Goal: Information Seeking & Learning: Learn about a topic

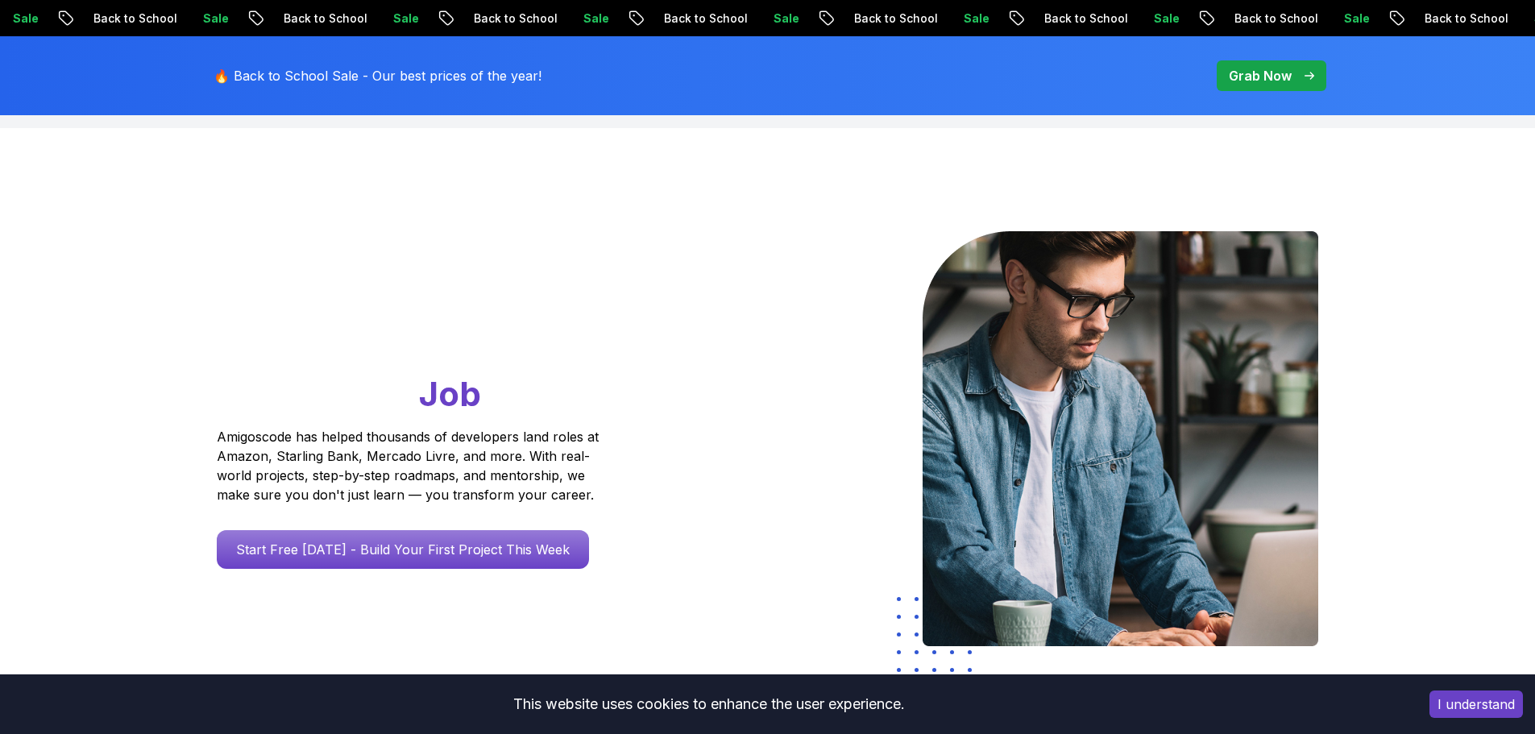
scroll to position [81, 0]
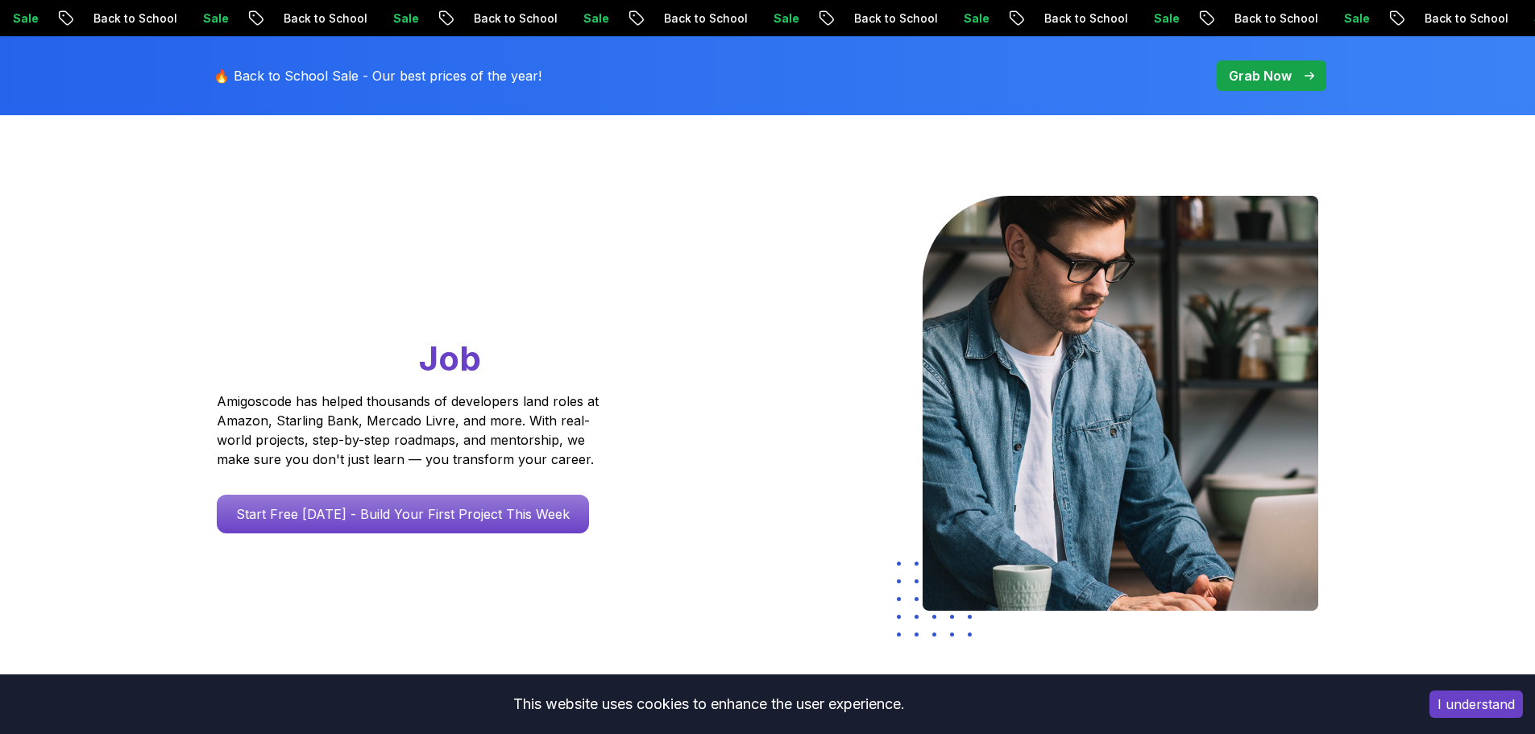
click at [398, 442] on p "Amigoscode has helped thousands of developers land roles at Amazon, Starling Ba…" at bounding box center [410, 430] width 387 height 77
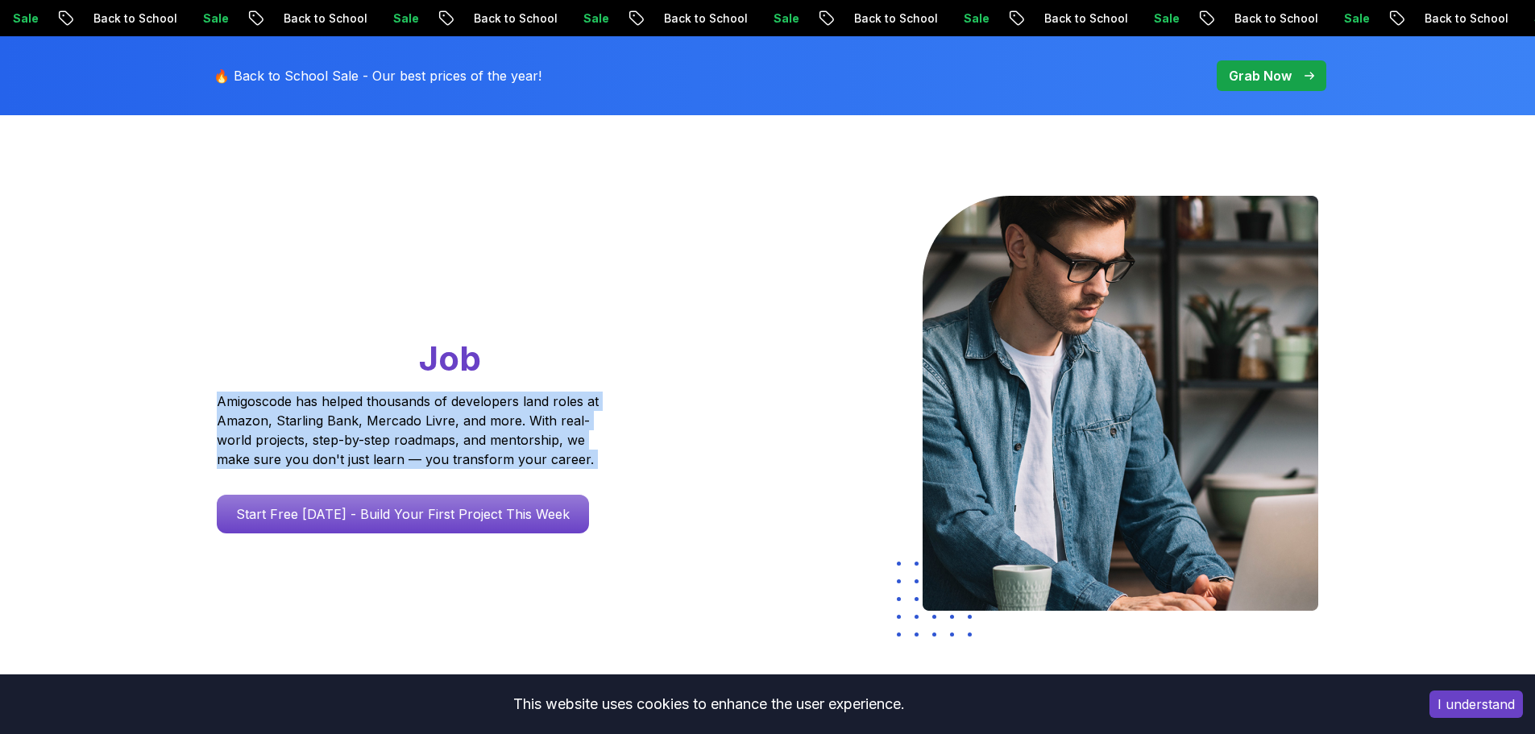
click at [398, 442] on p "Amigoscode has helped thousands of developers land roles at Amazon, Starling Ba…" at bounding box center [410, 430] width 387 height 77
click at [416, 440] on p "Amigoscode has helped thousands of developers land roles at Amazon, Starling Ba…" at bounding box center [410, 430] width 387 height 77
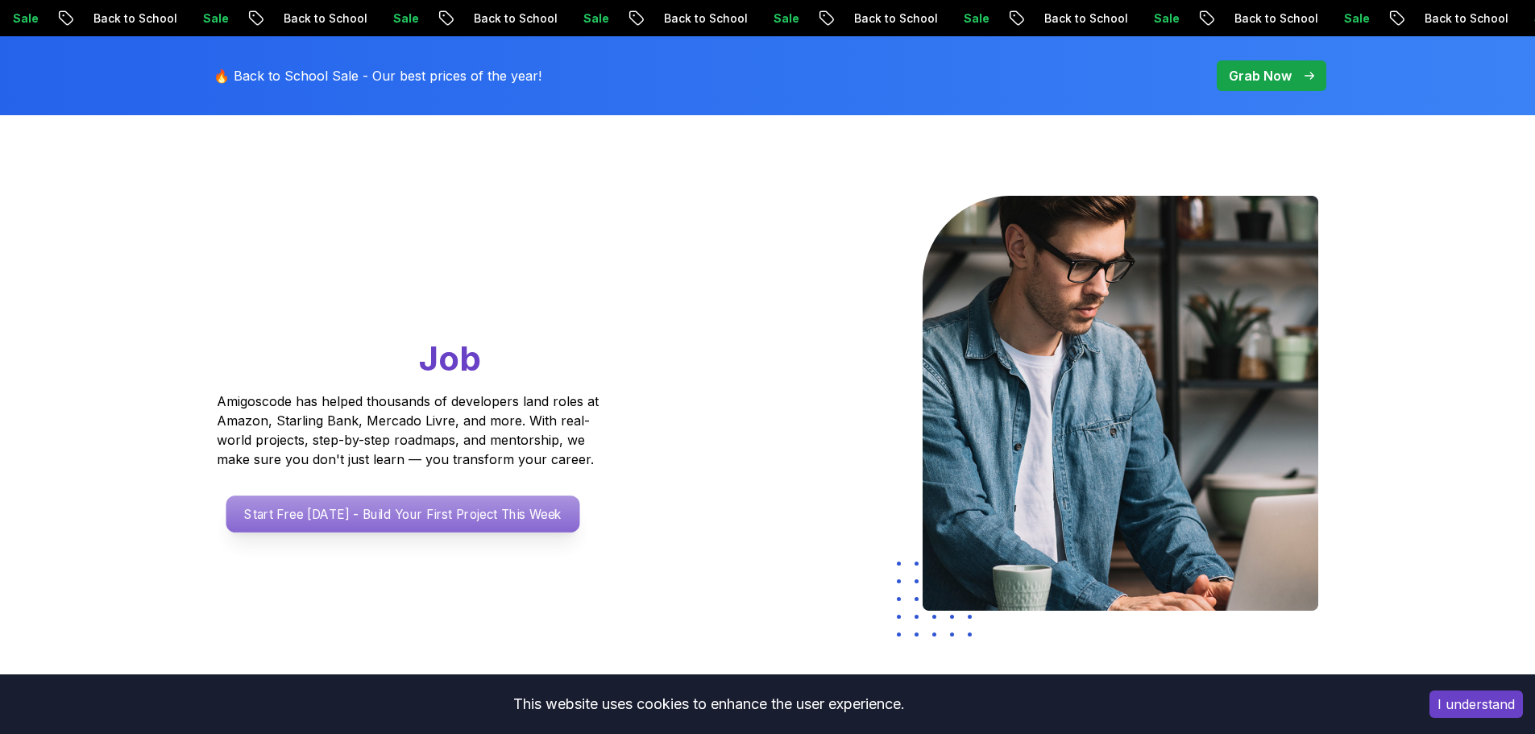
click at [397, 513] on p "Start Free Today - Build Your First Project This Week" at bounding box center [403, 514] width 354 height 37
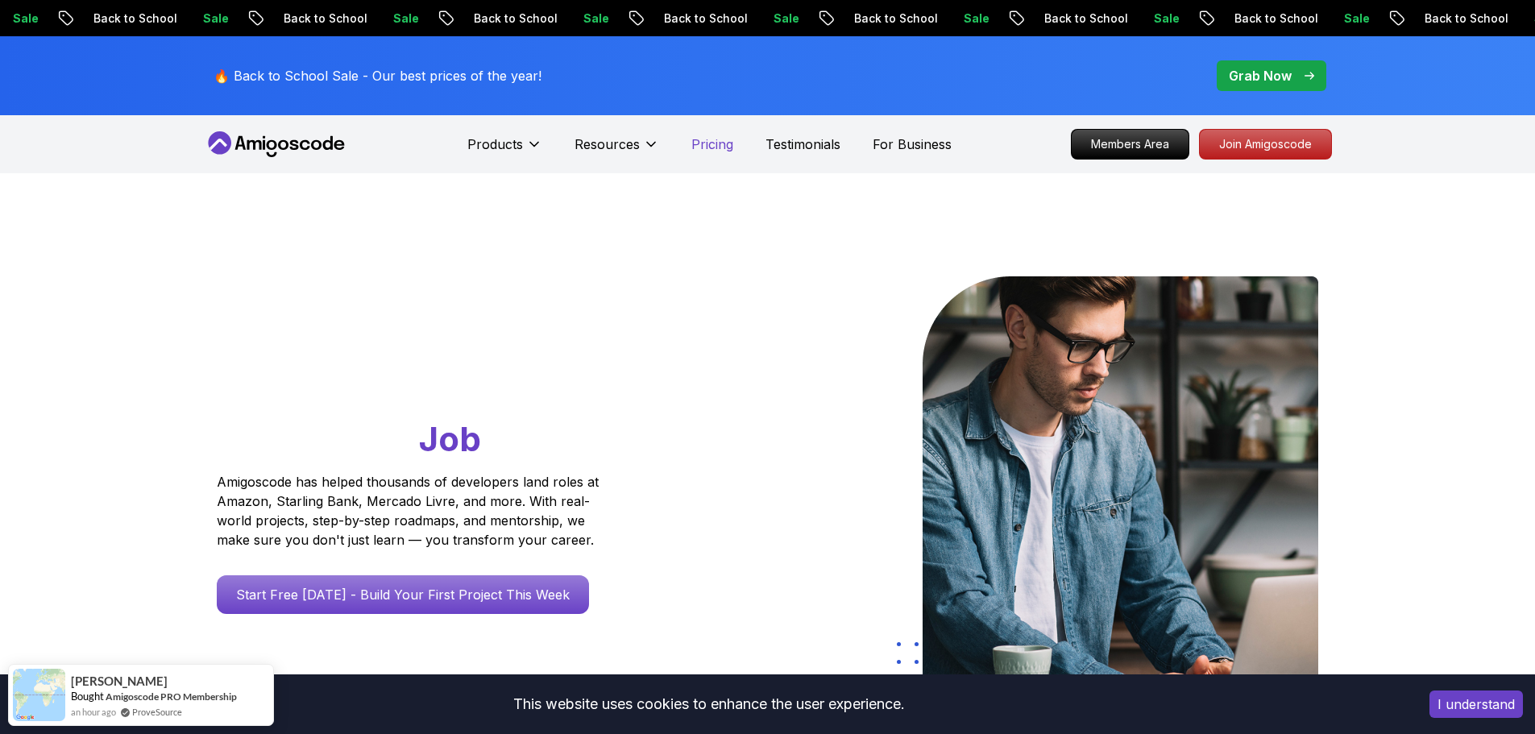
click at [722, 148] on p "Pricing" at bounding box center [713, 144] width 42 height 19
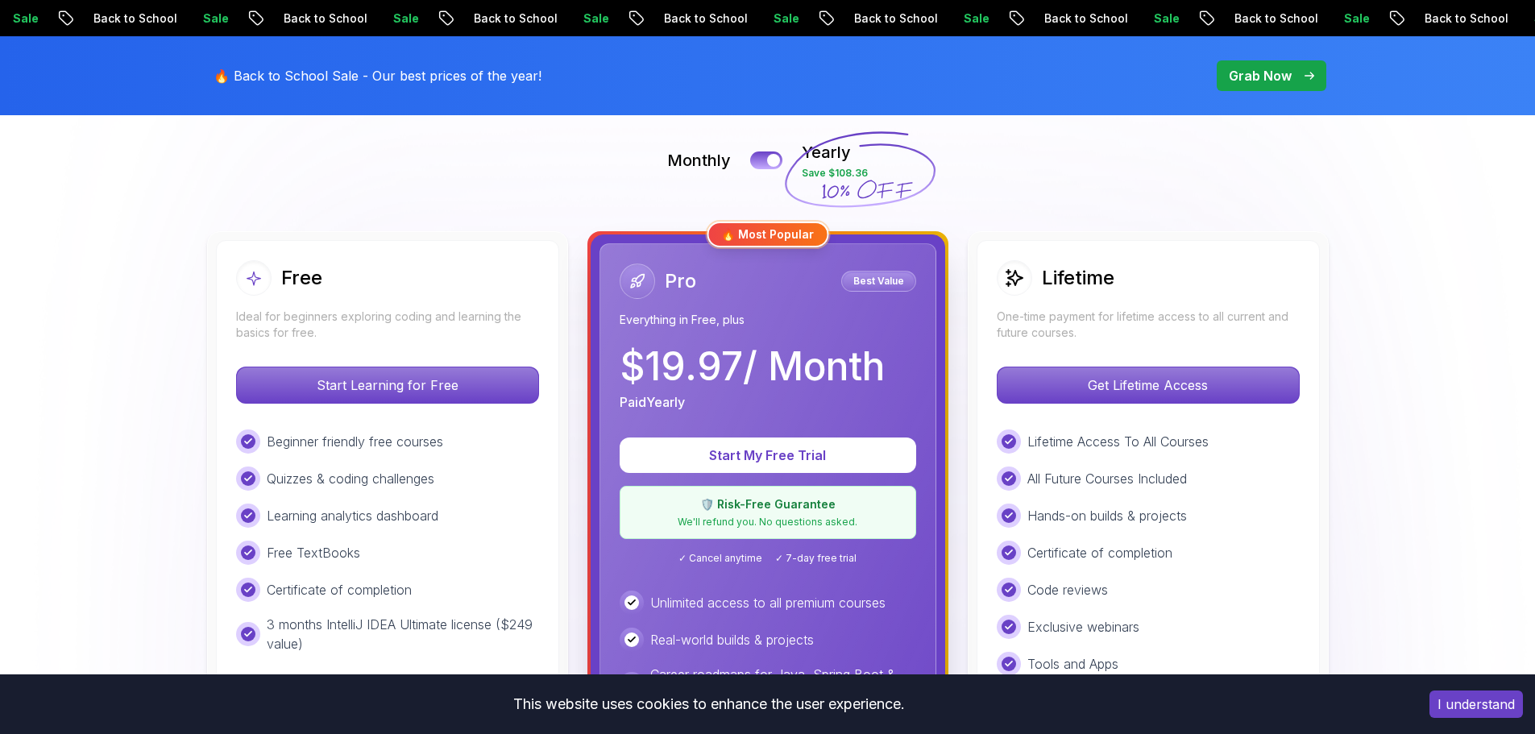
scroll to position [322, 0]
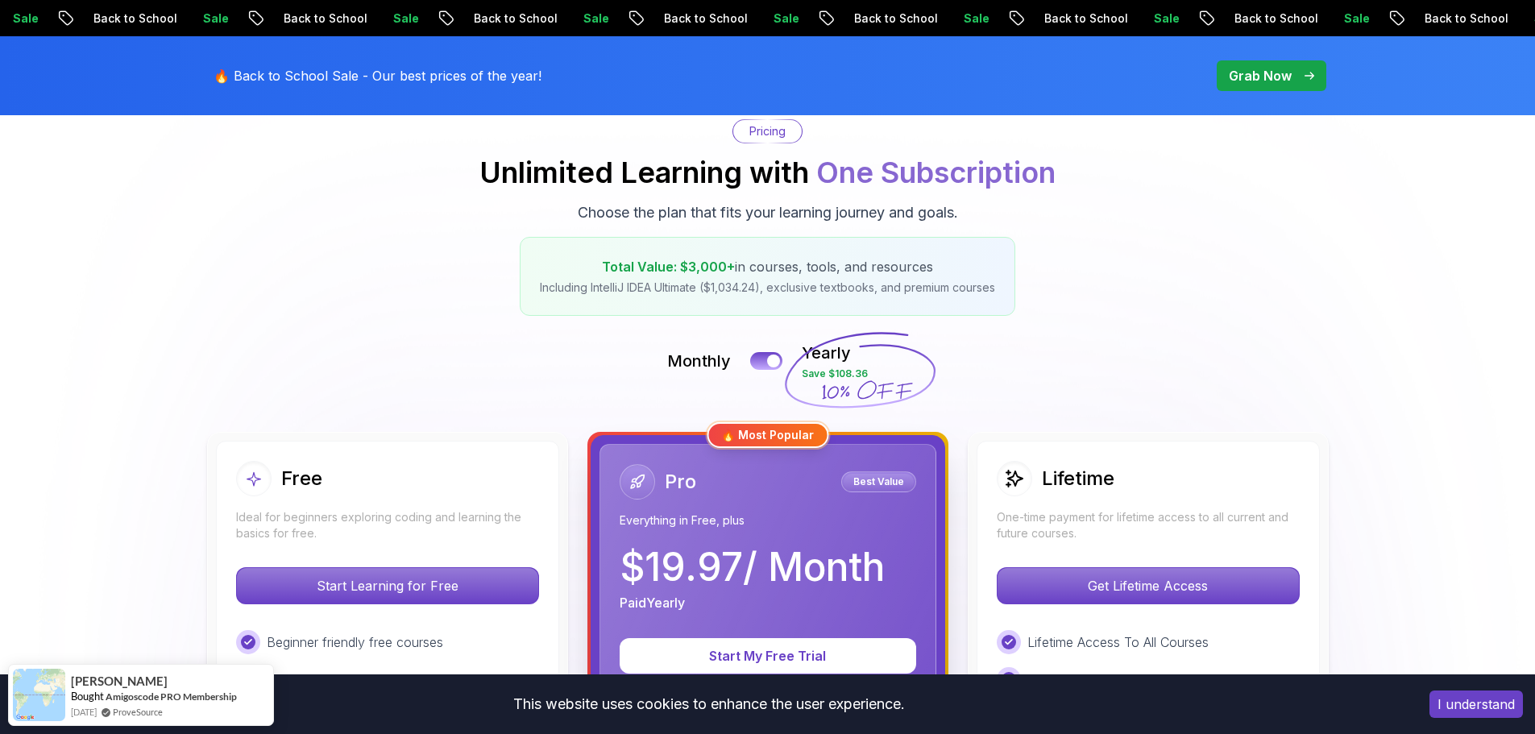
scroll to position [0, 0]
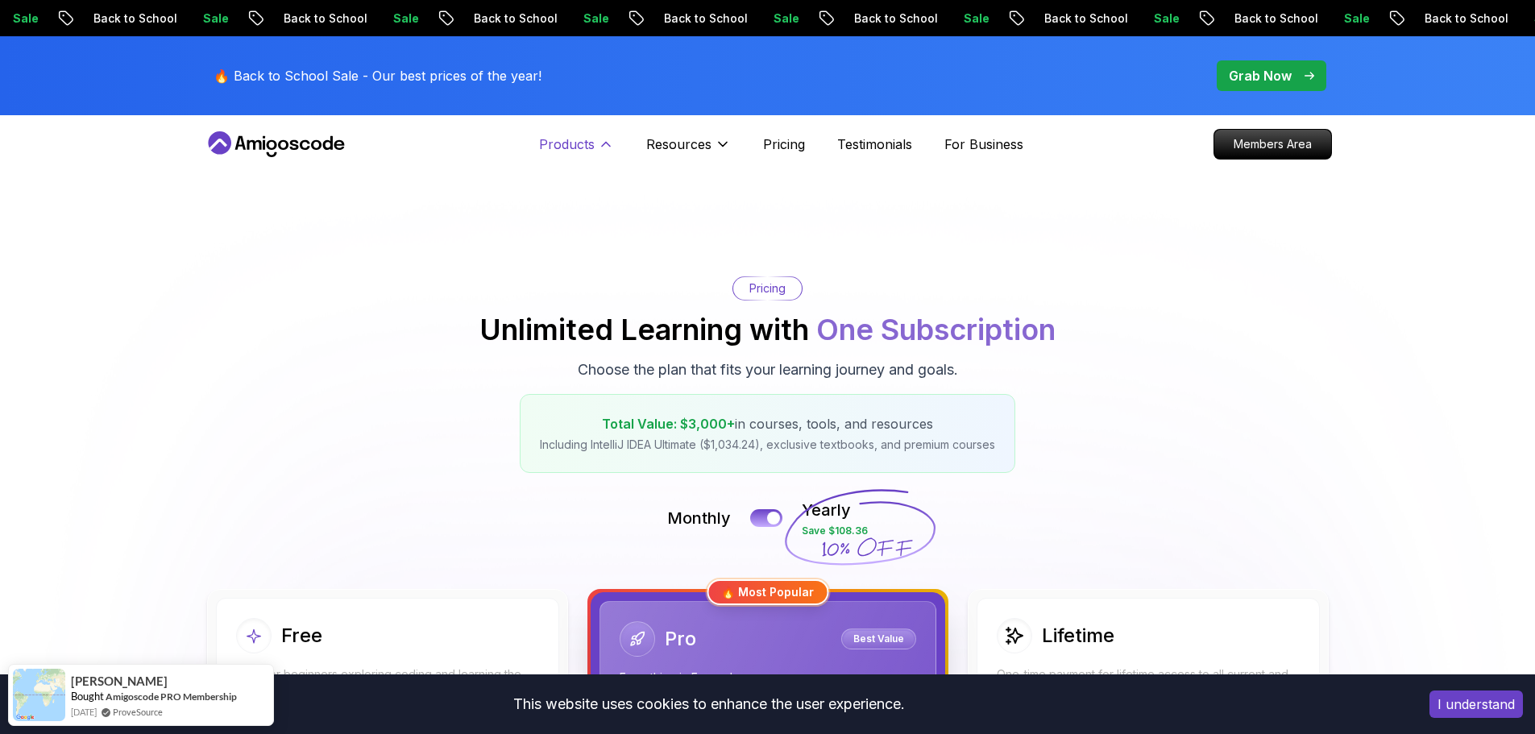
click at [579, 143] on p "Products" at bounding box center [567, 144] width 56 height 19
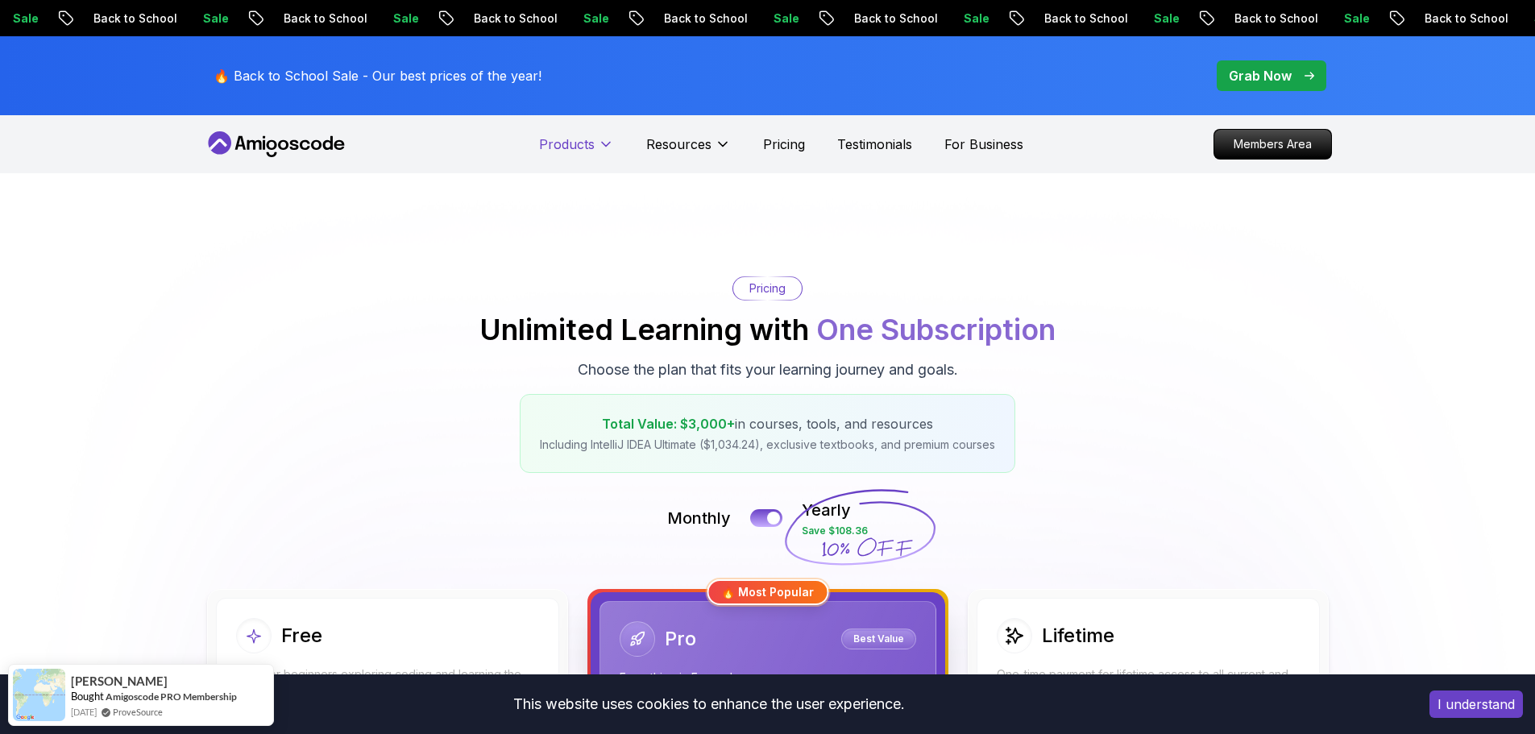
click at [579, 143] on p "Products" at bounding box center [567, 144] width 56 height 19
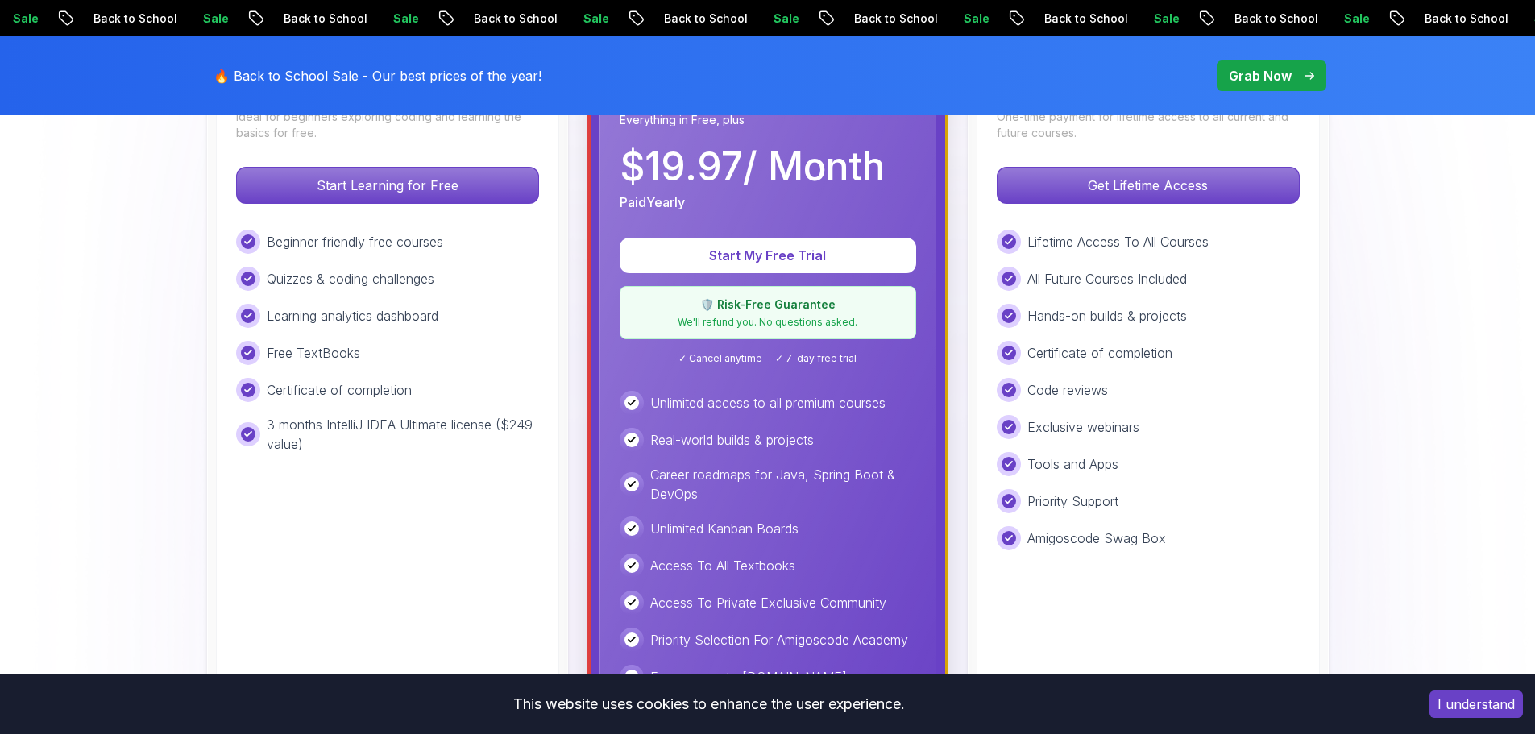
scroll to position [564, 0]
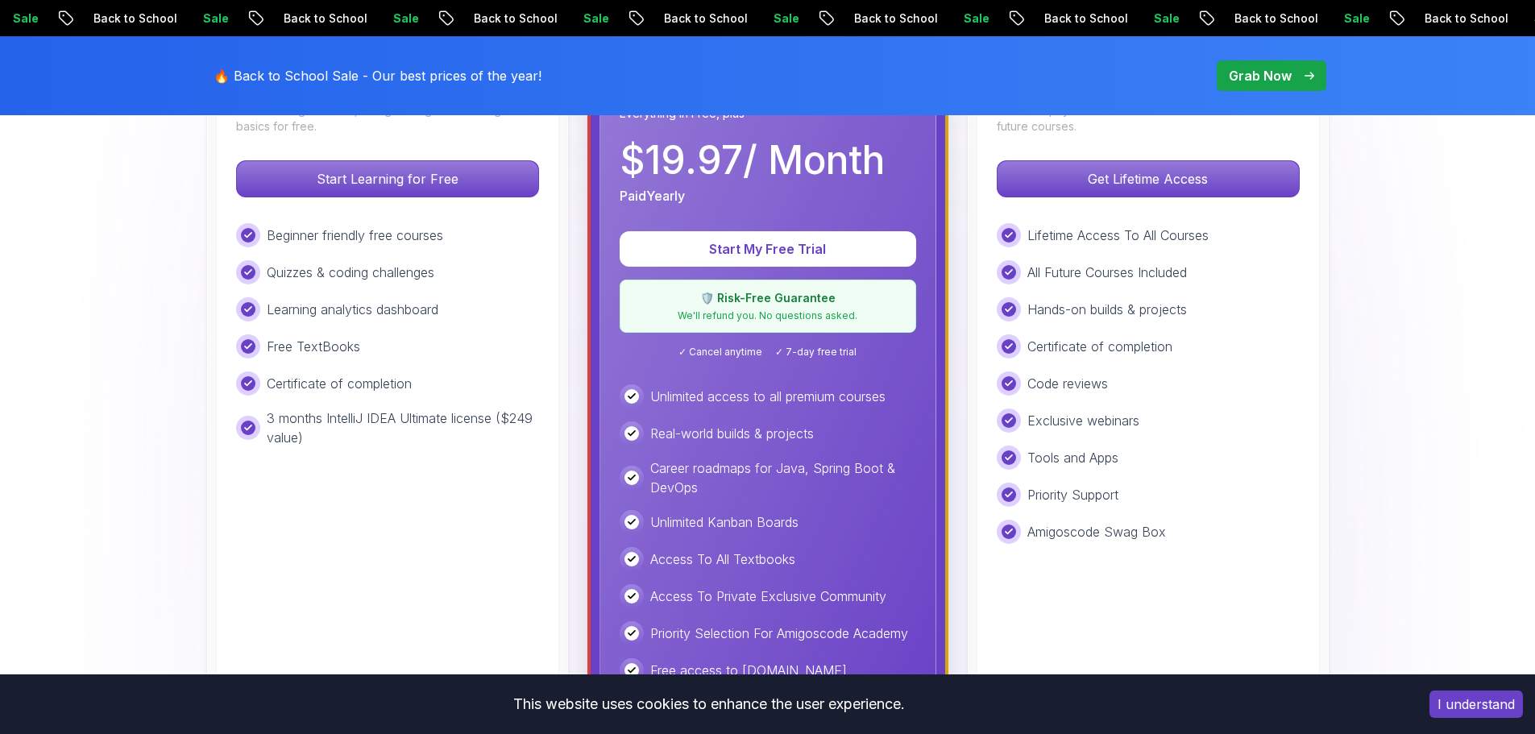
click at [713, 403] on p "Unlimited access to all premium courses" at bounding box center [767, 396] width 235 height 19
click at [695, 423] on div "Real-world builds & projects" at bounding box center [768, 434] width 297 height 24
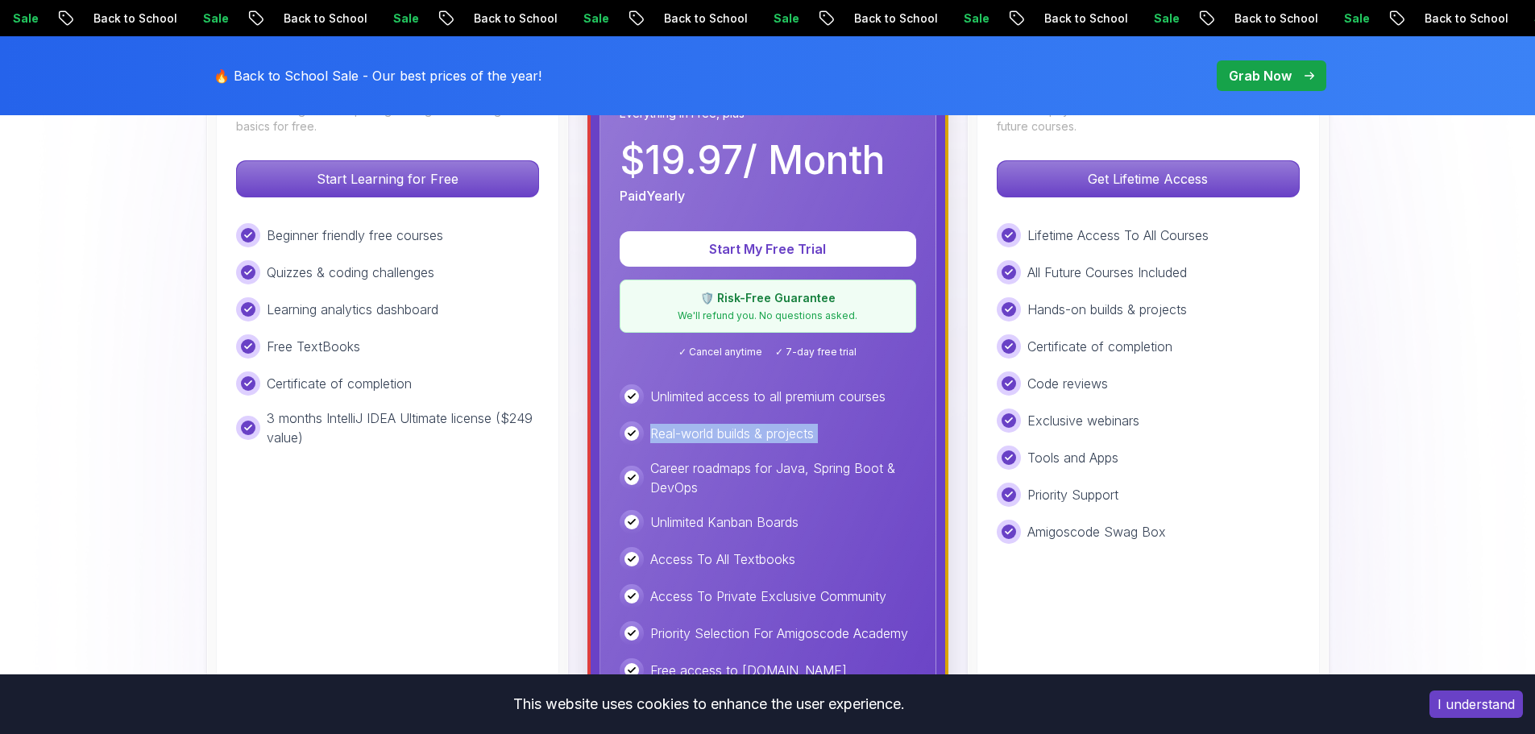
click at [695, 423] on div "Real-world builds & projects" at bounding box center [768, 434] width 297 height 24
click at [725, 424] on p "Real-world builds & projects" at bounding box center [732, 433] width 164 height 19
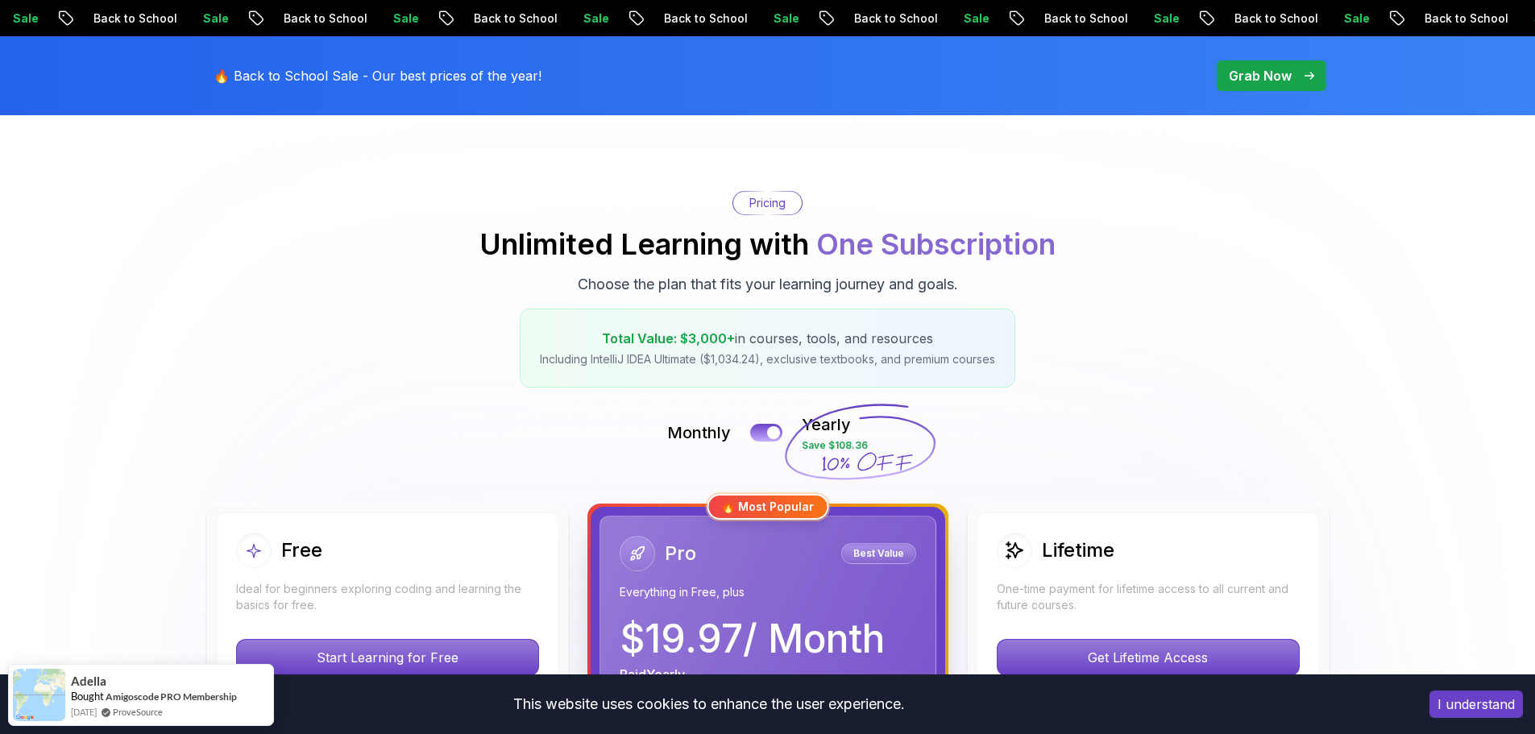
scroll to position [0, 0]
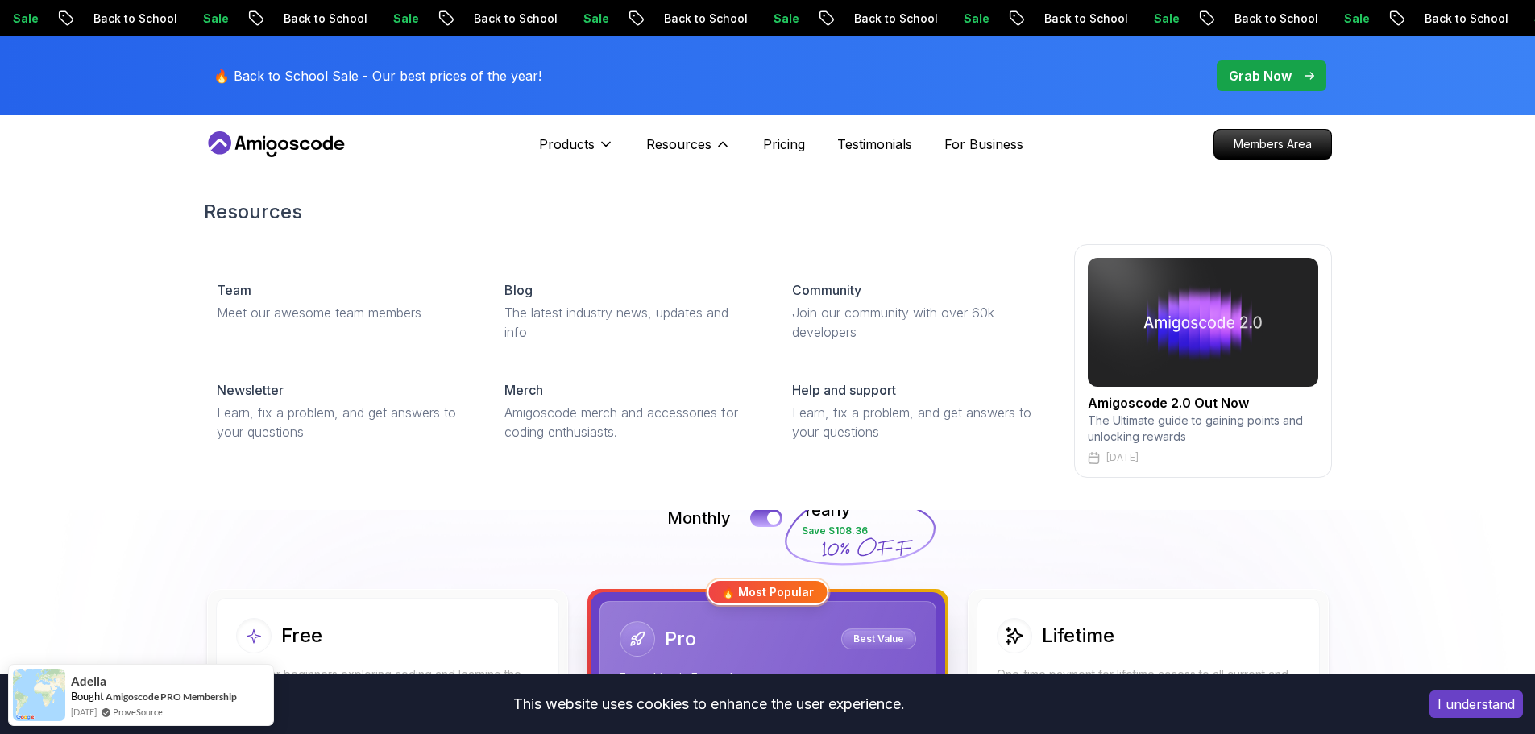
click at [1160, 322] on img at bounding box center [1203, 322] width 231 height 129
click at [693, 150] on p "Resources" at bounding box center [678, 144] width 65 height 19
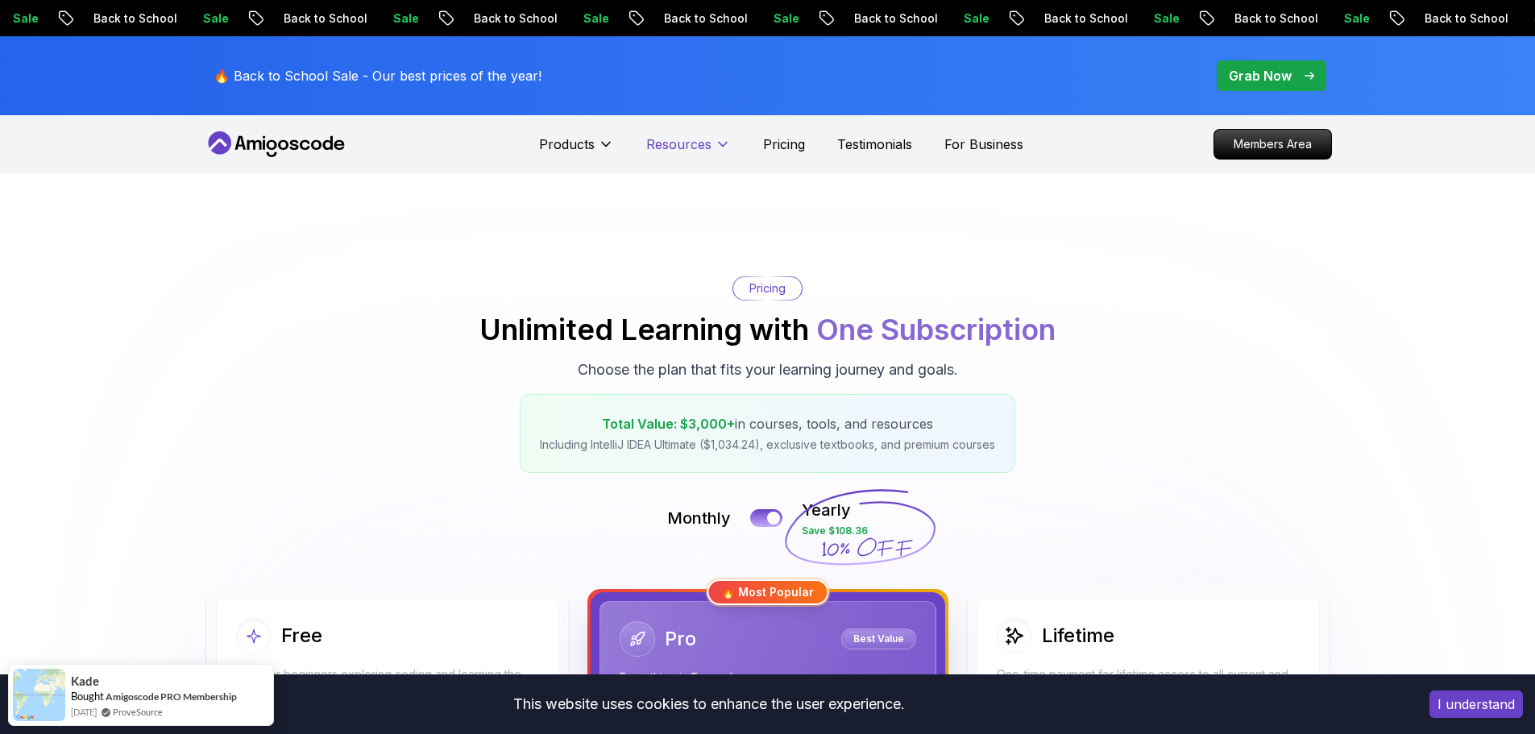
click at [693, 142] on p "Resources" at bounding box center [678, 144] width 65 height 19
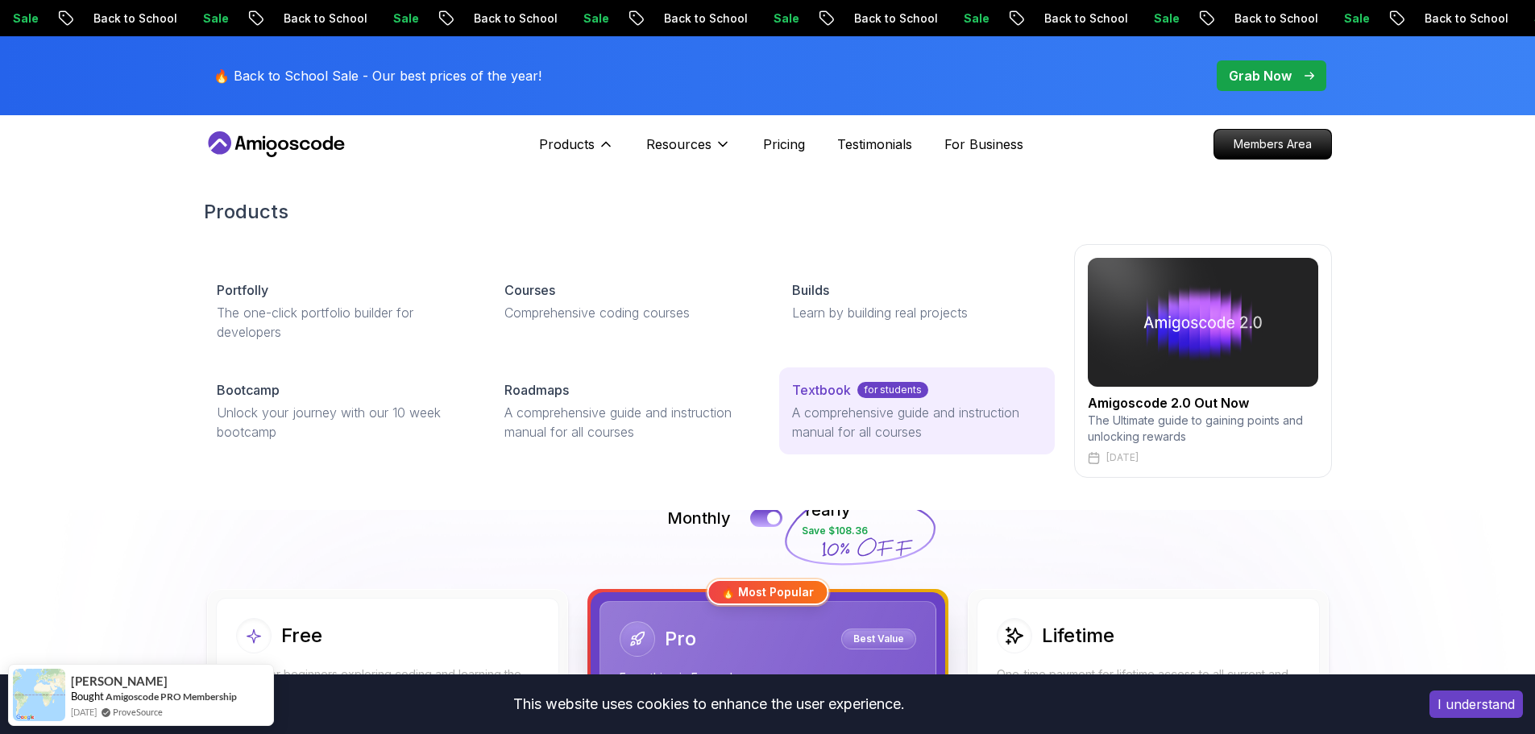
click at [845, 440] on p "A comprehensive guide and instruction manual for all courses" at bounding box center [916, 422] width 249 height 39
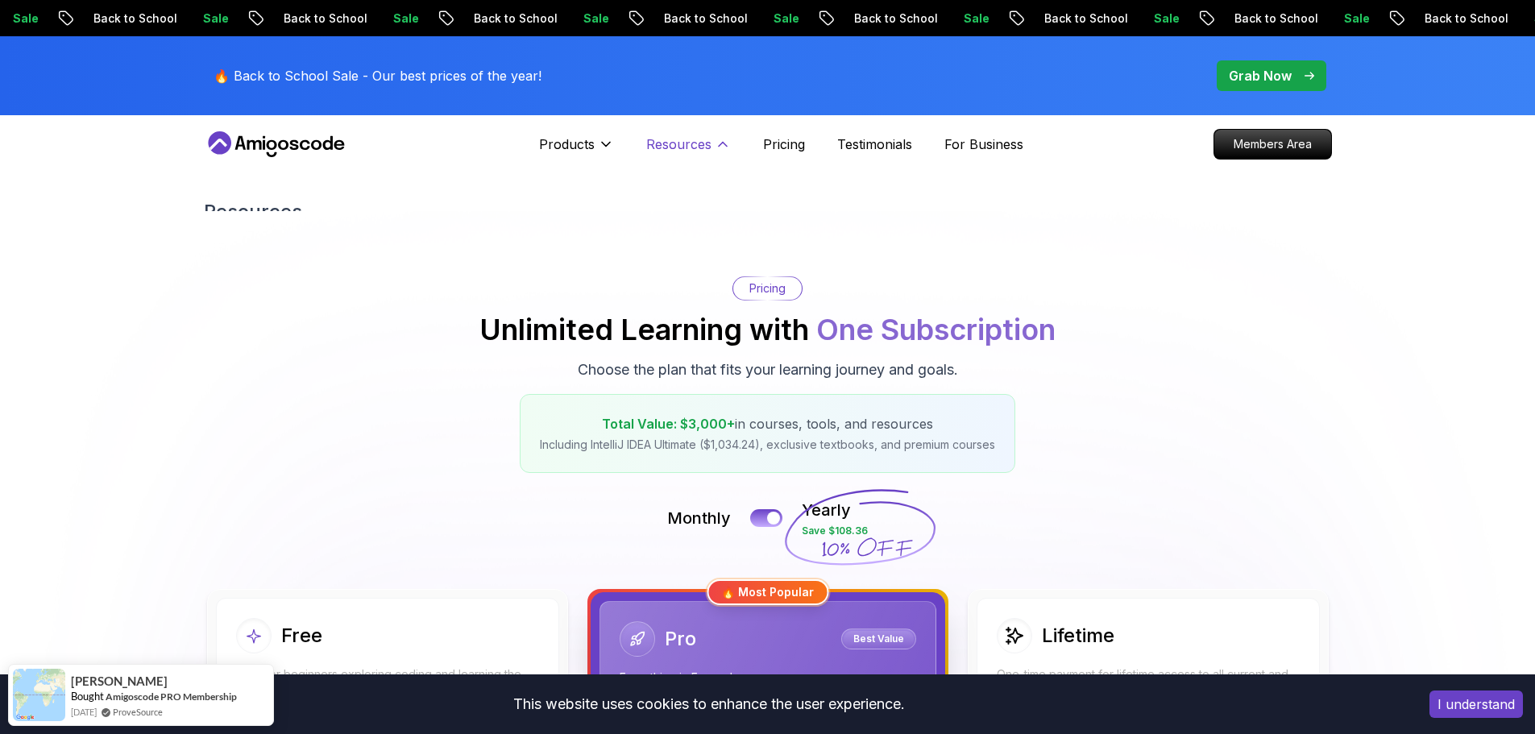
click at [664, 142] on p "Resources" at bounding box center [678, 144] width 65 height 19
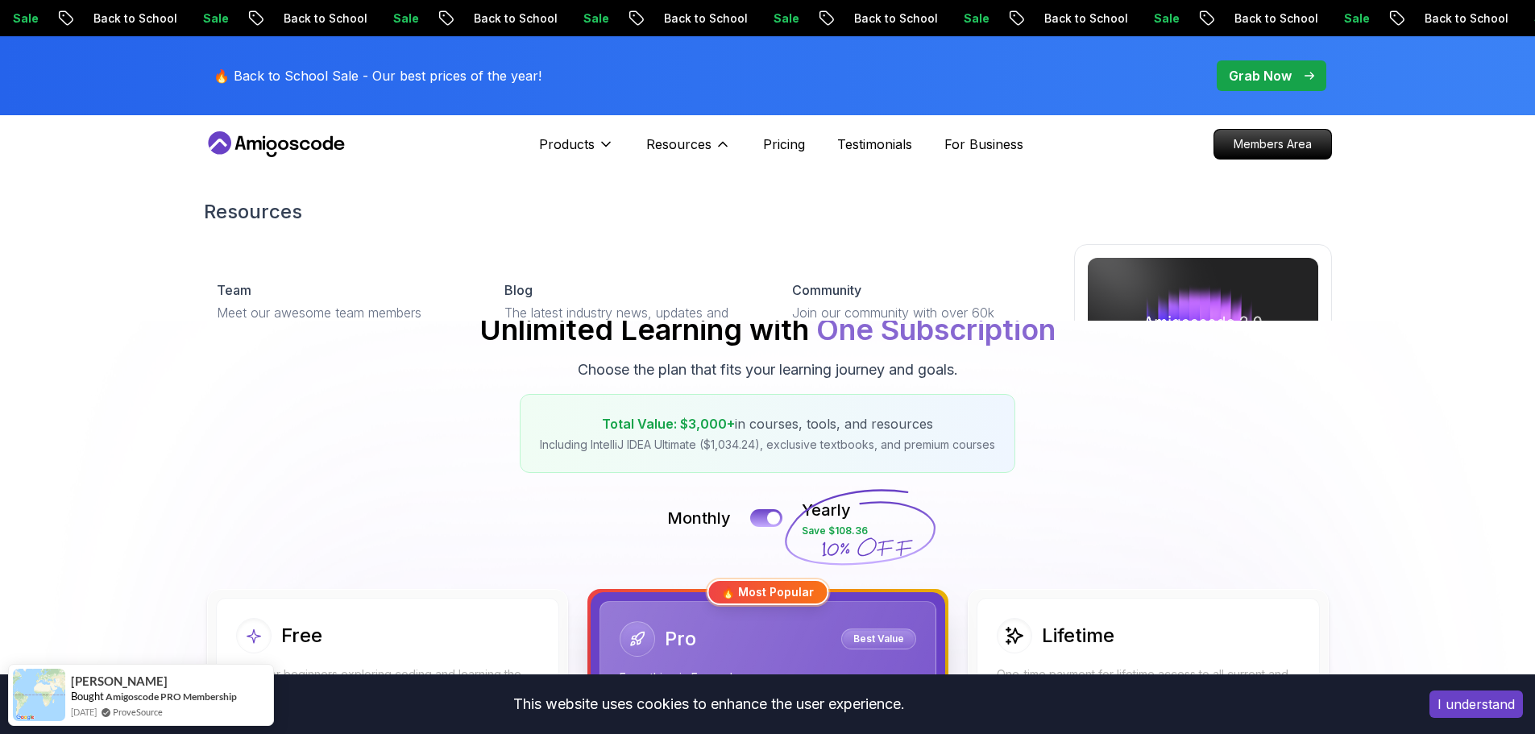
click at [692, 129] on div "Resources Resources Team Meet our awesome team members Blog The latest industry…" at bounding box center [688, 144] width 85 height 32
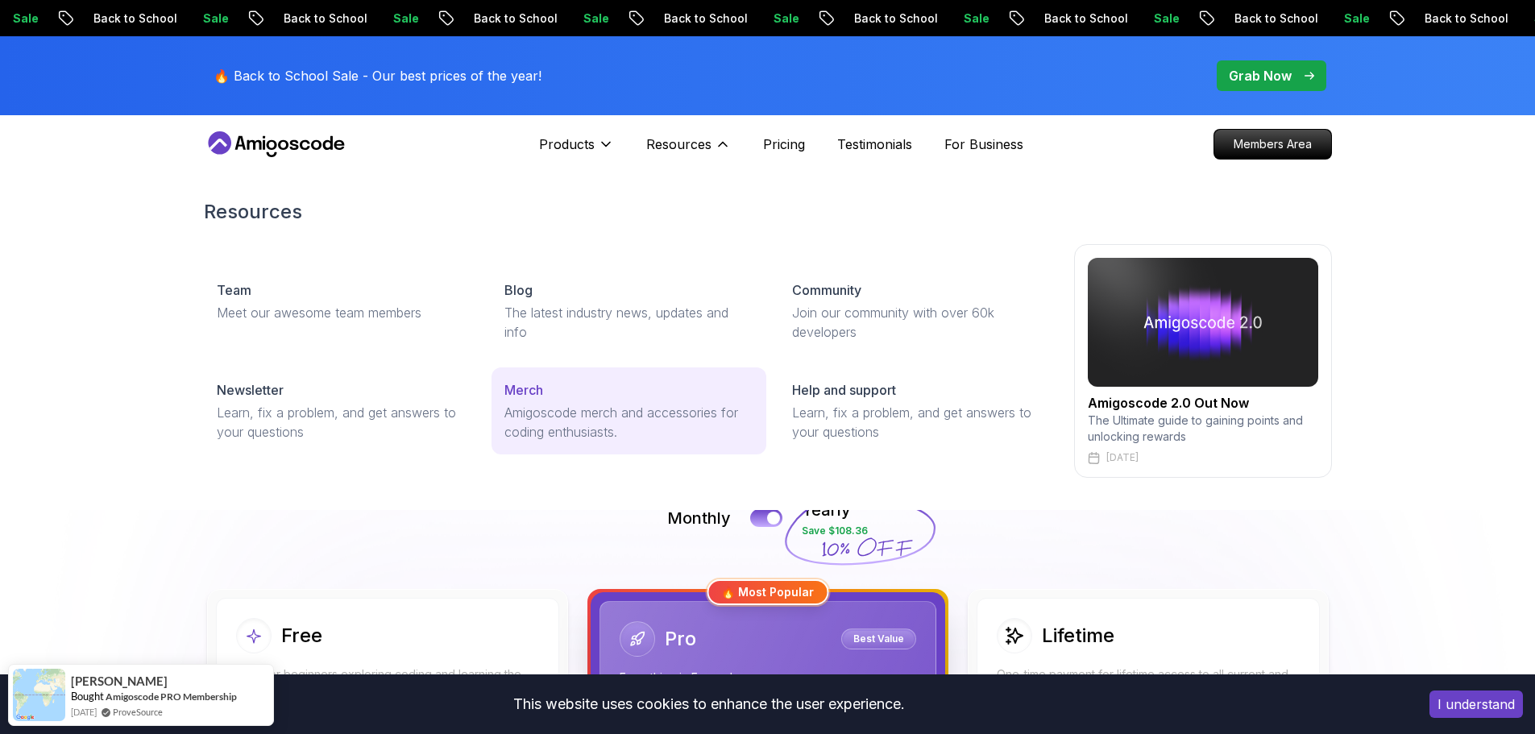
click at [588, 403] on p "Amigoscode merch and accessories for coding enthusiasts." at bounding box center [629, 422] width 249 height 39
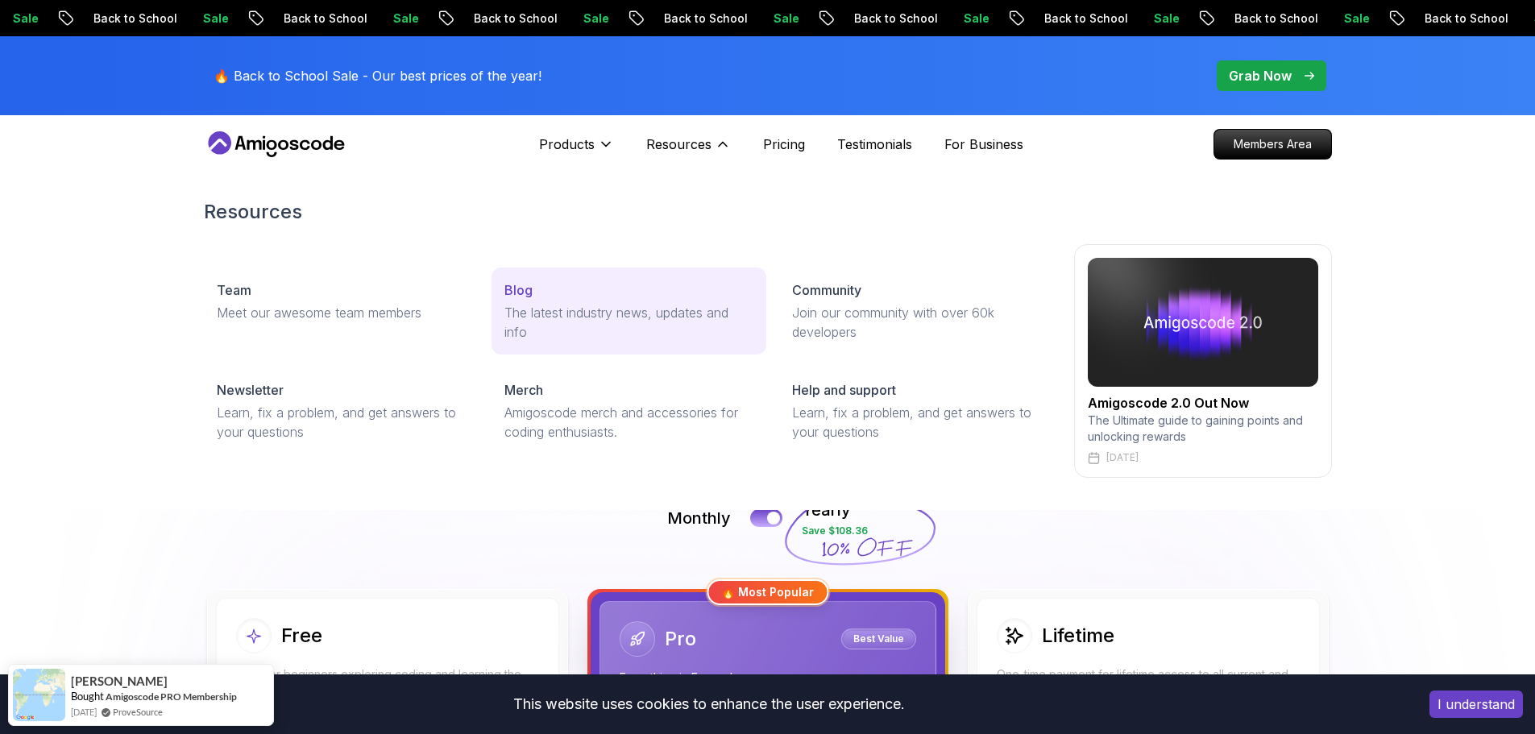
click at [583, 310] on p "The latest industry news, updates and info" at bounding box center [629, 322] width 249 height 39
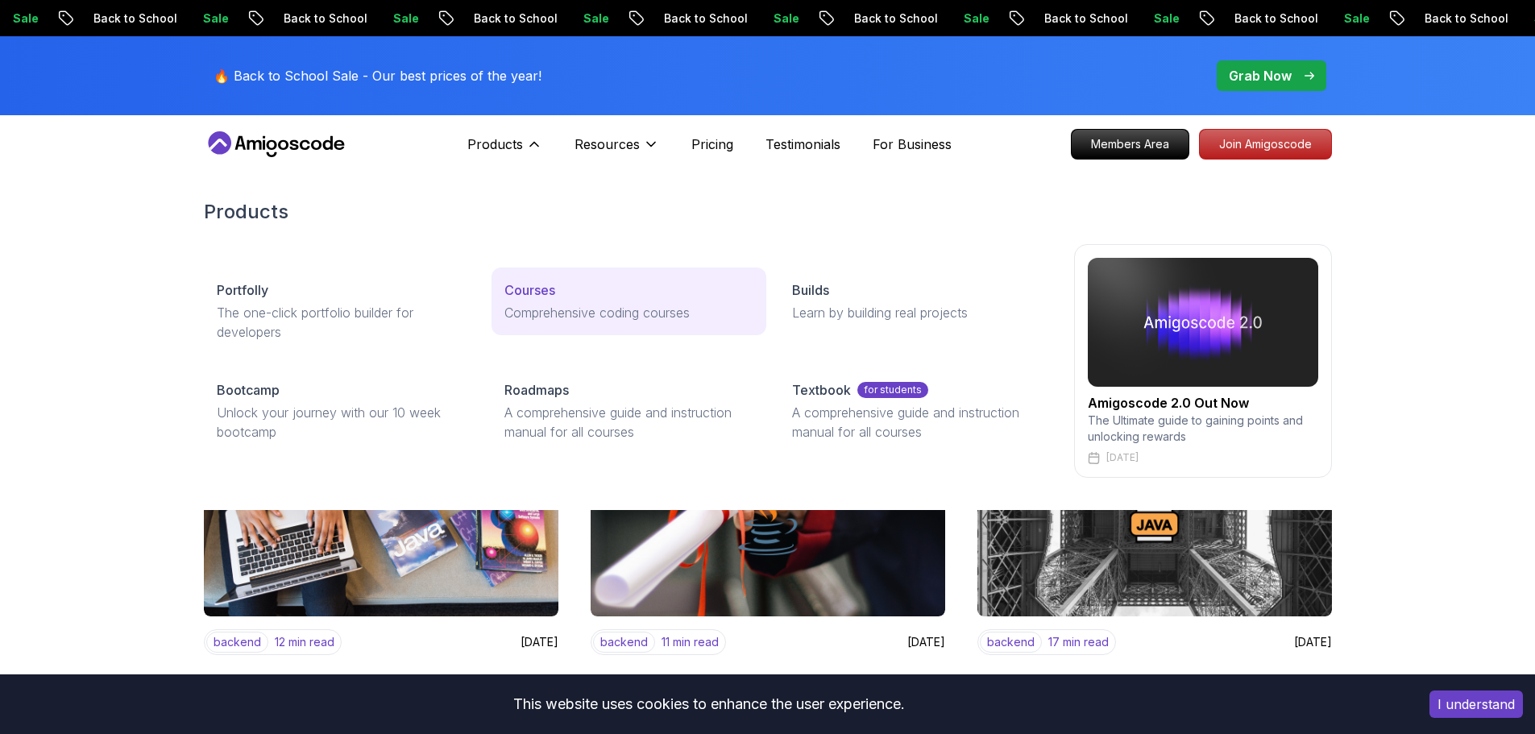
click at [573, 306] on p "Comprehensive coding courses" at bounding box center [629, 312] width 249 height 19
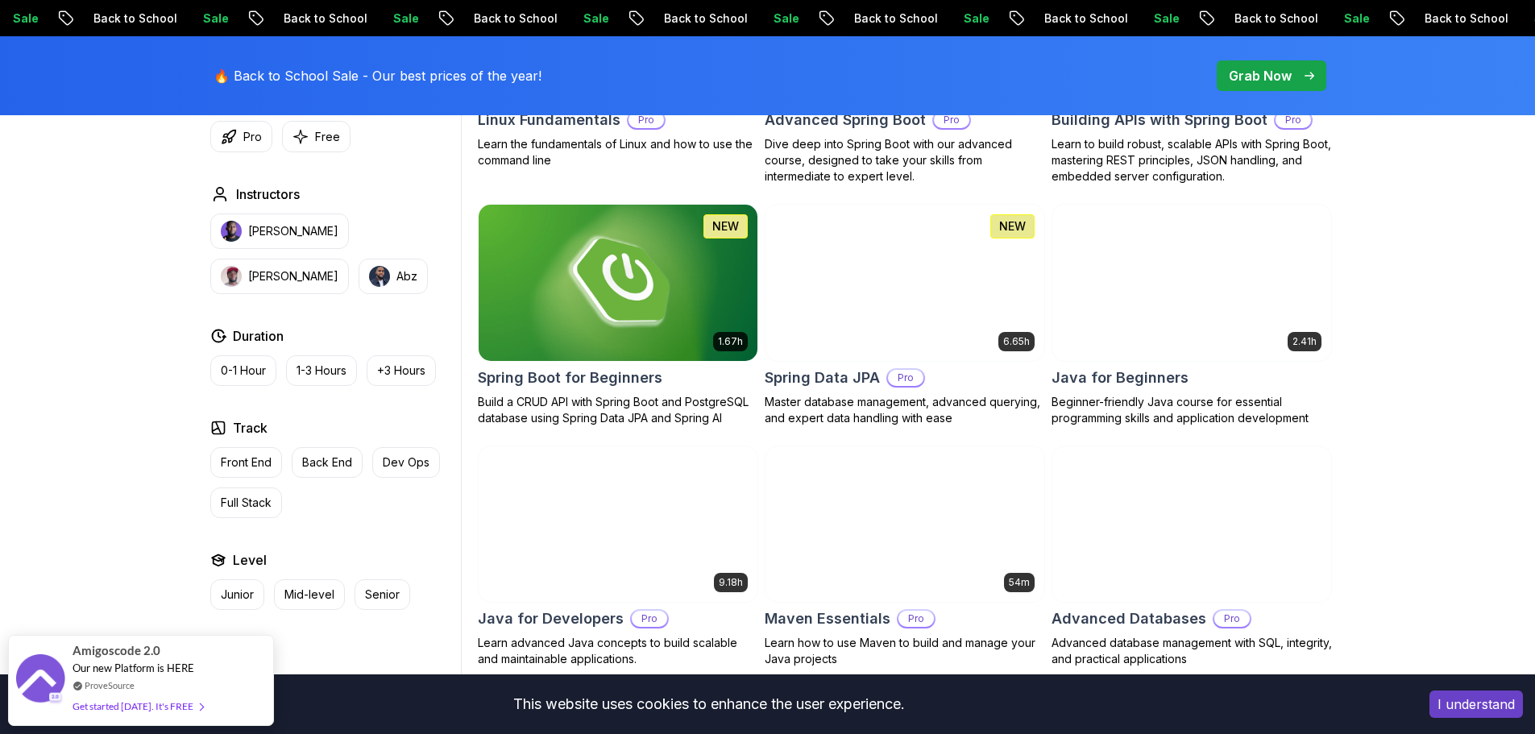
scroll to position [564, 0]
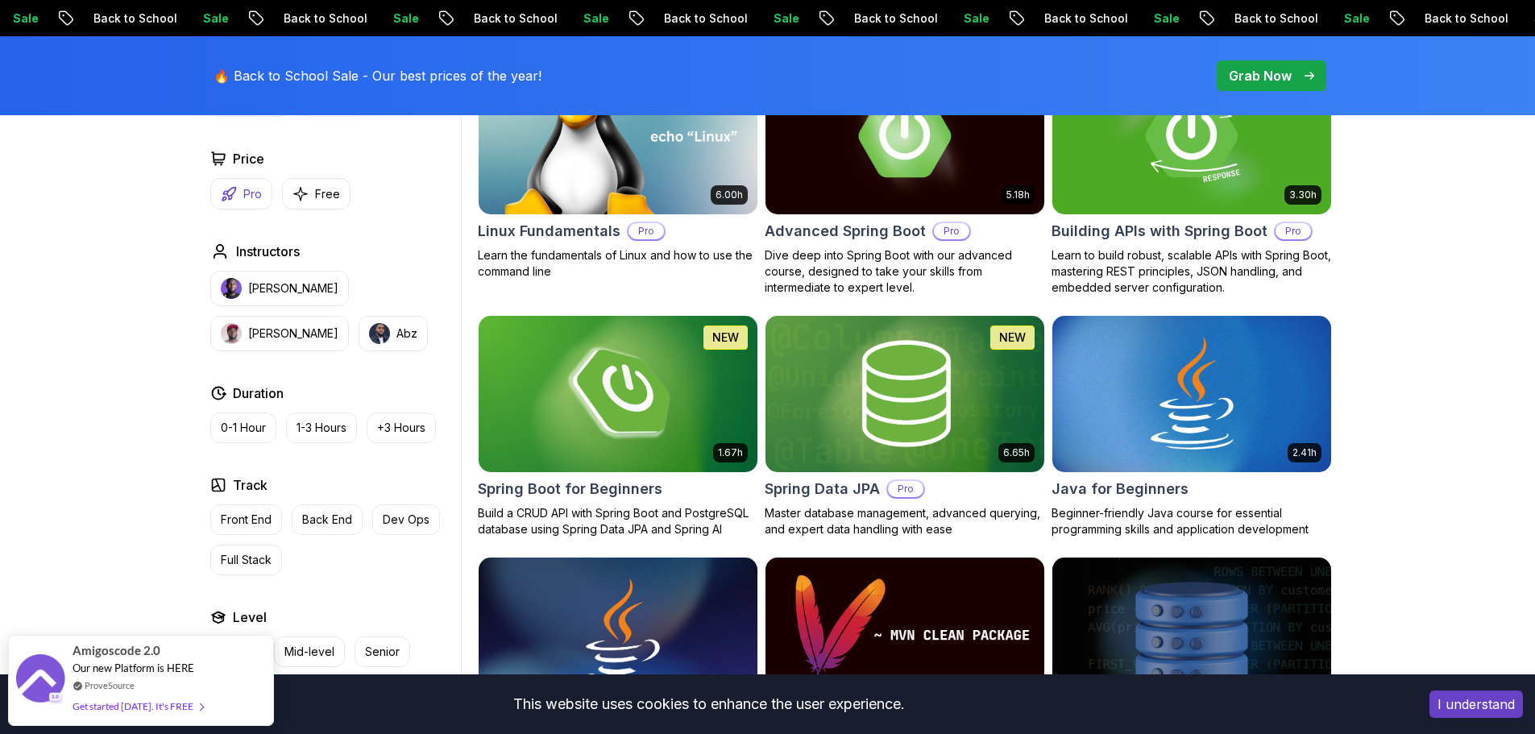
click at [240, 188] on button "Pro" at bounding box center [241, 193] width 62 height 31
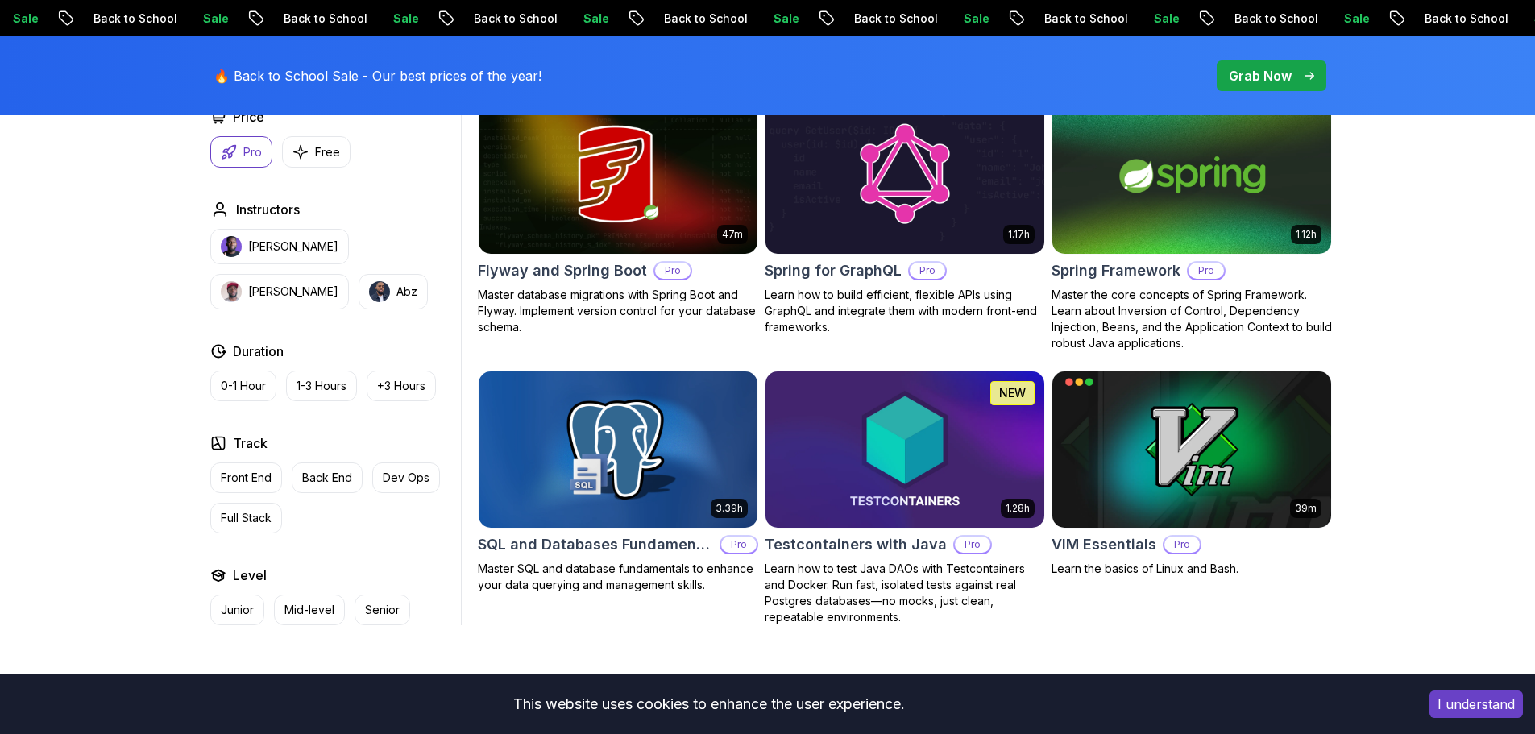
scroll to position [3400, 0]
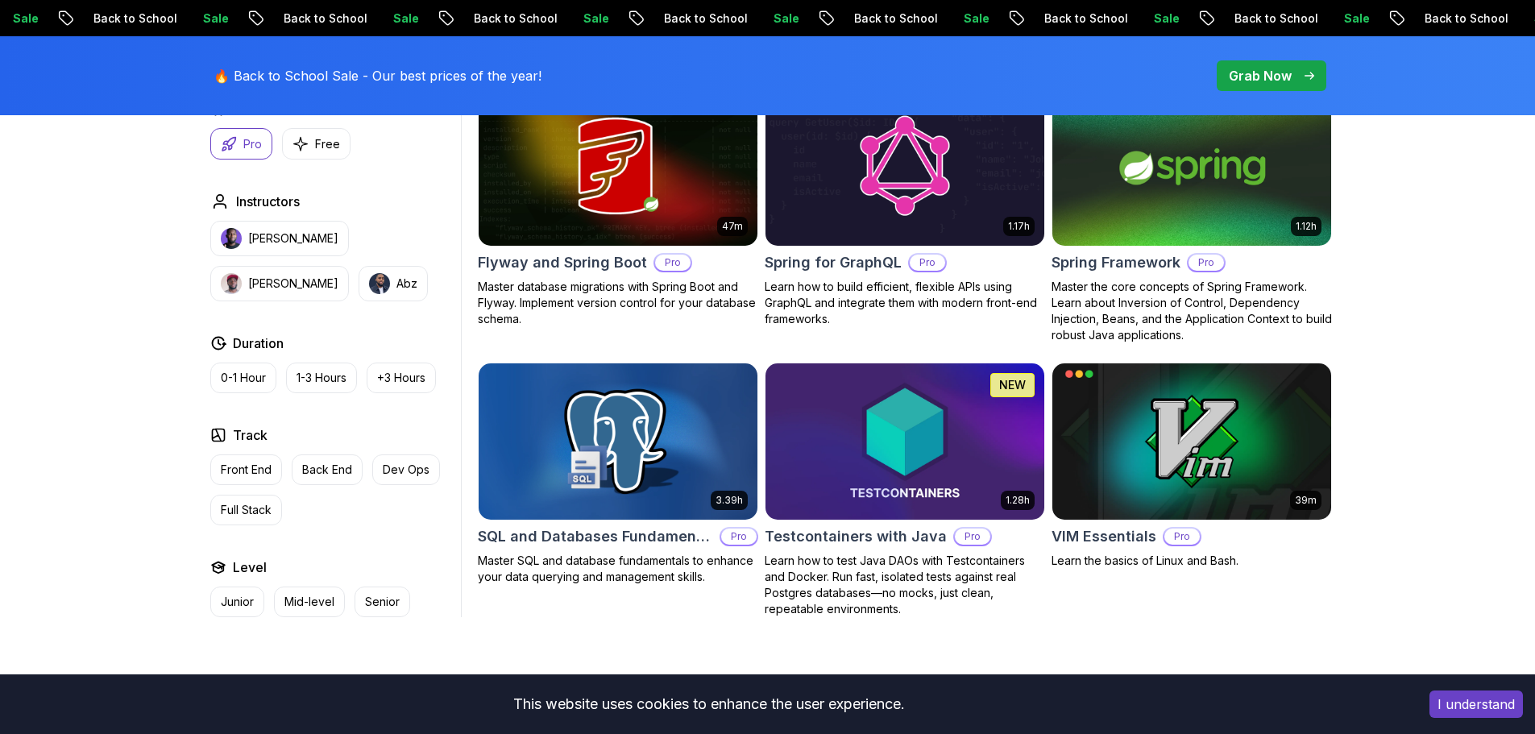
click at [600, 397] on img at bounding box center [618, 441] width 293 height 164
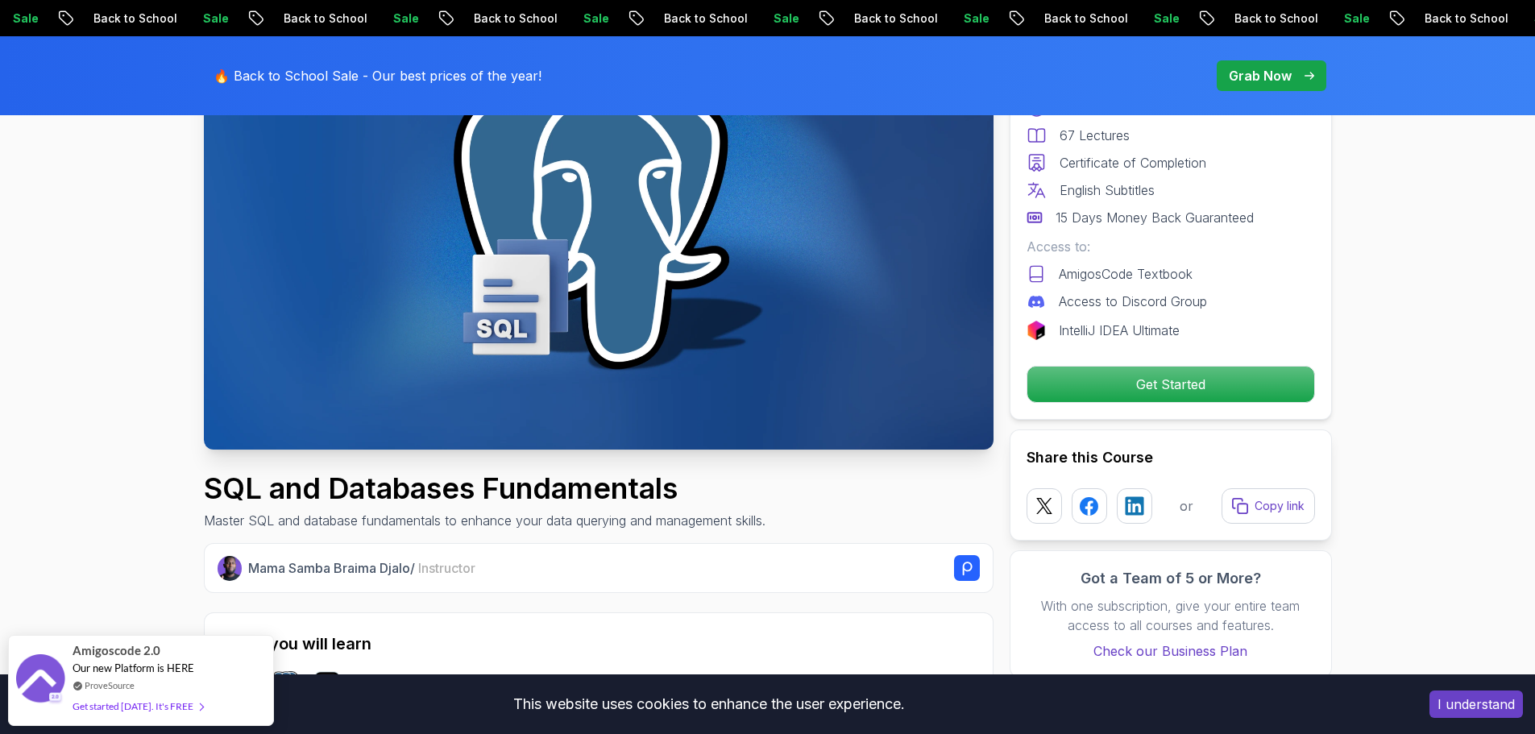
scroll to position [242, 0]
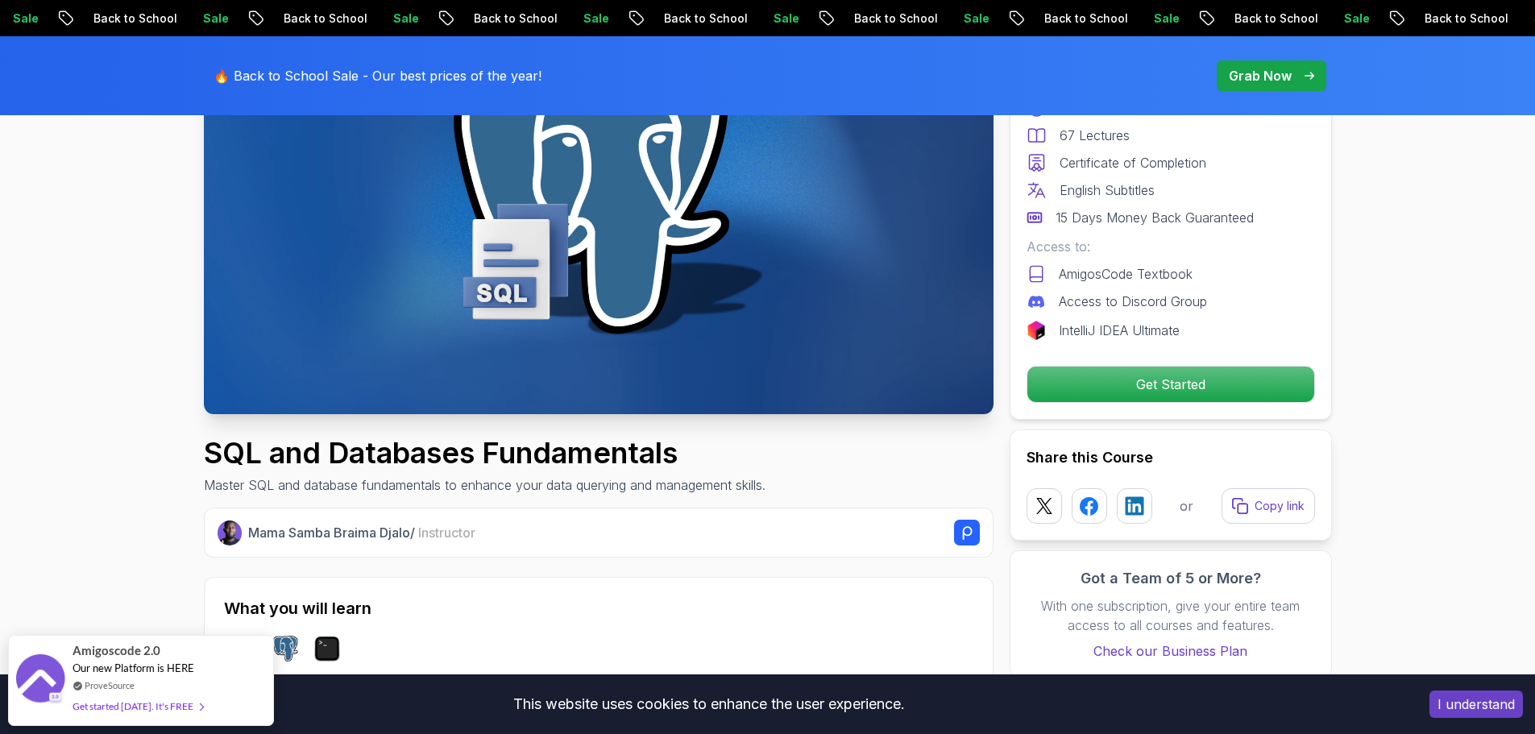
click at [351, 447] on h1 "SQL and Databases Fundamentals" at bounding box center [485, 453] width 562 height 32
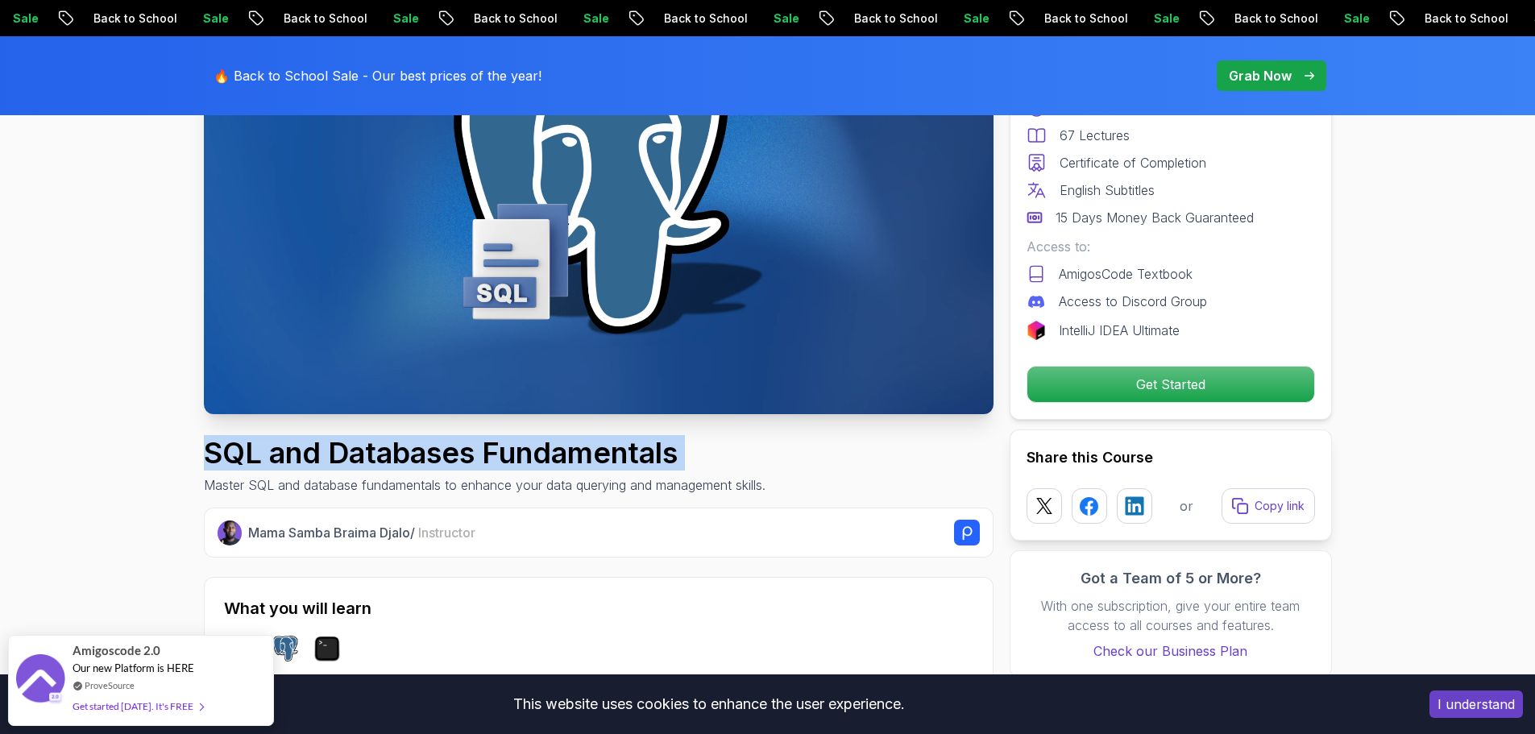
click at [351, 447] on h1 "SQL and Databases Fundamentals" at bounding box center [485, 453] width 562 height 32
click at [413, 448] on h1 "SQL and Databases Fundamentals" at bounding box center [485, 453] width 562 height 32
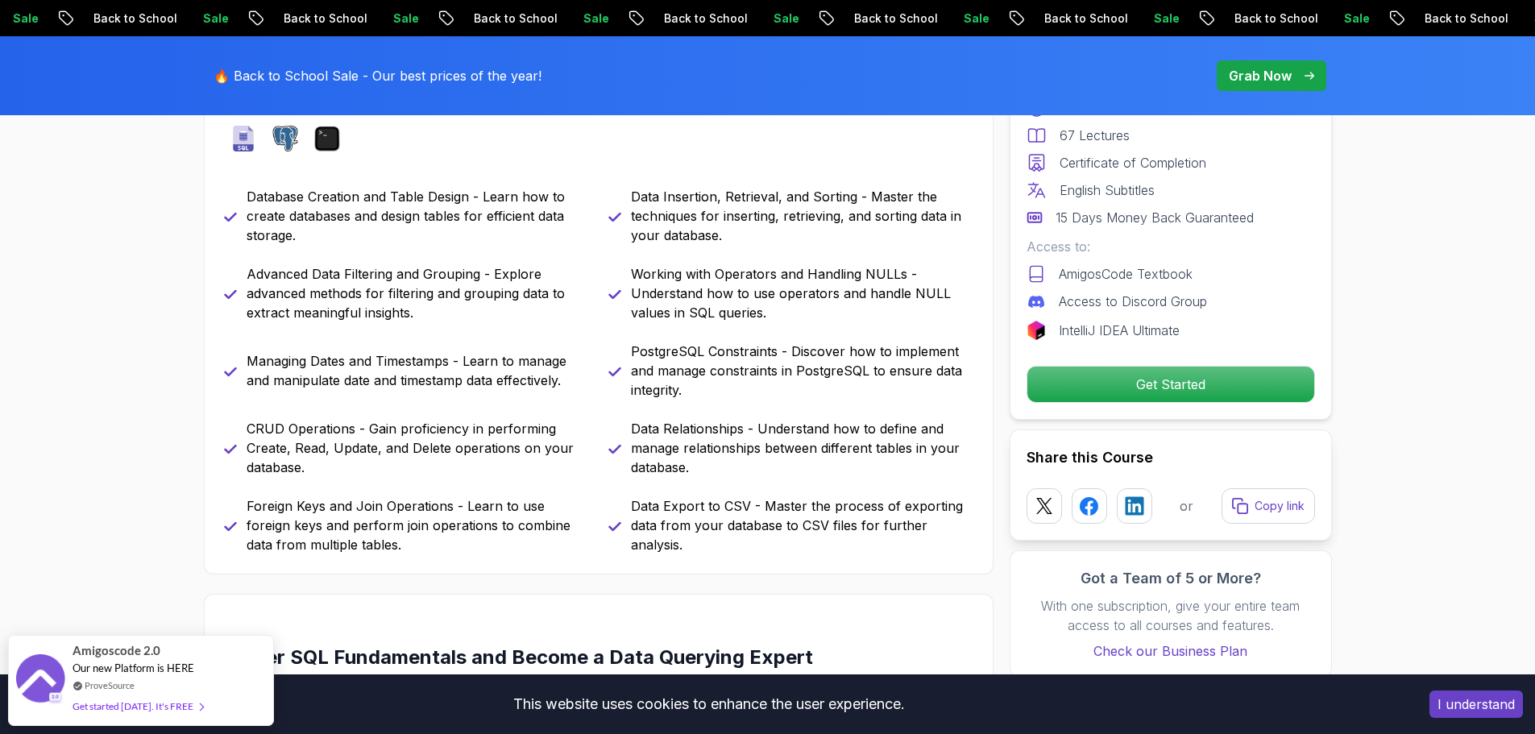
scroll to position [725, 0]
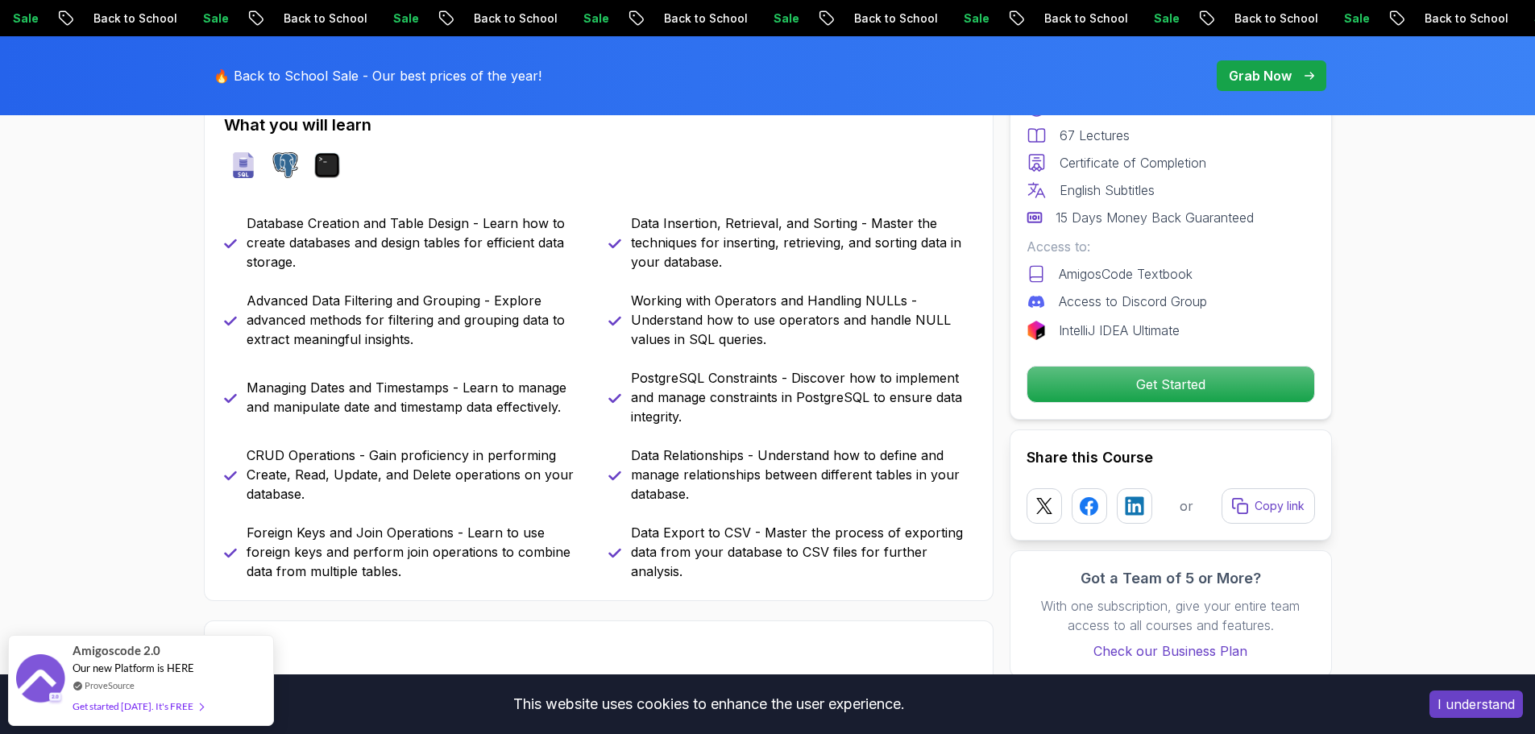
click at [415, 283] on div "Database Creation and Table Design - Learn how to create databases and design t…" at bounding box center [599, 398] width 750 height 368
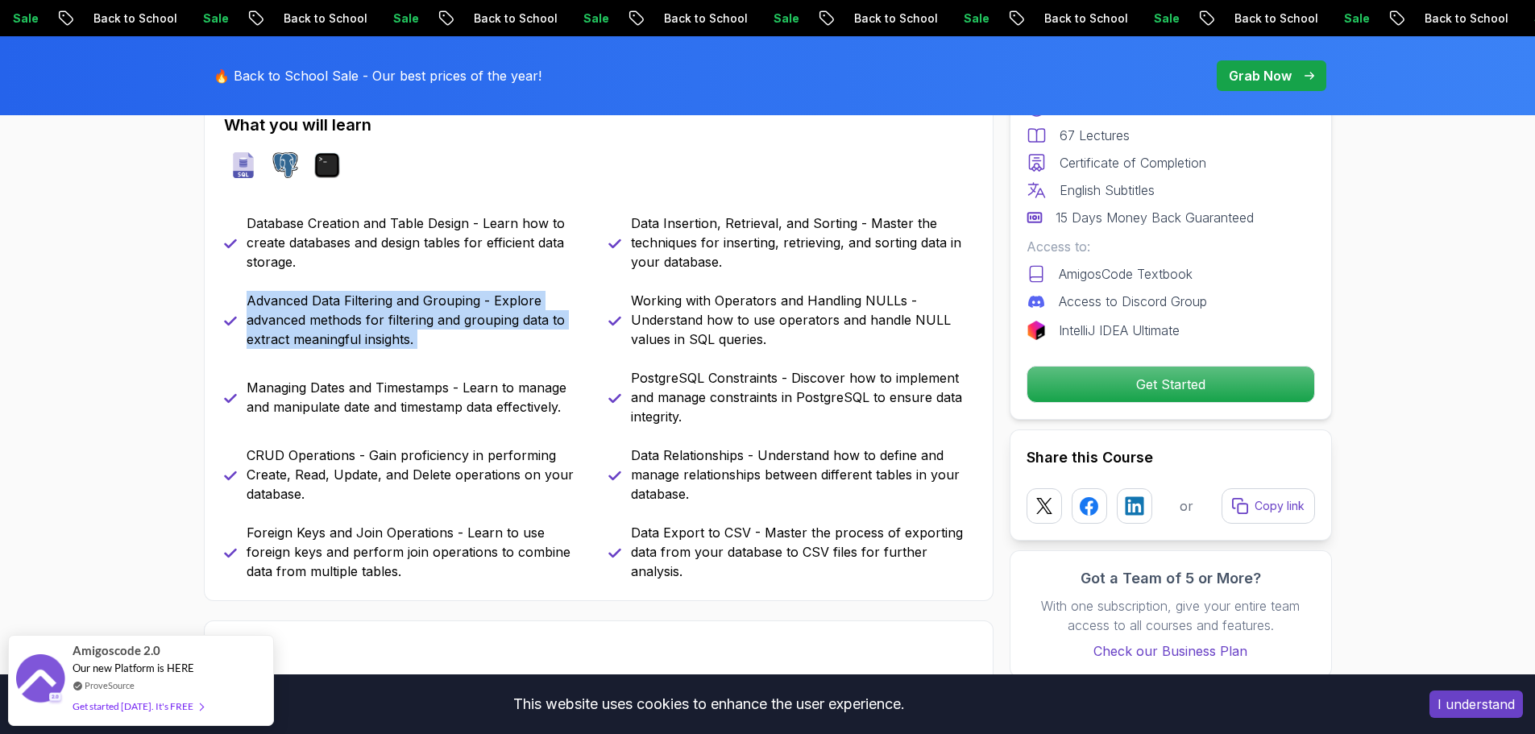
click at [415, 283] on div "Database Creation and Table Design - Learn how to create databases and design t…" at bounding box center [599, 398] width 750 height 368
click at [445, 291] on p "Advanced Data Filtering and Grouping - Explore advanced methods for filtering a…" at bounding box center [418, 320] width 343 height 58
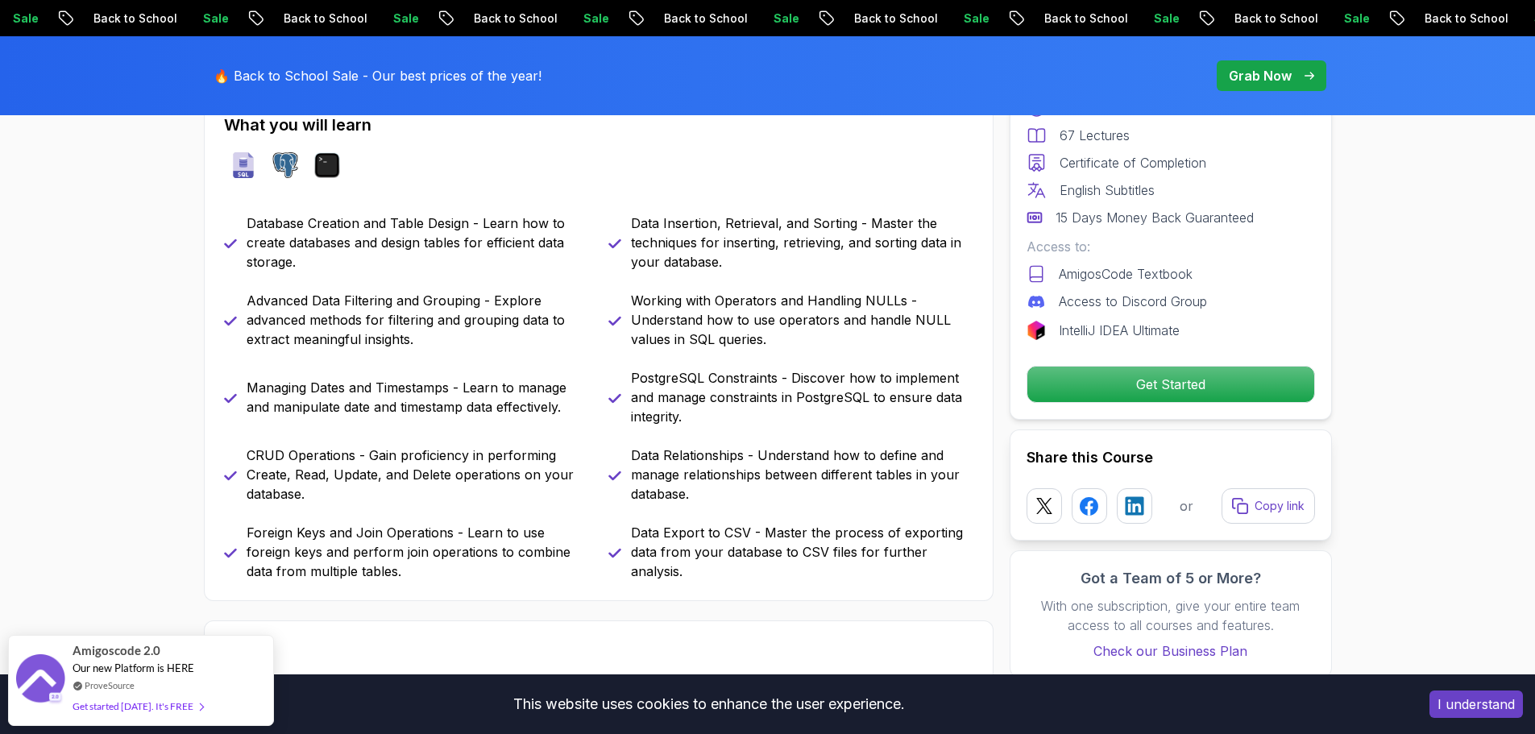
click at [411, 473] on p "CRUD Operations - Gain proficiency in performing Create, Read, Update, and Dele…" at bounding box center [418, 475] width 343 height 58
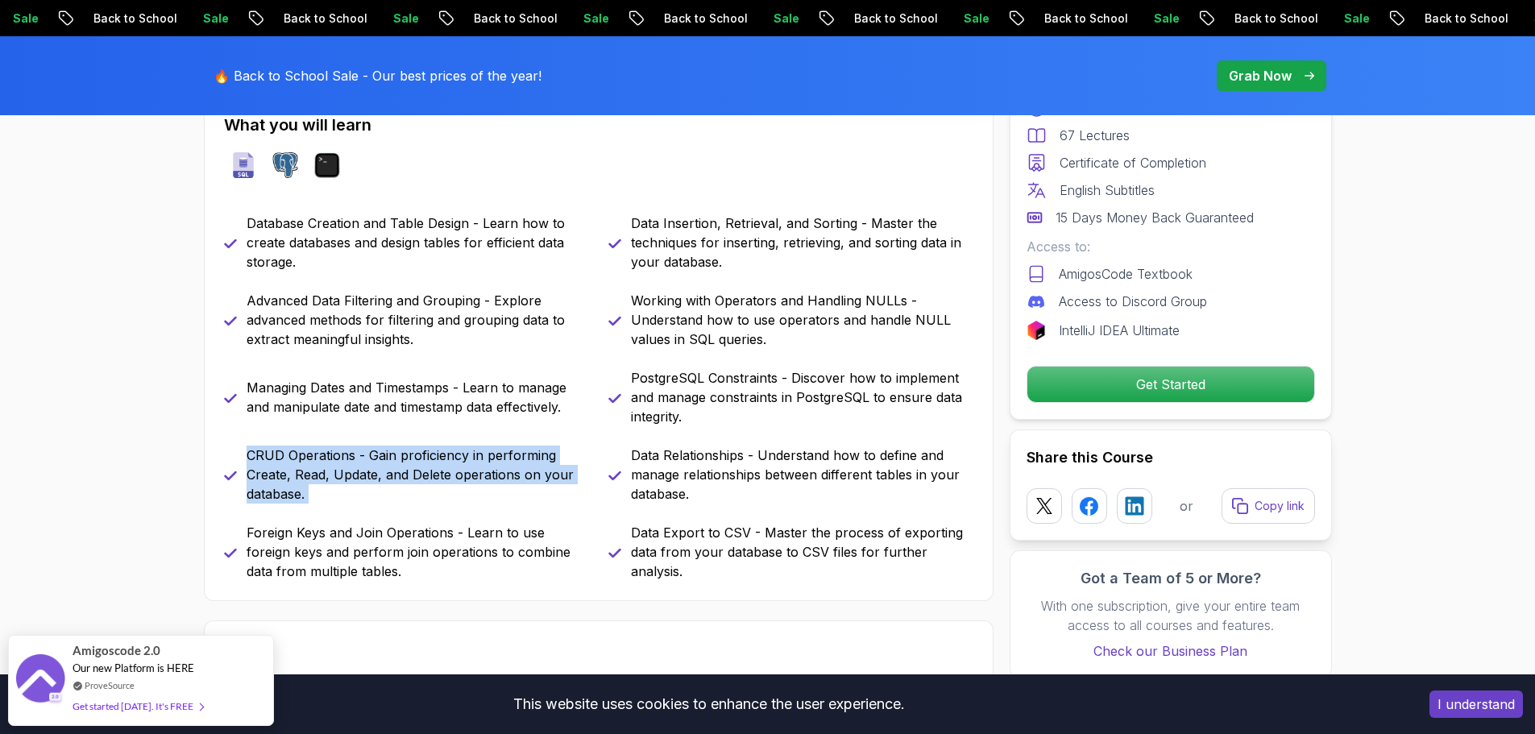
click at [411, 473] on p "CRUD Operations - Gain proficiency in performing Create, Read, Update, and Dele…" at bounding box center [418, 475] width 343 height 58
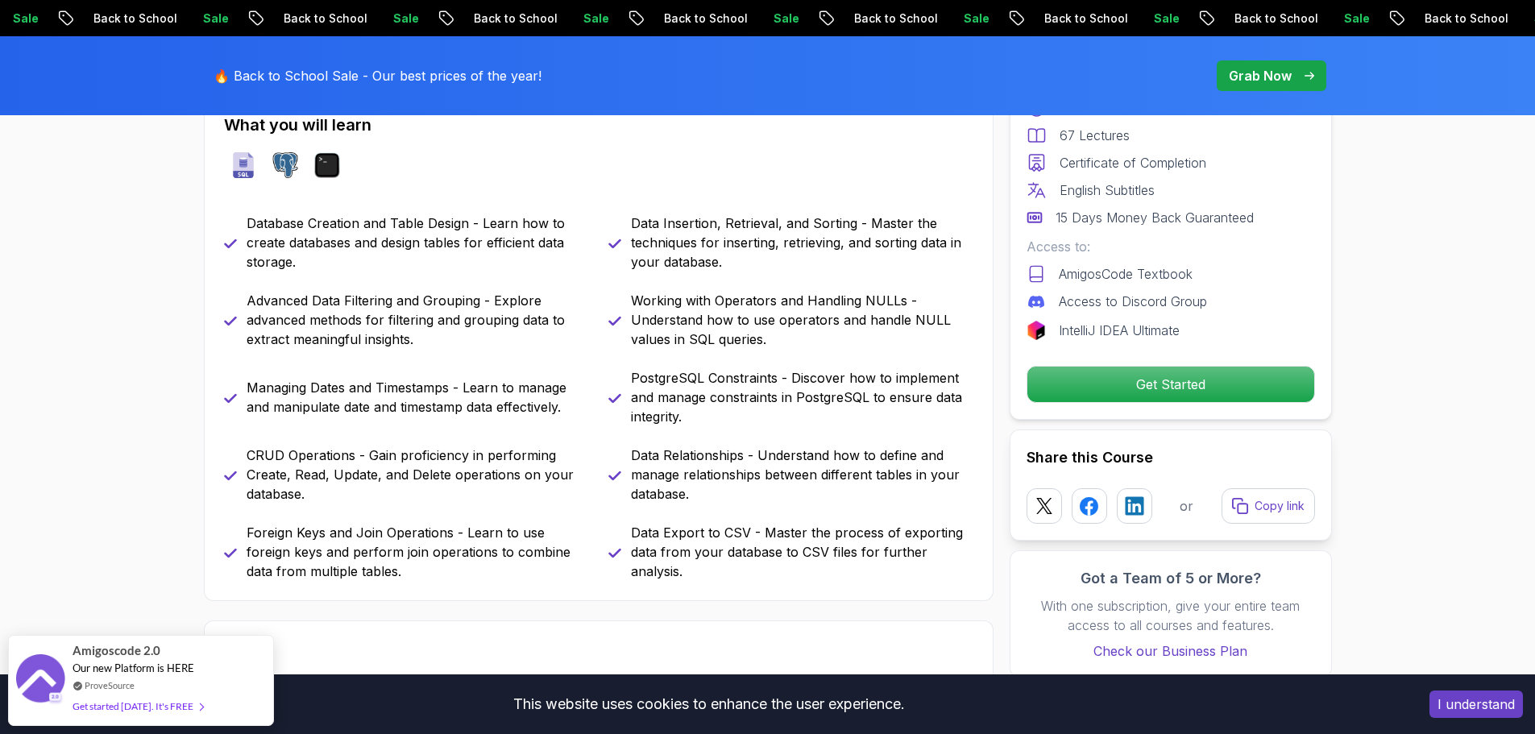
click at [476, 406] on p "Managing Dates and Timestamps - Learn to manage and manipulate date and timesta…" at bounding box center [418, 397] width 343 height 39
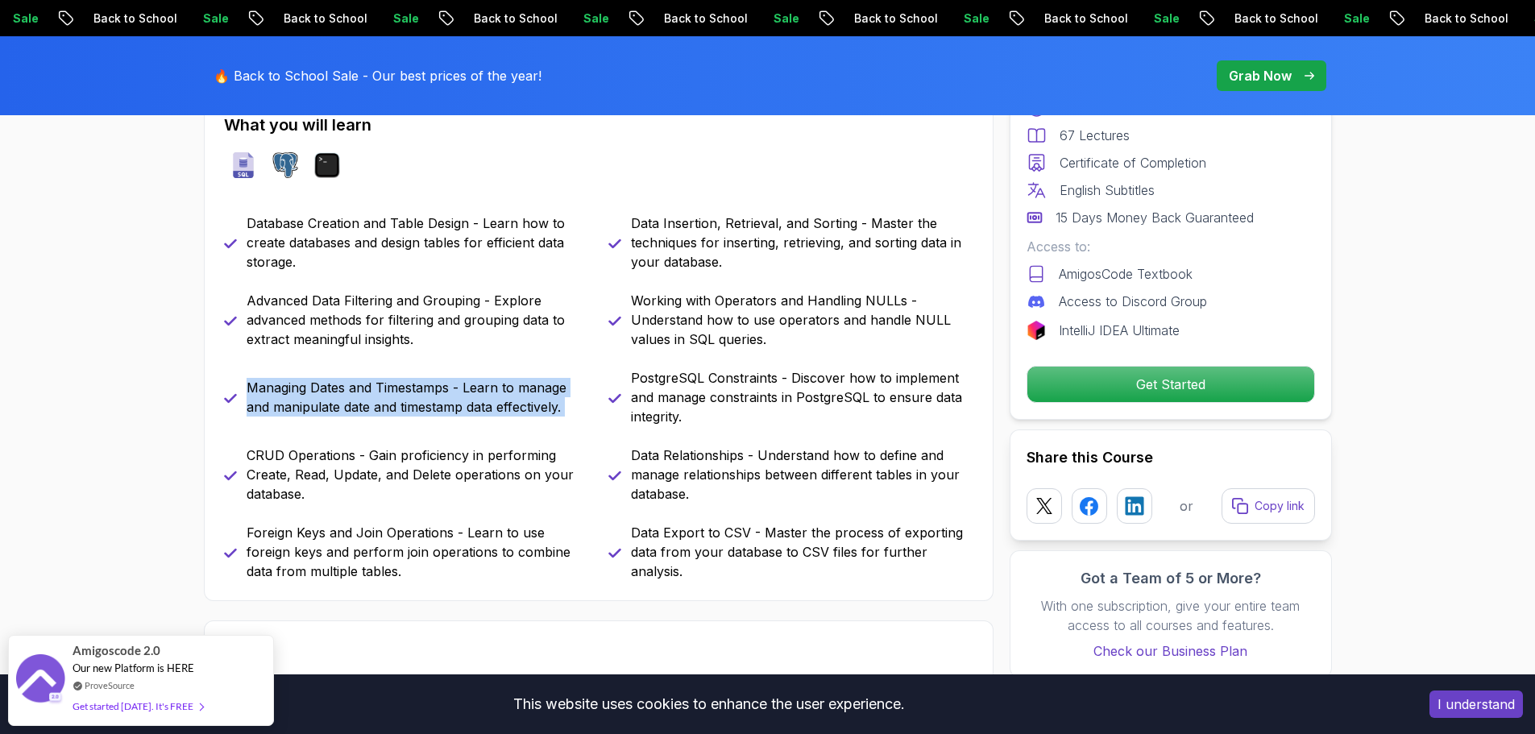
click at [476, 406] on p "Managing Dates and Timestamps - Learn to manage and manipulate date and timesta…" at bounding box center [418, 397] width 343 height 39
click at [494, 400] on p "Managing Dates and Timestamps - Learn to manage and manipulate date and timesta…" at bounding box center [418, 397] width 343 height 39
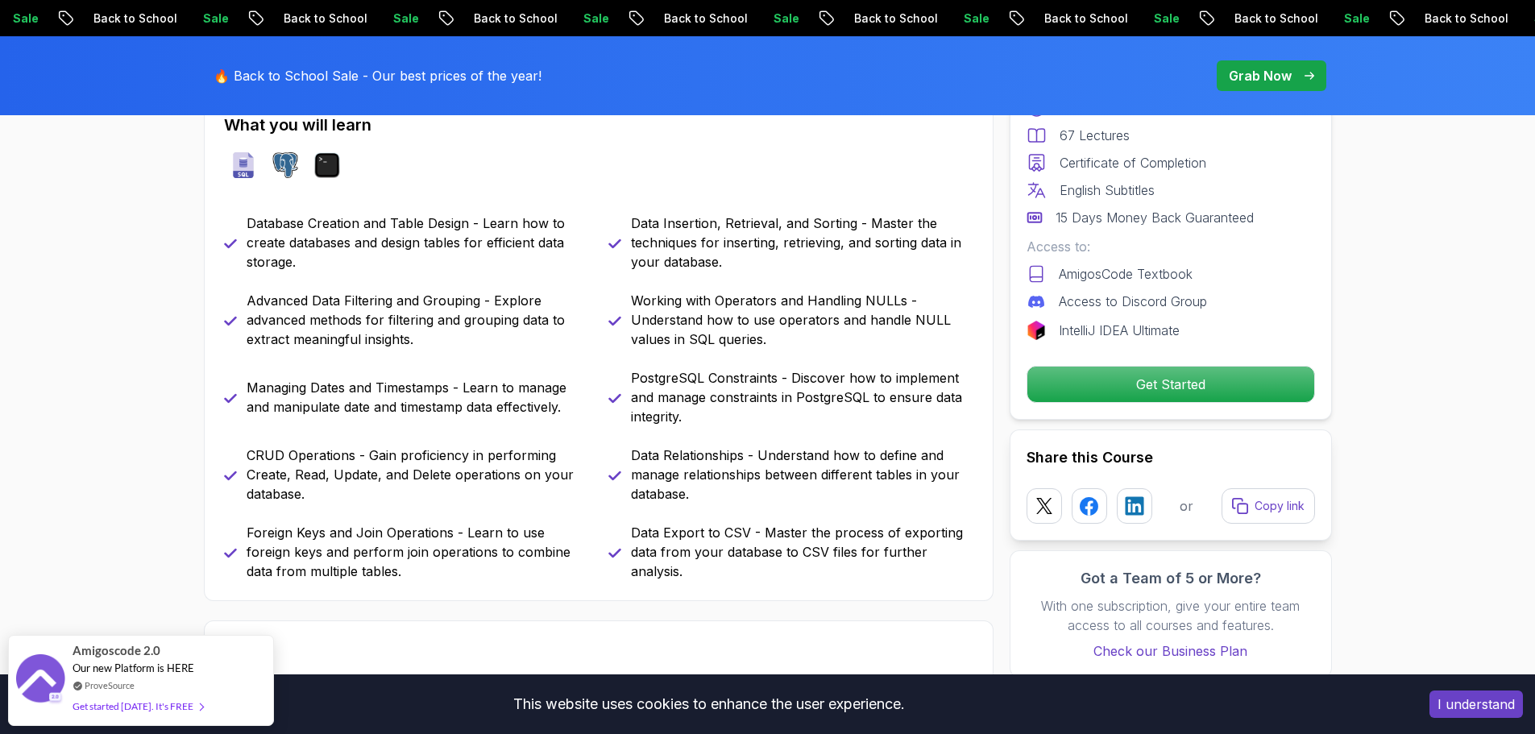
click at [692, 332] on p "Working with Operators and Handling NULLs - Understand how to use operators and…" at bounding box center [802, 320] width 343 height 58
click at [692, 330] on p "Working with Operators and Handling NULLs - Understand how to use operators and…" at bounding box center [802, 320] width 343 height 58
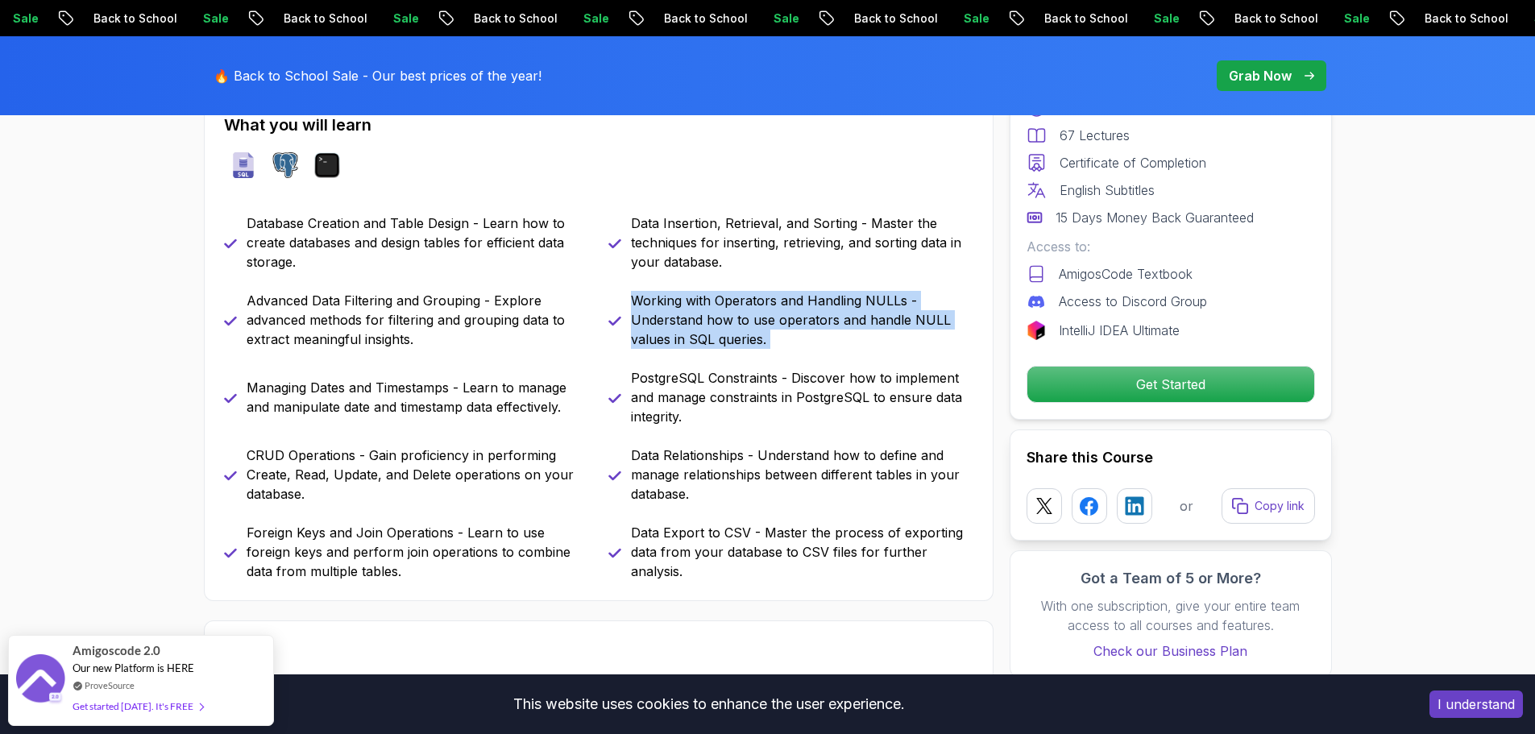
click at [692, 330] on p "Working with Operators and Handling NULLs - Understand how to use operators and…" at bounding box center [802, 320] width 343 height 58
click at [711, 326] on p "Working with Operators and Handling NULLs - Understand how to use operators and…" at bounding box center [802, 320] width 343 height 58
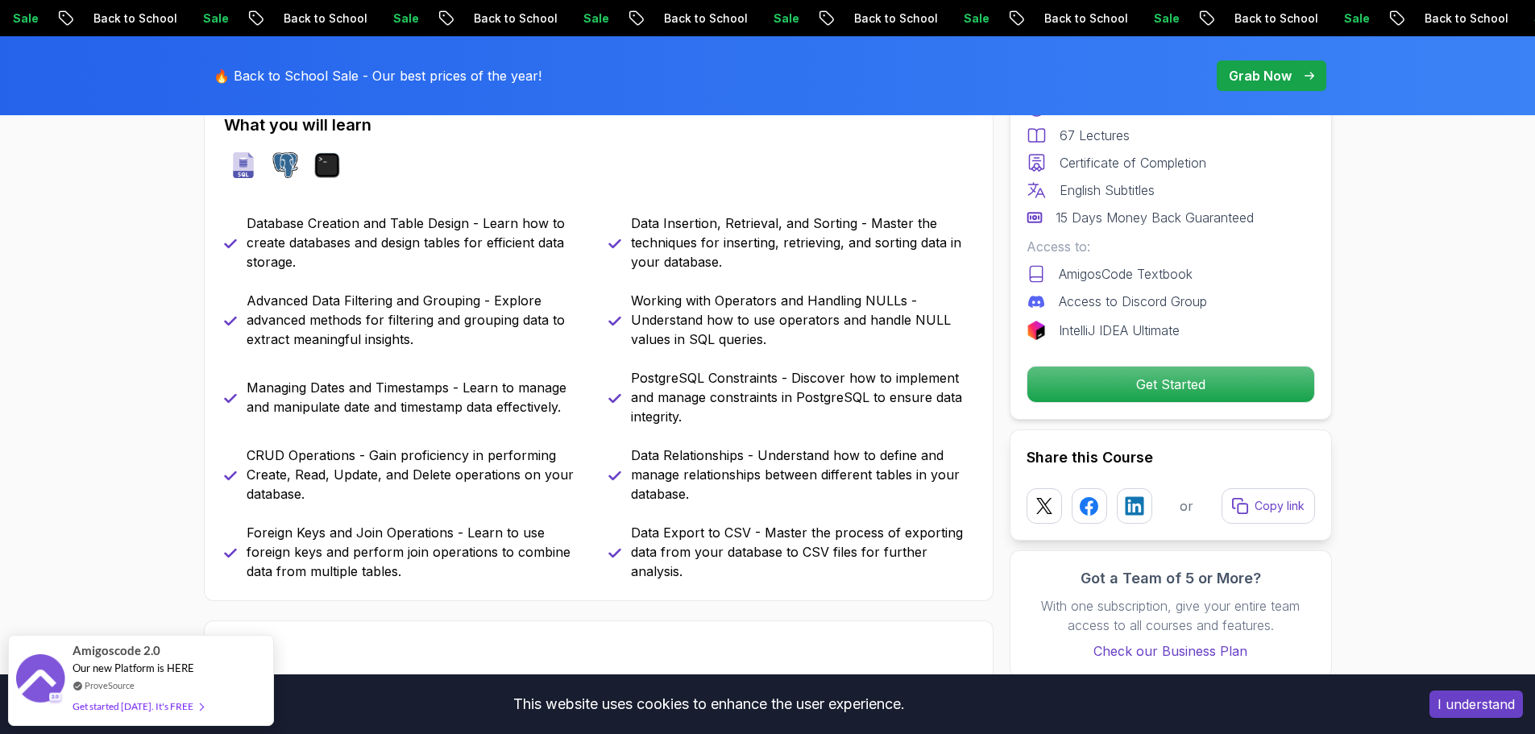
click at [683, 206] on div "What you will learn sql postgres terminal Database Creation and Table Design - …" at bounding box center [599, 347] width 790 height 508
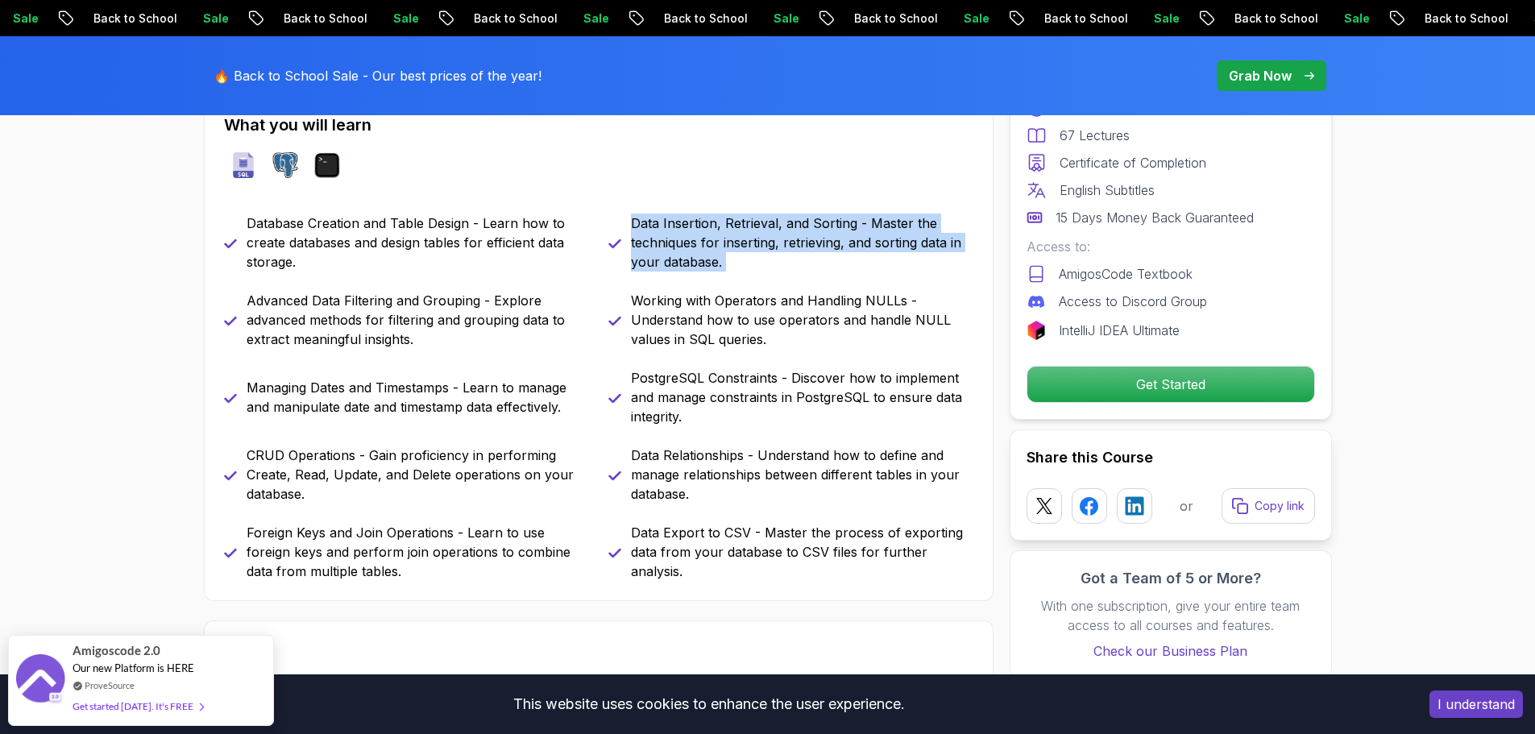
click at [683, 206] on div "What you will learn sql postgres terminal Database Creation and Table Design - …" at bounding box center [599, 347] width 790 height 508
click at [701, 211] on div "What you will learn sql postgres terminal Database Creation and Table Design - …" at bounding box center [599, 347] width 790 height 508
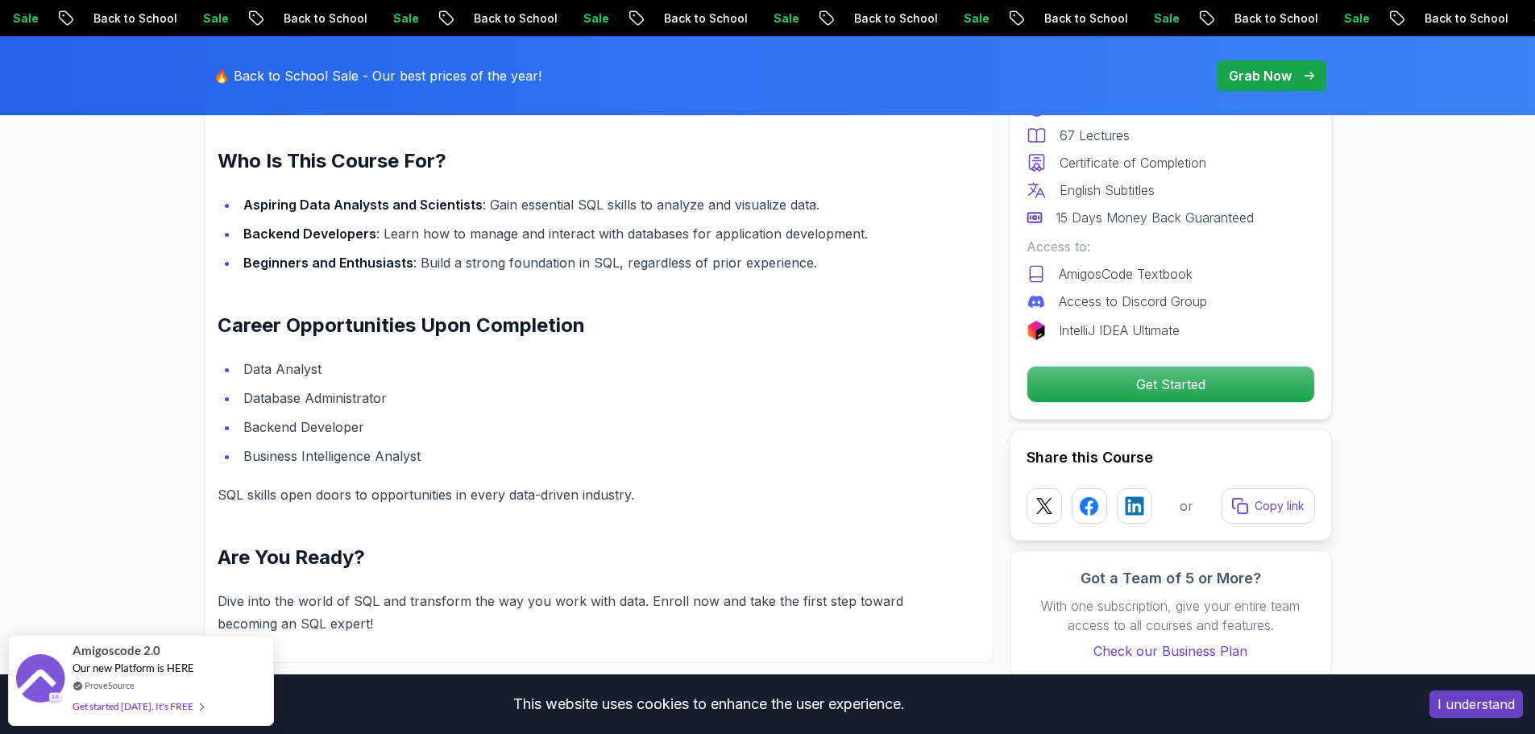
scroll to position [1612, 0]
click at [250, 355] on li "Data Analyst" at bounding box center [571, 366] width 665 height 23
drag, startPoint x: 250, startPoint y: 339, endPoint x: 343, endPoint y: 339, distance: 93.5
click at [256, 355] on li "Data Analyst" at bounding box center [571, 366] width 665 height 23
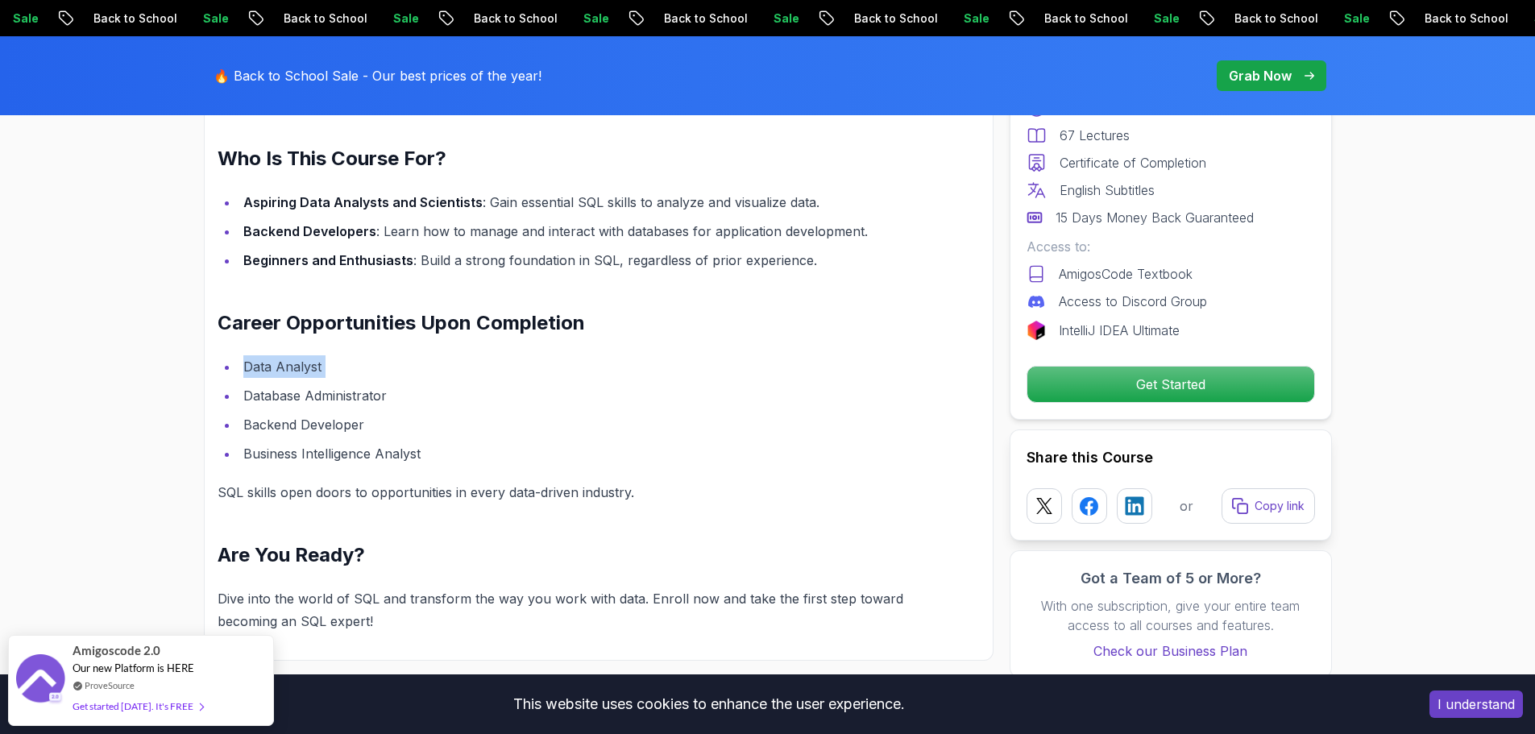
click at [343, 355] on li "Data Analyst" at bounding box center [571, 366] width 665 height 23
click at [320, 384] on li "Database Administrator" at bounding box center [571, 395] width 665 height 23
click at [347, 384] on li "Database Administrator" at bounding box center [571, 395] width 665 height 23
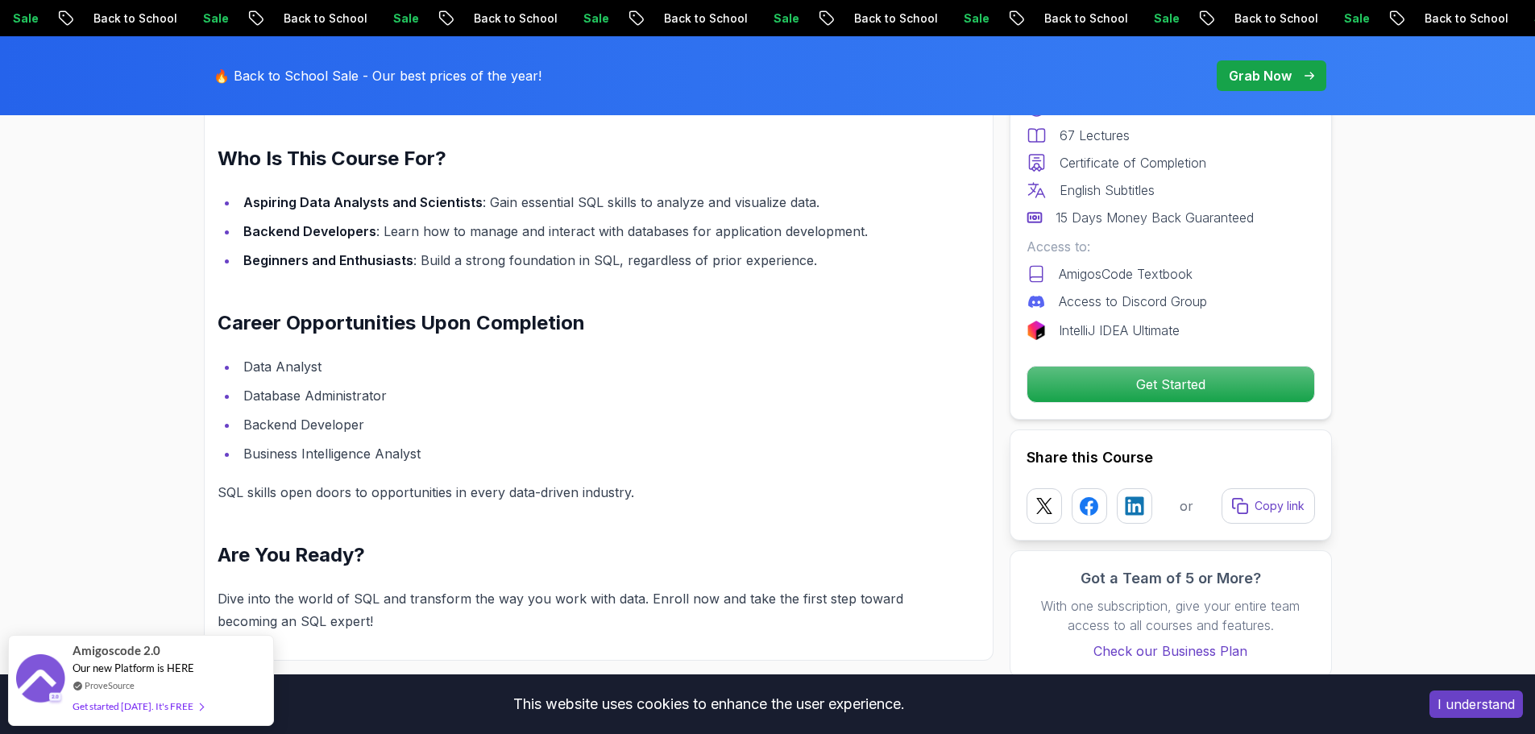
click at [330, 413] on li "Backend Developer" at bounding box center [571, 424] width 665 height 23
click at [331, 413] on li "Backend Developer" at bounding box center [571, 424] width 665 height 23
click at [351, 442] on li "Business Intelligence Analyst" at bounding box center [571, 453] width 665 height 23
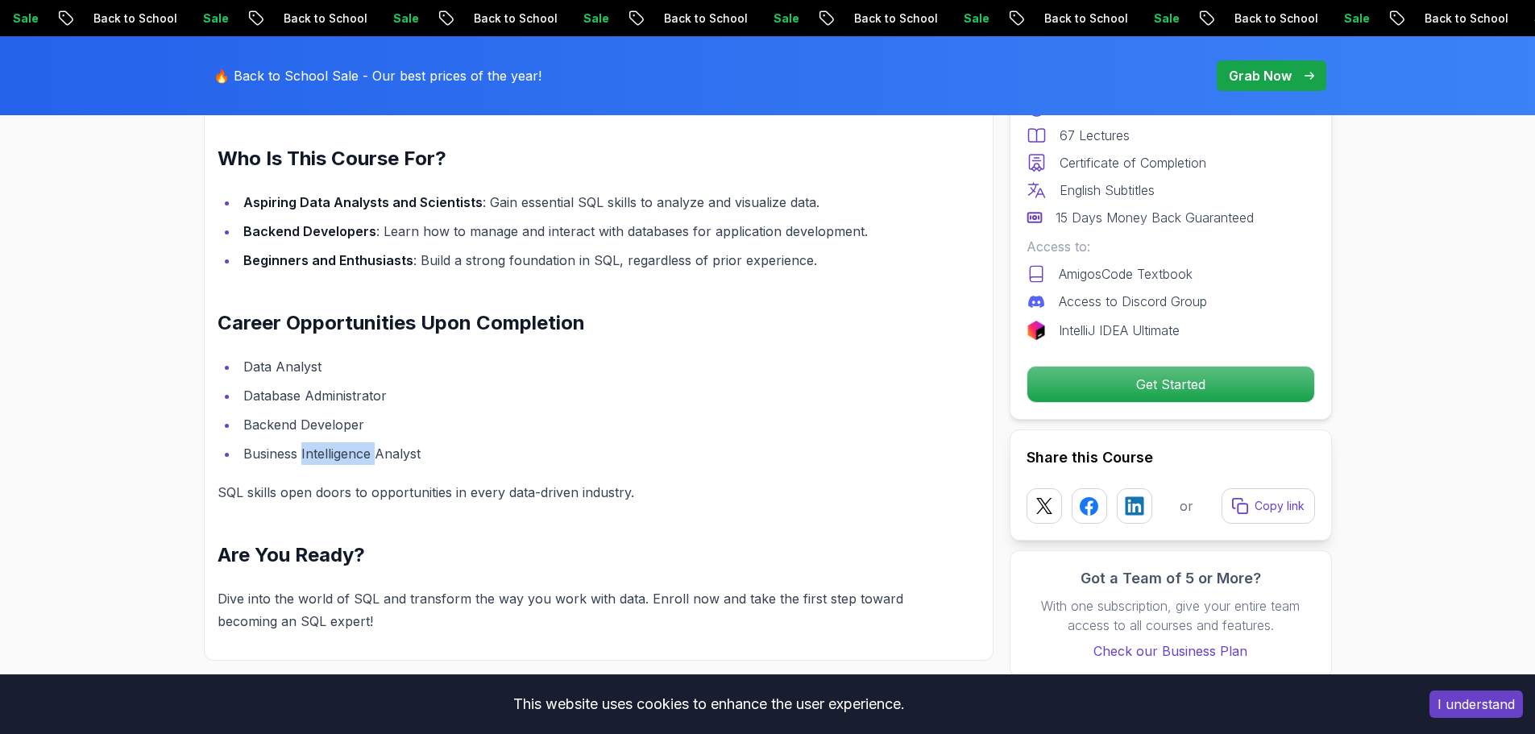
click at [351, 442] on li "Business Intelligence Analyst" at bounding box center [571, 453] width 665 height 23
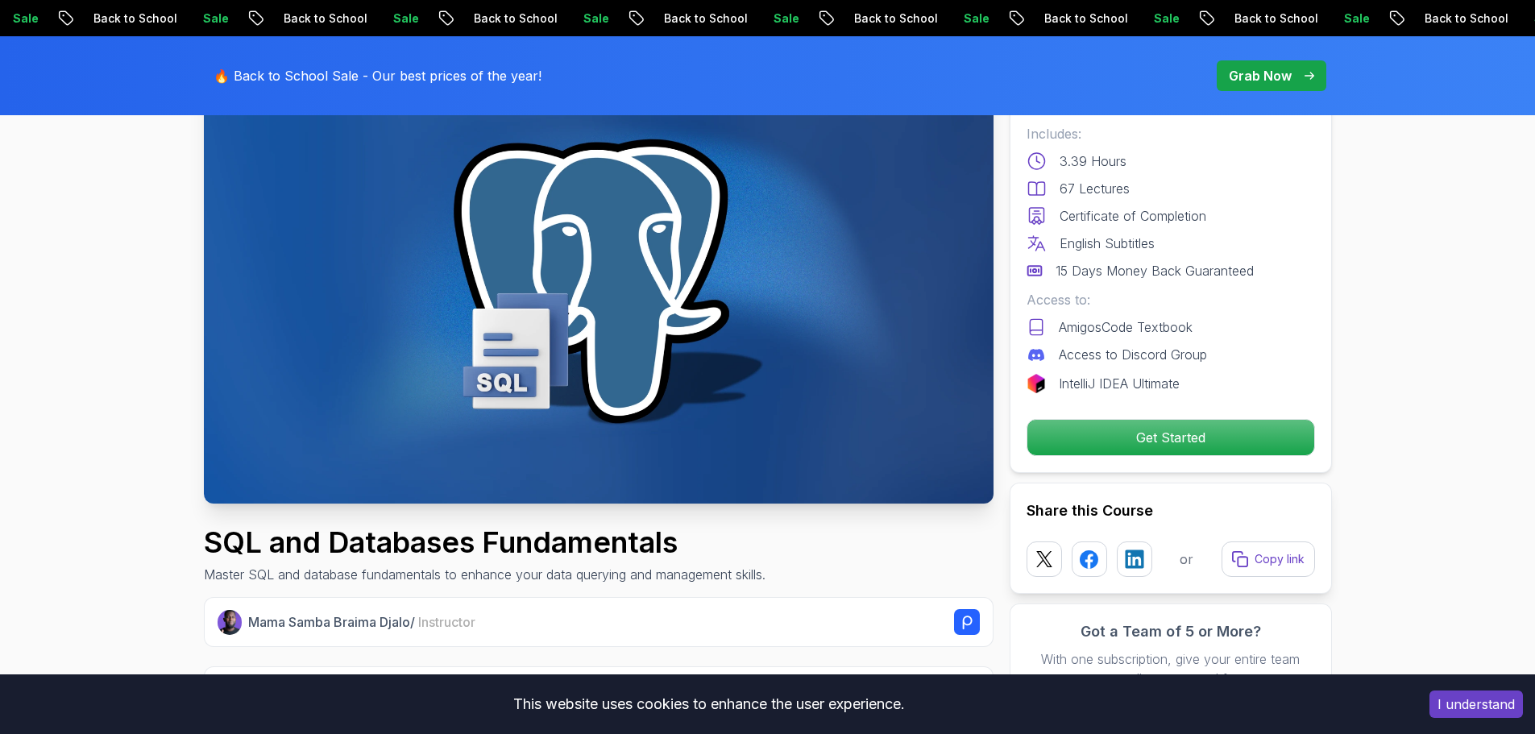
scroll to position [0, 0]
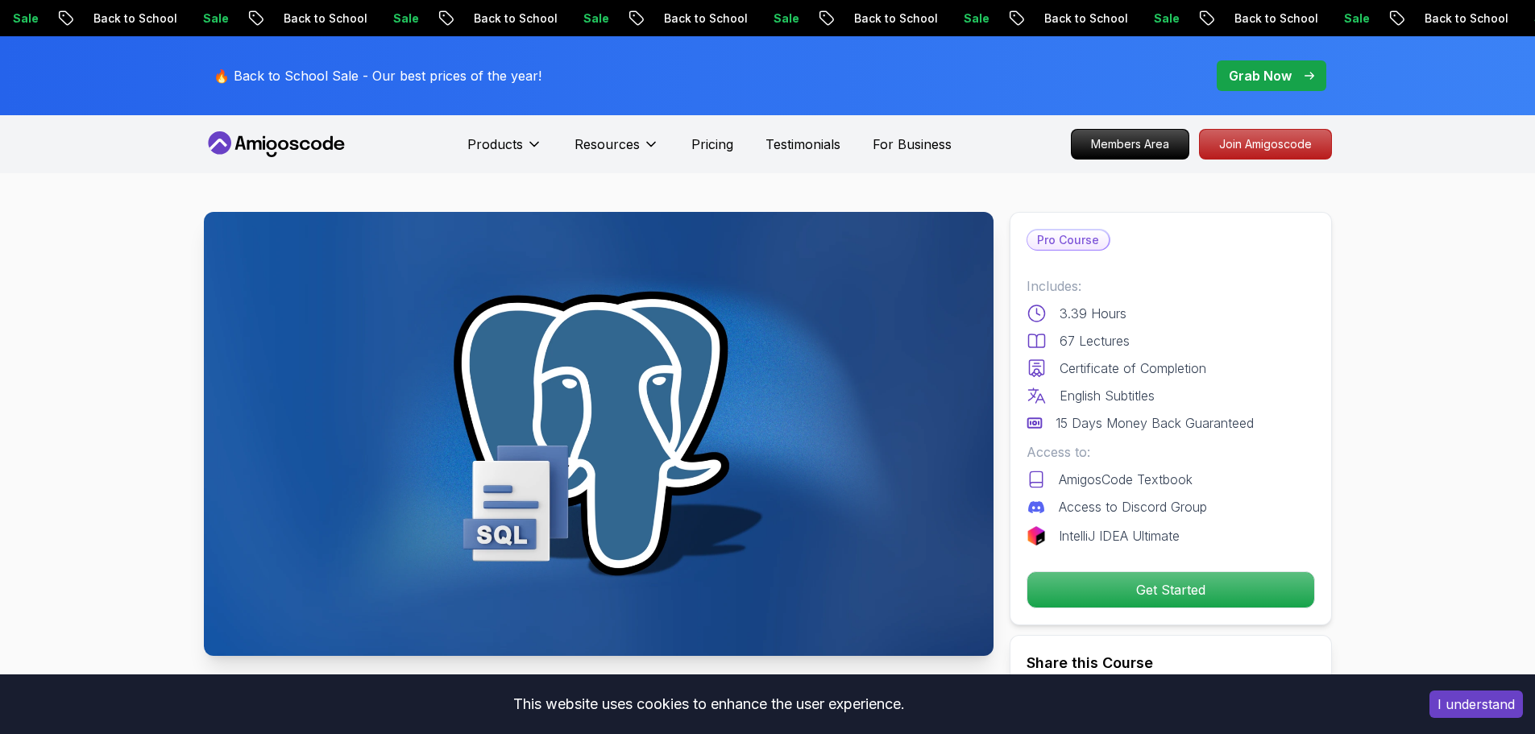
click at [483, 277] on img at bounding box center [599, 434] width 790 height 444
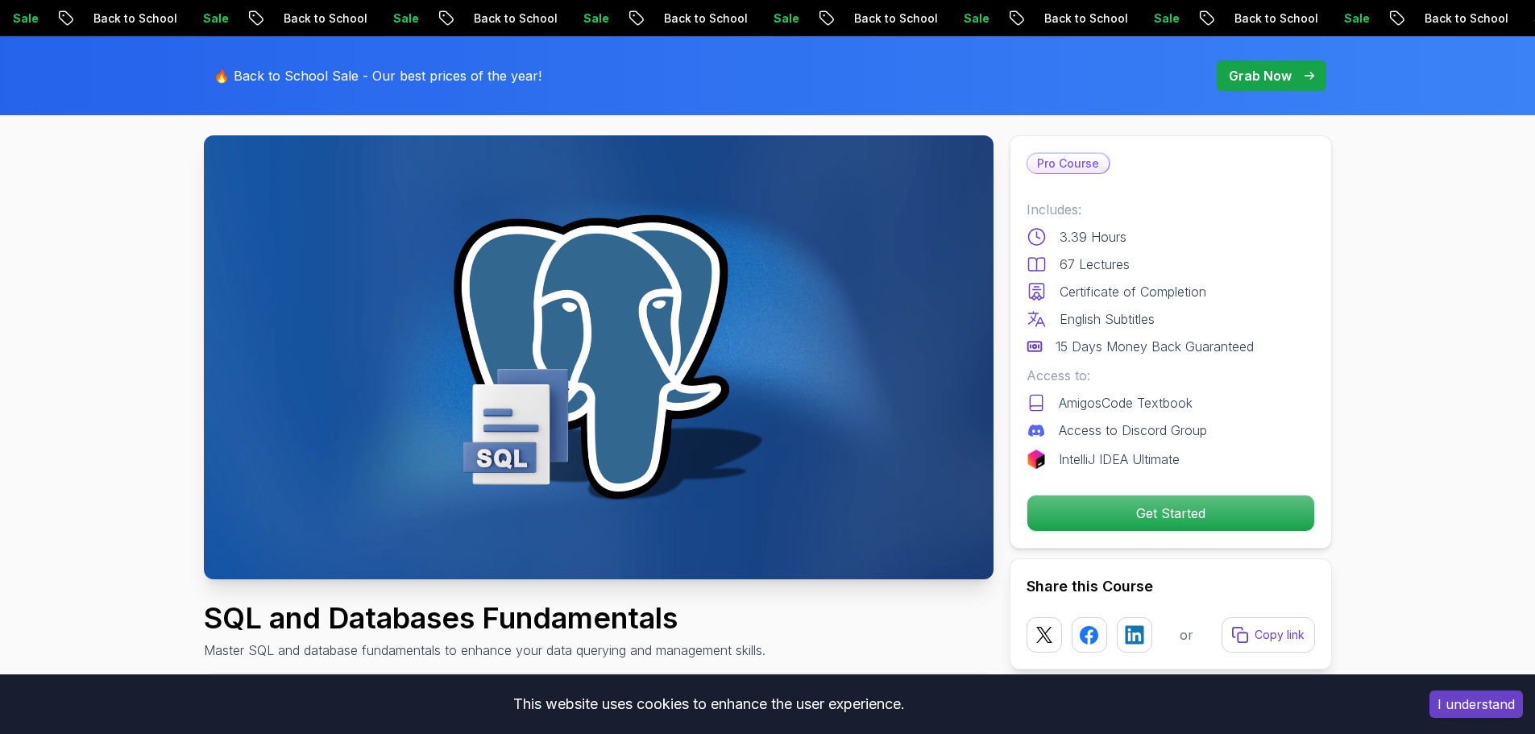
click at [1140, 318] on p "English Subtitles" at bounding box center [1107, 319] width 95 height 19
click at [1153, 318] on p "English Subtitles" at bounding box center [1107, 319] width 95 height 19
click at [1109, 349] on p "15 Days Money Back Guaranteed" at bounding box center [1155, 346] width 198 height 19
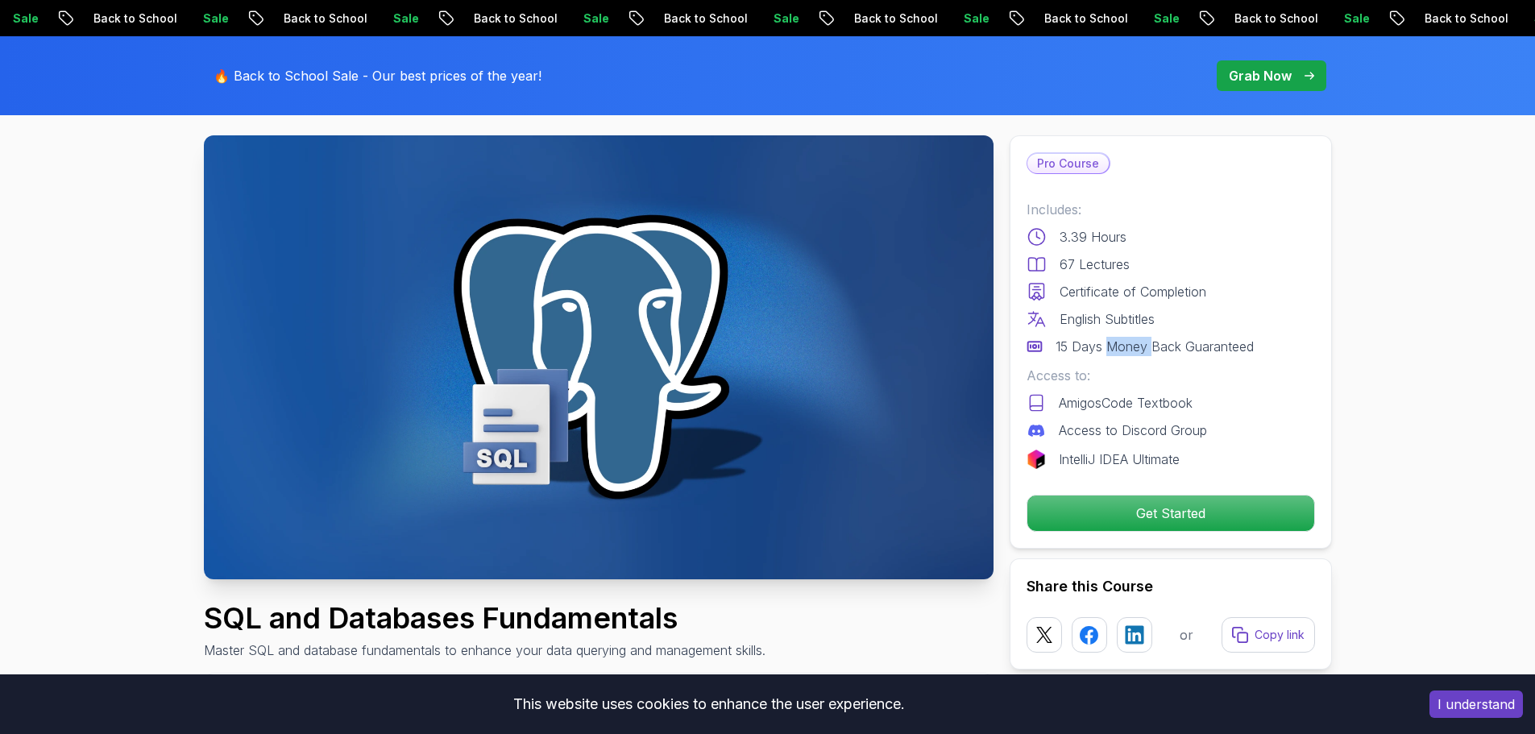
click at [1109, 349] on p "15 Days Money Back Guaranteed" at bounding box center [1155, 346] width 198 height 19
drag, startPoint x: 1109, startPoint y: 349, endPoint x: 1153, endPoint y: 346, distance: 44.4
click at [1116, 348] on p "15 Days Money Back Guaranteed" at bounding box center [1155, 346] width 198 height 19
click at [1165, 346] on p "15 Days Money Back Guaranteed" at bounding box center [1155, 346] width 198 height 19
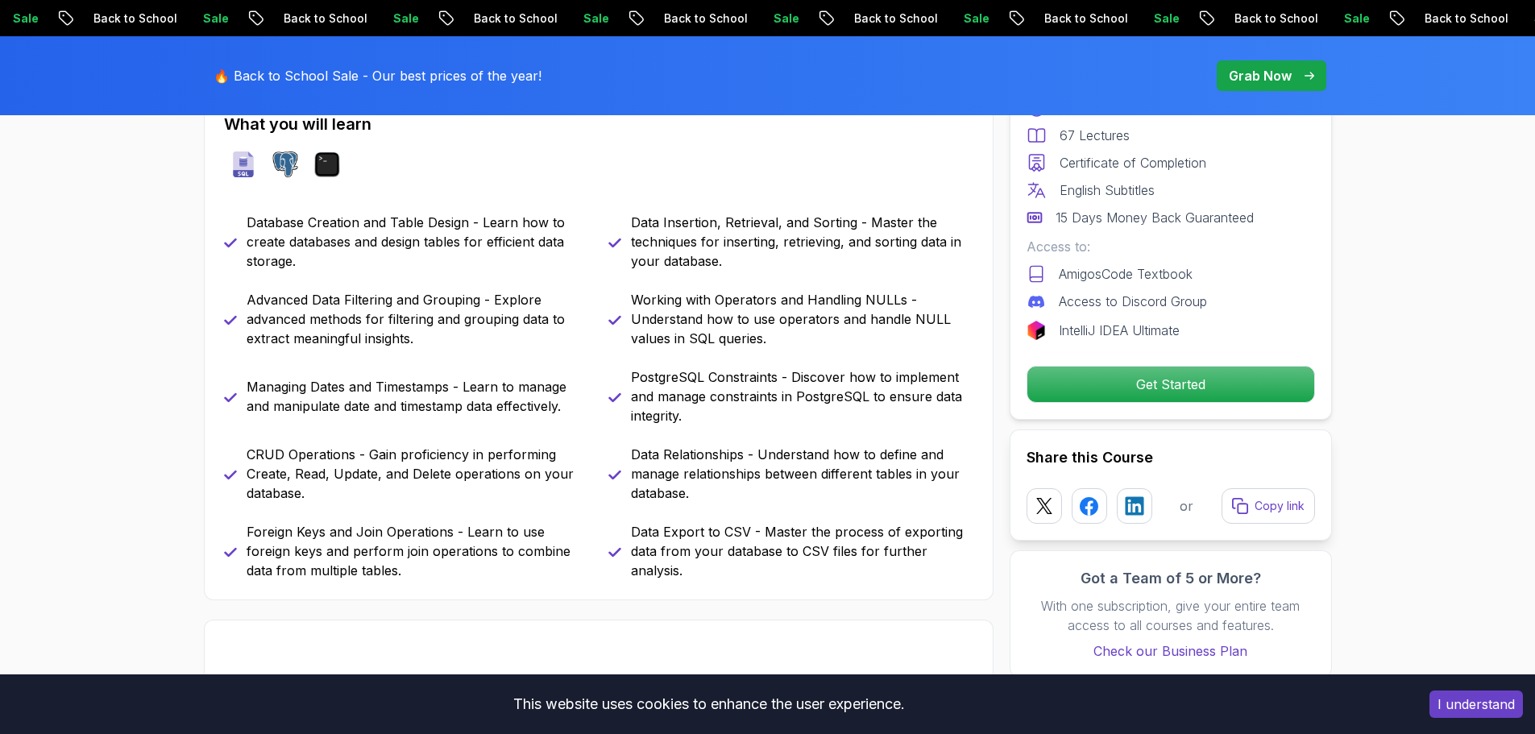
scroll to position [704, 0]
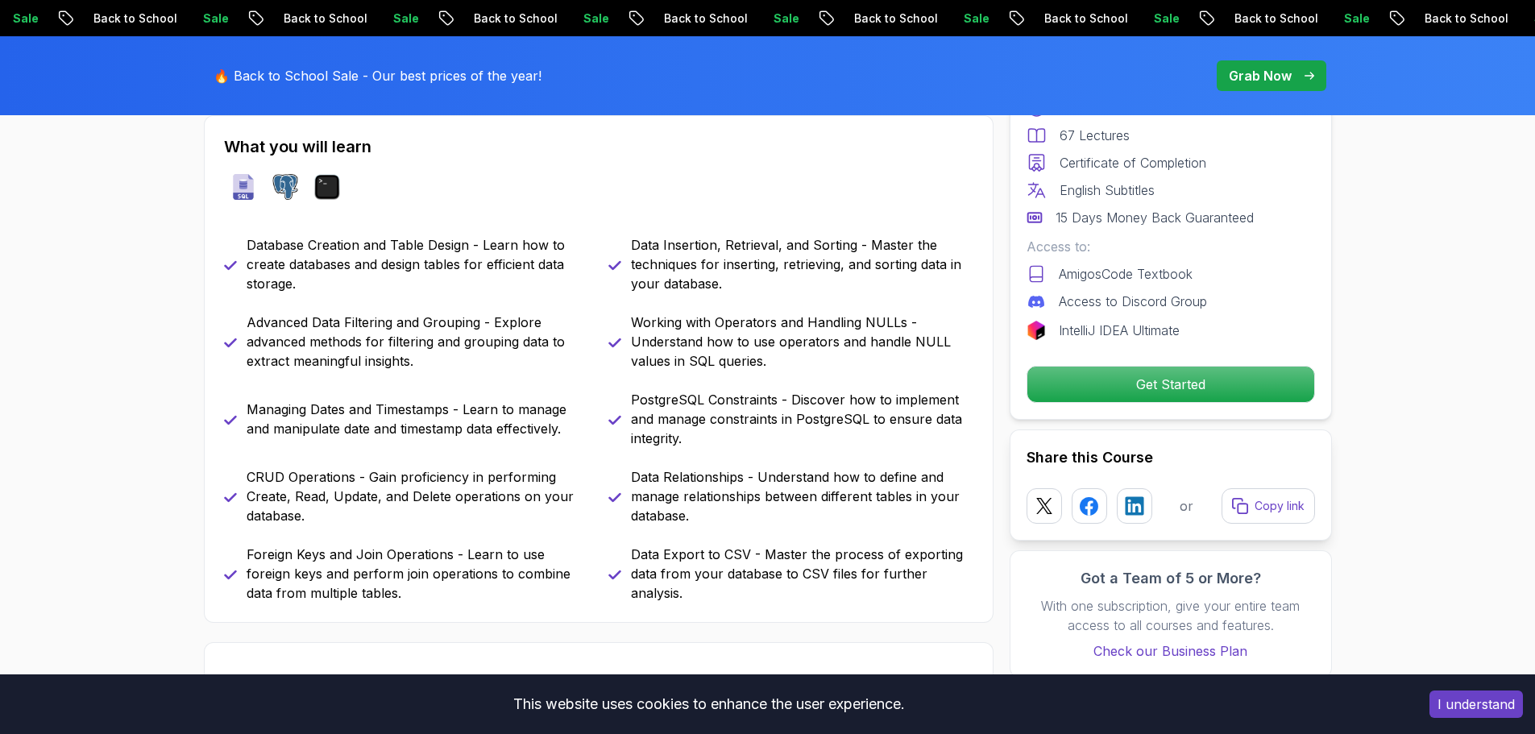
click at [413, 413] on p "Managing Dates and Timestamps - Learn to manage and manipulate date and timesta…" at bounding box center [418, 419] width 343 height 39
drag, startPoint x: 413, startPoint y: 413, endPoint x: 461, endPoint y: 415, distance: 48.4
click at [413, 413] on p "Managing Dates and Timestamps - Learn to manage and manipulate date and timesta…" at bounding box center [418, 419] width 343 height 39
click at [461, 415] on p "Managing Dates and Timestamps - Learn to manage and manipulate date and timesta…" at bounding box center [418, 419] width 343 height 39
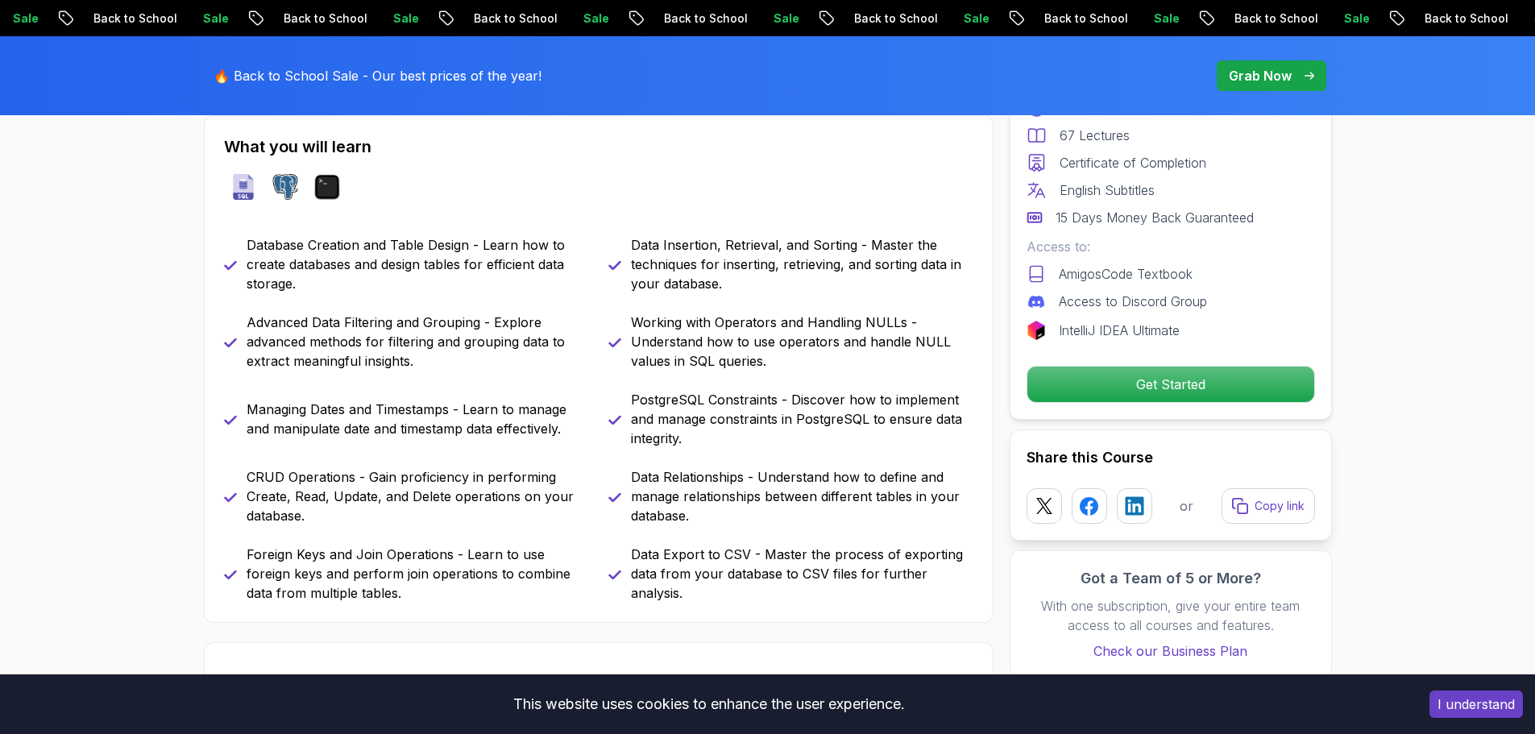
click at [441, 434] on p "Managing Dates and Timestamps - Learn to manage and manipulate date and timesta…" at bounding box center [418, 419] width 343 height 39
click at [397, 495] on p "CRUD Operations - Gain proficiency in performing Create, Read, Update, and Dele…" at bounding box center [418, 496] width 343 height 58
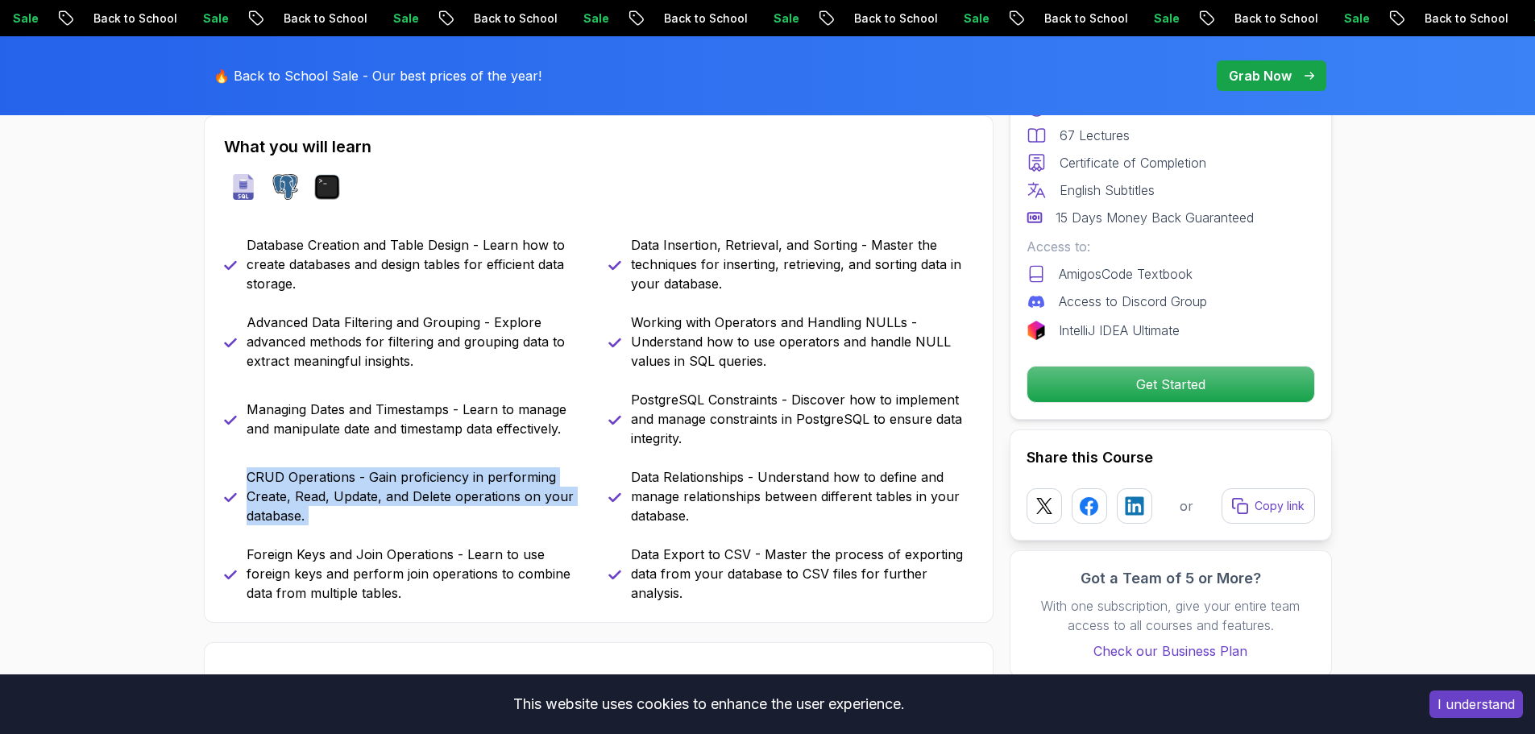
click at [397, 495] on p "CRUD Operations - Gain proficiency in performing Create, Read, Update, and Dele…" at bounding box center [418, 496] width 343 height 58
click at [435, 489] on p "CRUD Operations - Gain proficiency in performing Create, Read, Update, and Dele…" at bounding box center [418, 496] width 343 height 58
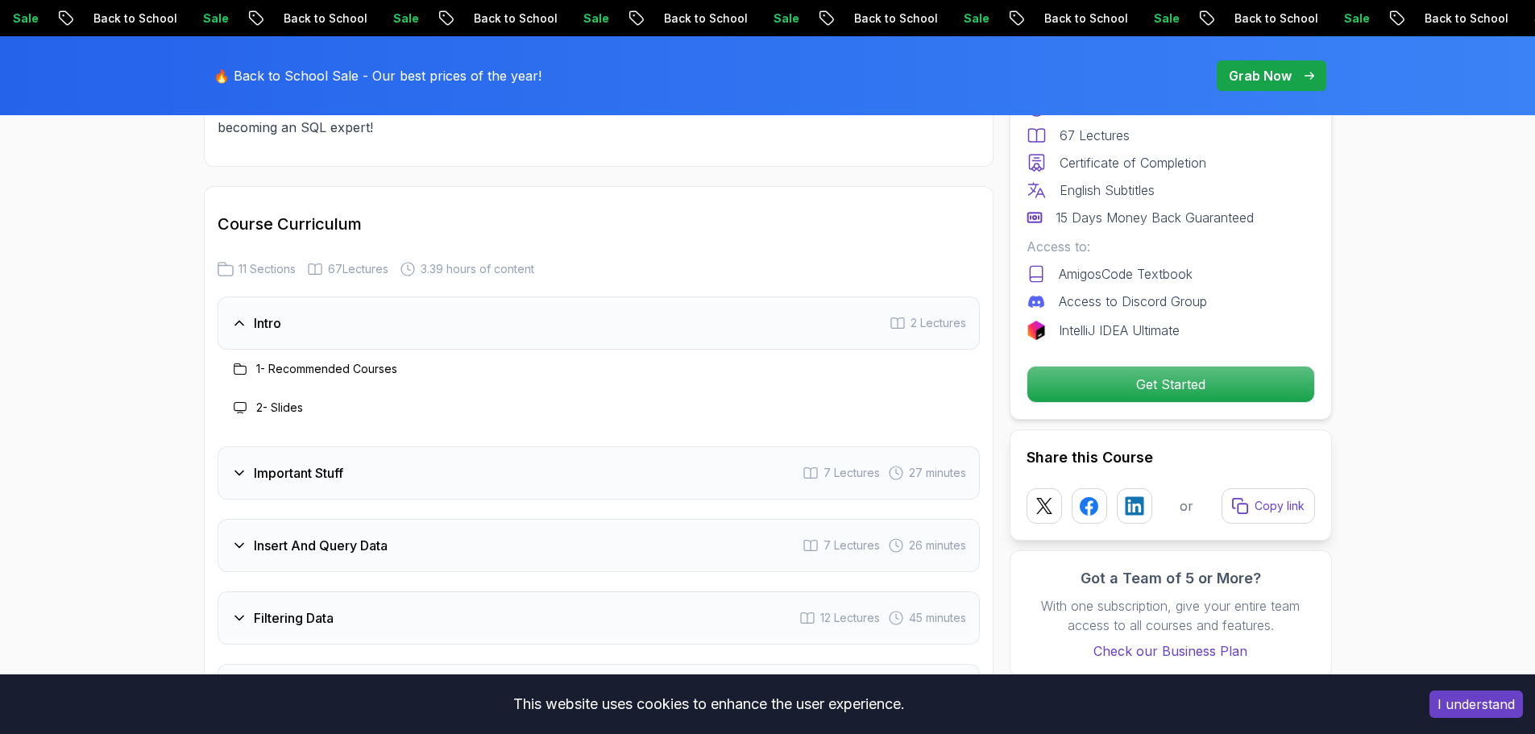
scroll to position [2187, 0]
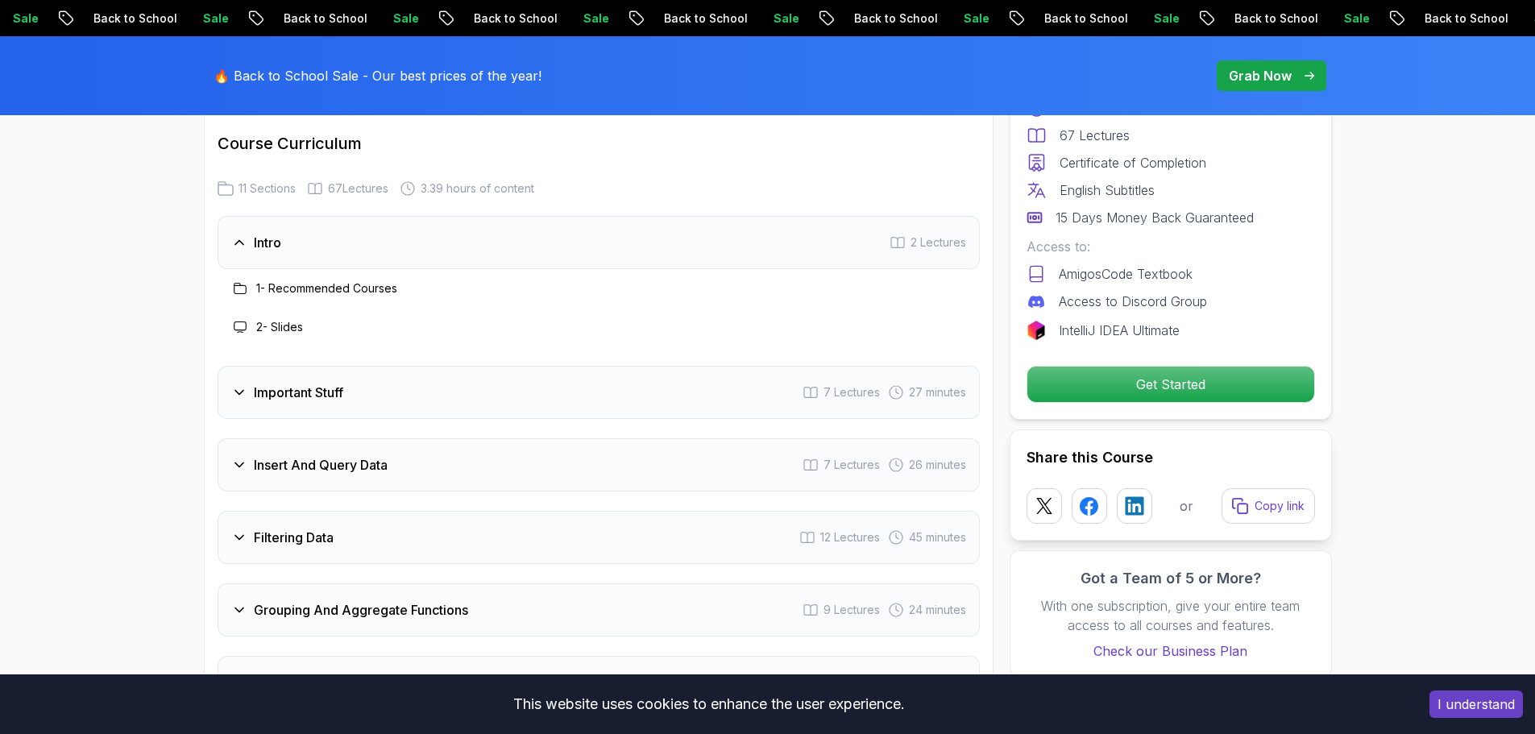
click at [336, 217] on div "Intro 2 Lectures" at bounding box center [599, 242] width 762 height 53
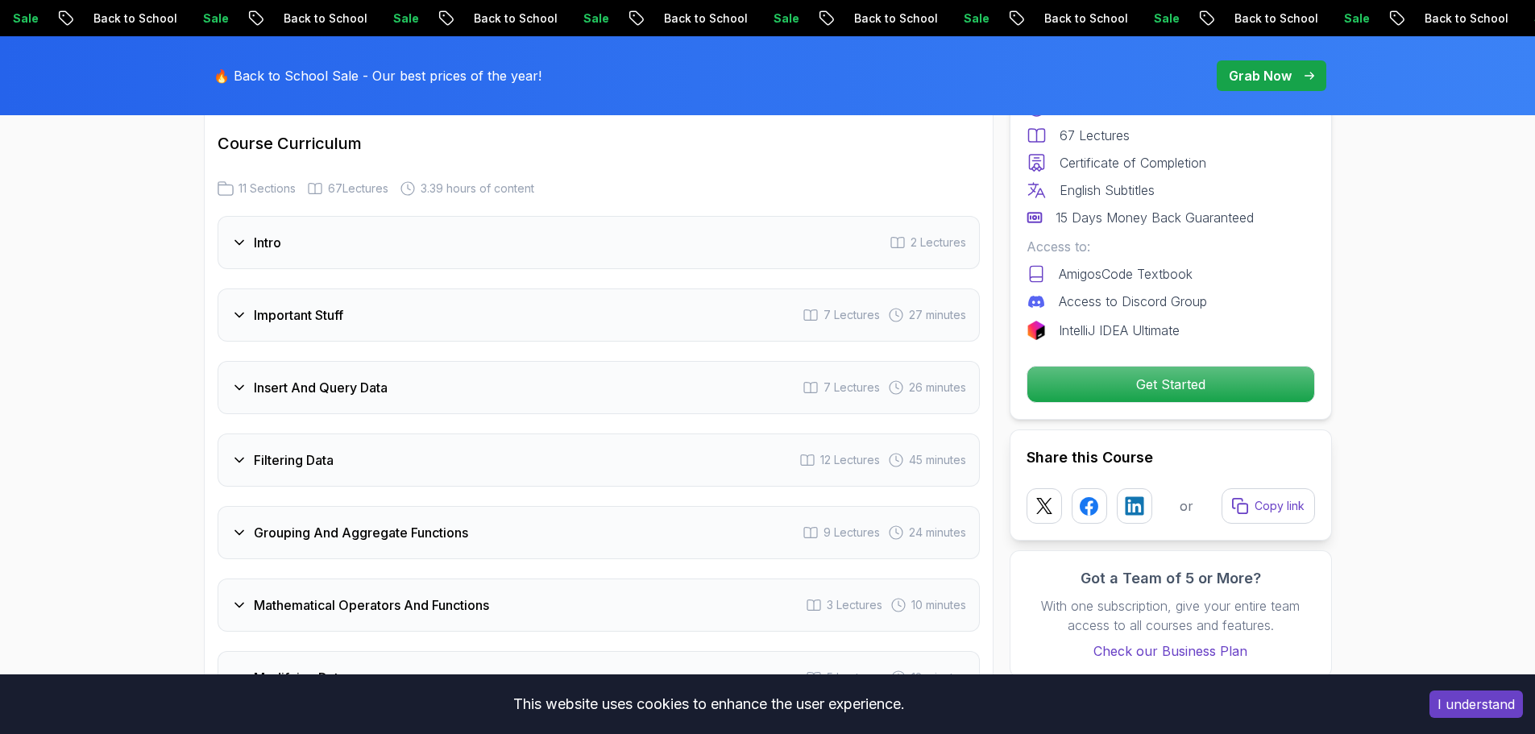
click at [297, 305] on h3 "Important Stuff" at bounding box center [298, 314] width 89 height 19
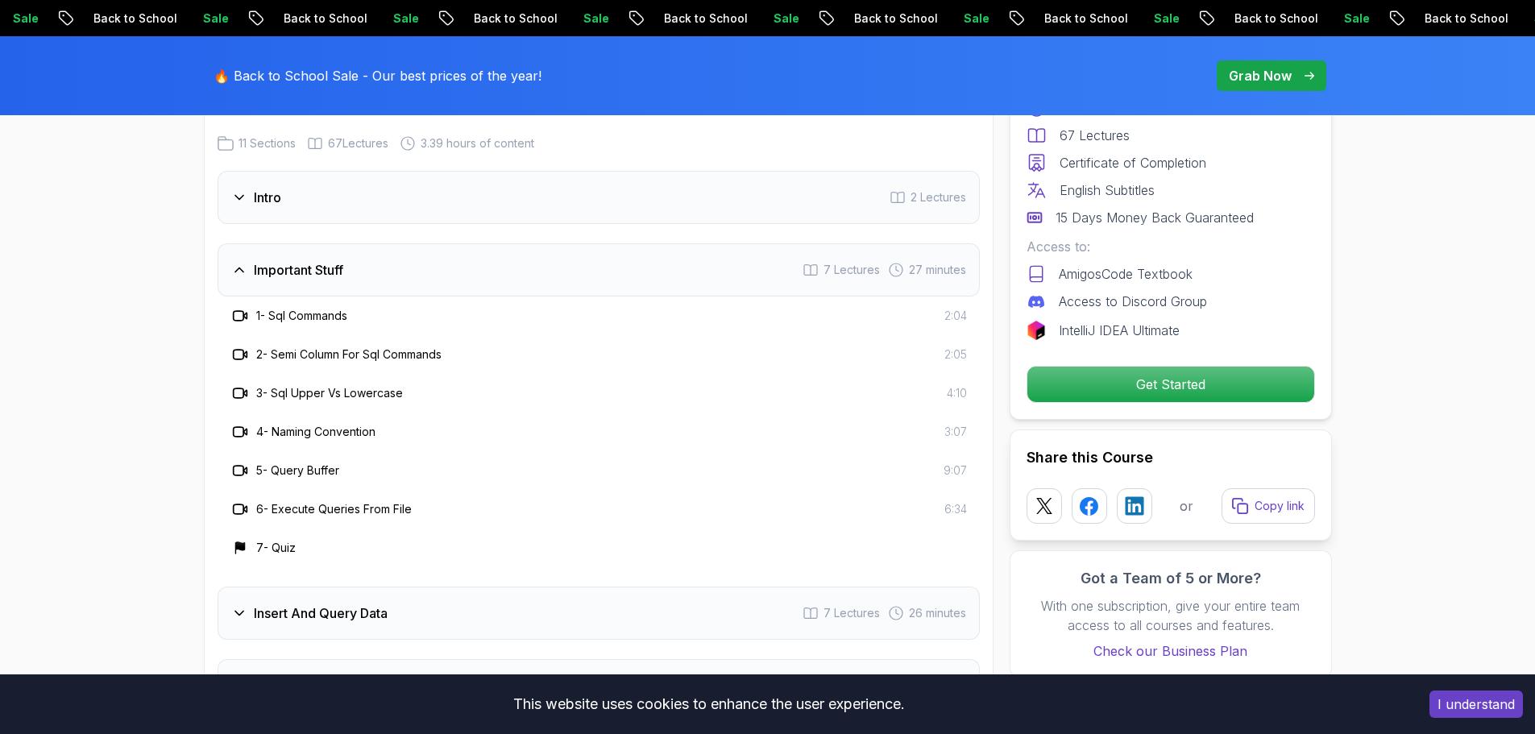
scroll to position [2267, 0]
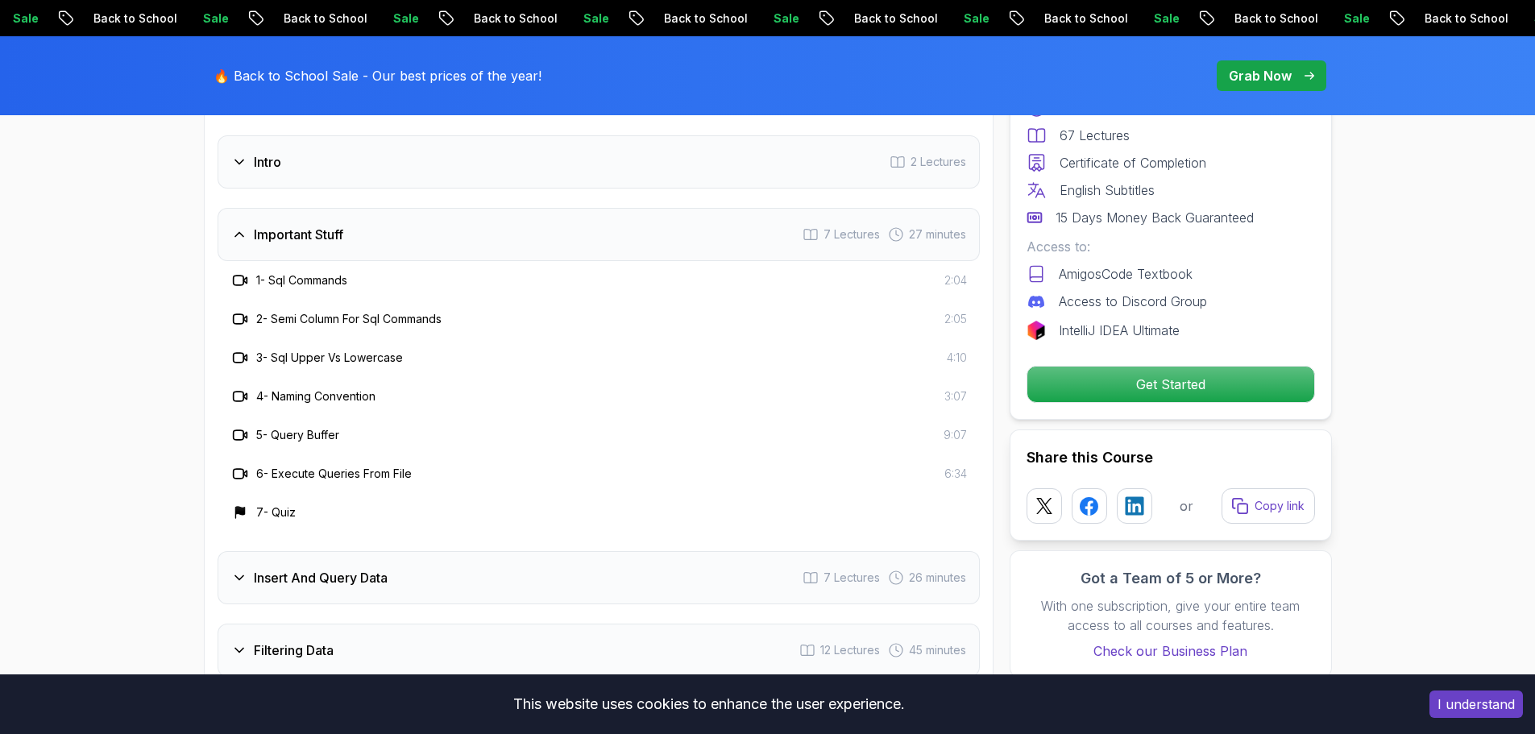
click at [307, 350] on h3 "3 - Sql Upper Vs Lowercase" at bounding box center [329, 358] width 147 height 16
click at [340, 350] on h3 "3 - Sql Upper Vs Lowercase" at bounding box center [329, 358] width 147 height 16
click at [298, 427] on h3 "5 - Query Buffer" at bounding box center [297, 435] width 83 height 16
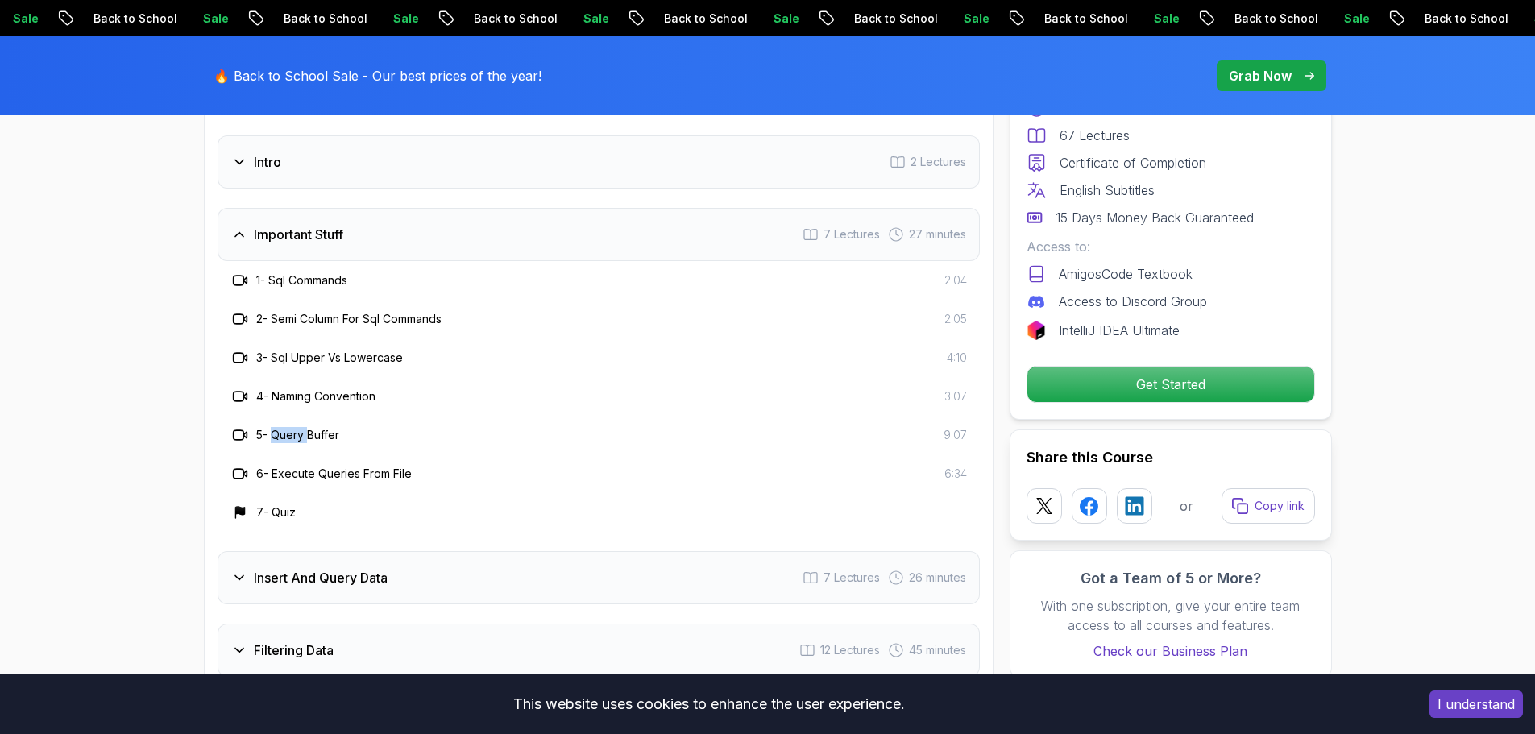
click at [298, 427] on h3 "5 - Query Buffer" at bounding box center [297, 435] width 83 height 16
click at [318, 427] on h3 "5 - Query Buffer" at bounding box center [297, 435] width 83 height 16
click at [324, 226] on div "Important Stuff 7 Lectures 27 minutes" at bounding box center [599, 234] width 762 height 53
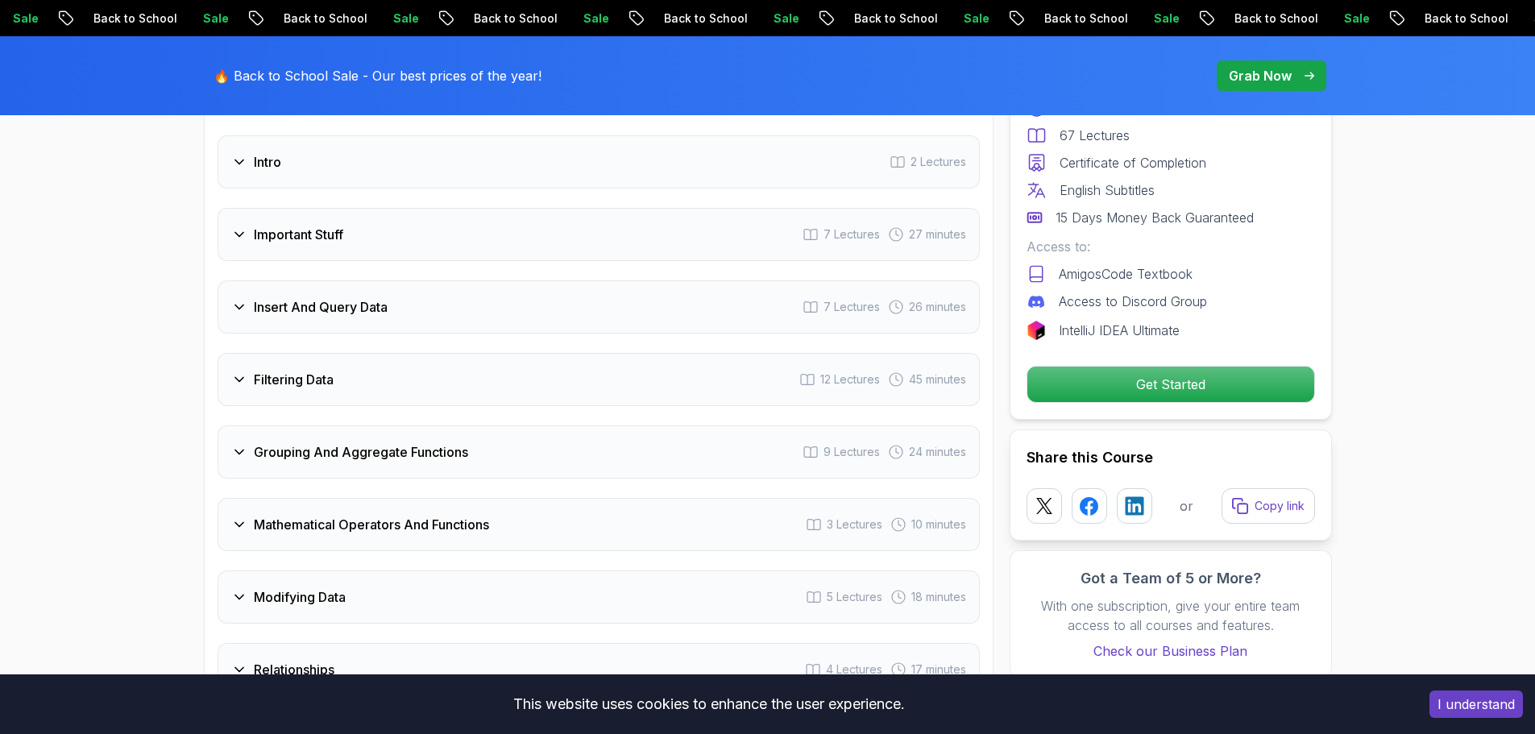
click at [339, 297] on h3 "Insert And Query Data" at bounding box center [321, 306] width 134 height 19
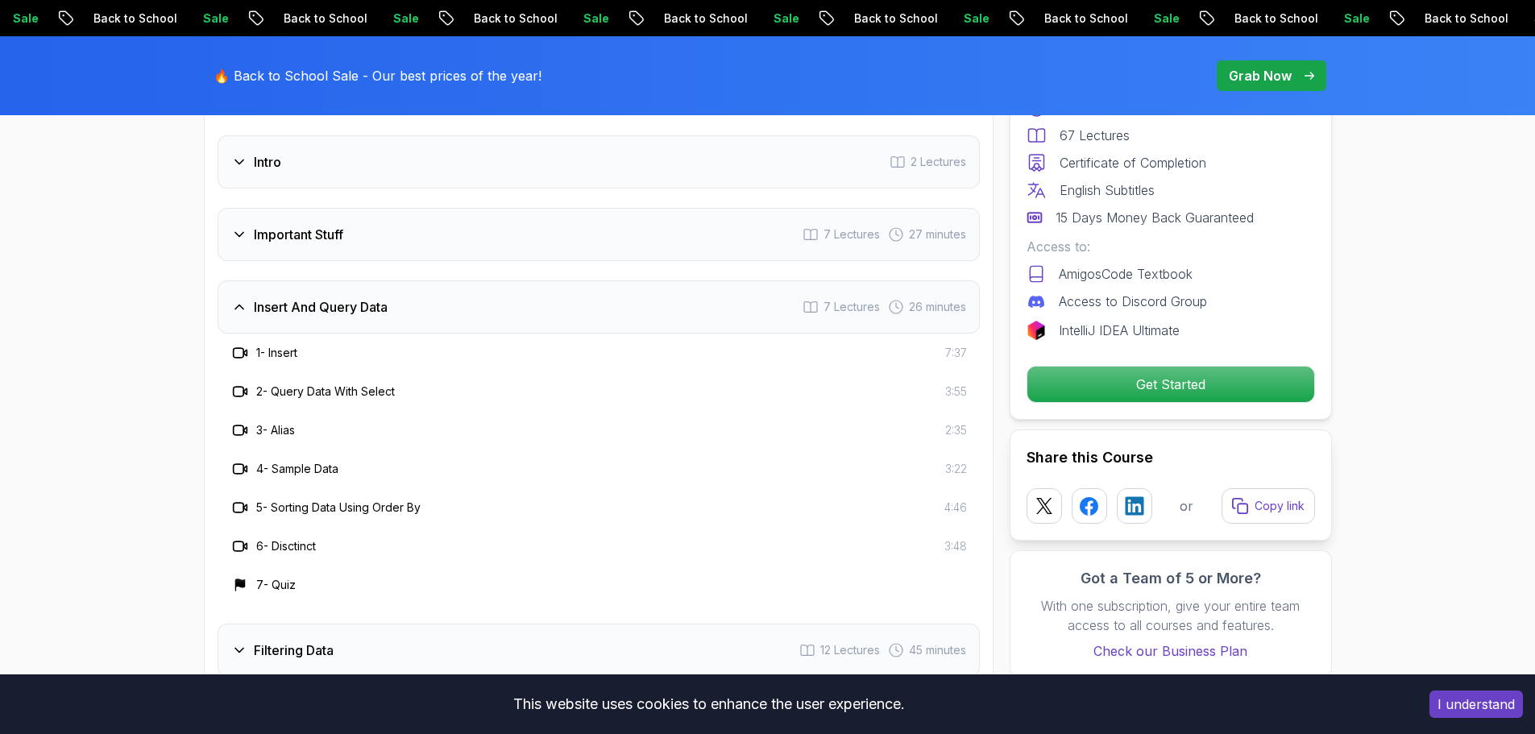
scroll to position [2348, 0]
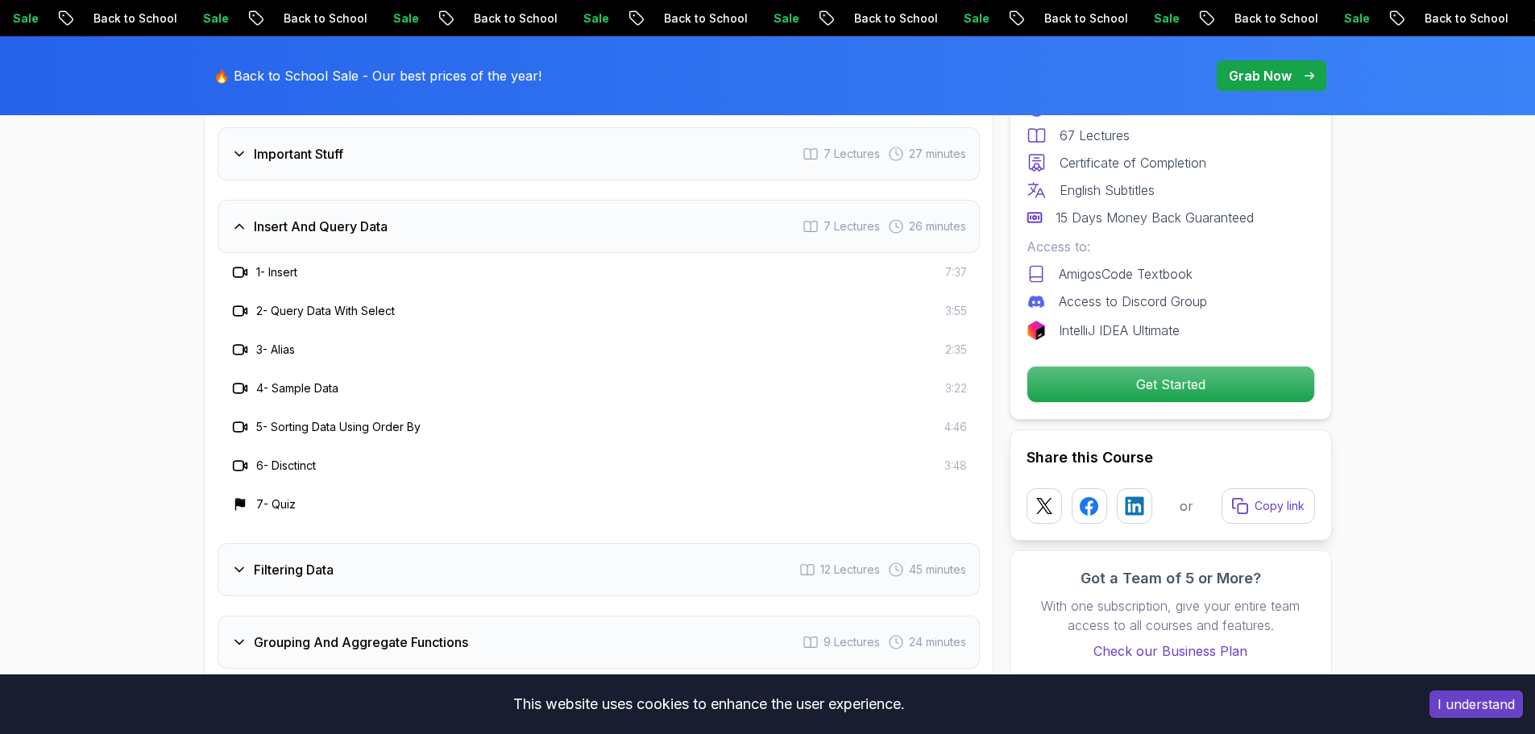
click at [293, 303] on h3 "2 - Query Data With Select" at bounding box center [325, 311] width 139 height 16
click at [326, 217] on h3 "Insert And Query Data" at bounding box center [321, 226] width 134 height 19
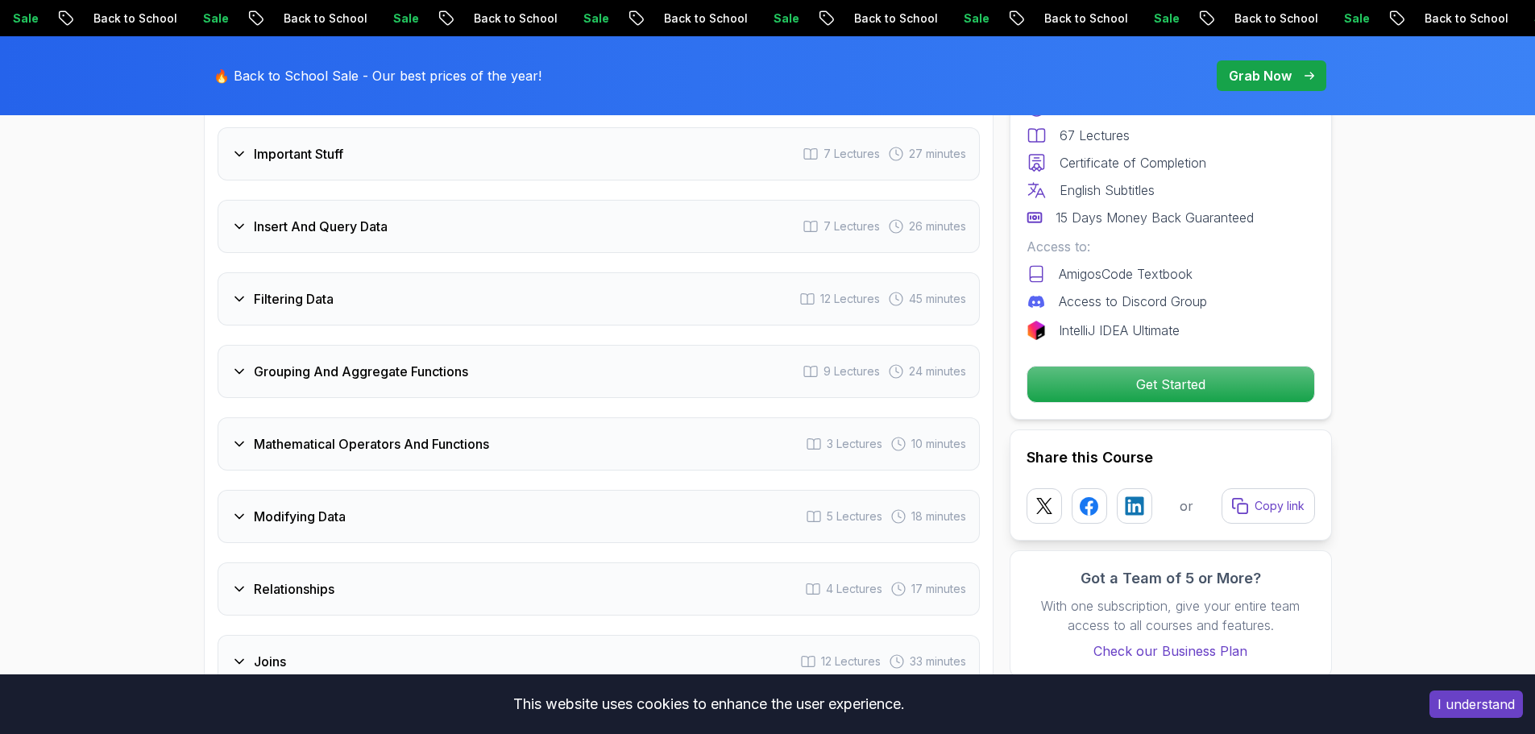
click at [299, 289] on h3 "Filtering Data" at bounding box center [294, 298] width 80 height 19
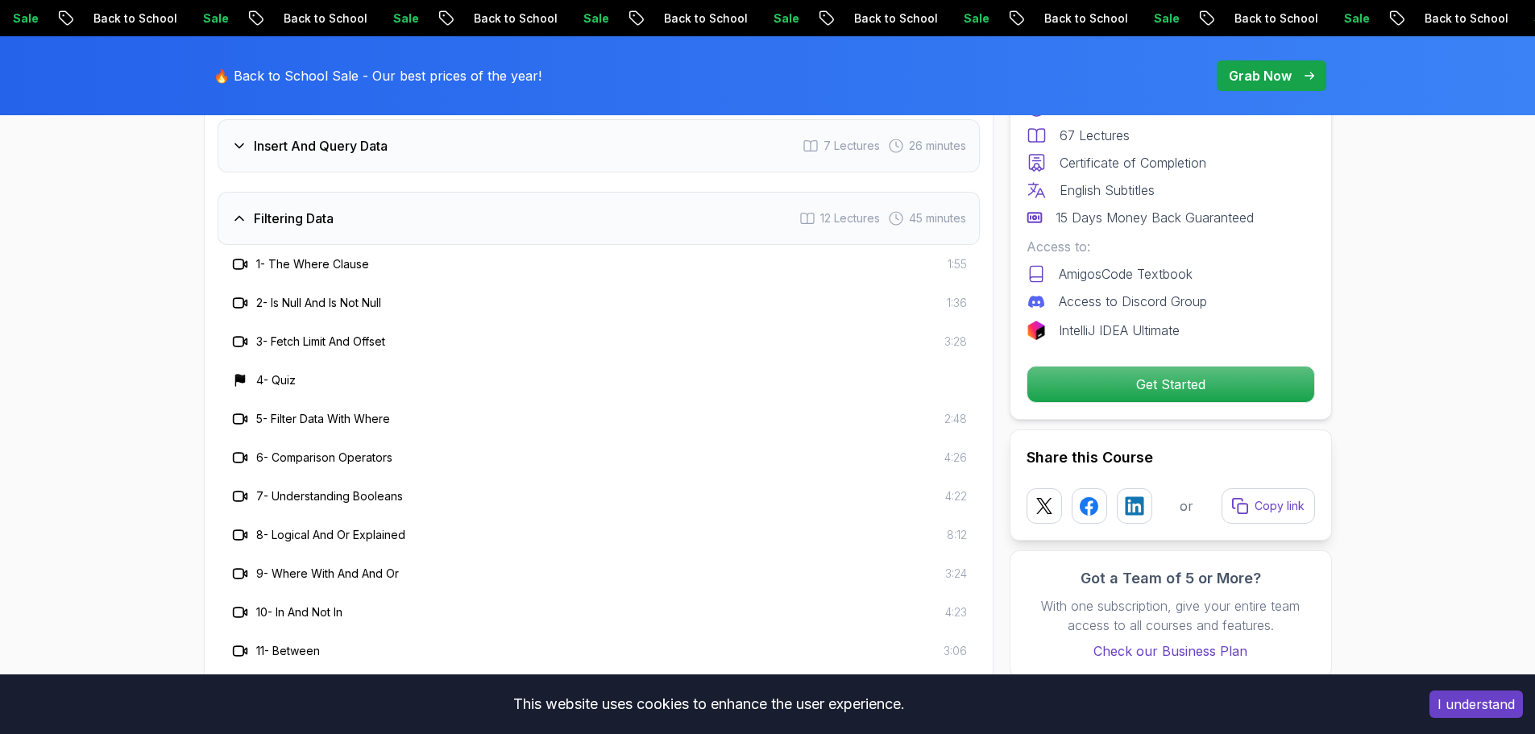
click at [294, 209] on h3 "Filtering Data" at bounding box center [294, 218] width 80 height 19
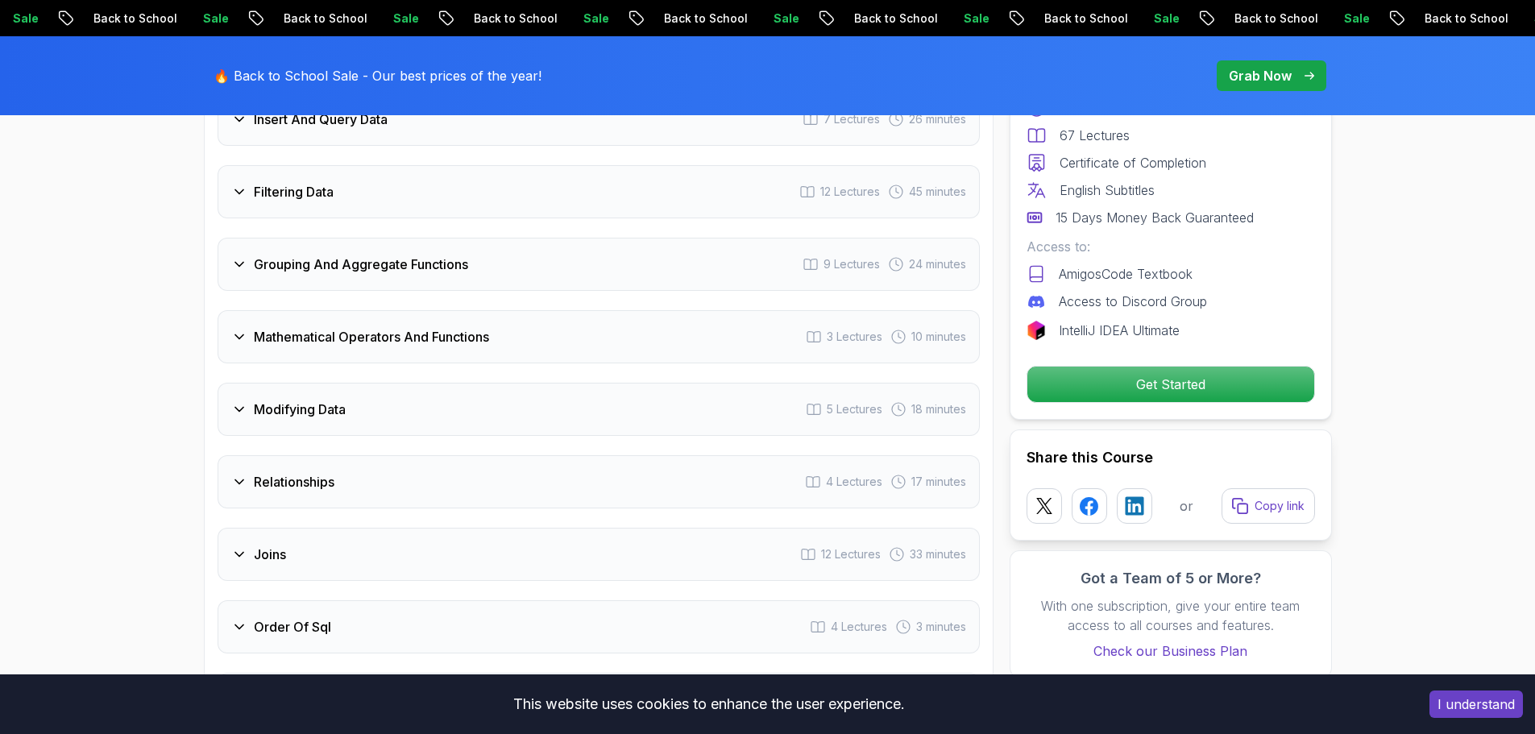
scroll to position [2461, 0]
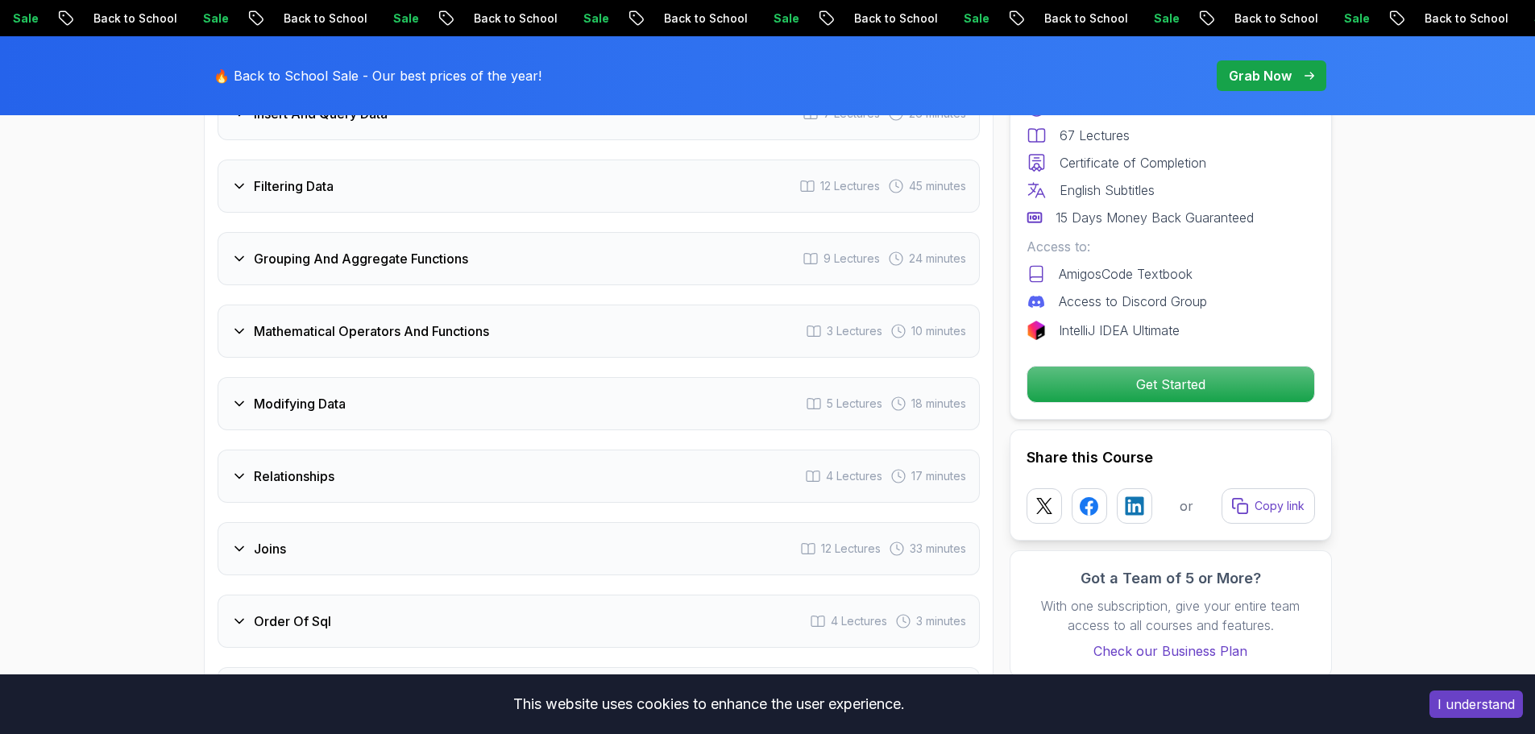
click at [318, 249] on h3 "Grouping And Aggregate Functions" at bounding box center [361, 258] width 214 height 19
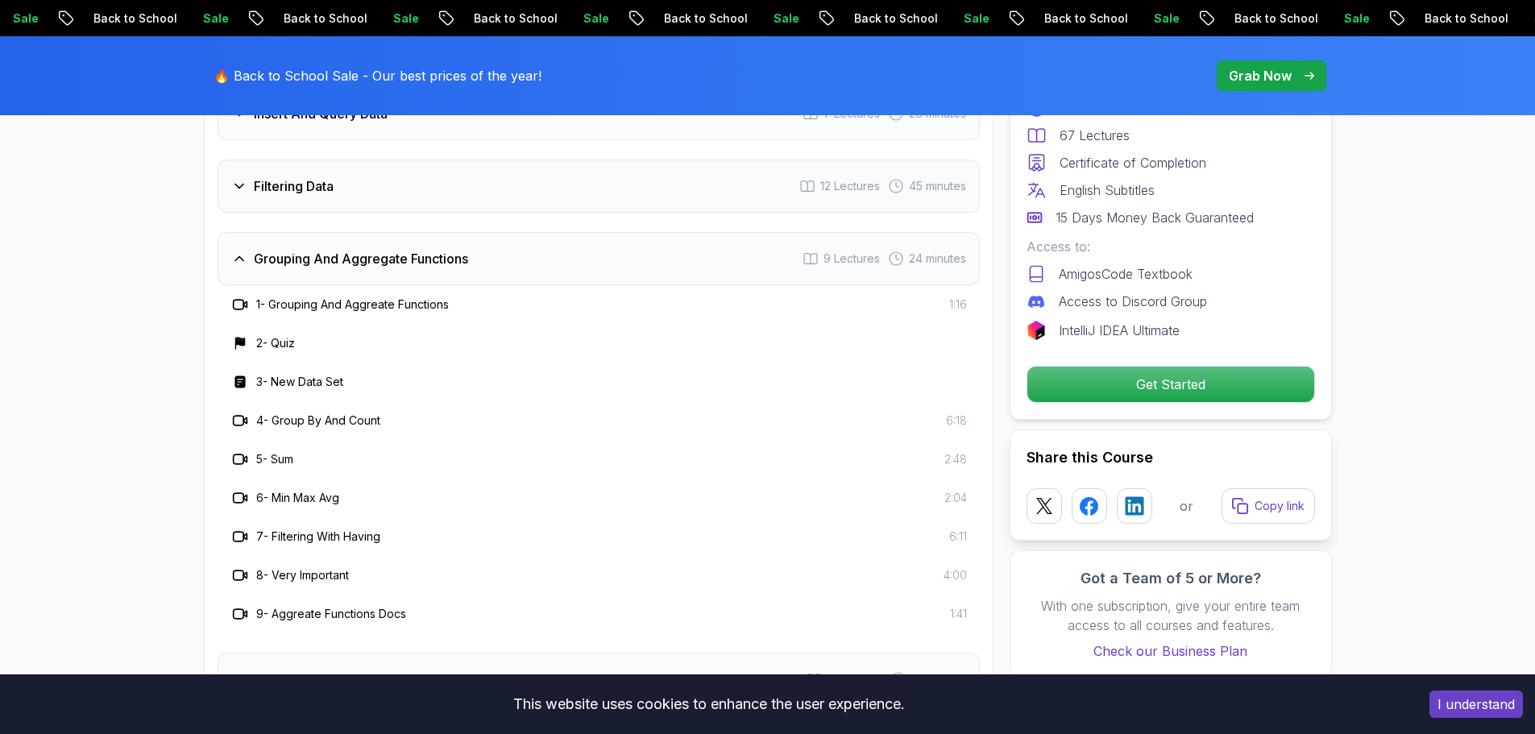
click at [318, 249] on h3 "Grouping And Aggregate Functions" at bounding box center [361, 258] width 214 height 19
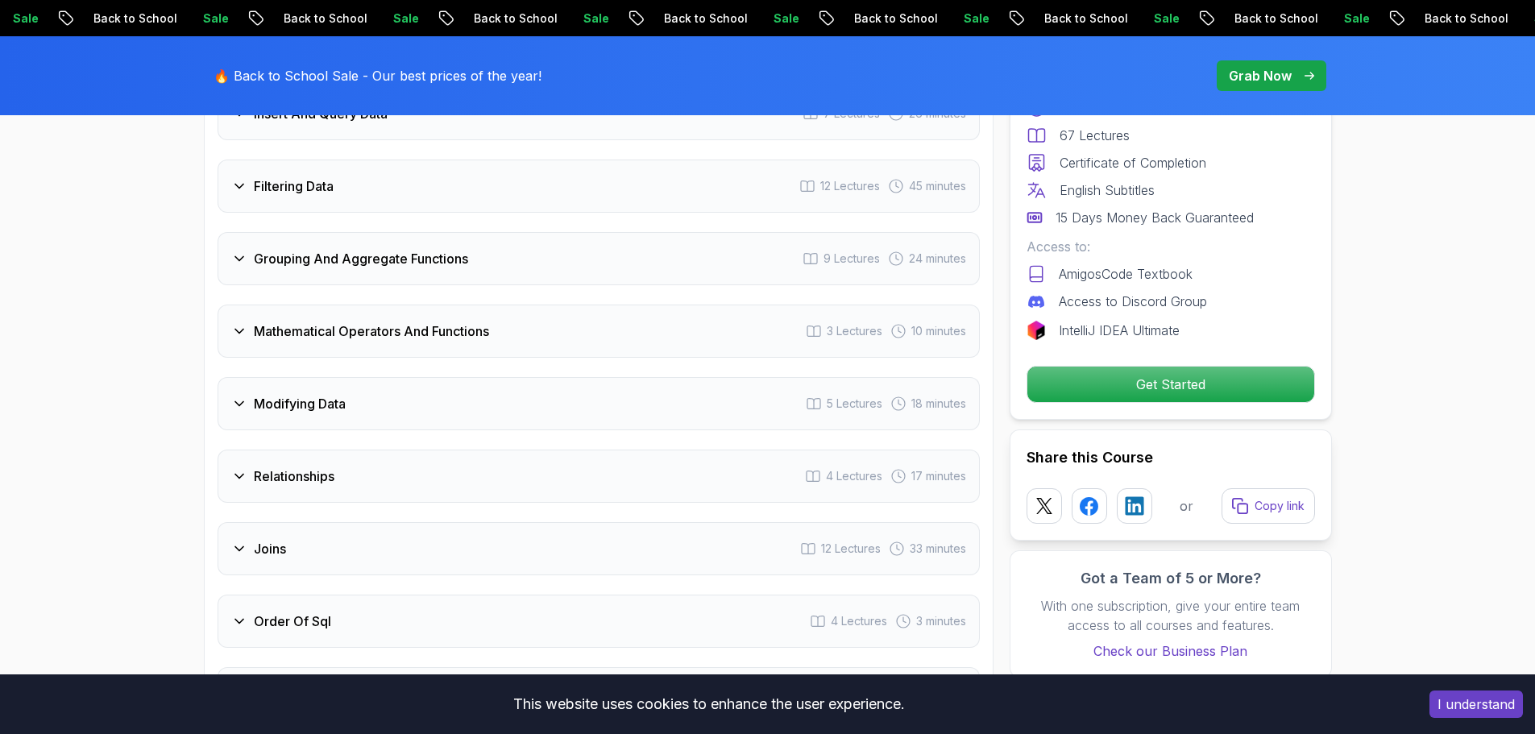
click at [278, 322] on h3 "Mathematical Operators And Functions" at bounding box center [371, 331] width 235 height 19
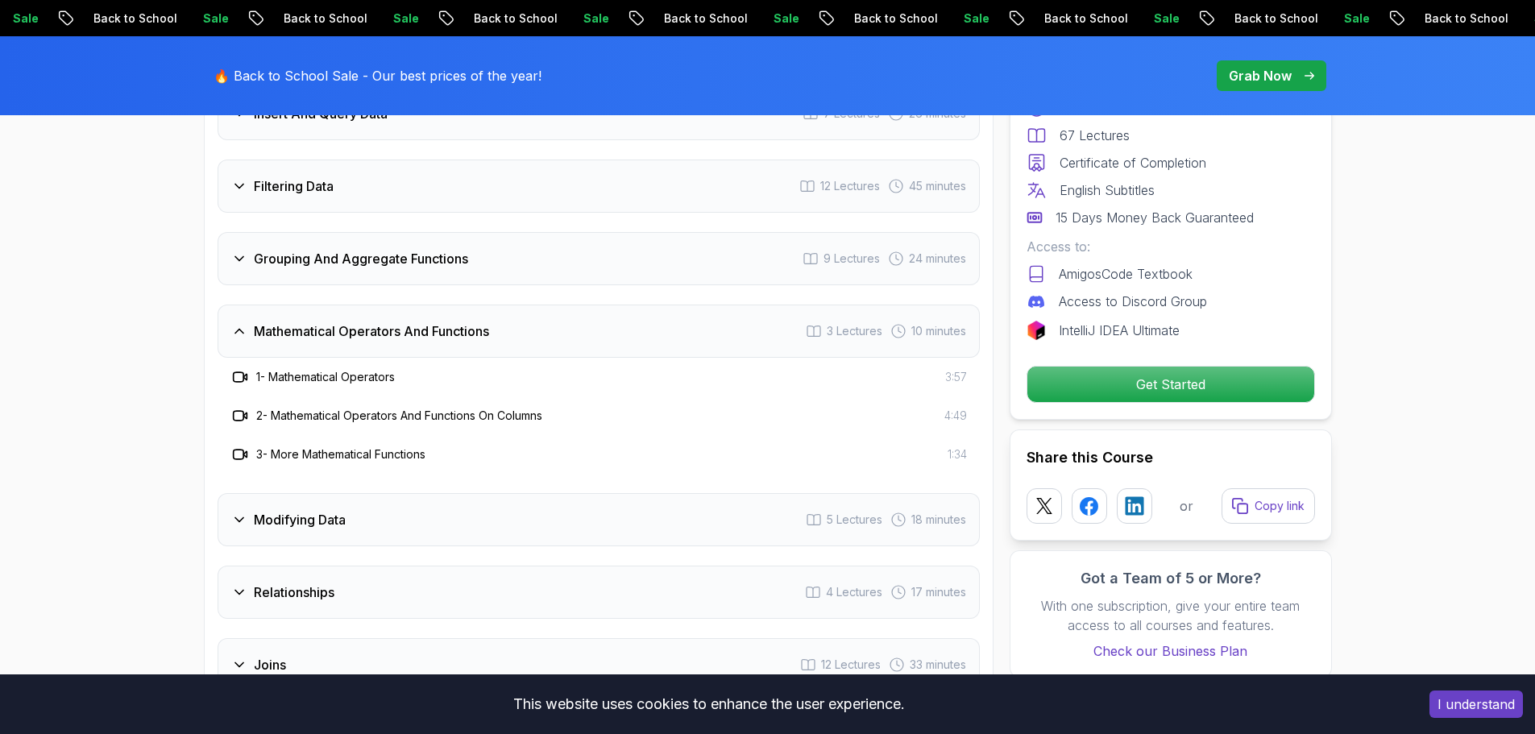
click at [279, 322] on h3 "Mathematical Operators And Functions" at bounding box center [371, 331] width 235 height 19
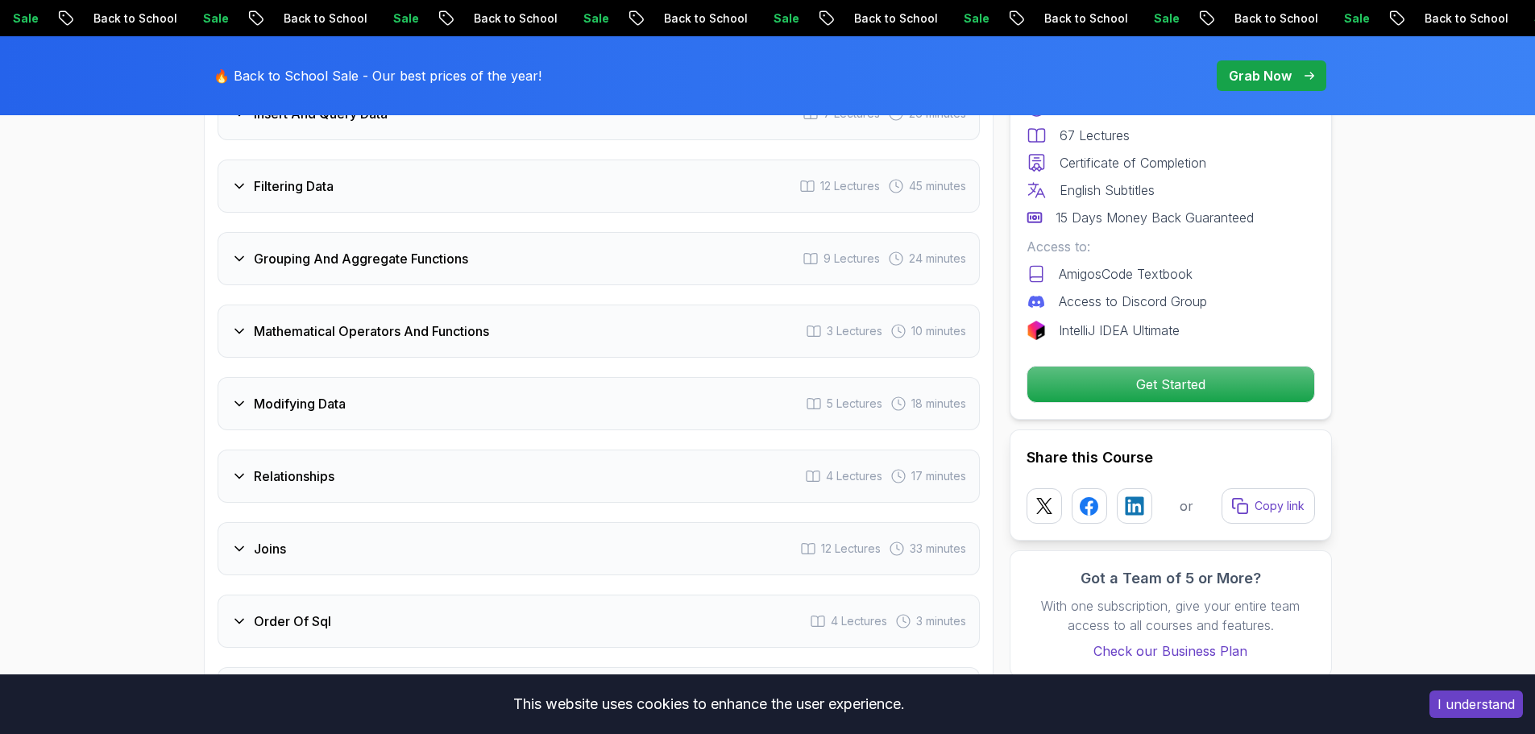
click at [279, 322] on h3 "Mathematical Operators And Functions" at bounding box center [371, 331] width 235 height 19
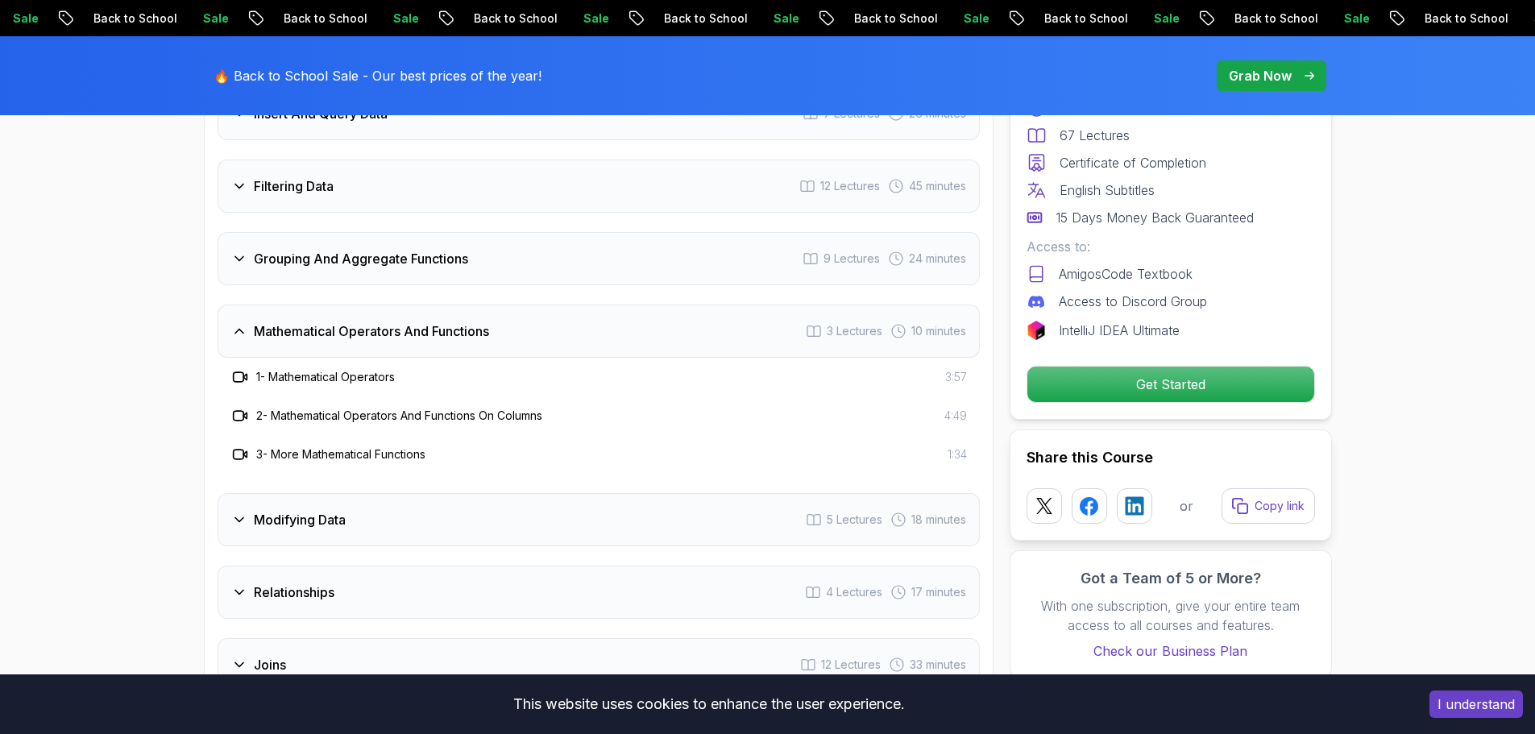
click at [280, 322] on h3 "Mathematical Operators And Functions" at bounding box center [371, 331] width 235 height 19
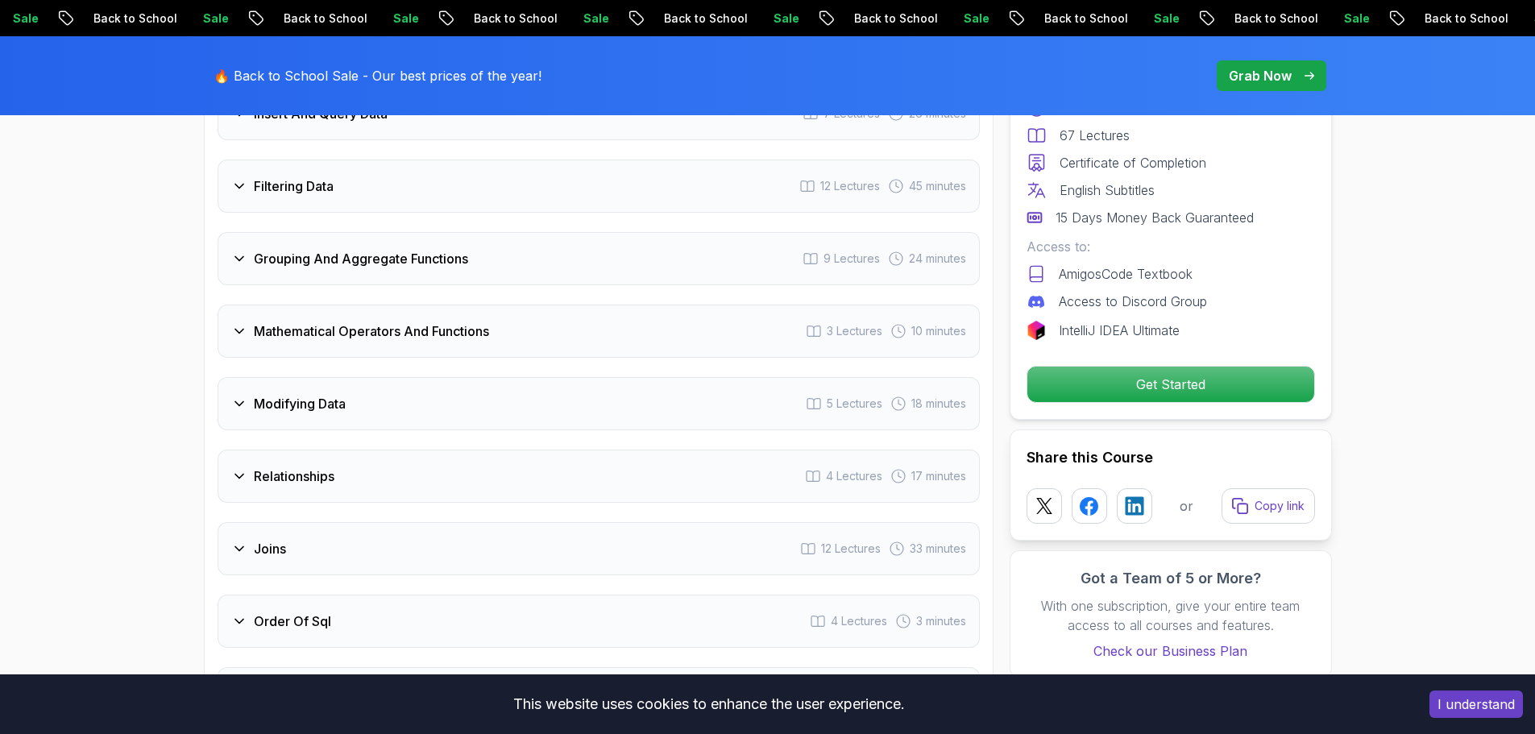
click at [295, 377] on div "Modifying Data 5 Lectures 18 minutes" at bounding box center [599, 403] width 762 height 53
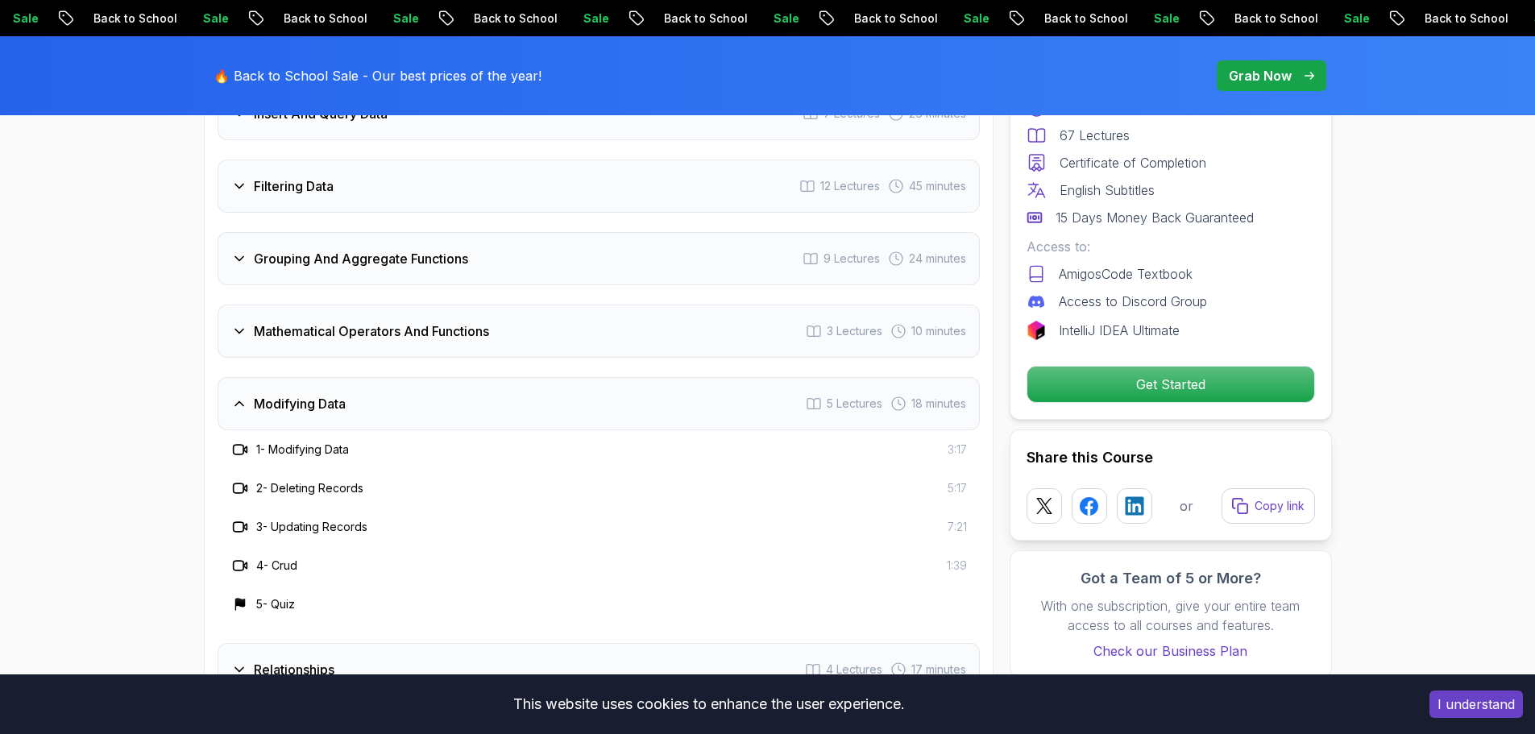
click at [295, 377] on div "Modifying Data 5 Lectures 18 minutes" at bounding box center [599, 403] width 762 height 53
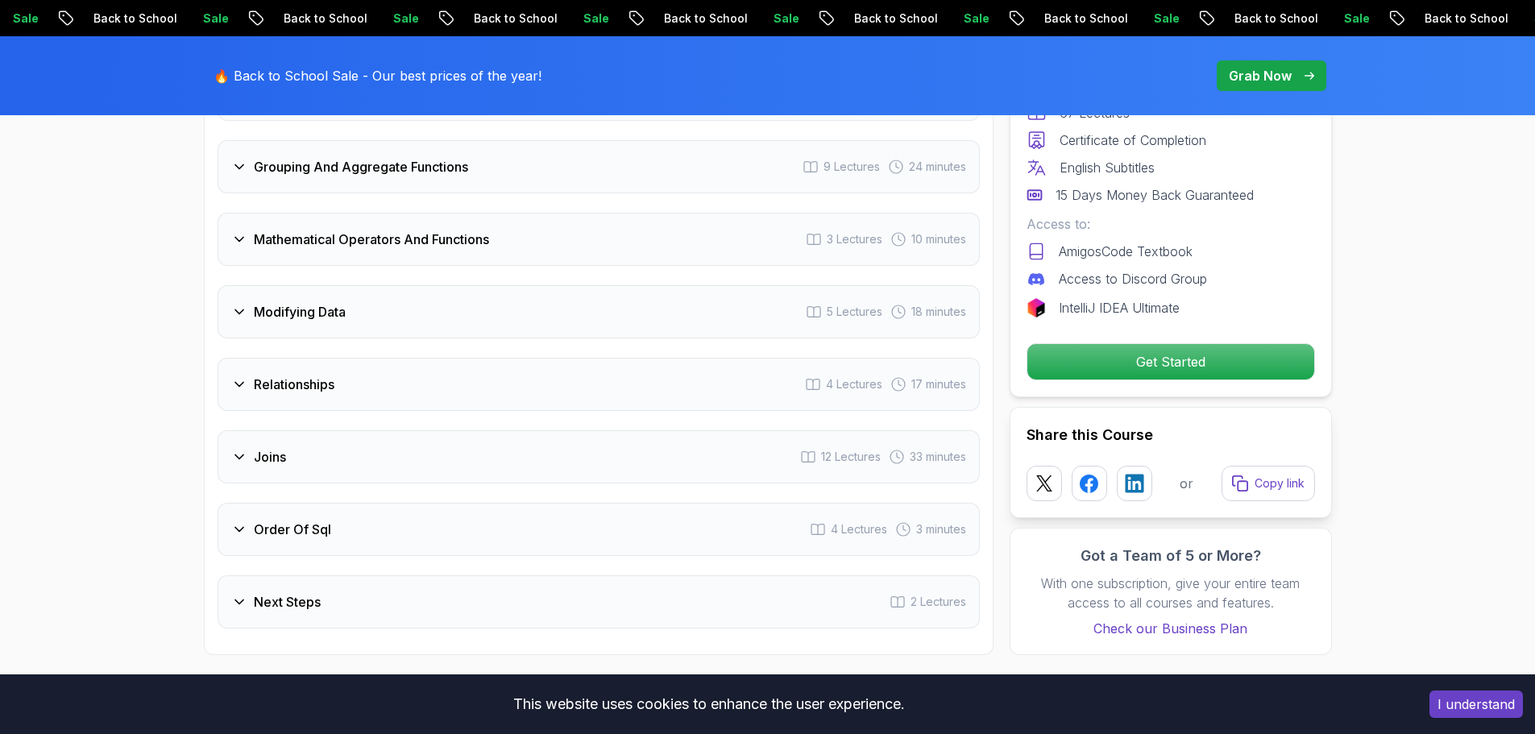
scroll to position [2557, 0]
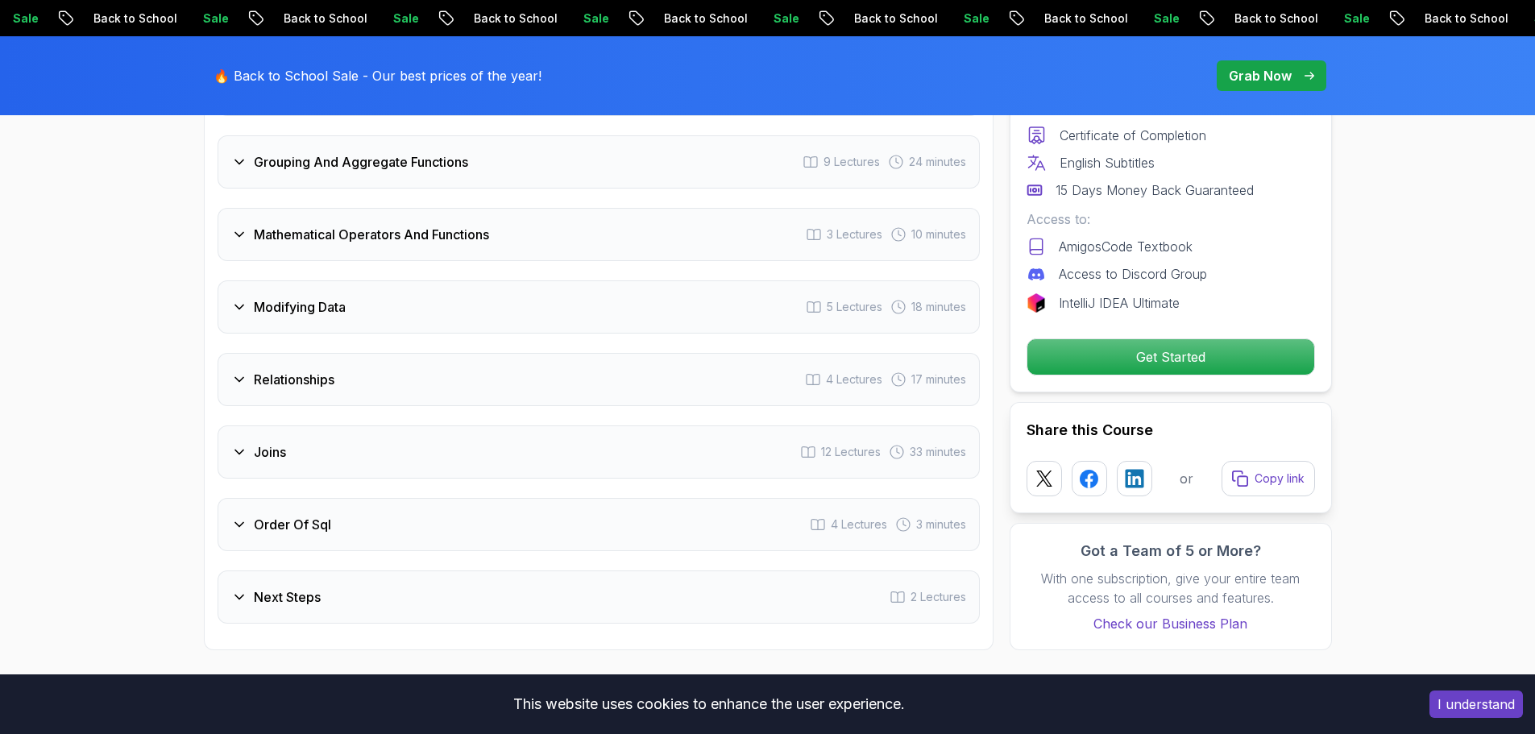
click at [358, 371] on div "Relationships 4 Lectures 17 minutes" at bounding box center [599, 379] width 762 height 53
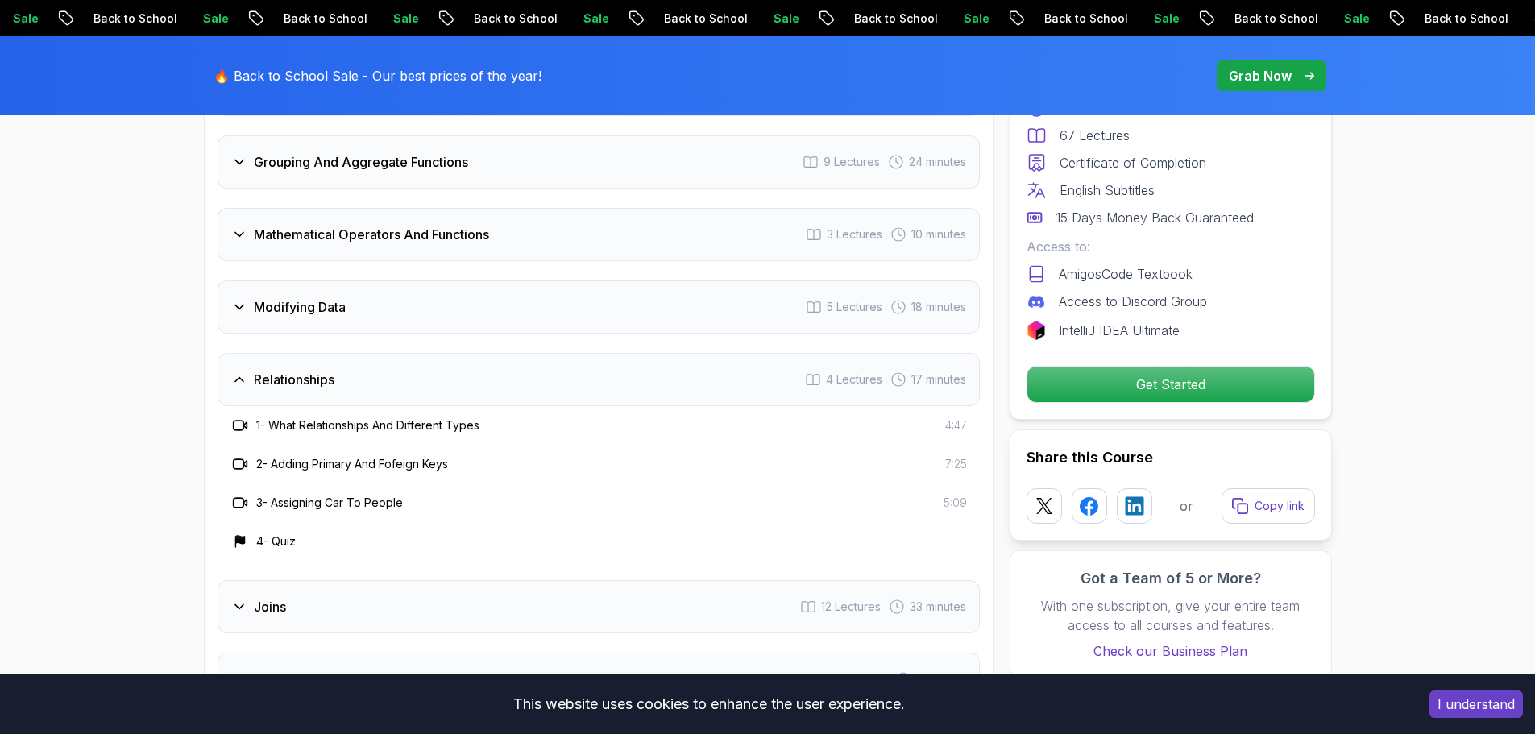
click at [358, 369] on div "Relationships 4 Lectures 17 minutes" at bounding box center [599, 379] width 762 height 53
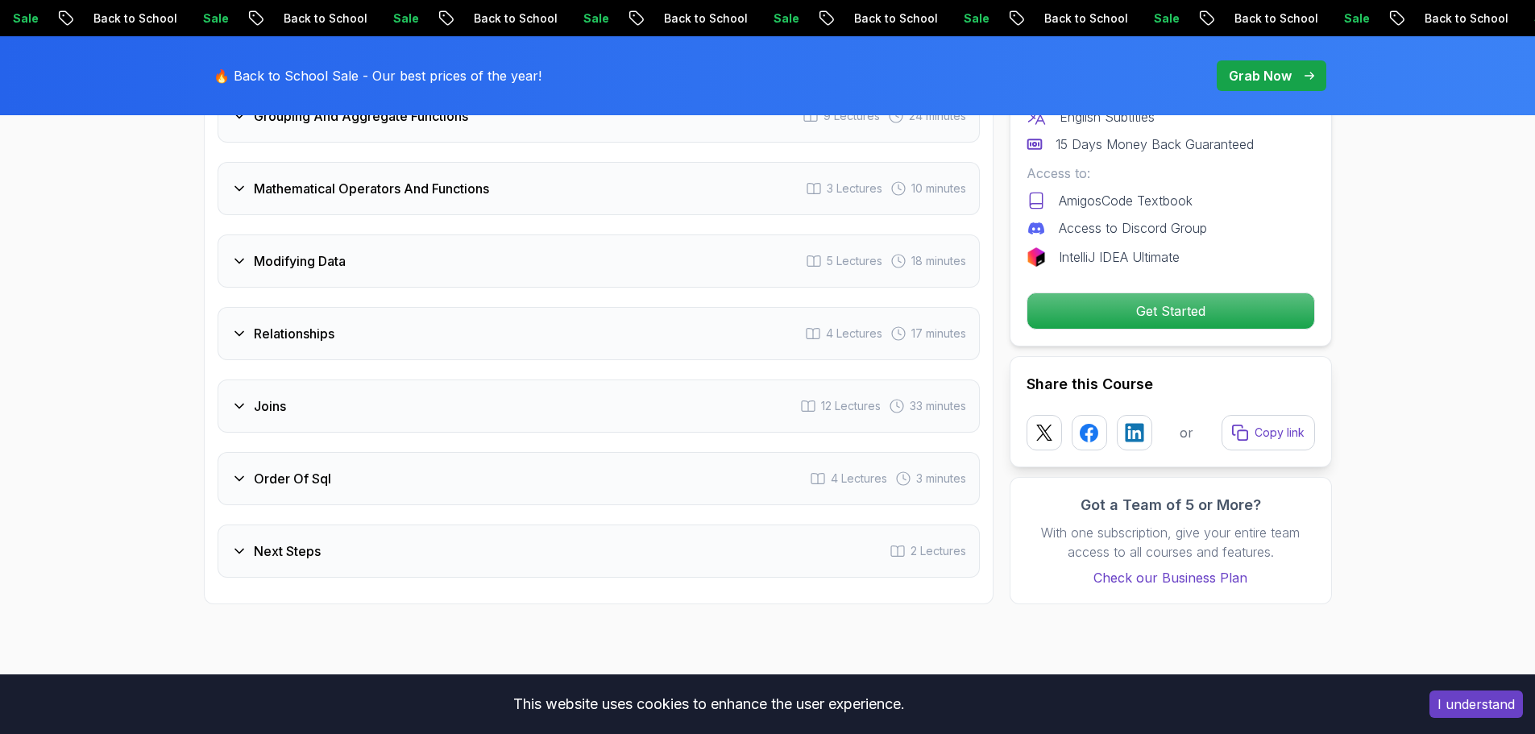
scroll to position [2719, 0]
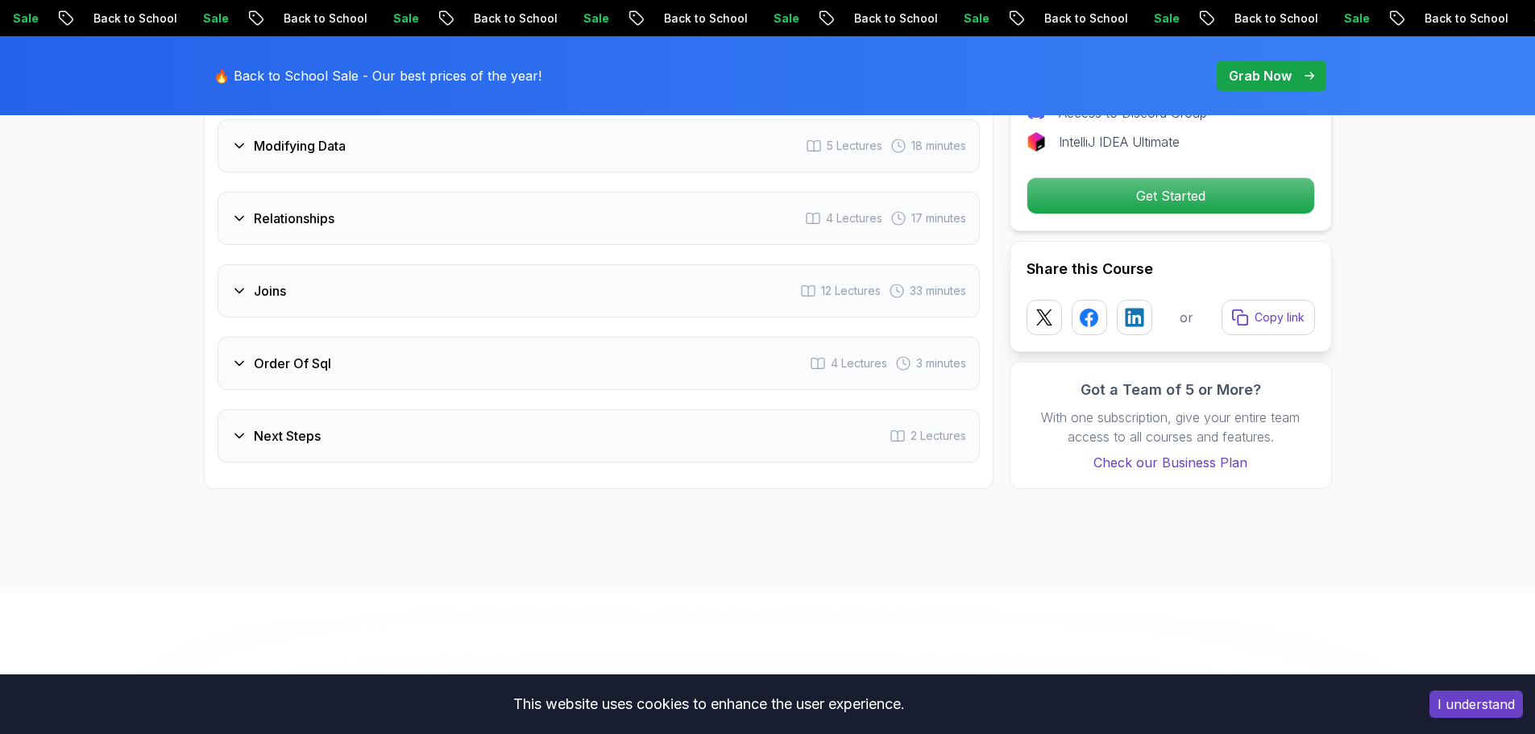
click at [312, 426] on h3 "Next Steps" at bounding box center [287, 435] width 67 height 19
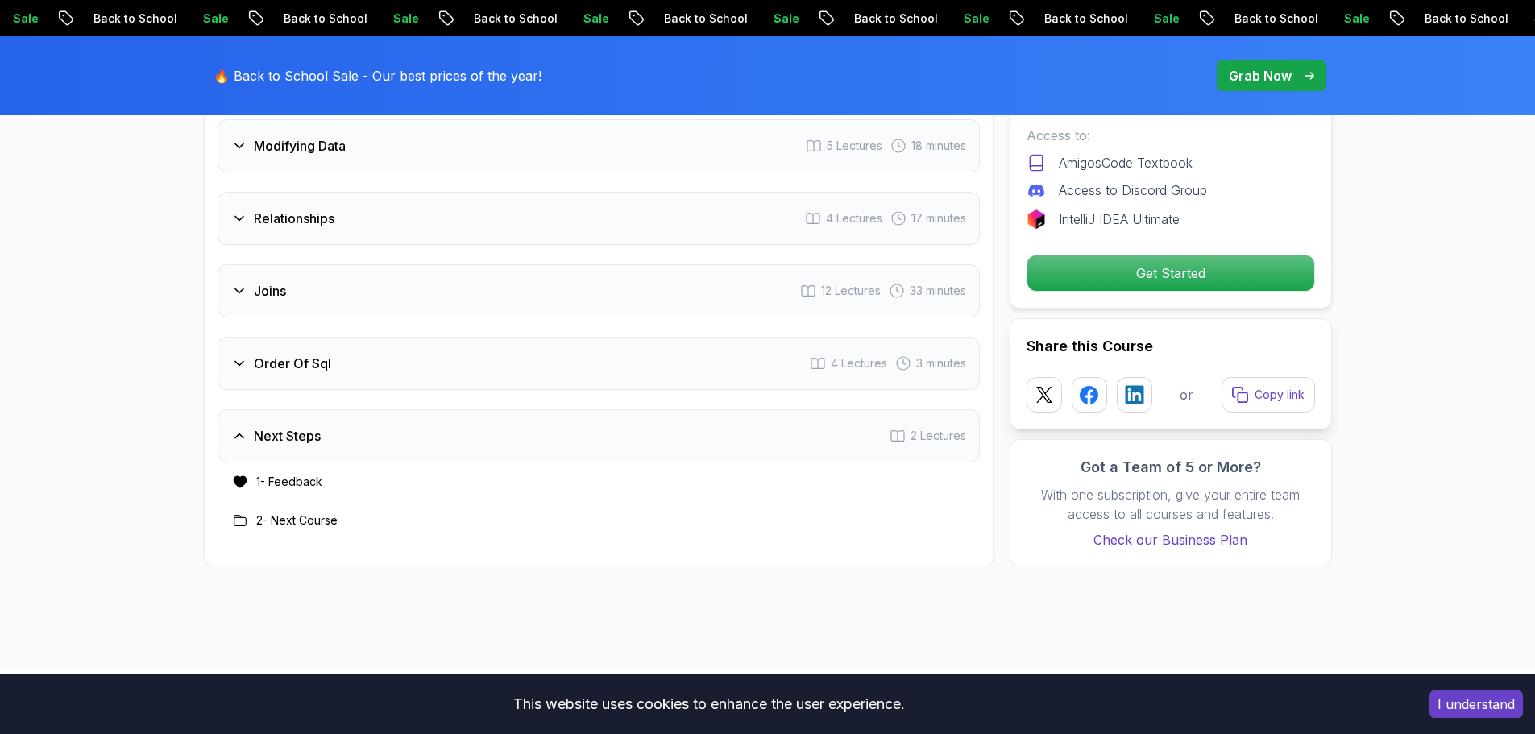
click at [324, 355] on div "Order Of Sql 4 Lectures 3 minutes" at bounding box center [599, 363] width 762 height 53
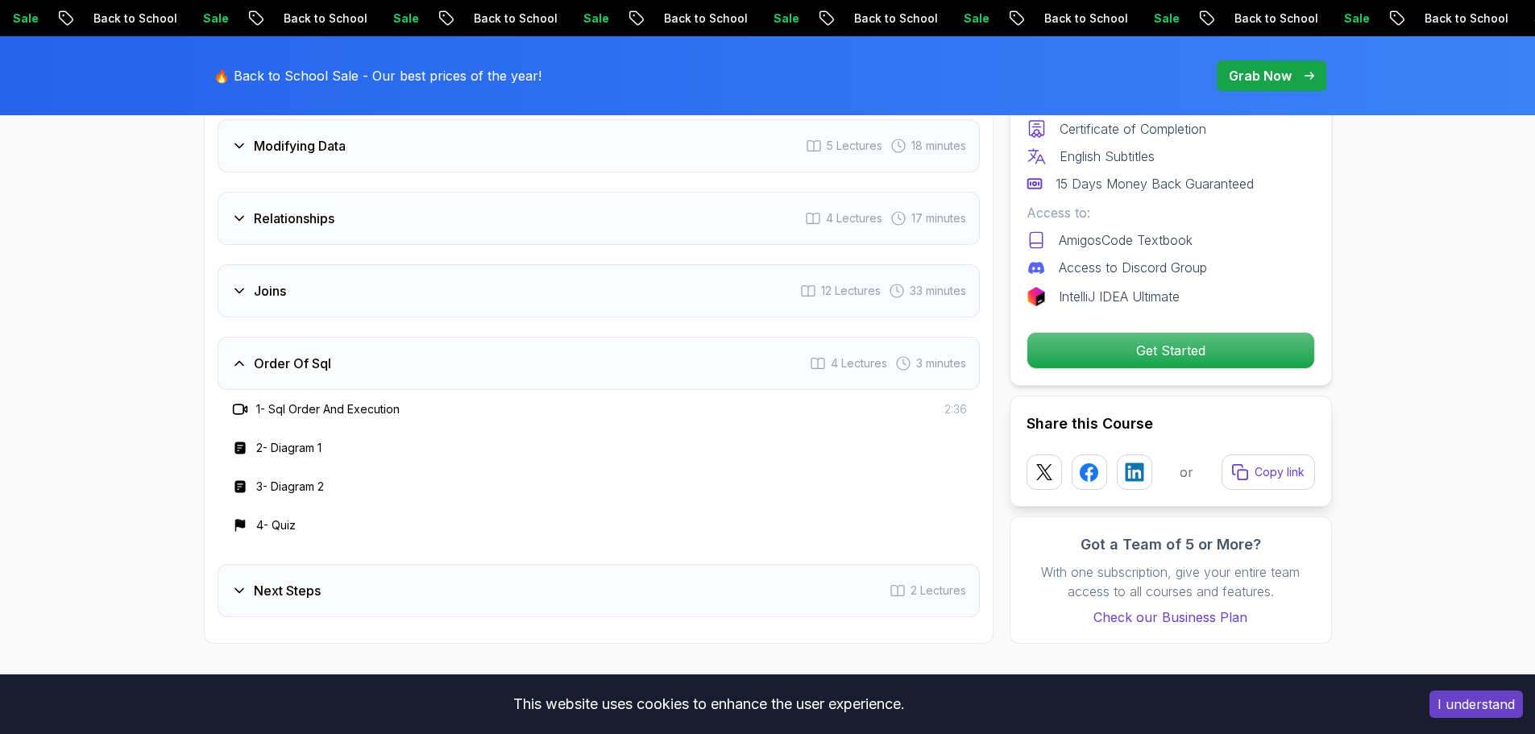
click at [325, 354] on div "Order Of Sql 4 Lectures 3 minutes" at bounding box center [599, 363] width 762 height 53
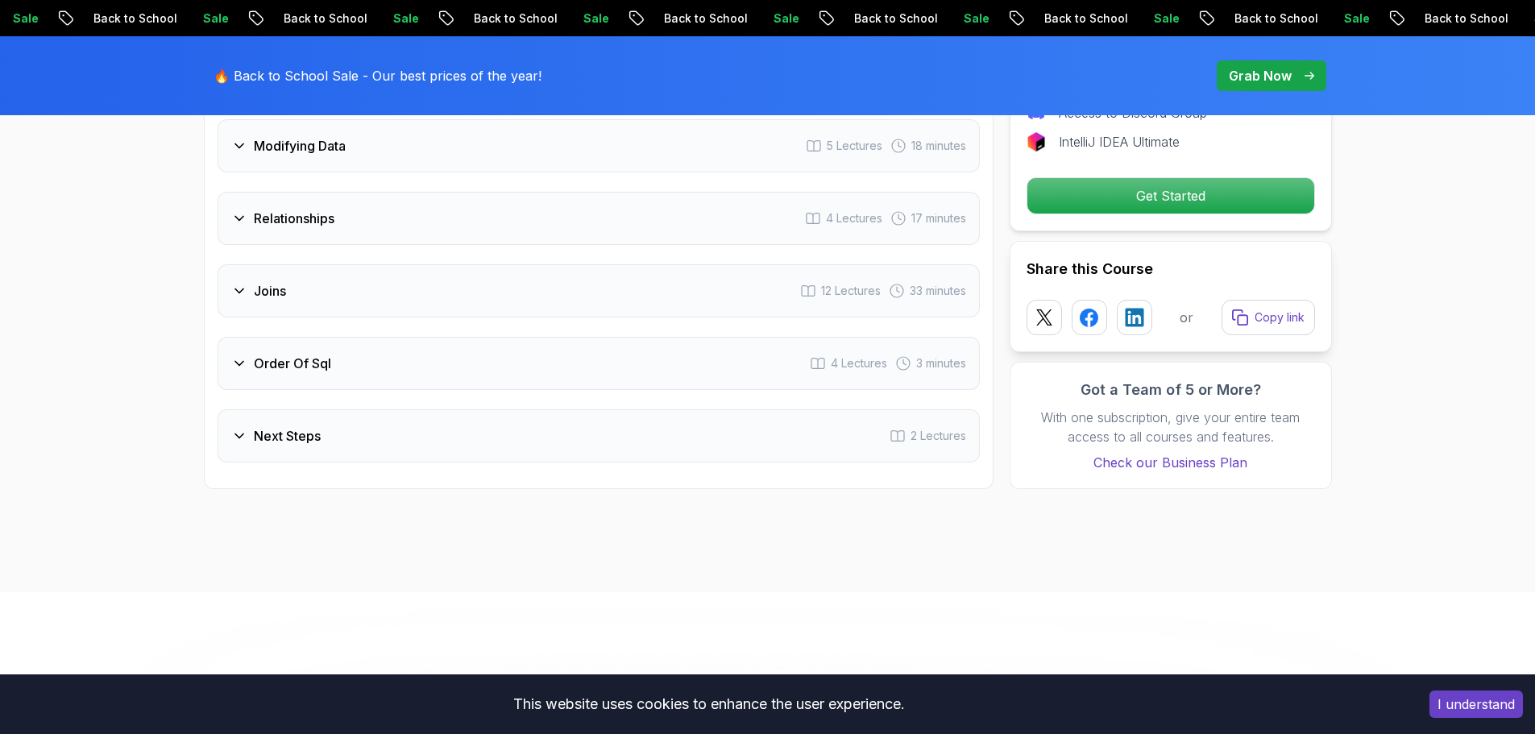
click at [320, 359] on div "Order Of Sql 4 Lectures 3 minutes" at bounding box center [599, 363] width 762 height 53
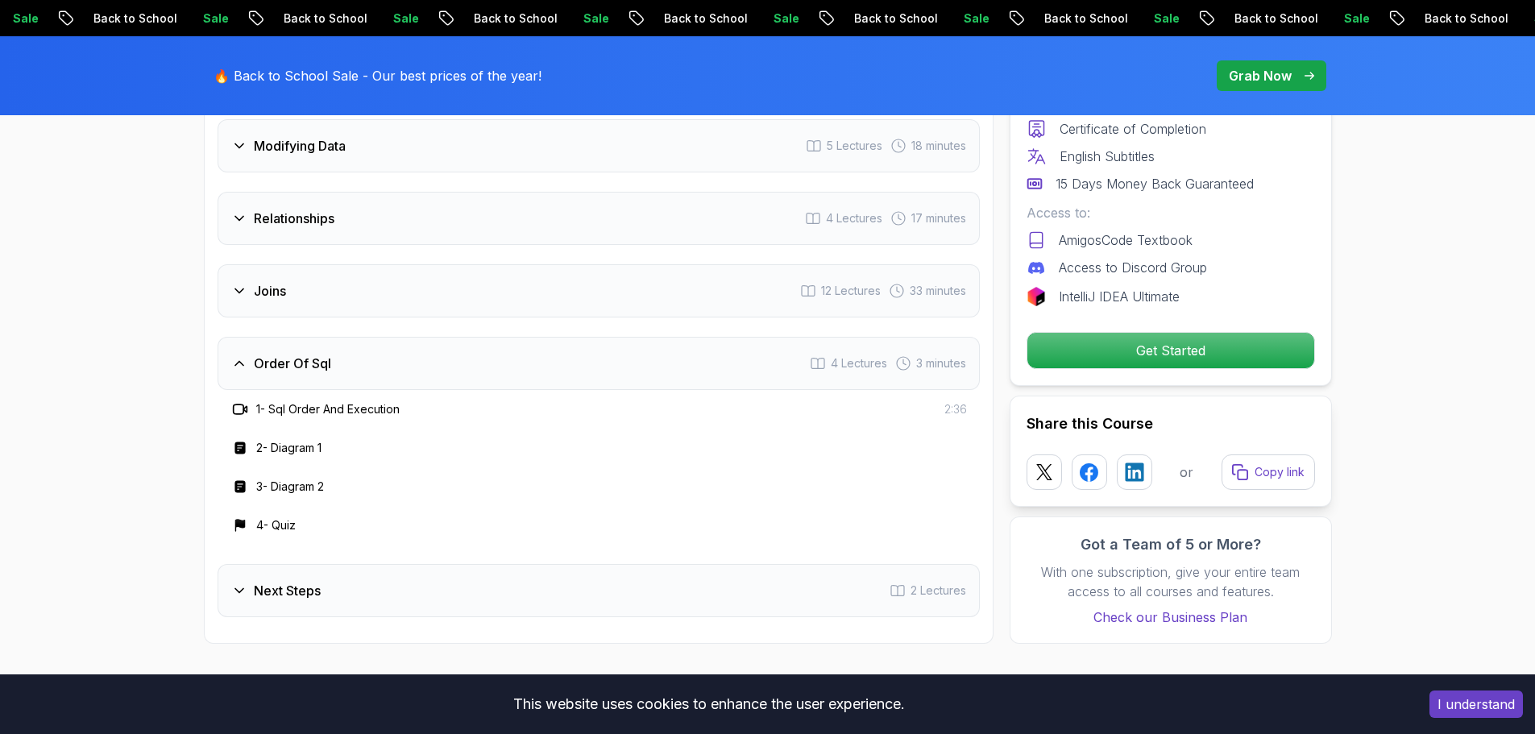
click at [323, 575] on div "Next Steps 2 Lectures" at bounding box center [599, 590] width 762 height 53
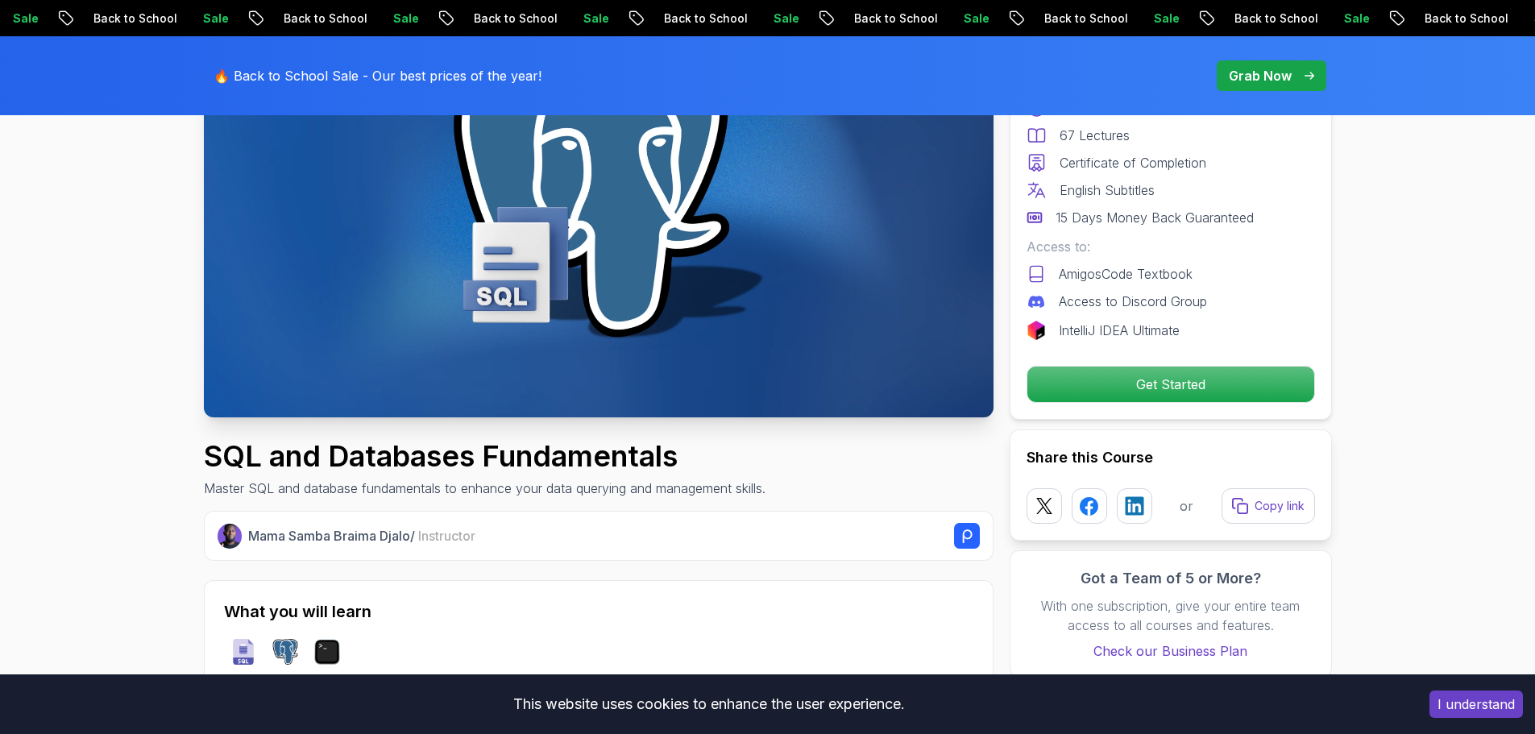
scroll to position [242, 0]
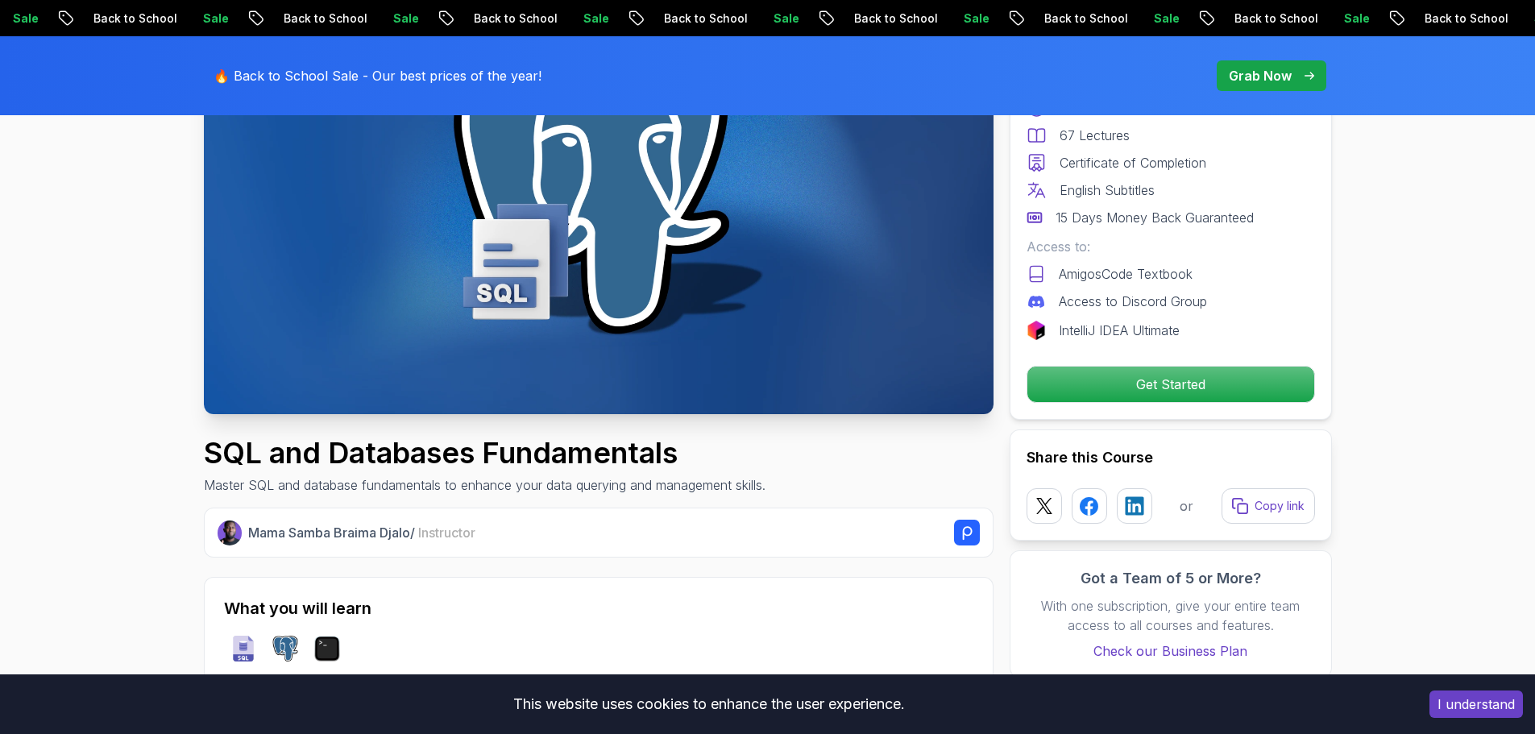
click at [436, 465] on h1 "SQL and Databases Fundamentals" at bounding box center [485, 453] width 562 height 32
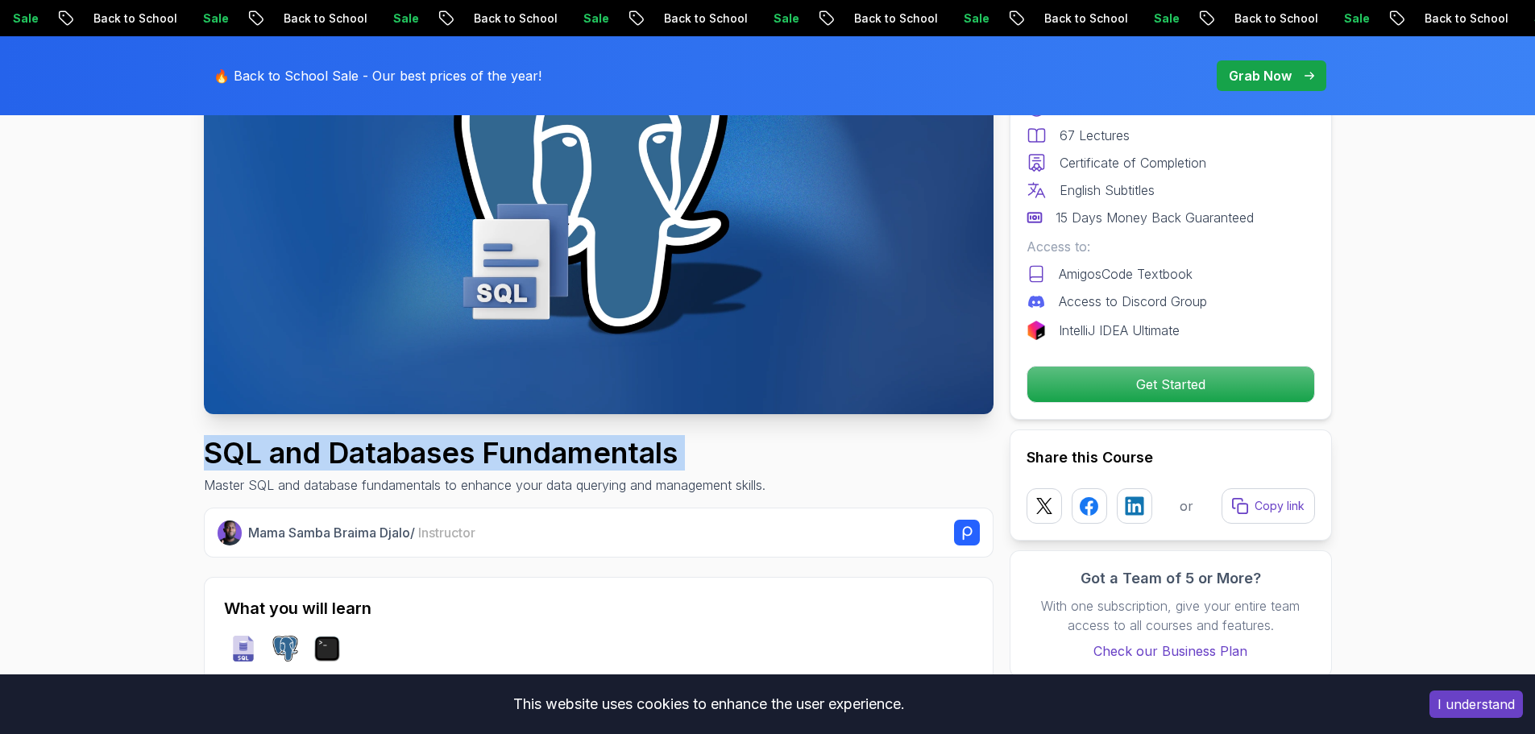
click at [436, 465] on h1 "SQL and Databases Fundamentals" at bounding box center [485, 453] width 562 height 32
click at [500, 463] on h1 "SQL and Databases Fundamentals" at bounding box center [485, 453] width 562 height 32
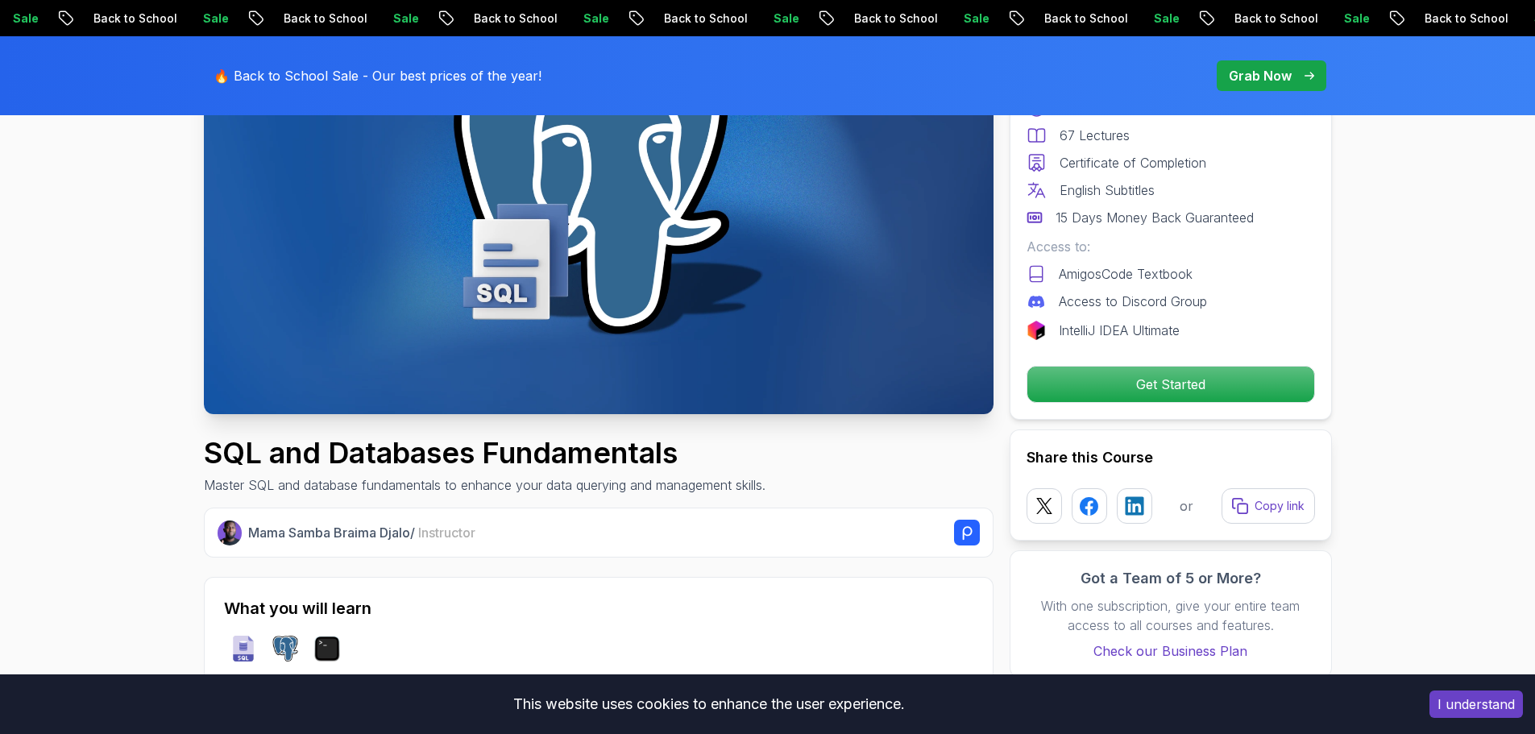
click at [414, 488] on p "Master SQL and database fundamentals to enhance your data querying and manageme…" at bounding box center [485, 485] width 562 height 19
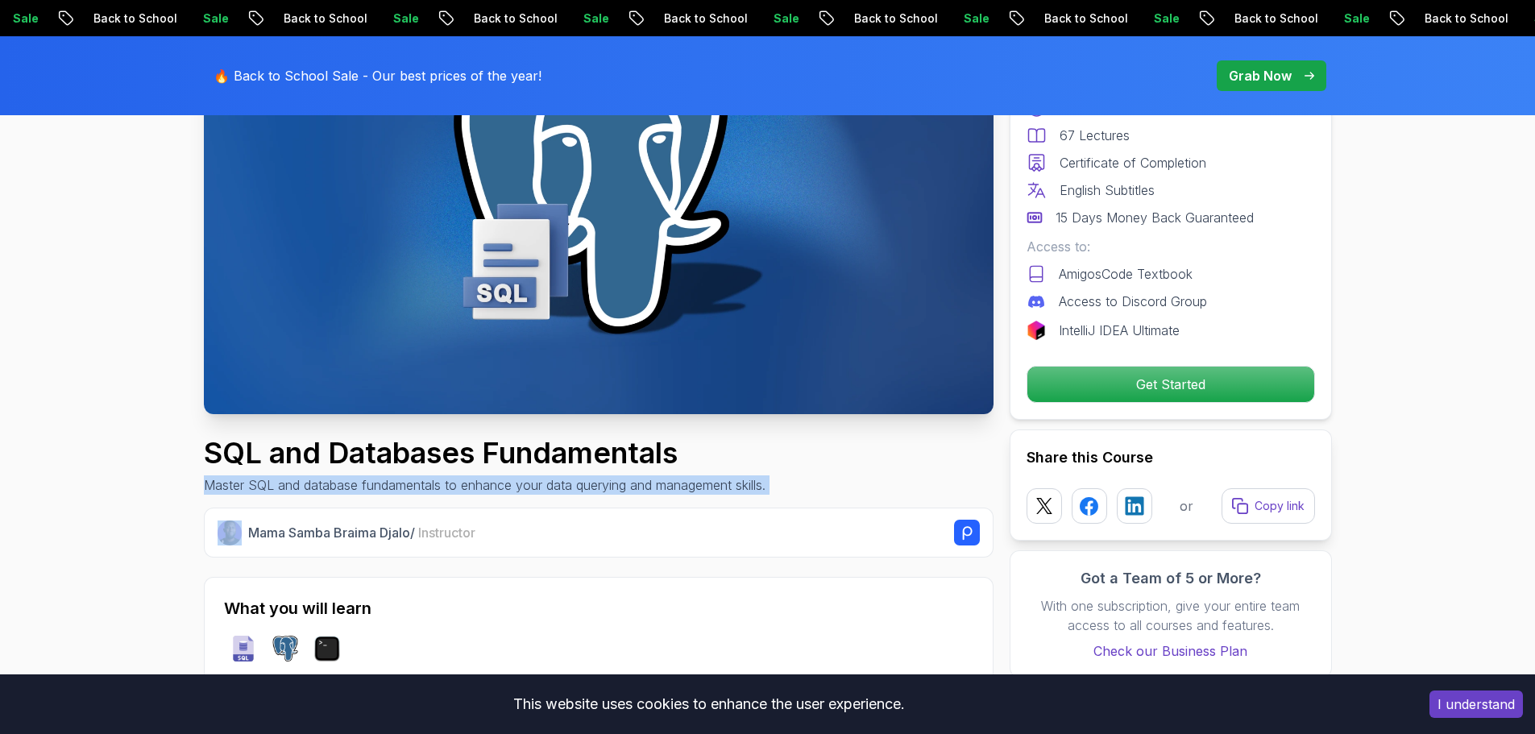
drag, startPoint x: 414, startPoint y: 488, endPoint x: 447, endPoint y: 488, distance: 33.1
click at [420, 488] on p "Master SQL and database fundamentals to enhance your data querying and manageme…" at bounding box center [485, 485] width 562 height 19
click at [447, 488] on p "Master SQL and database fundamentals to enhance your data querying and manageme…" at bounding box center [485, 485] width 562 height 19
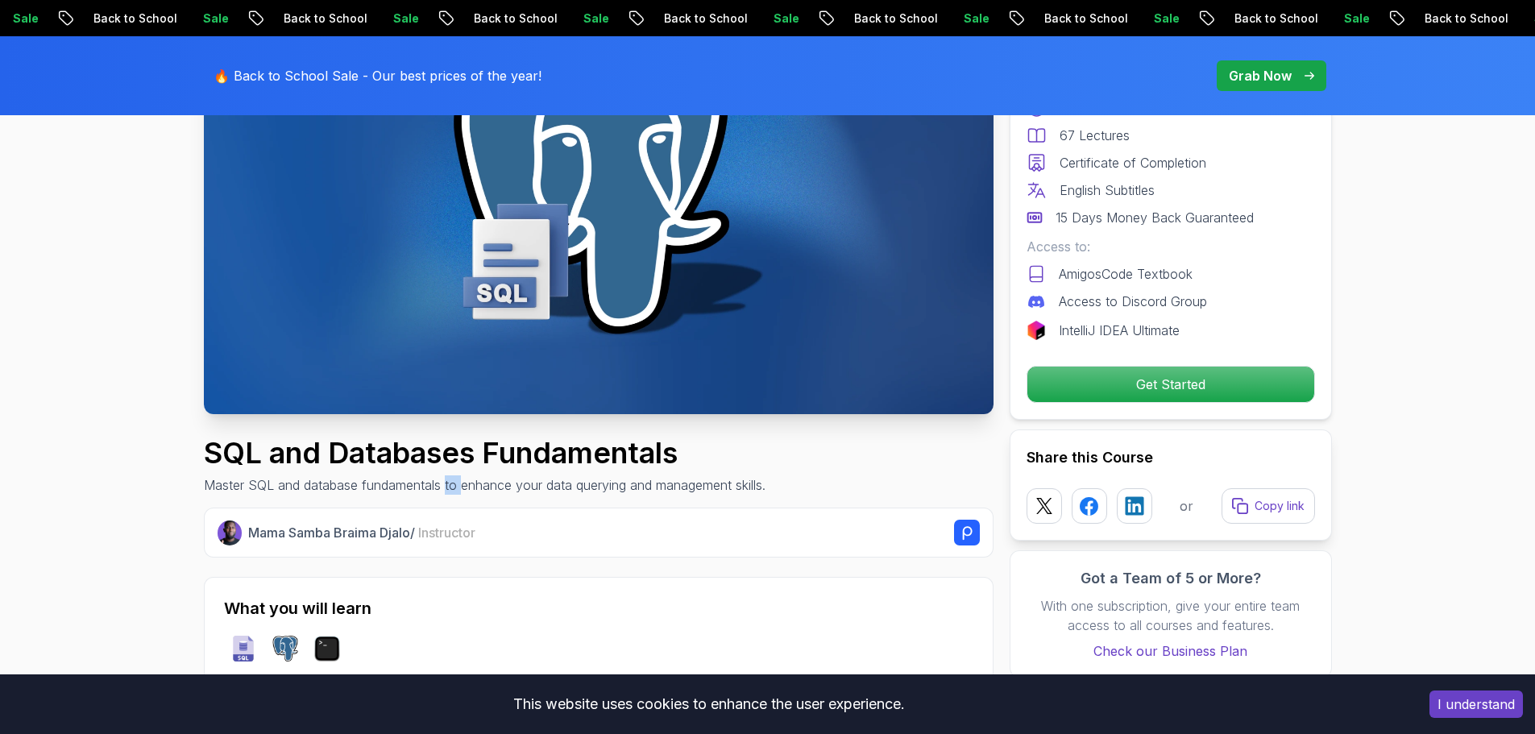
click at [447, 488] on p "Master SQL and database fundamentals to enhance your data querying and manageme…" at bounding box center [485, 485] width 562 height 19
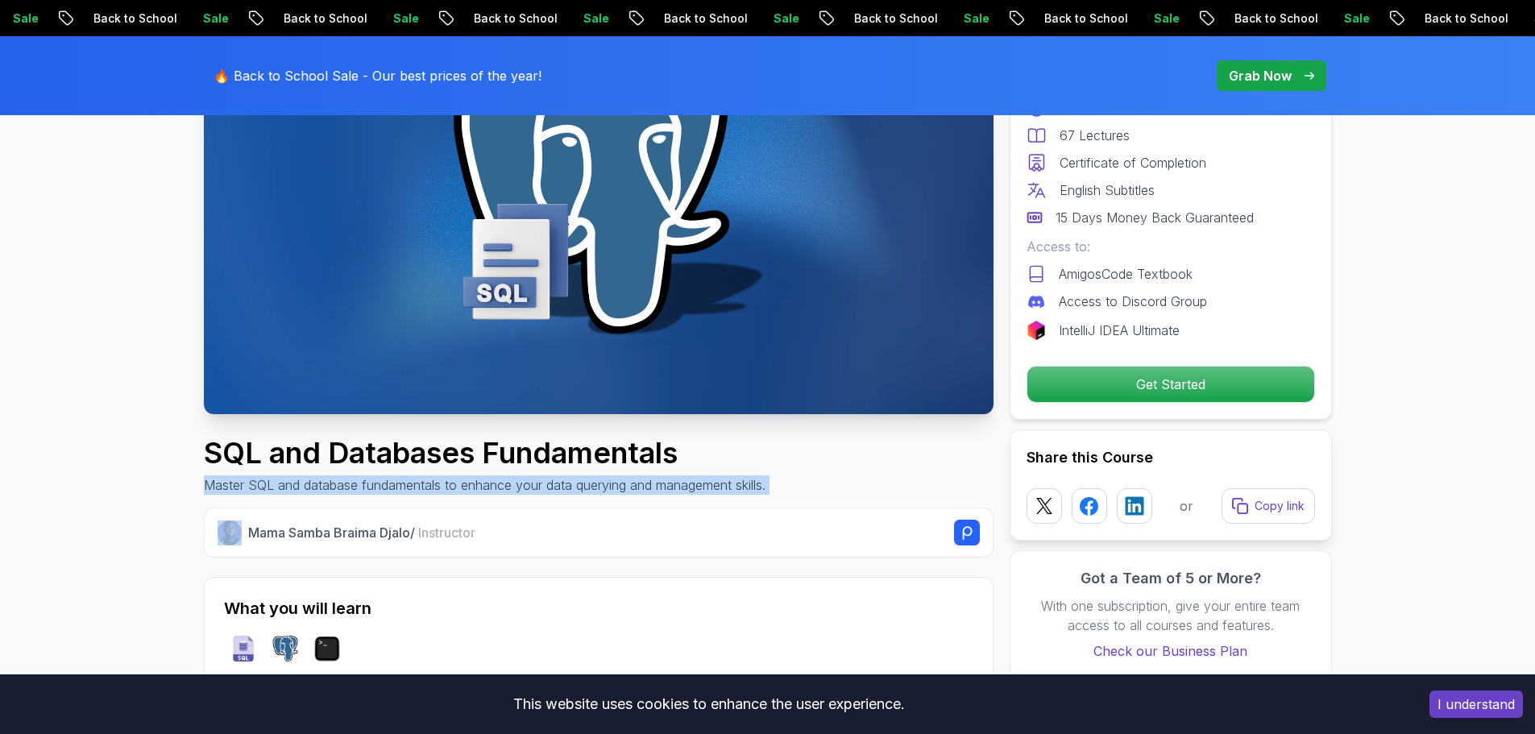
click at [447, 488] on p "Master SQL and database fundamentals to enhance your data querying and manageme…" at bounding box center [485, 485] width 562 height 19
click at [464, 489] on p "Master SQL and database fundamentals to enhance your data querying and manageme…" at bounding box center [485, 485] width 562 height 19
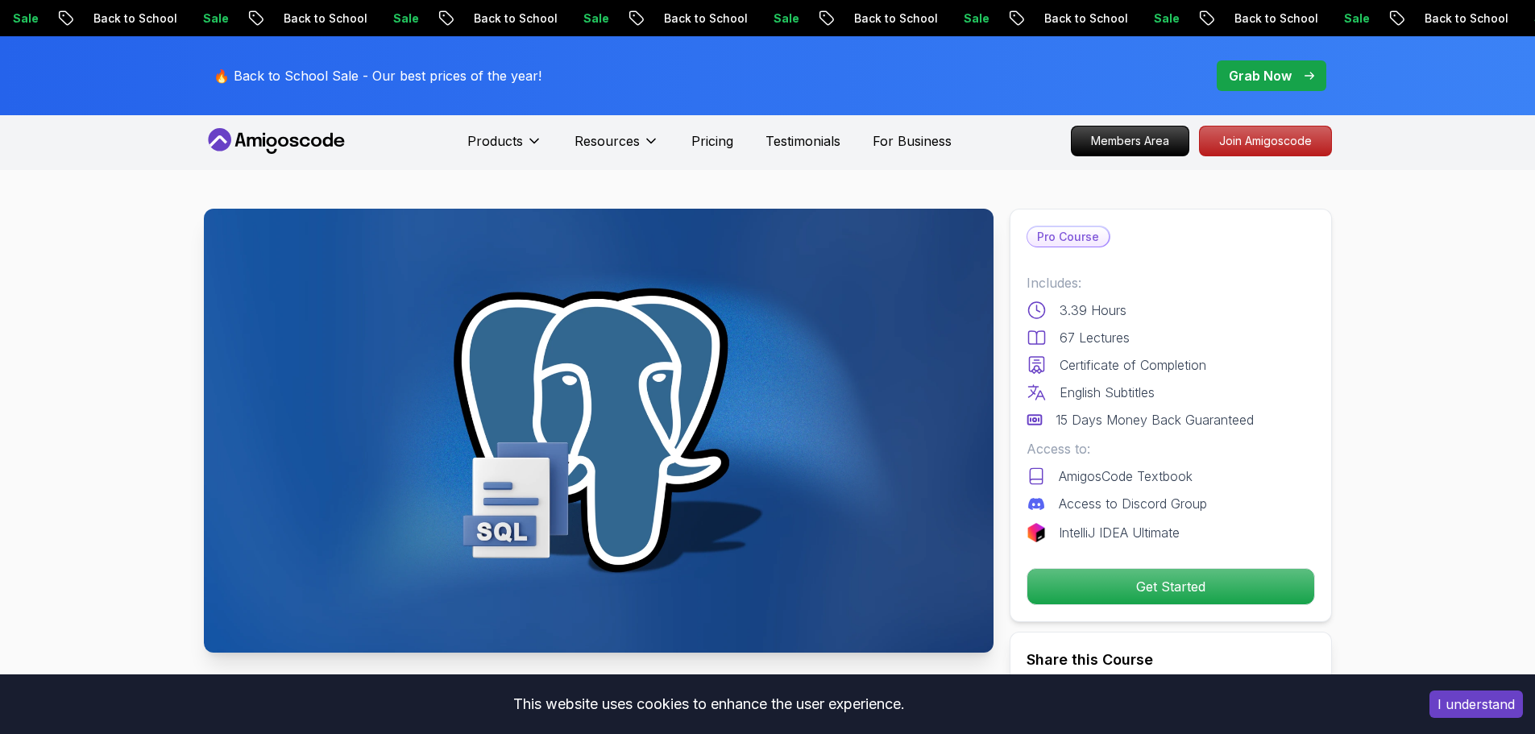
scroll to position [0, 0]
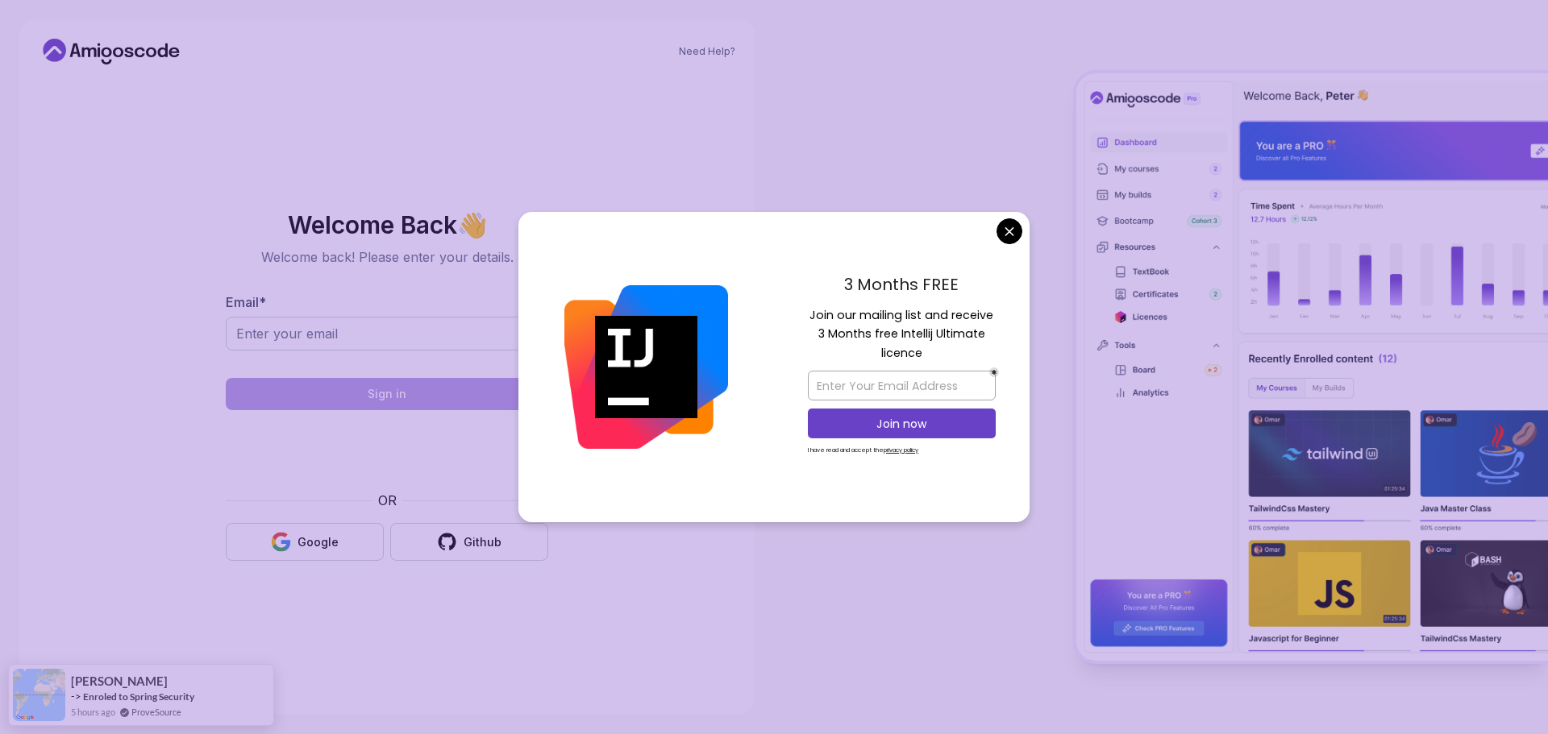
click at [1012, 241] on body "Need Help? Welcome Back 👋 Welcome back! Please enter your details. Email * Sign…" at bounding box center [774, 367] width 1548 height 734
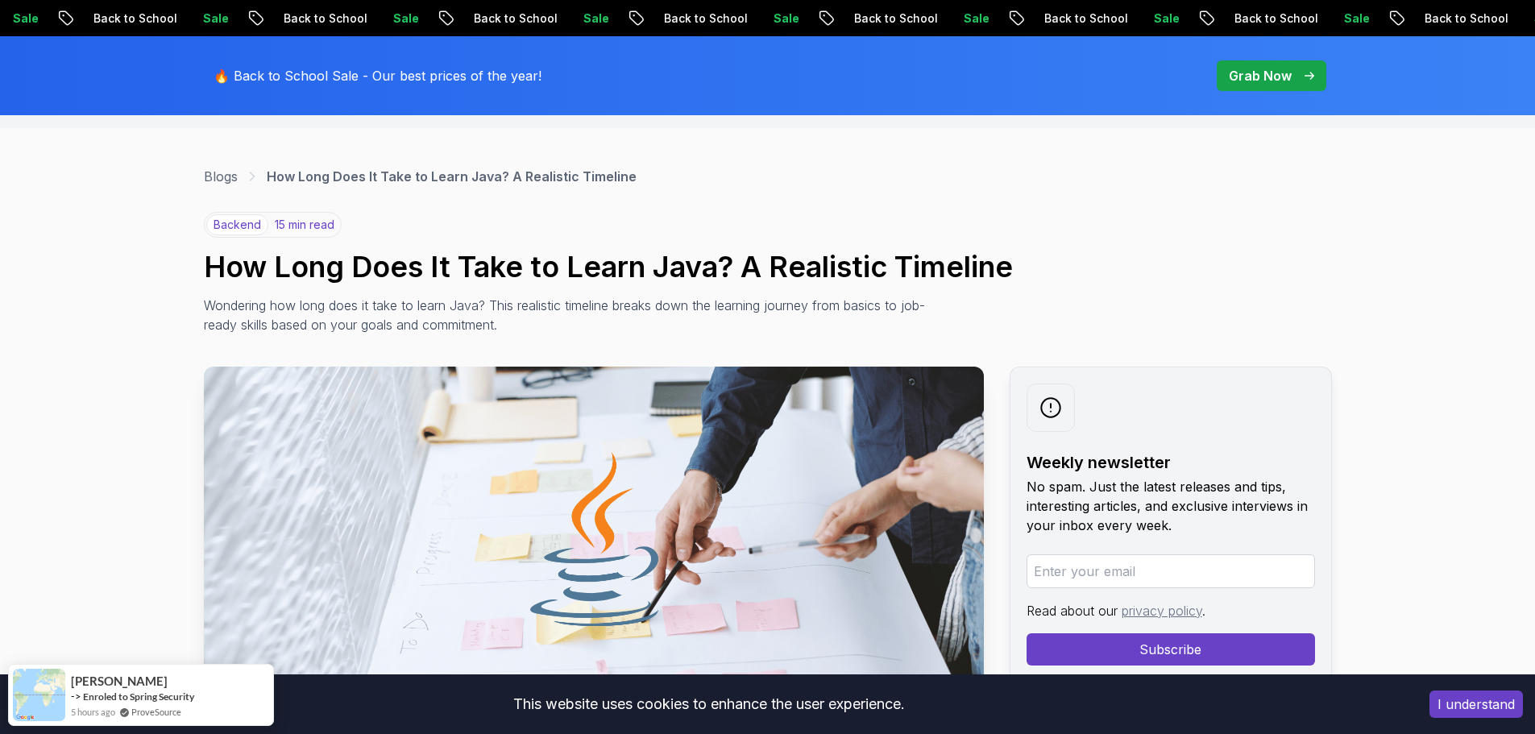
scroll to position [81, 0]
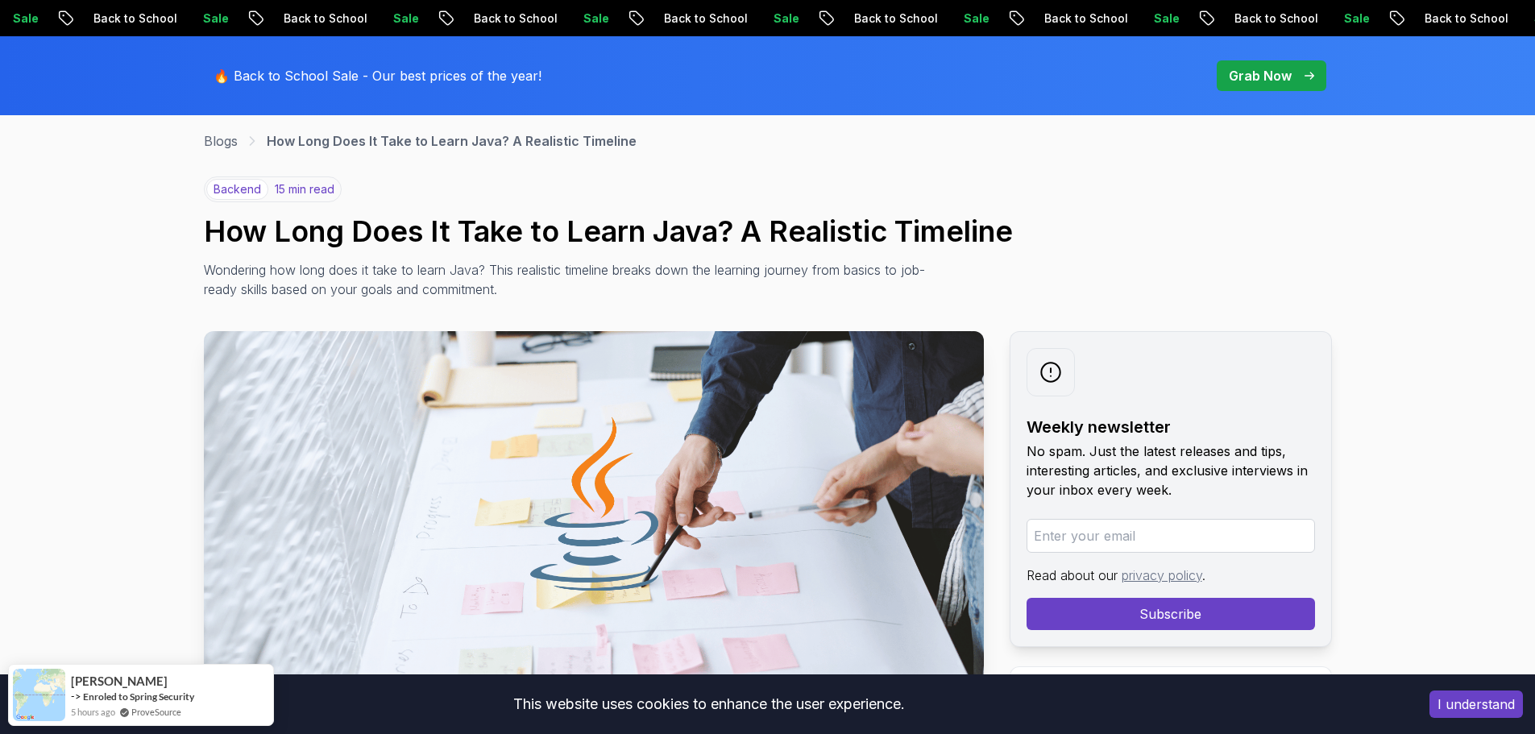
click at [633, 216] on h1 "How Long Does It Take to Learn Java? A Realistic Timeline" at bounding box center [768, 231] width 1128 height 32
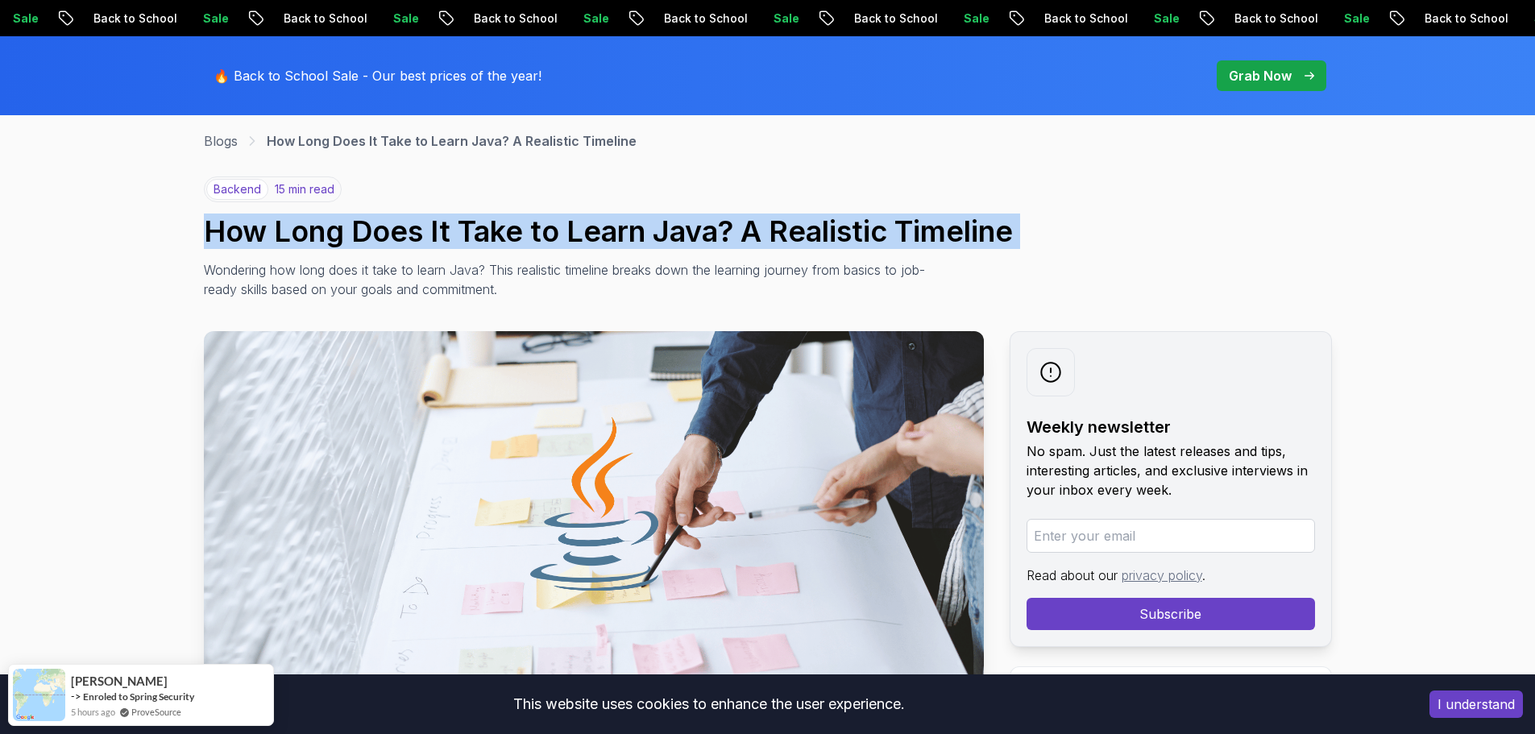
drag, startPoint x: 633, startPoint y: 216, endPoint x: 679, endPoint y: 211, distance: 46.2
click at [635, 215] on h1 "How Long Does It Take to Learn Java? A Realistic Timeline" at bounding box center [768, 231] width 1128 height 32
click at [679, 211] on div "backend 15 min read How Long Does It Take to Learn Java? A Realistic Timeline W…" at bounding box center [768, 238] width 1128 height 123
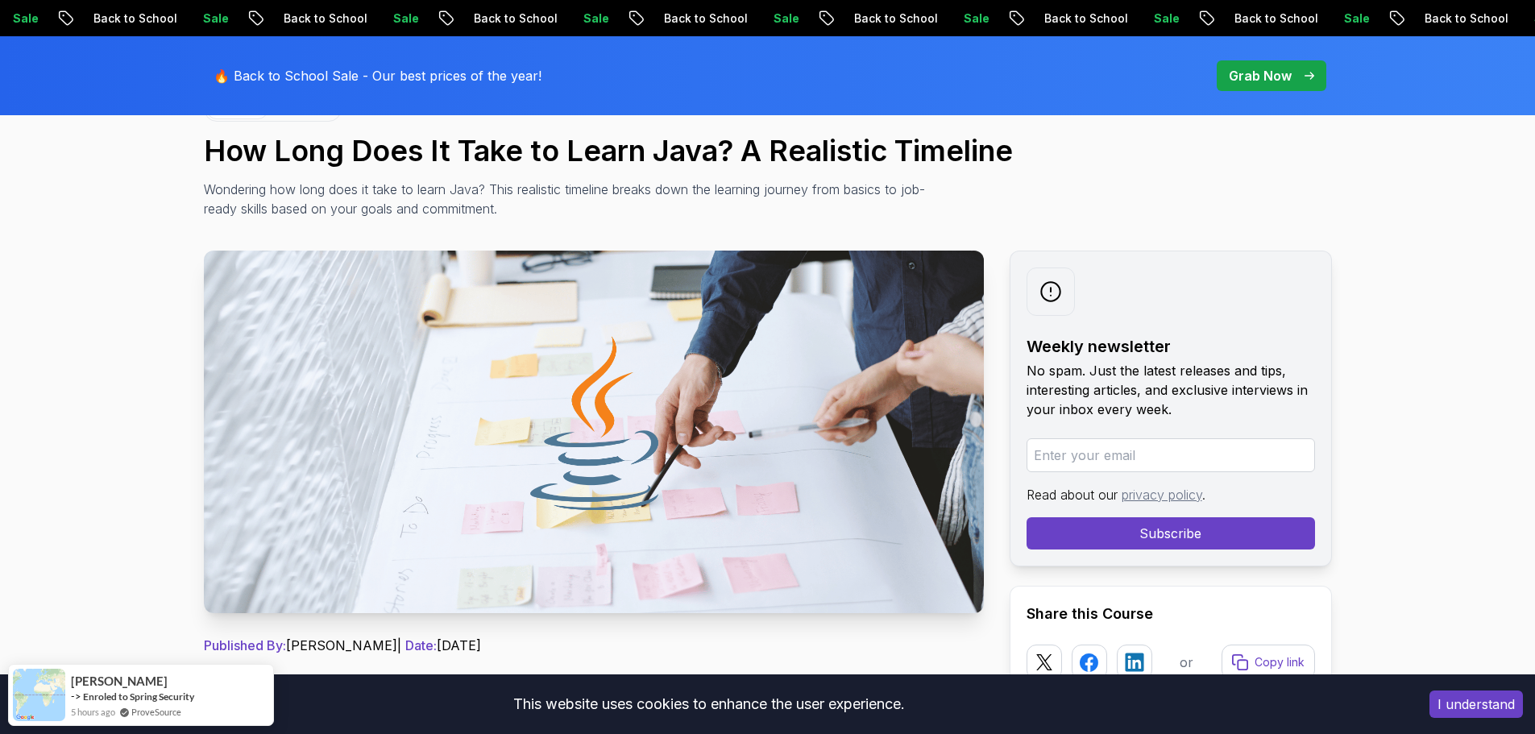
click at [384, 192] on p "Wondering how long does it take to learn Java? This realistic timeline breaks d…" at bounding box center [565, 199] width 722 height 39
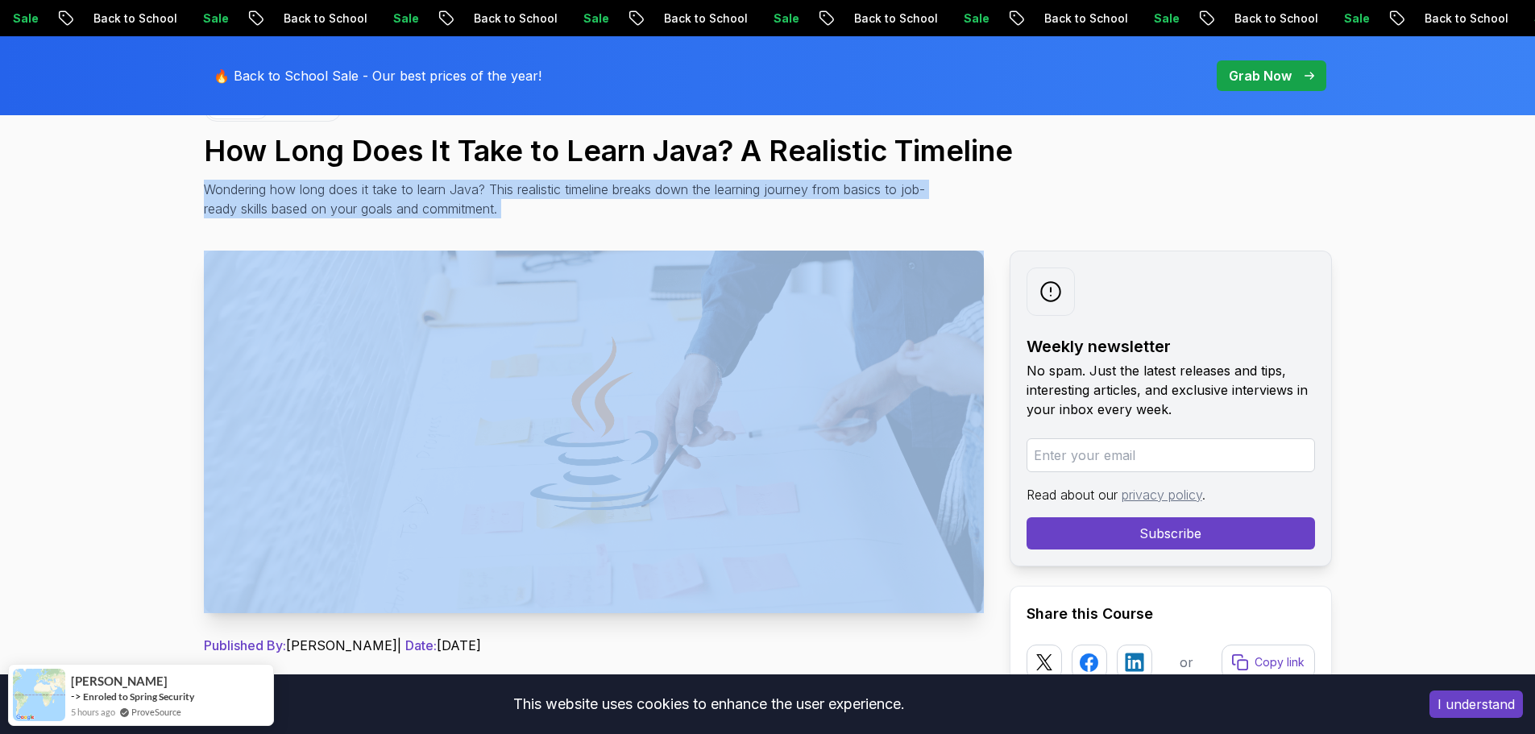
drag, startPoint x: 384, startPoint y: 192, endPoint x: 443, endPoint y: 191, distance: 59.6
click at [384, 192] on p "Wondering how long does it take to learn Java? This realistic timeline breaks d…" at bounding box center [565, 199] width 722 height 39
click at [443, 191] on p "Wondering how long does it take to learn Java? This realistic timeline breaks d…" at bounding box center [565, 199] width 722 height 39
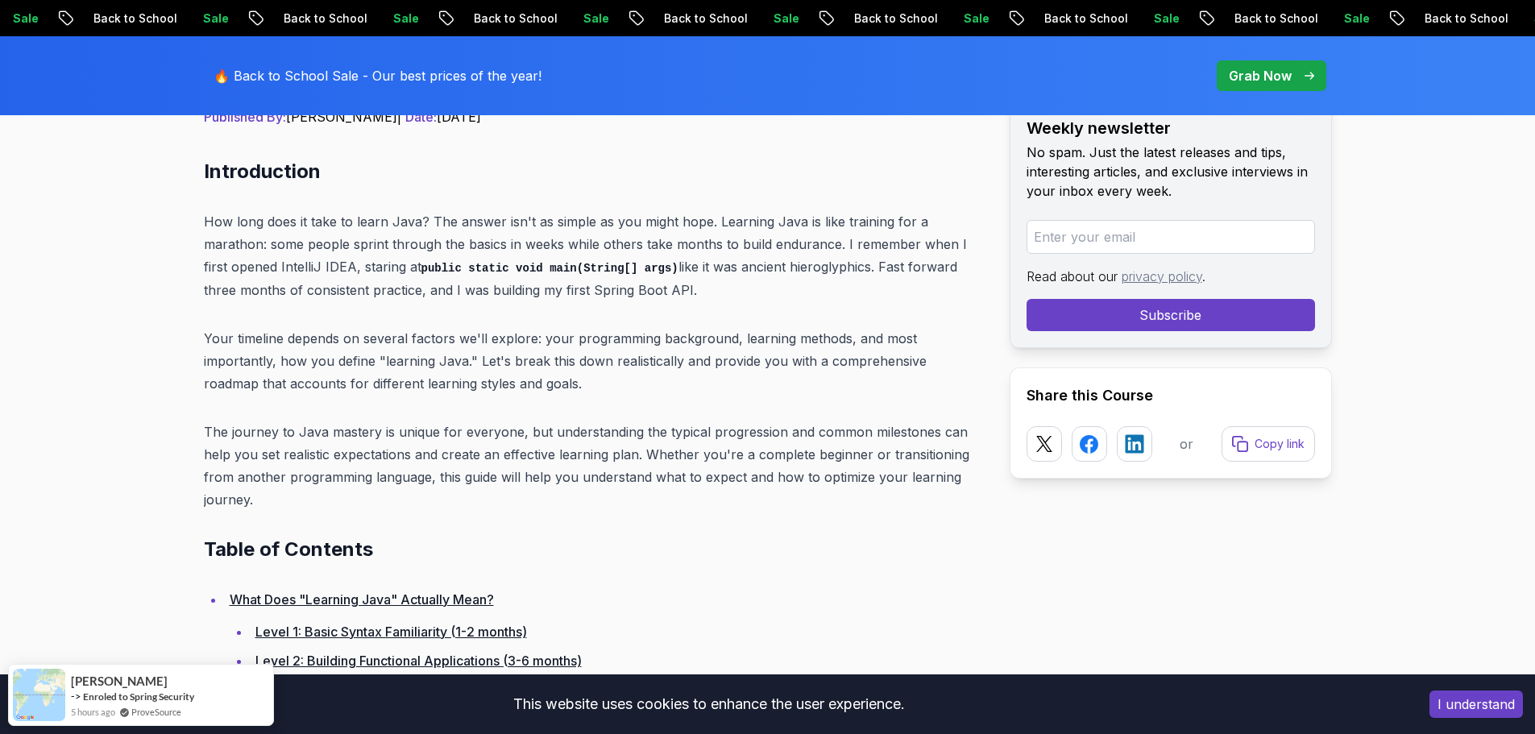
scroll to position [725, 0]
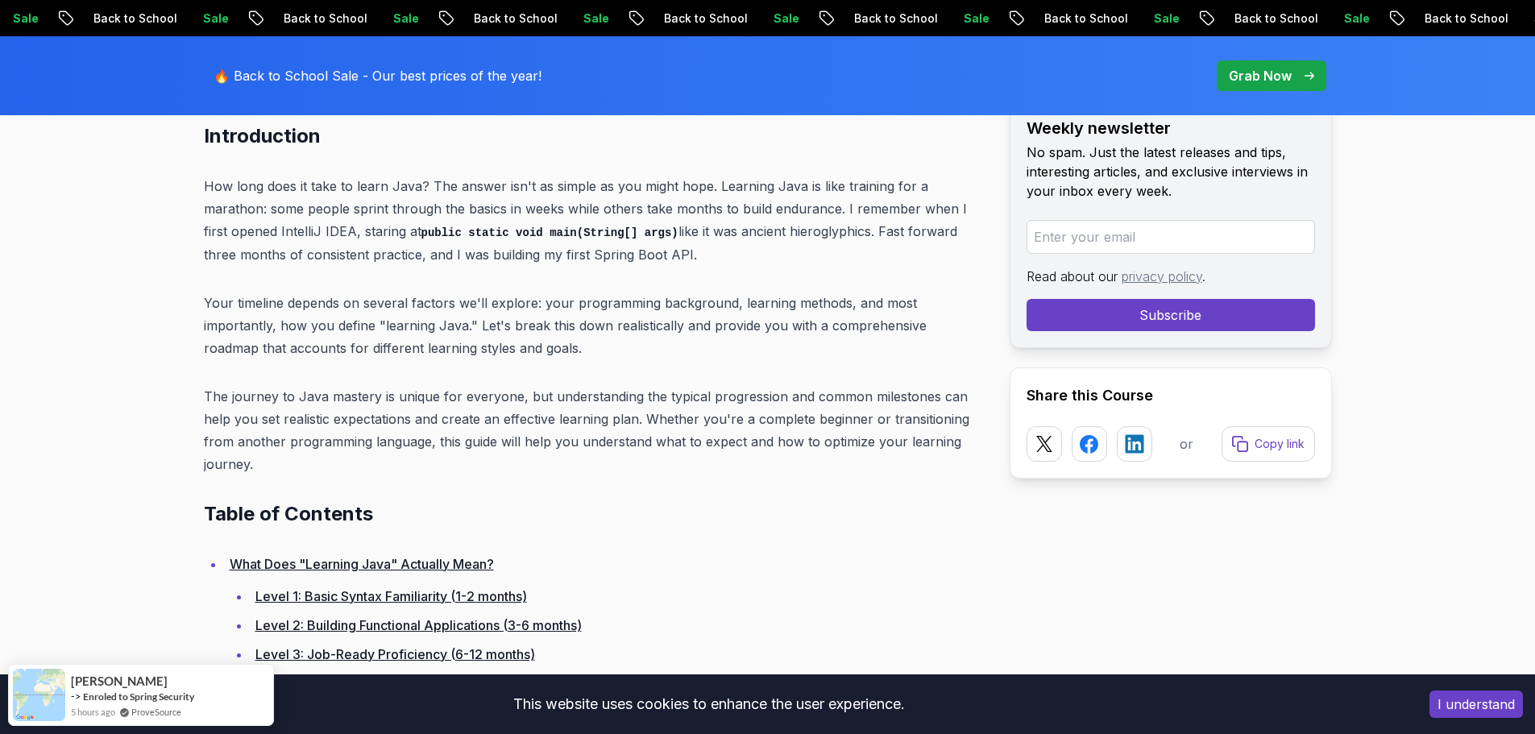
click at [332, 238] on p "How long does it take to learn Java? The answer isn't as simple as you might ho…" at bounding box center [594, 220] width 780 height 91
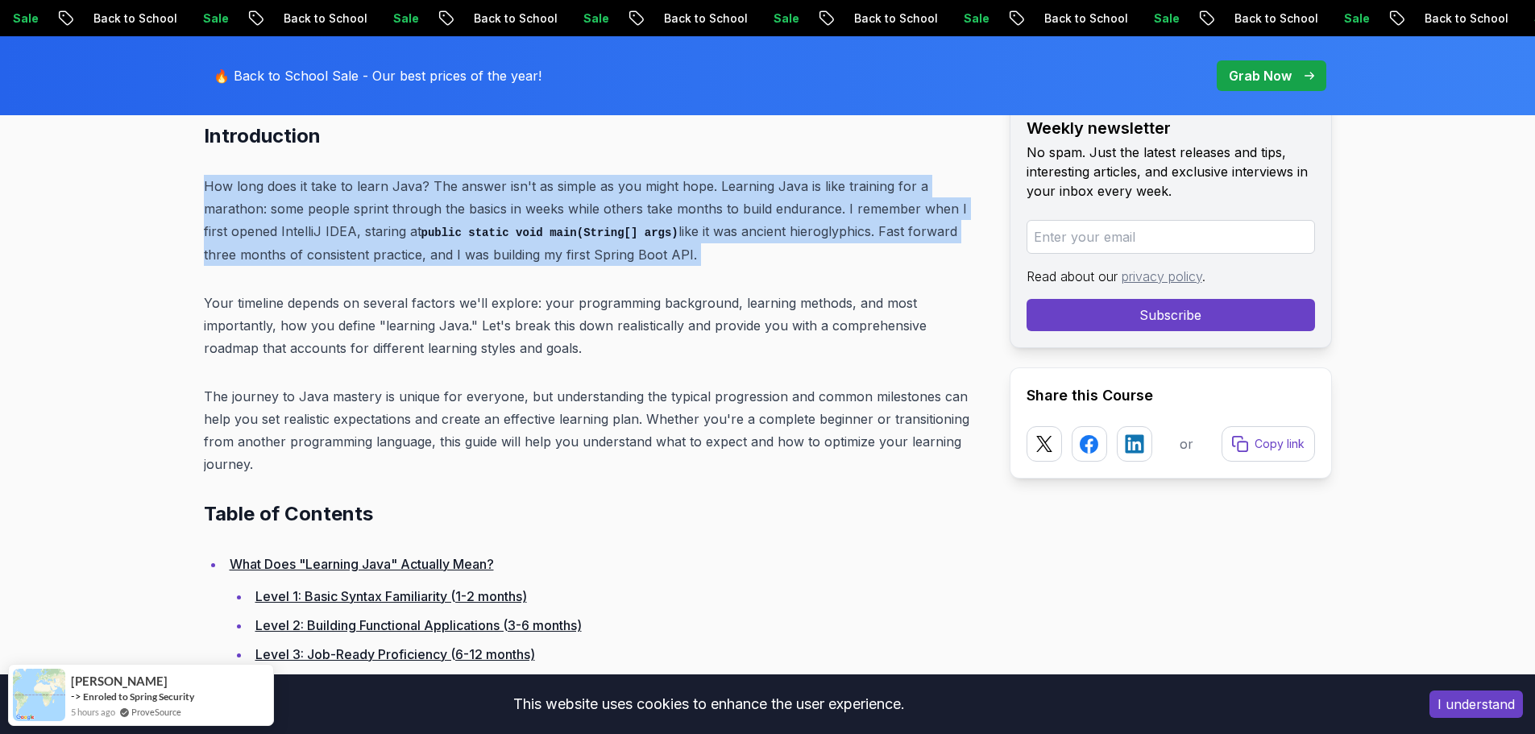
click at [332, 238] on p "How long does it take to learn Java? The answer isn't as simple as you might ho…" at bounding box center [594, 220] width 780 height 91
click at [422, 234] on code "public static void main(String[] args)" at bounding box center [550, 232] width 257 height 13
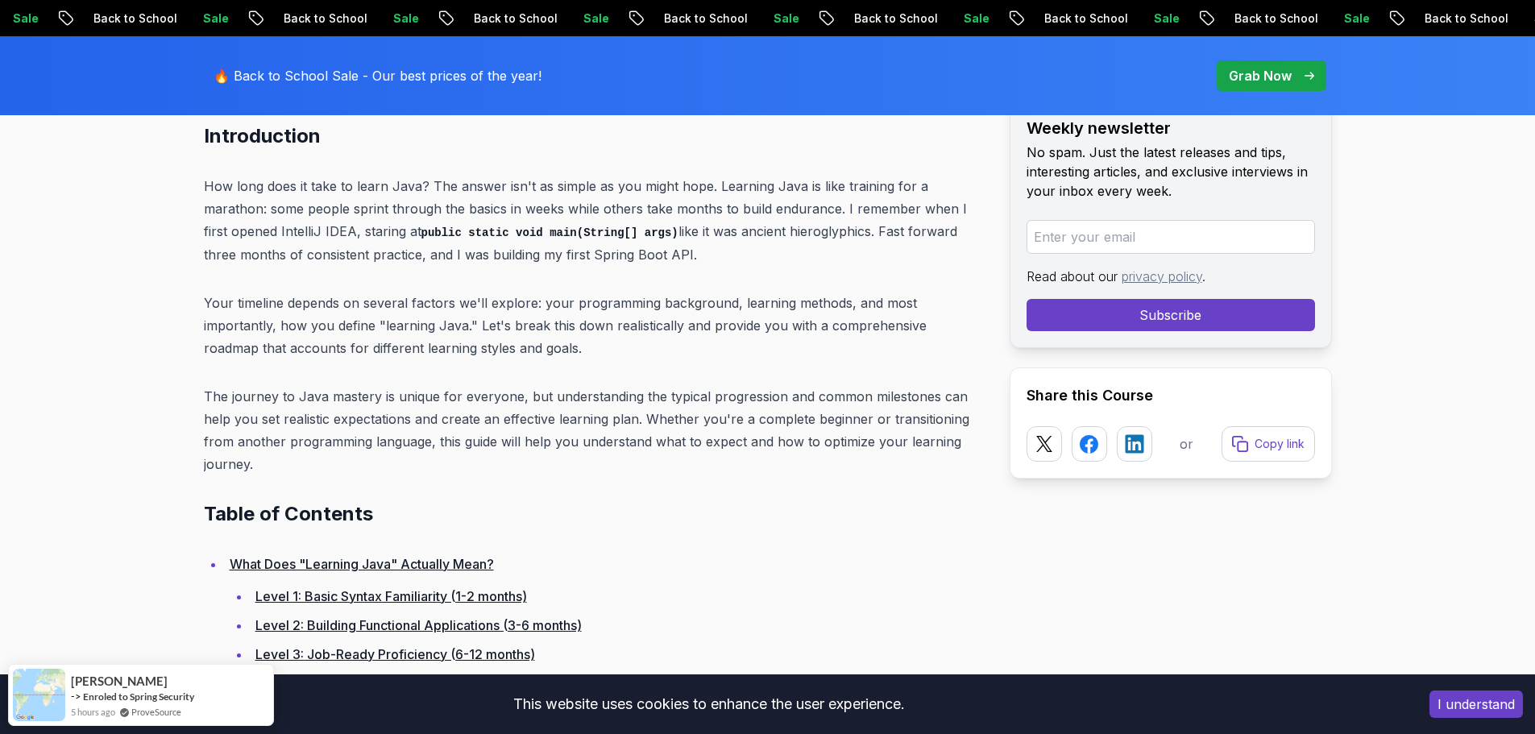
click at [393, 259] on p "How long does it take to learn Java? The answer isn't as simple as you might ho…" at bounding box center [594, 220] width 780 height 91
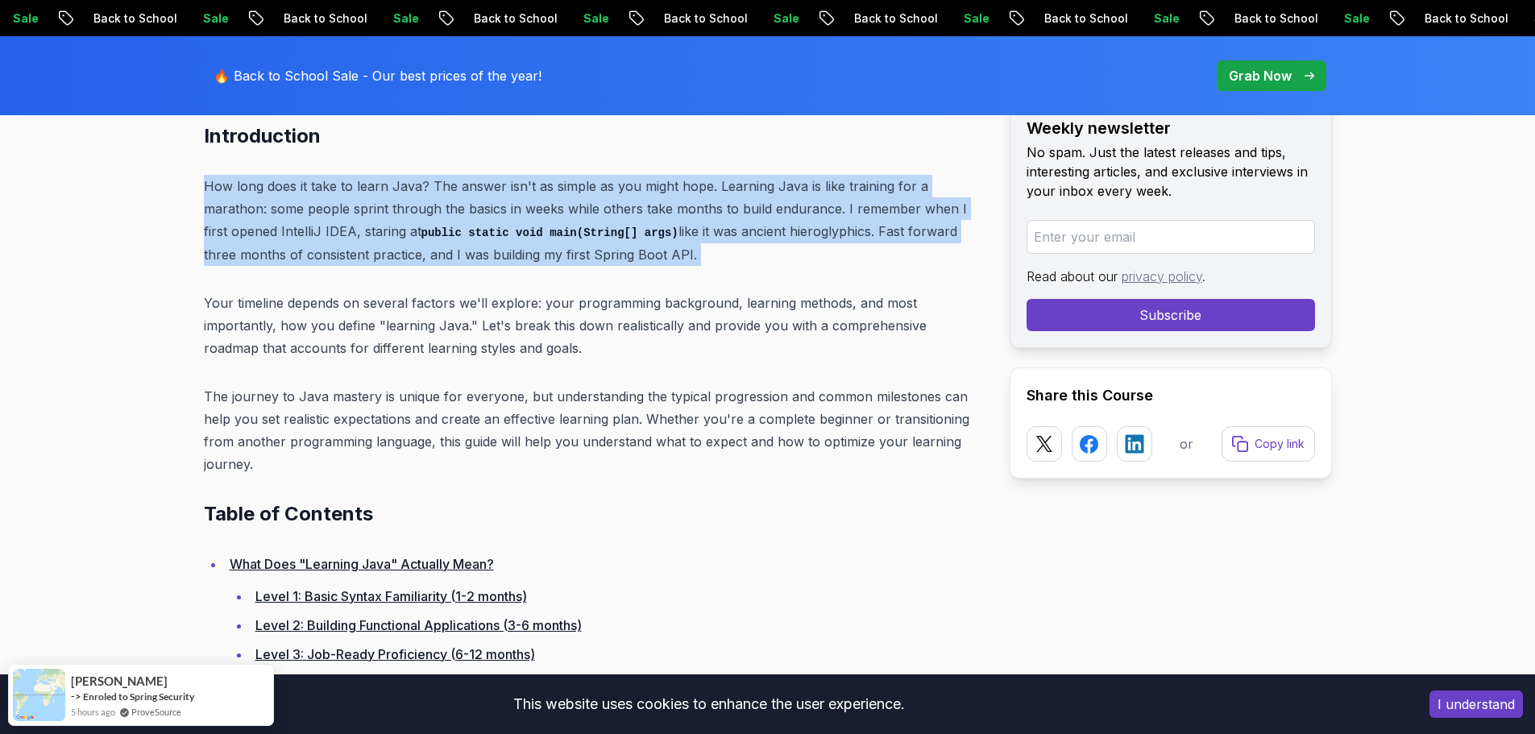
click at [393, 259] on p "How long does it take to learn Java? The answer isn't as simple as you might ho…" at bounding box center [594, 220] width 780 height 91
click at [405, 259] on p "How long does it take to learn Java? The answer isn't as simple as you might ho…" at bounding box center [594, 220] width 780 height 91
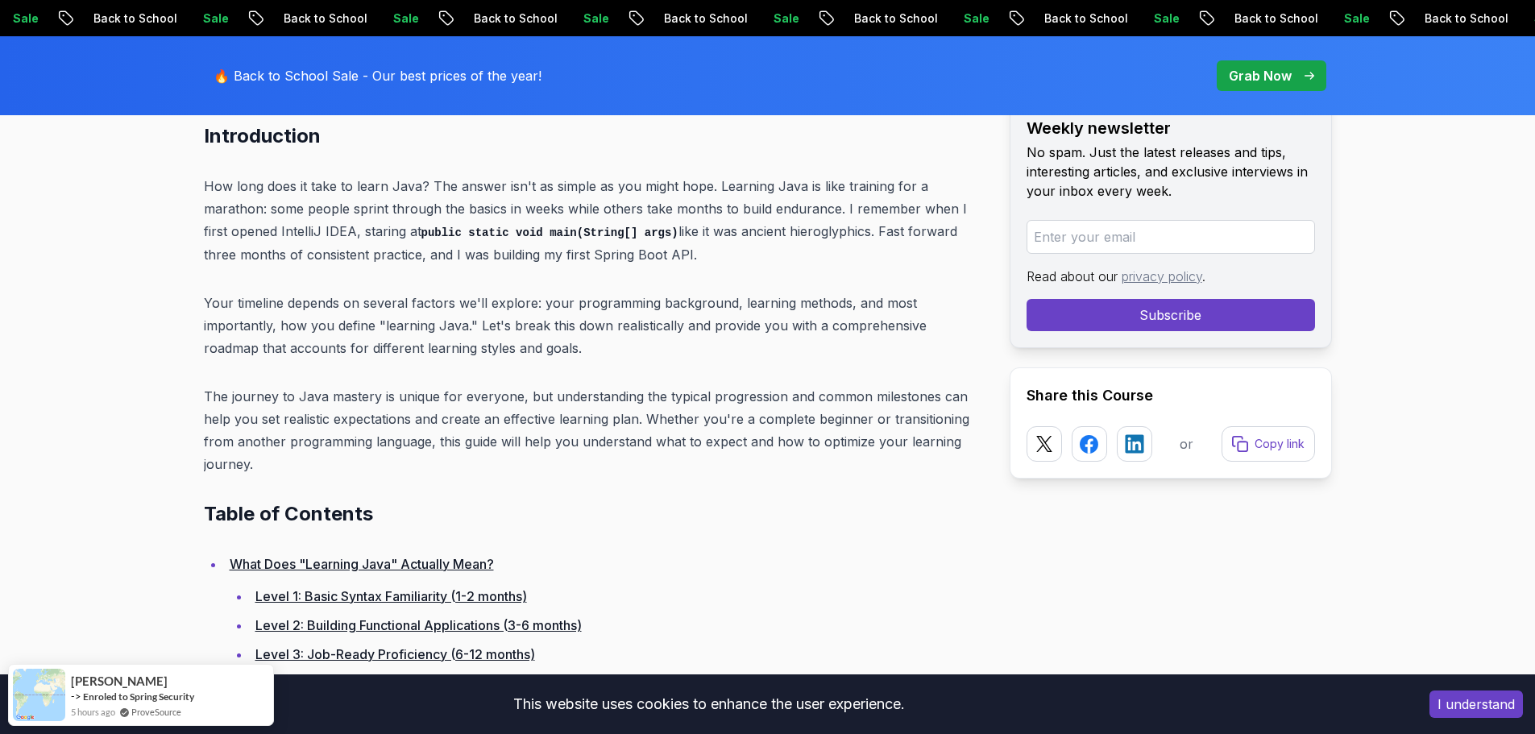
click at [352, 348] on p "Your timeline depends on several factors we'll explore: your programming backgr…" at bounding box center [594, 326] width 780 height 68
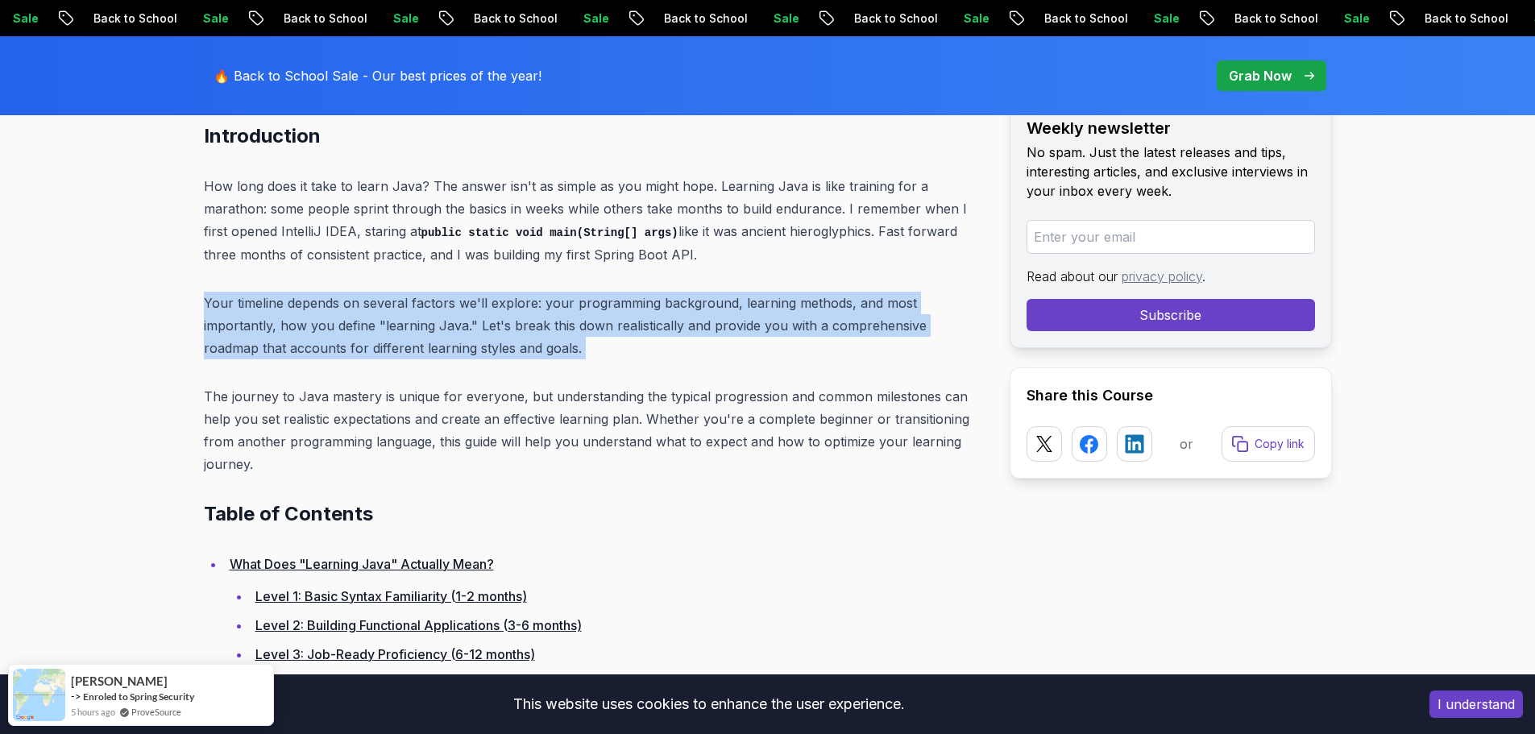
click at [352, 348] on p "Your timeline depends on several factors we'll explore: your programming backgr…" at bounding box center [594, 326] width 780 height 68
click at [421, 346] on p "Your timeline depends on several factors we'll explore: your programming backgr…" at bounding box center [594, 326] width 780 height 68
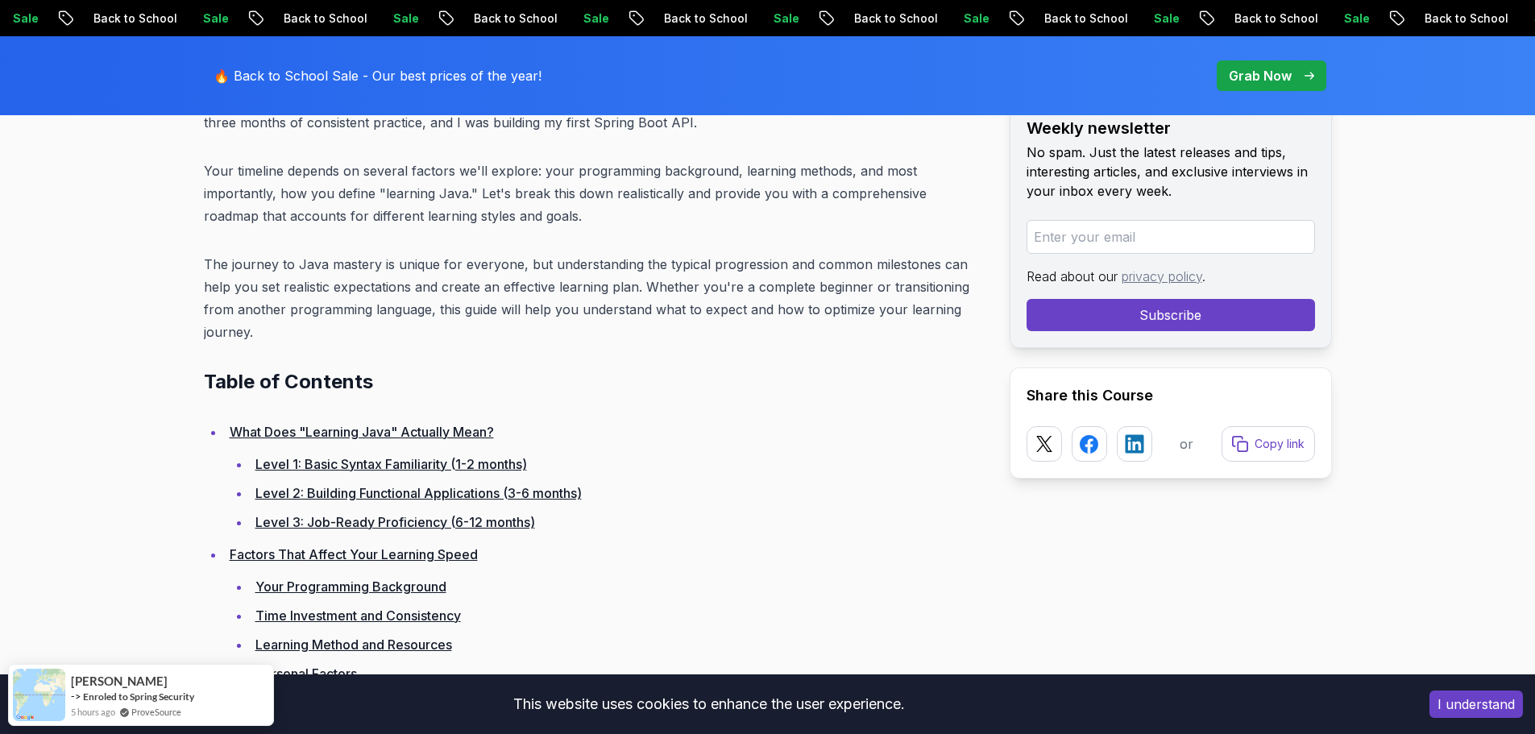
scroll to position [1048, 0]
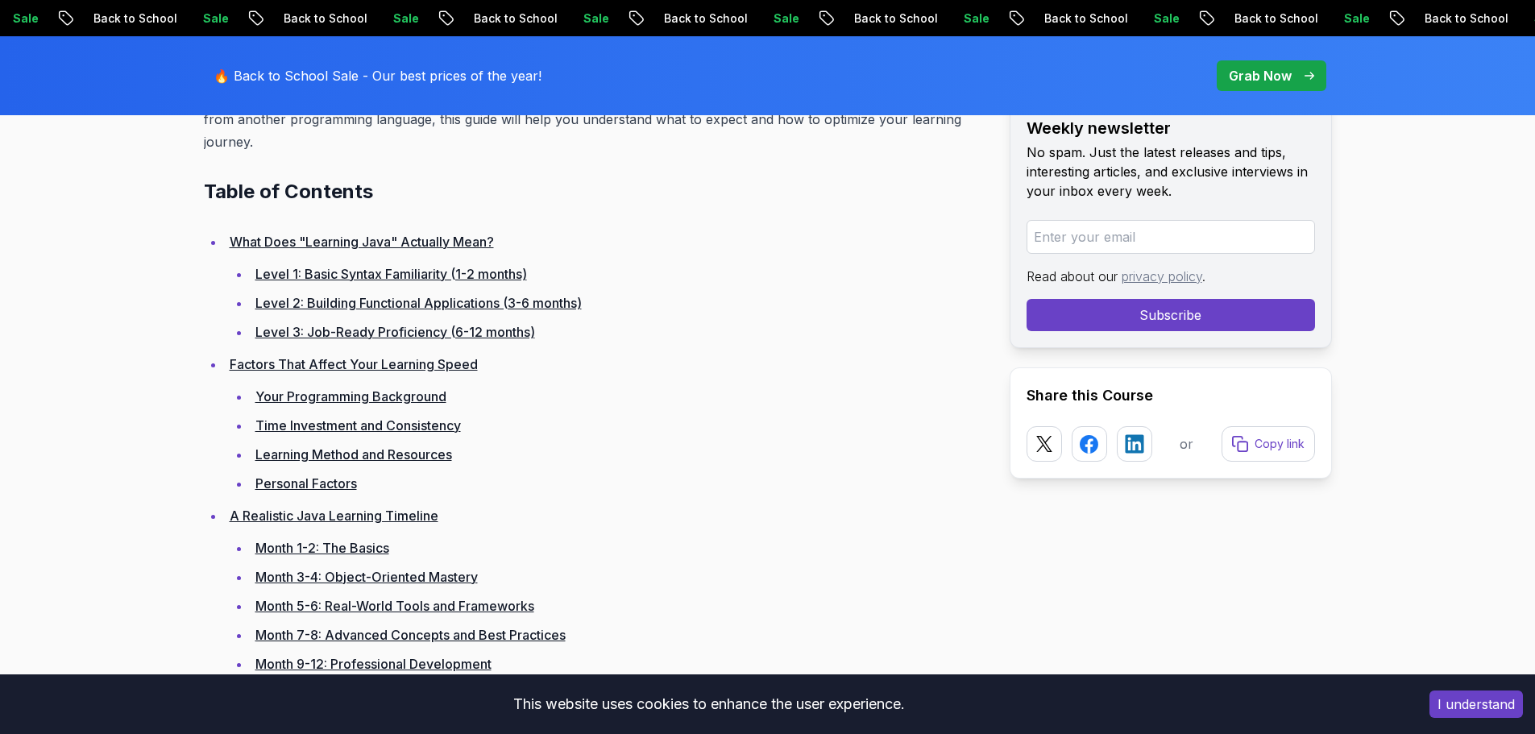
click at [329, 237] on link "What Does "Learning Java" Actually Mean?" at bounding box center [362, 242] width 264 height 16
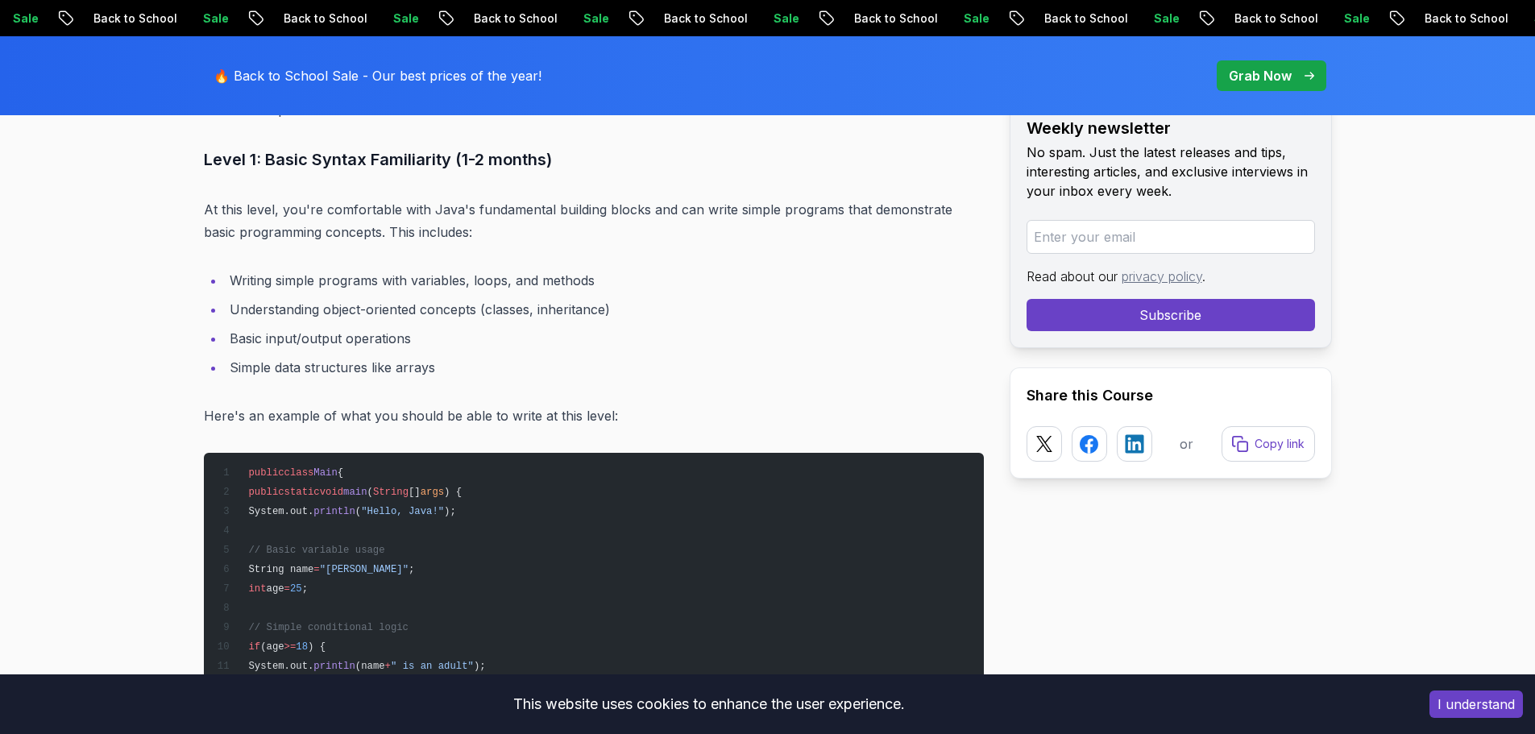
scroll to position [2590, 0]
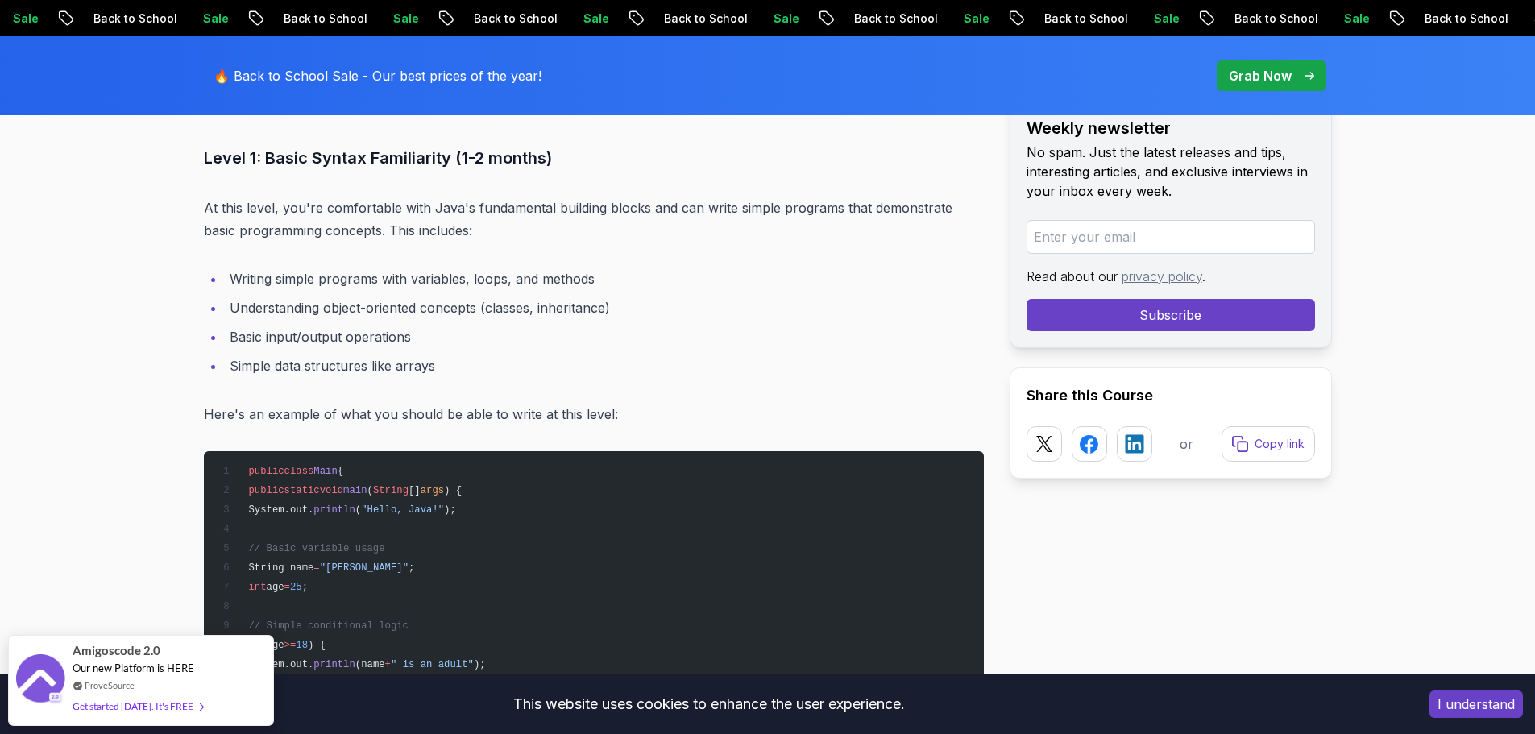
click at [310, 301] on li "Understanding object-oriented concepts (classes, inheritance)" at bounding box center [604, 308] width 759 height 23
drag, startPoint x: 310, startPoint y: 301, endPoint x: 348, endPoint y: 303, distance: 38.8
click at [312, 301] on li "Understanding object-oriented concepts (classes, inheritance)" at bounding box center [604, 308] width 759 height 23
click at [348, 303] on li "Understanding object-oriented concepts (classes, inheritance)" at bounding box center [604, 308] width 759 height 23
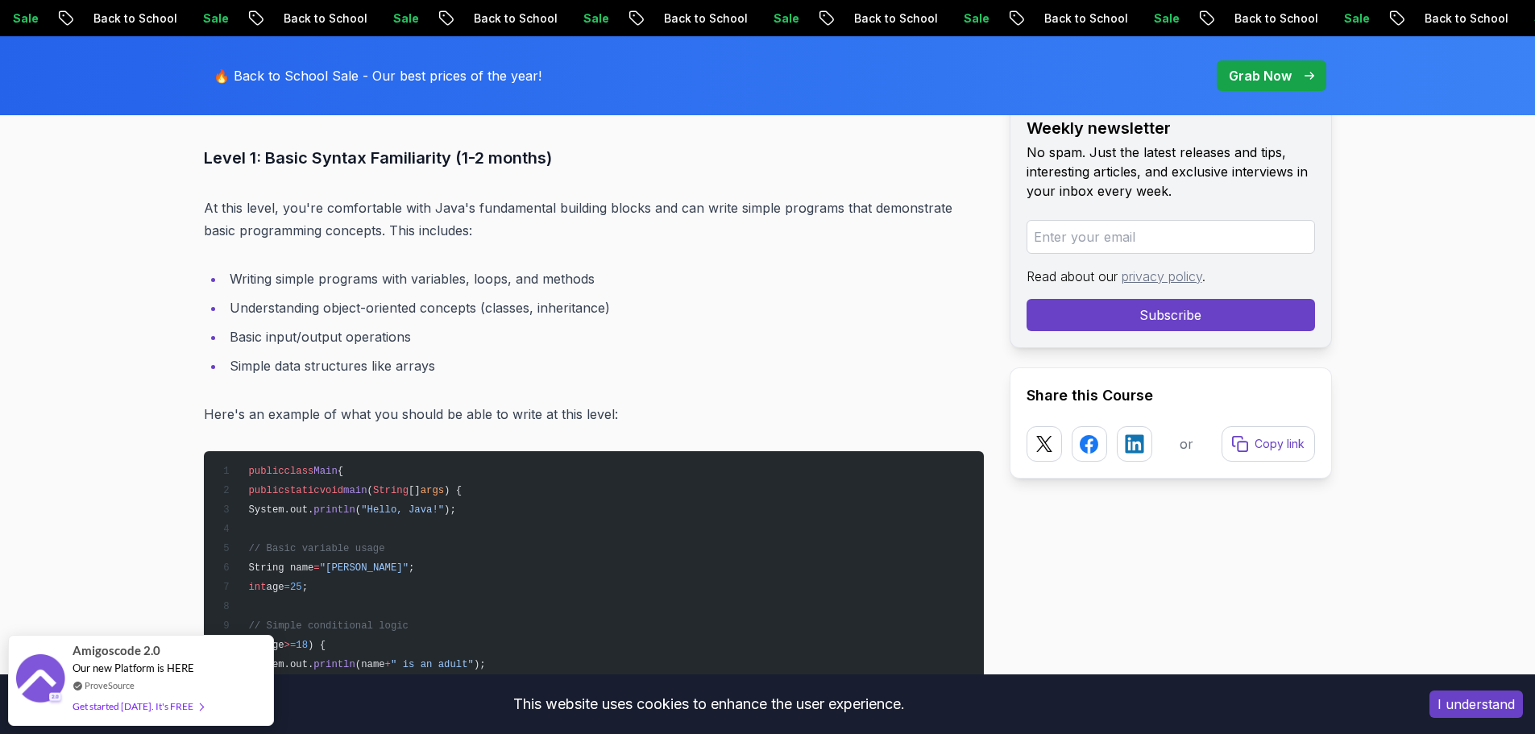
click at [359, 272] on li "Writing simple programs with variables, loops, and methods" at bounding box center [604, 279] width 759 height 23
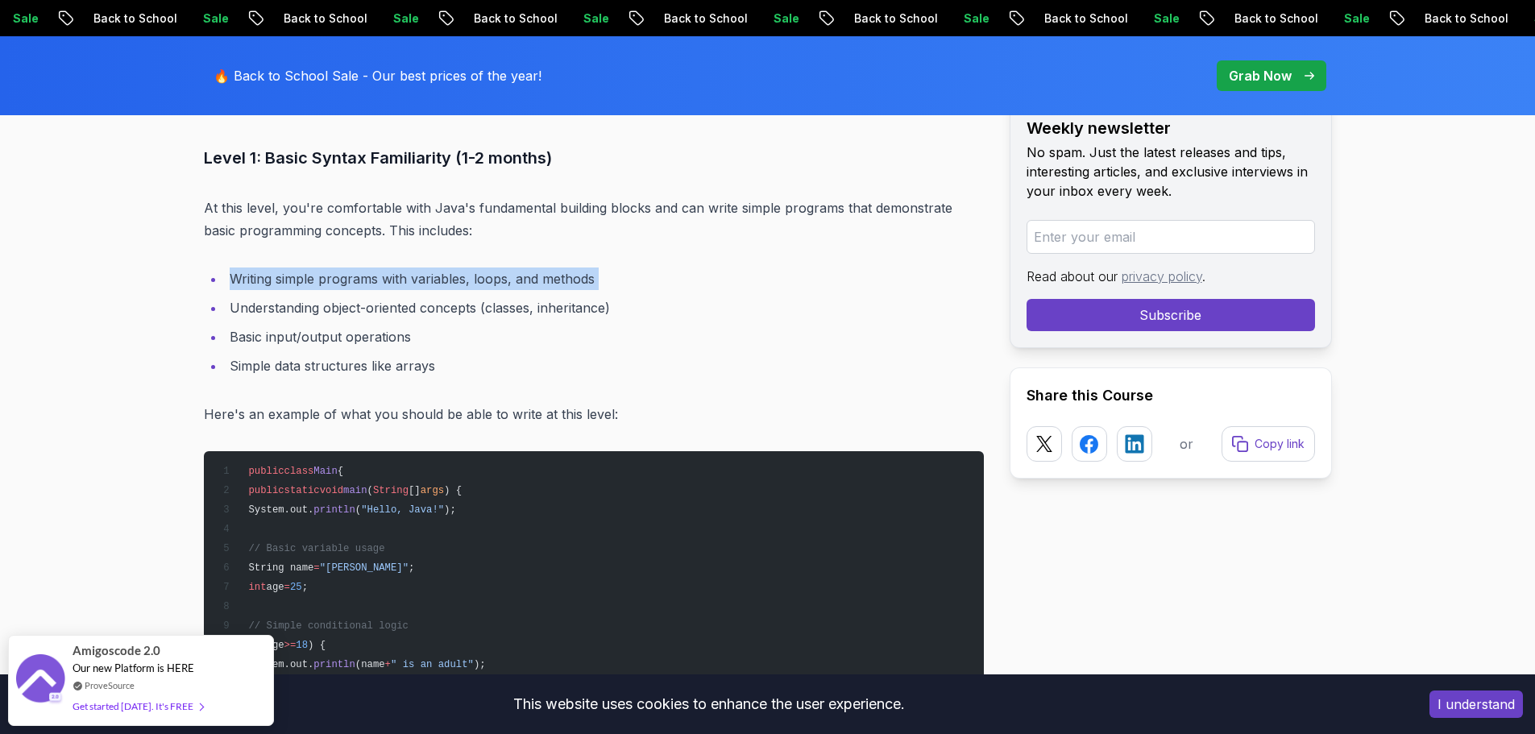
drag, startPoint x: 359, startPoint y: 272, endPoint x: 353, endPoint y: 280, distance: 9.8
click at [358, 272] on li "Writing simple programs with variables, loops, and methods" at bounding box center [604, 279] width 759 height 23
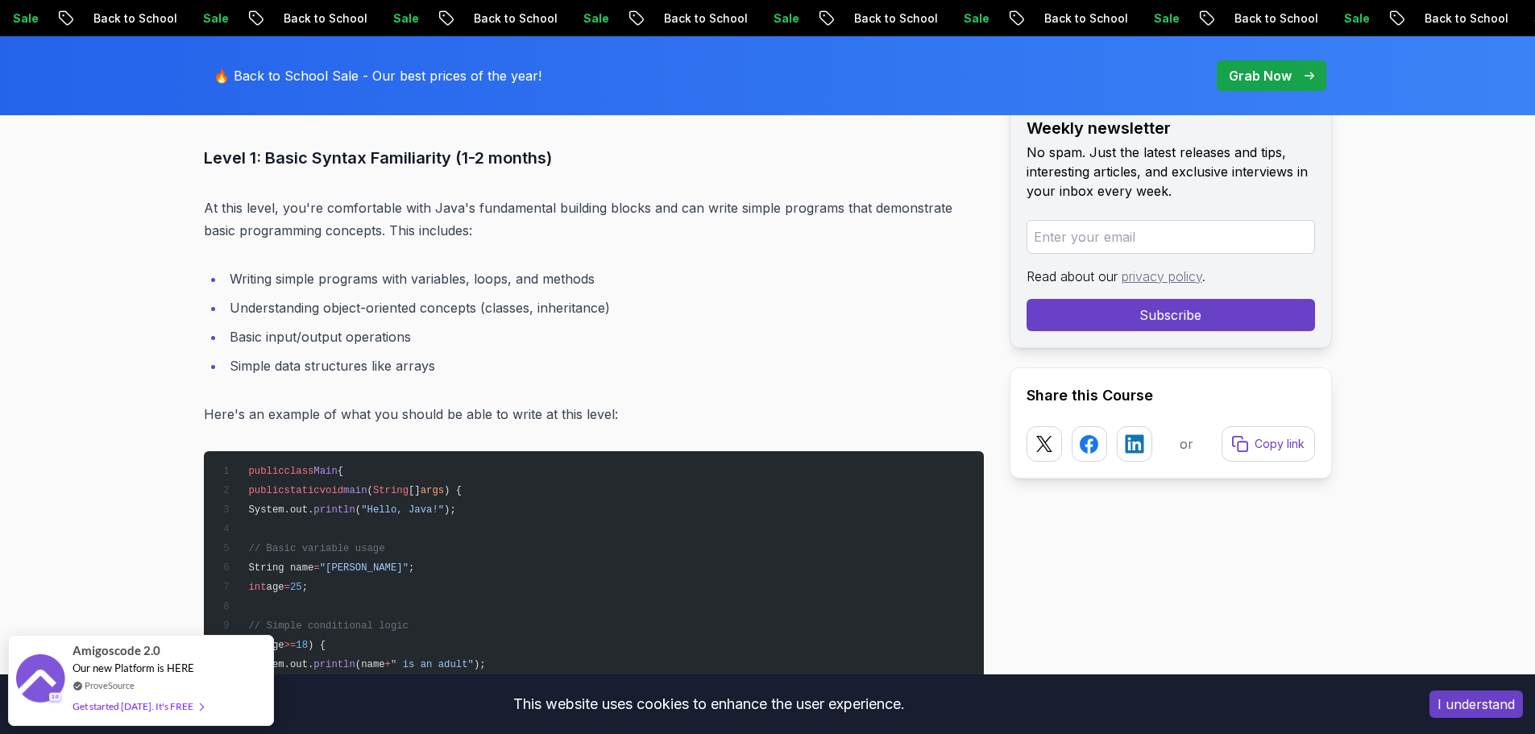
click at [334, 311] on li "Understanding object-oriented concepts (classes, inheritance)" at bounding box center [604, 308] width 759 height 23
click at [331, 336] on li "Basic input/output operations" at bounding box center [604, 337] width 759 height 23
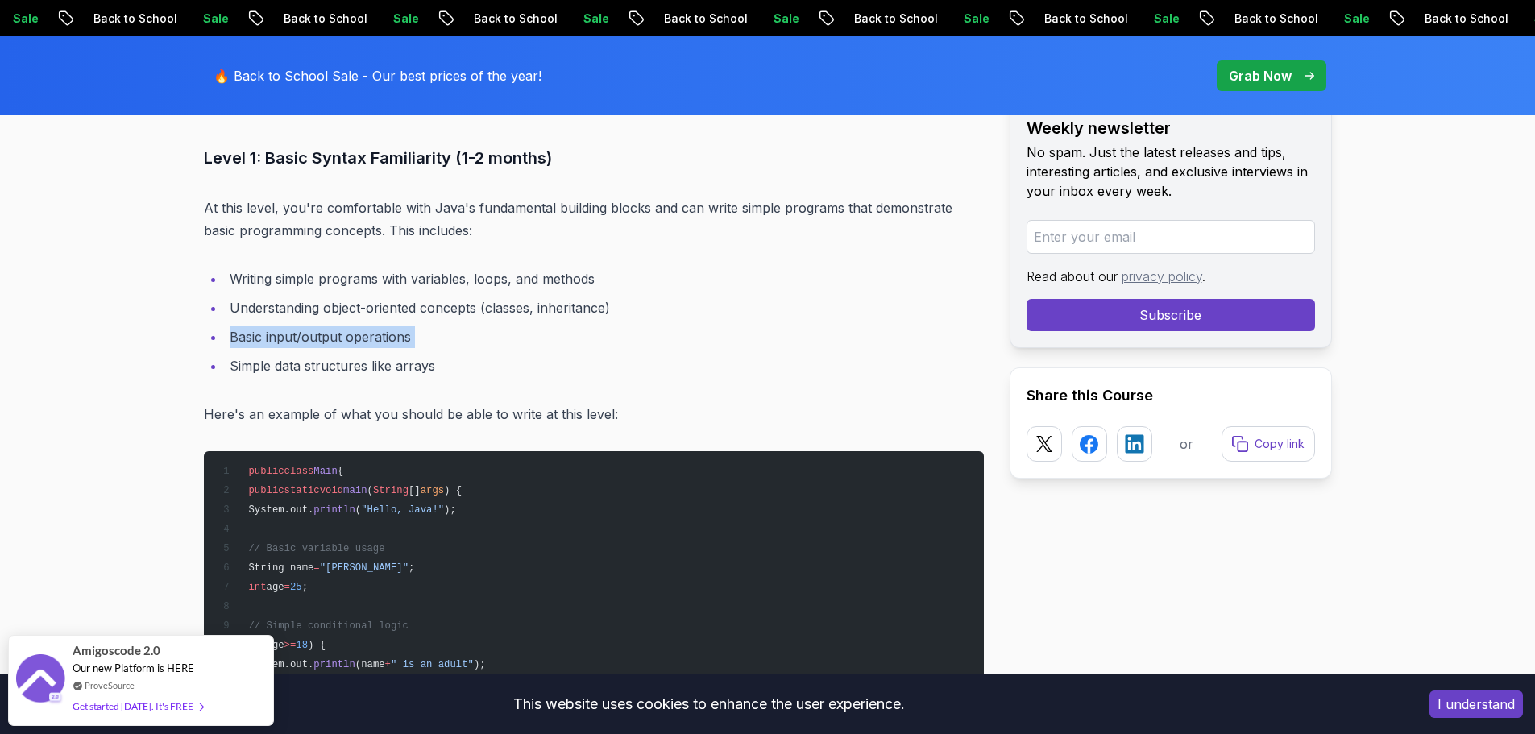
click at [331, 336] on li "Basic input/output operations" at bounding box center [604, 337] width 759 height 23
click at [358, 328] on li "Basic input/output operations" at bounding box center [604, 337] width 759 height 23
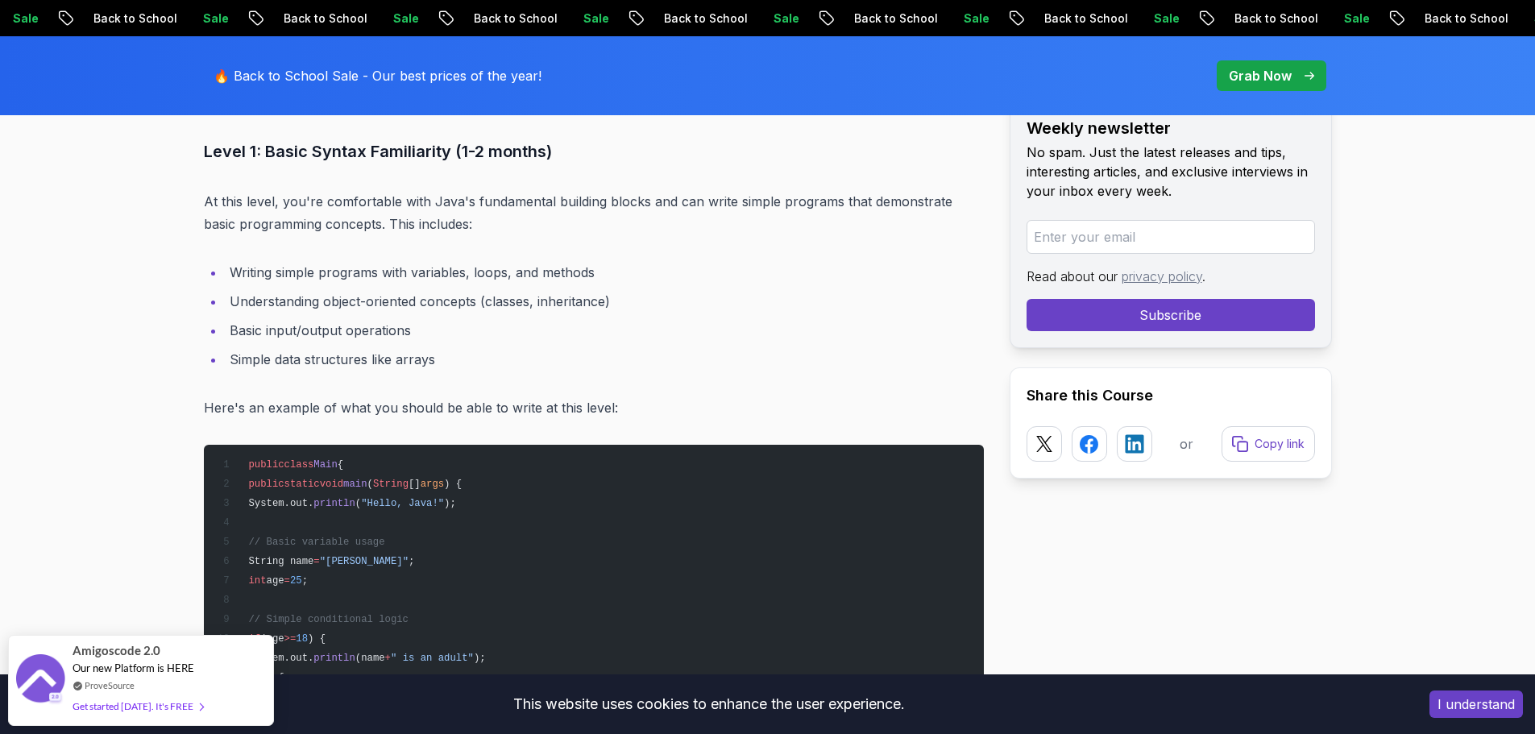
scroll to position [2671, 0]
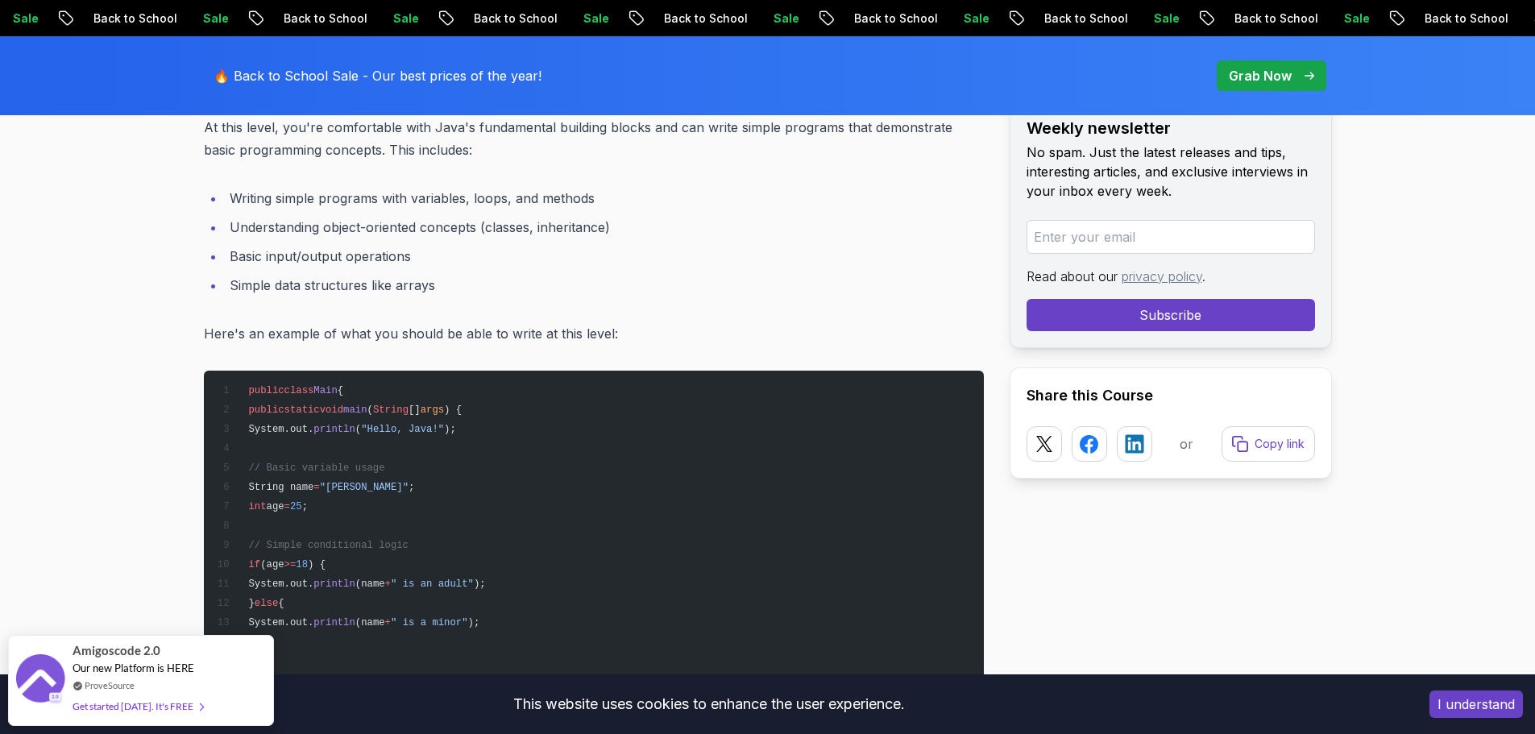
click at [372, 288] on li "Simple data structures like arrays" at bounding box center [604, 285] width 759 height 23
drag, startPoint x: 372, startPoint y: 288, endPoint x: 354, endPoint y: 323, distance: 39.6
click at [372, 289] on li "Simple data structures like arrays" at bounding box center [604, 285] width 759 height 23
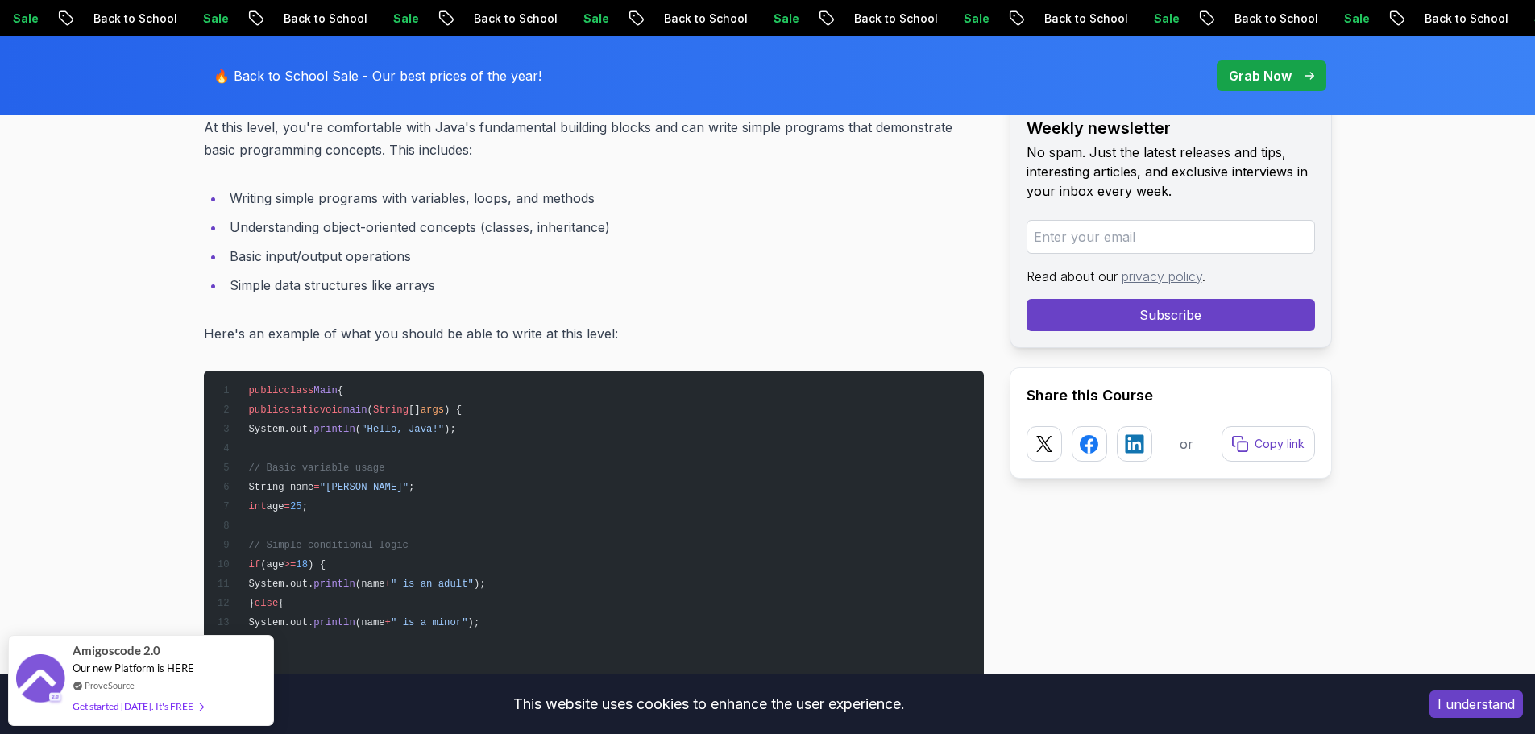
click at [354, 323] on p "Here's an example of what you should be able to write at this level:" at bounding box center [594, 333] width 780 height 23
drag, startPoint x: 354, startPoint y: 323, endPoint x: 375, endPoint y: 317, distance: 21.9
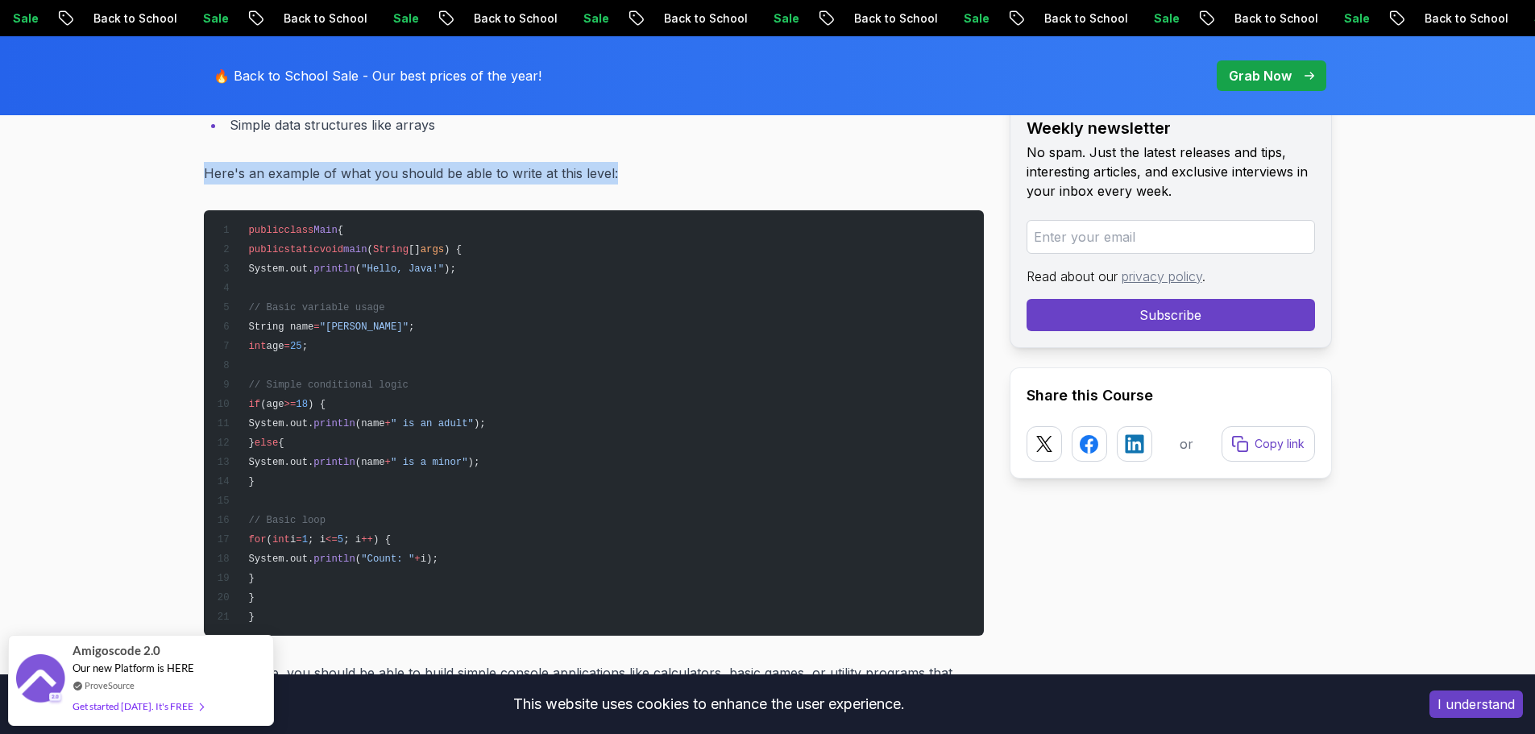
scroll to position [2832, 0]
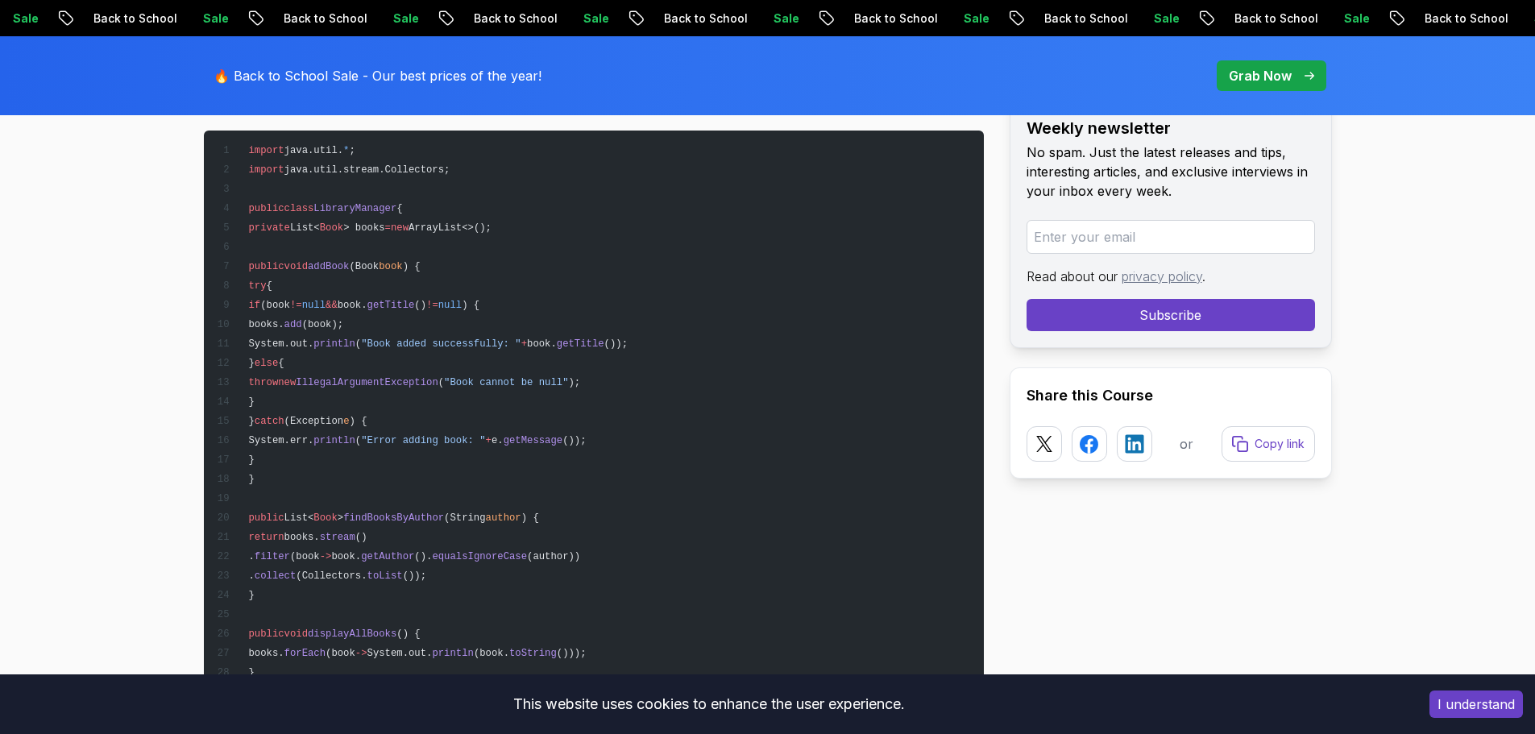
scroll to position [3799, 0]
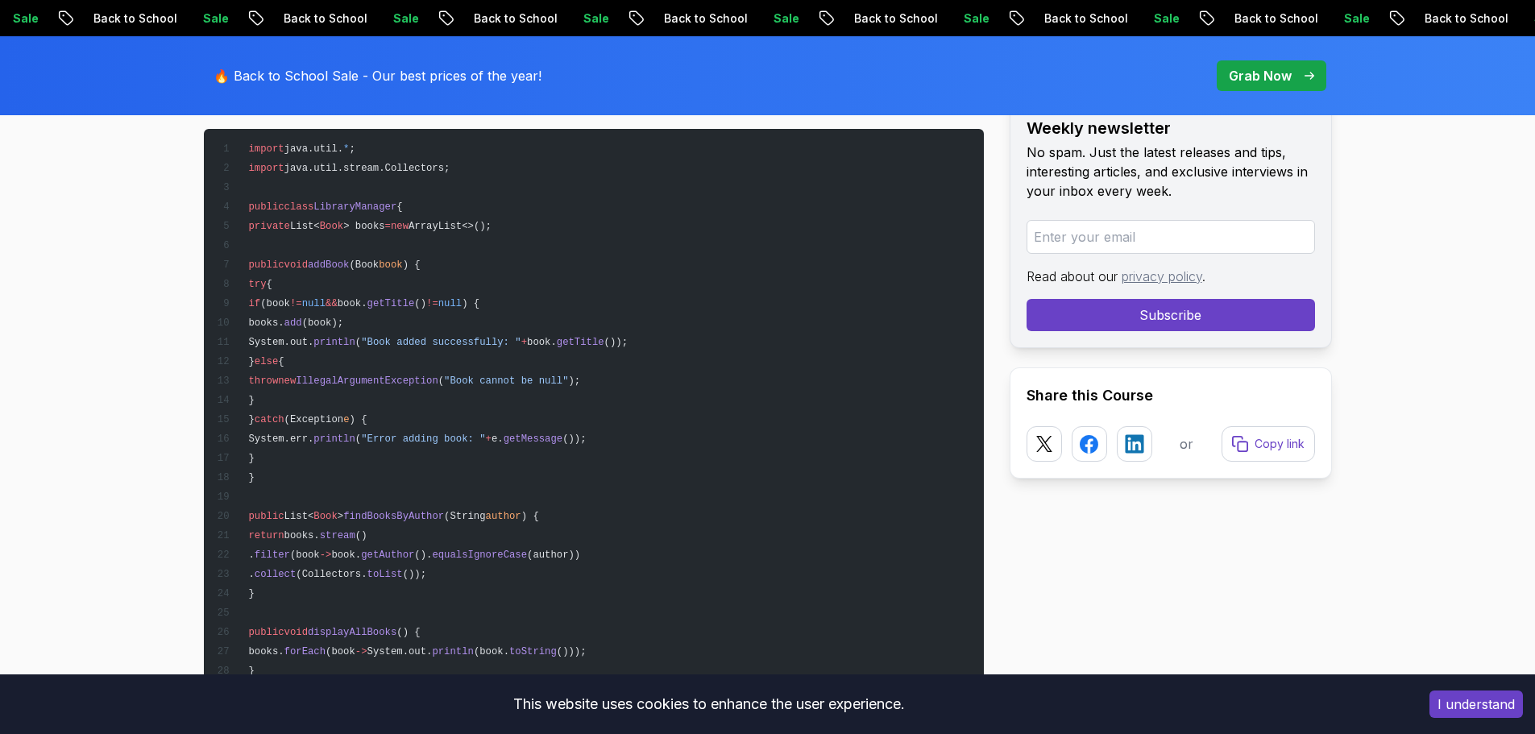
click at [403, 312] on pre "import java.util. * ; import java.util.stream.Collectors; public class LibraryM…" at bounding box center [594, 419] width 780 height 580
click at [404, 312] on pre "import java.util. * ; import java.util.stream.Collectors; public class LibraryM…" at bounding box center [594, 419] width 780 height 580
click at [235, 293] on pre "import java.util. * ; import java.util.stream.Collectors; public class LibraryM…" at bounding box center [594, 419] width 780 height 580
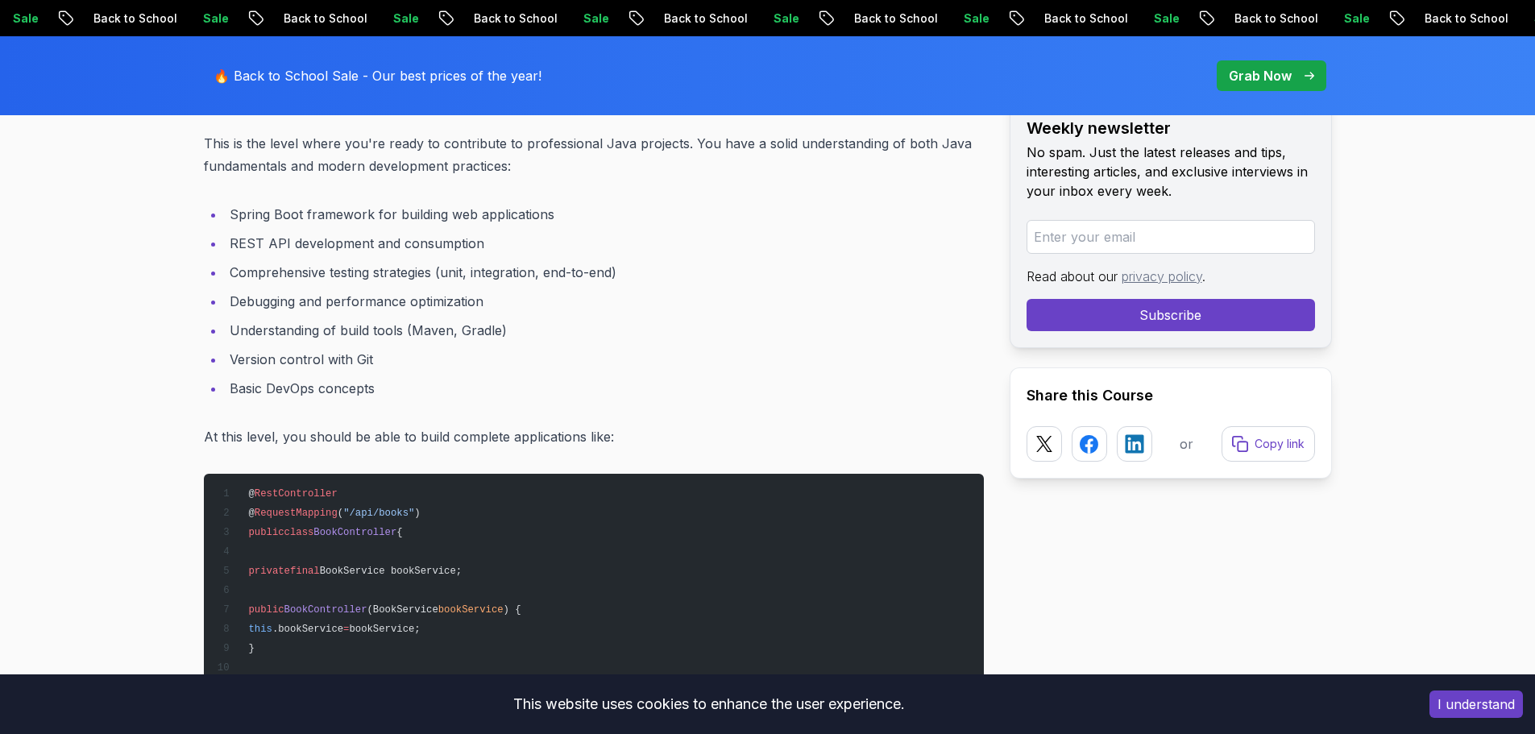
scroll to position [4444, 0]
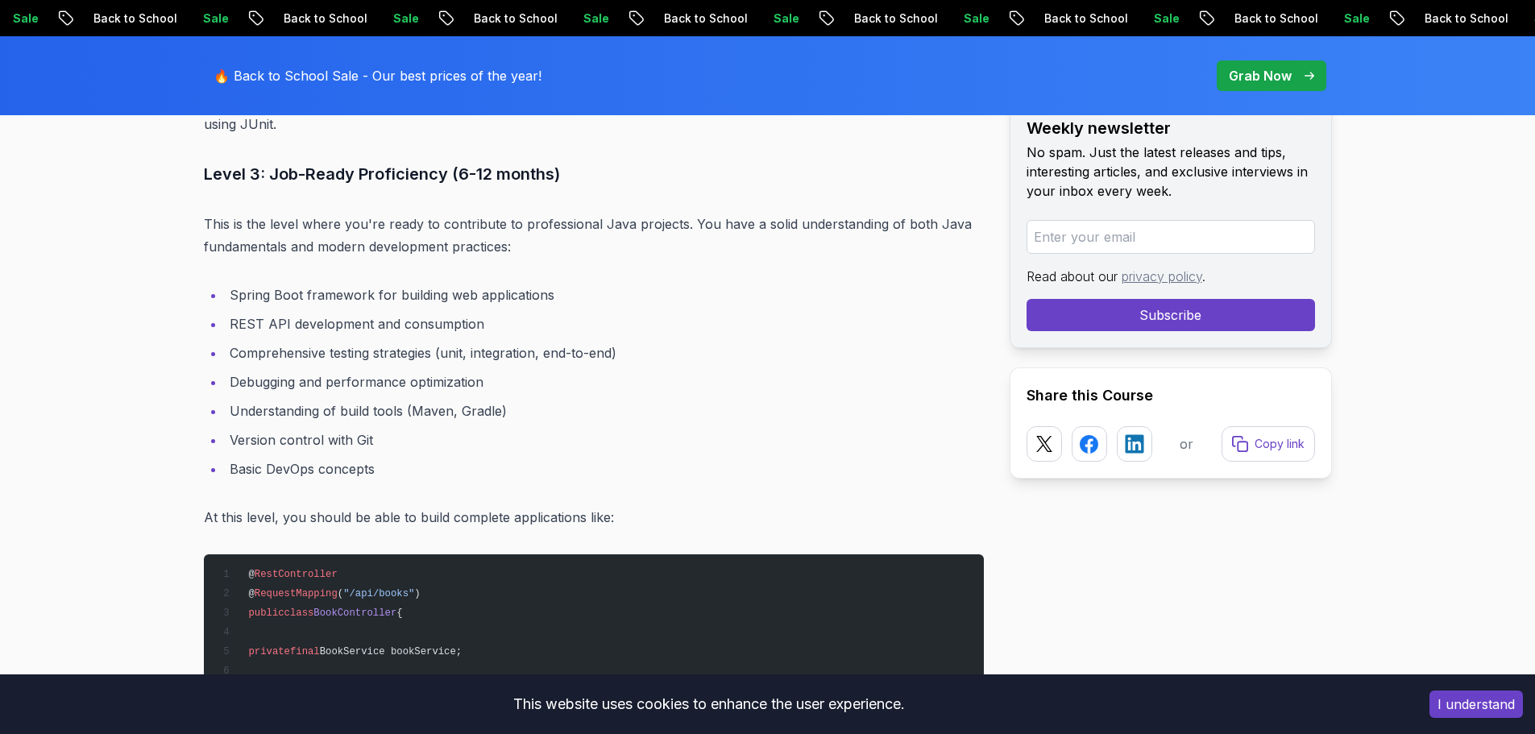
click at [274, 231] on p "This is the level where you're ready to contribute to professional Java project…" at bounding box center [594, 235] width 780 height 45
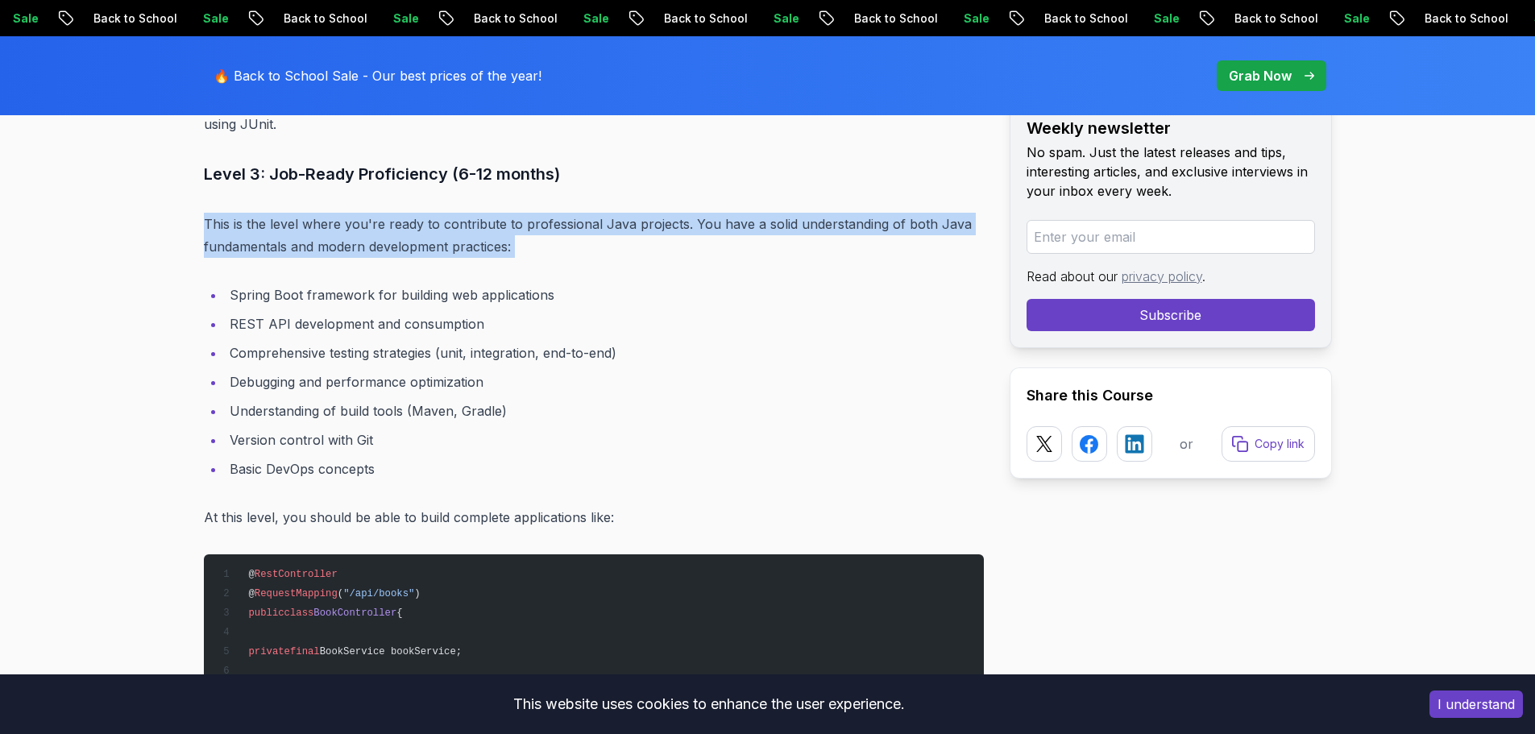
click at [274, 231] on p "This is the level where you're ready to contribute to professional Java project…" at bounding box center [594, 235] width 780 height 45
click at [310, 233] on p "This is the level where you're ready to contribute to professional Java project…" at bounding box center [594, 235] width 780 height 45
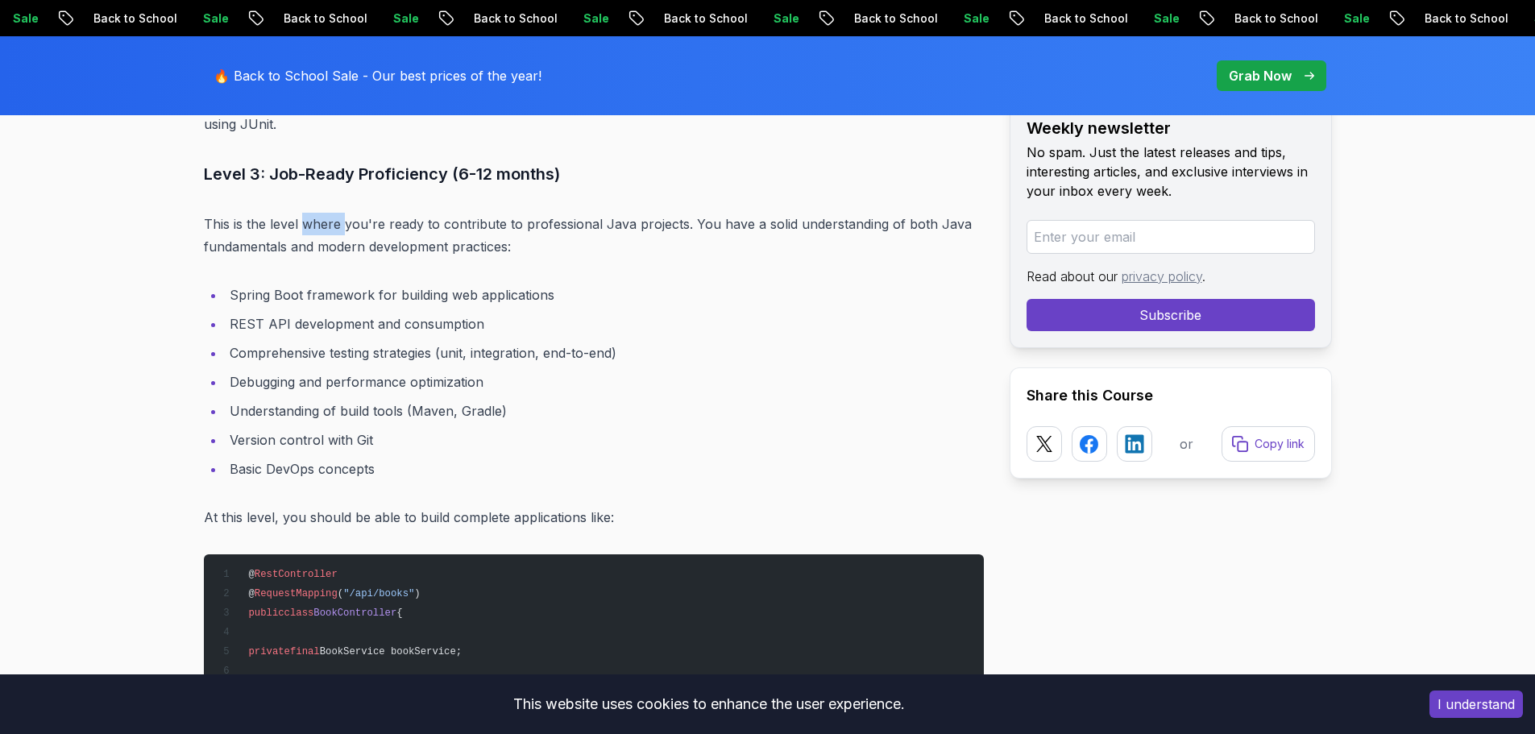
click at [310, 233] on p "This is the level where you're ready to contribute to professional Java project…" at bounding box center [594, 235] width 780 height 45
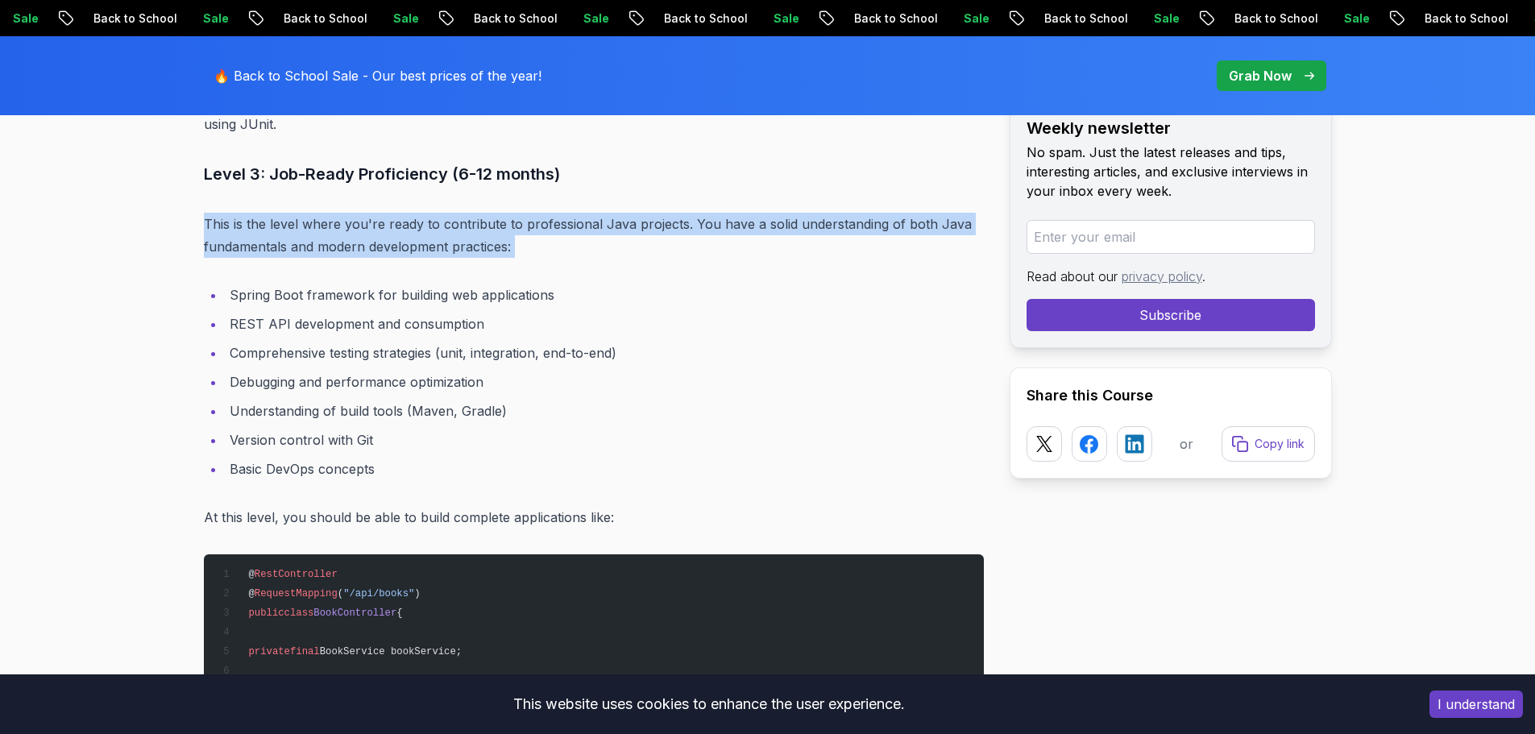
click at [310, 233] on p "This is the level where you're ready to contribute to professional Java project…" at bounding box center [594, 235] width 780 height 45
click at [344, 233] on p "This is the level where you're ready to contribute to professional Java project…" at bounding box center [594, 235] width 780 height 45
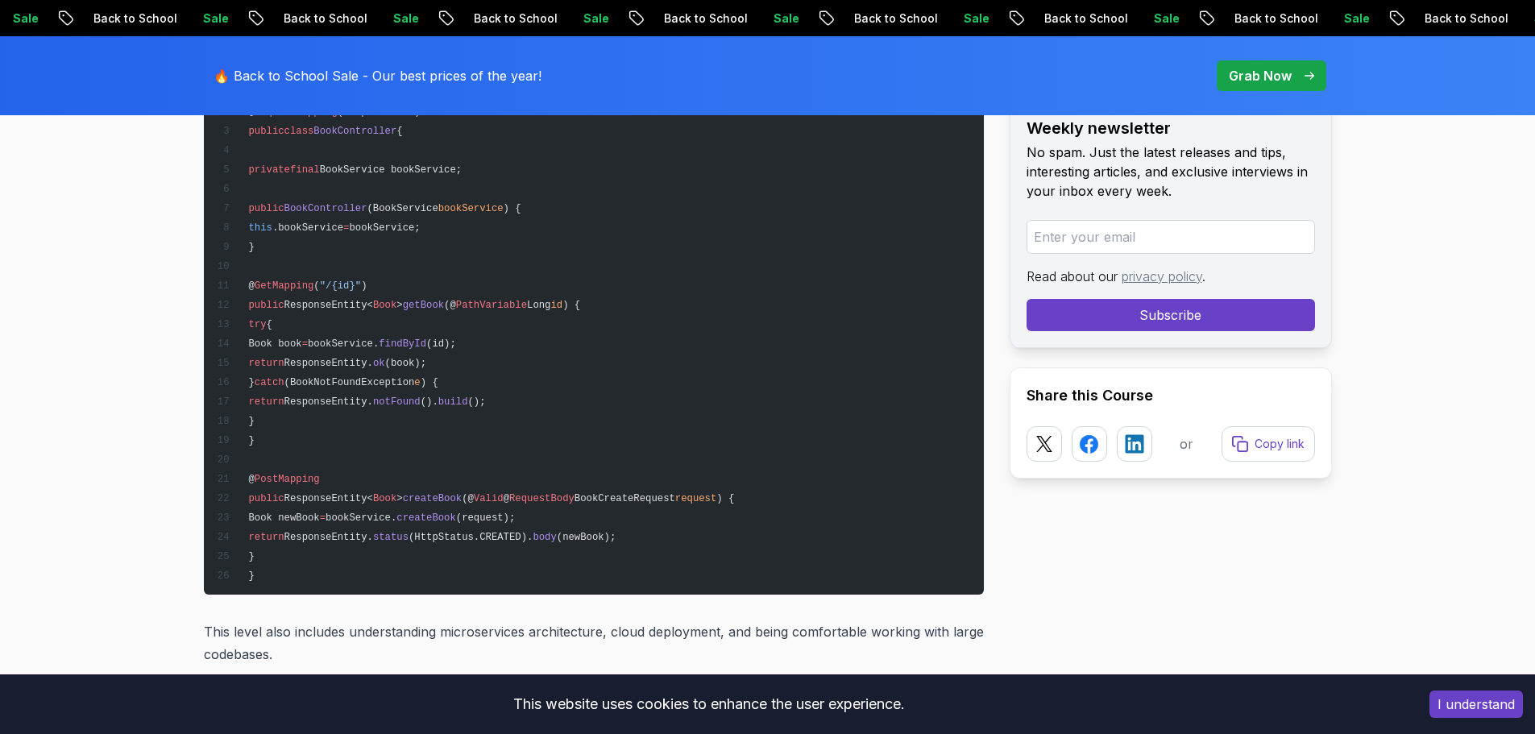
scroll to position [4847, 0]
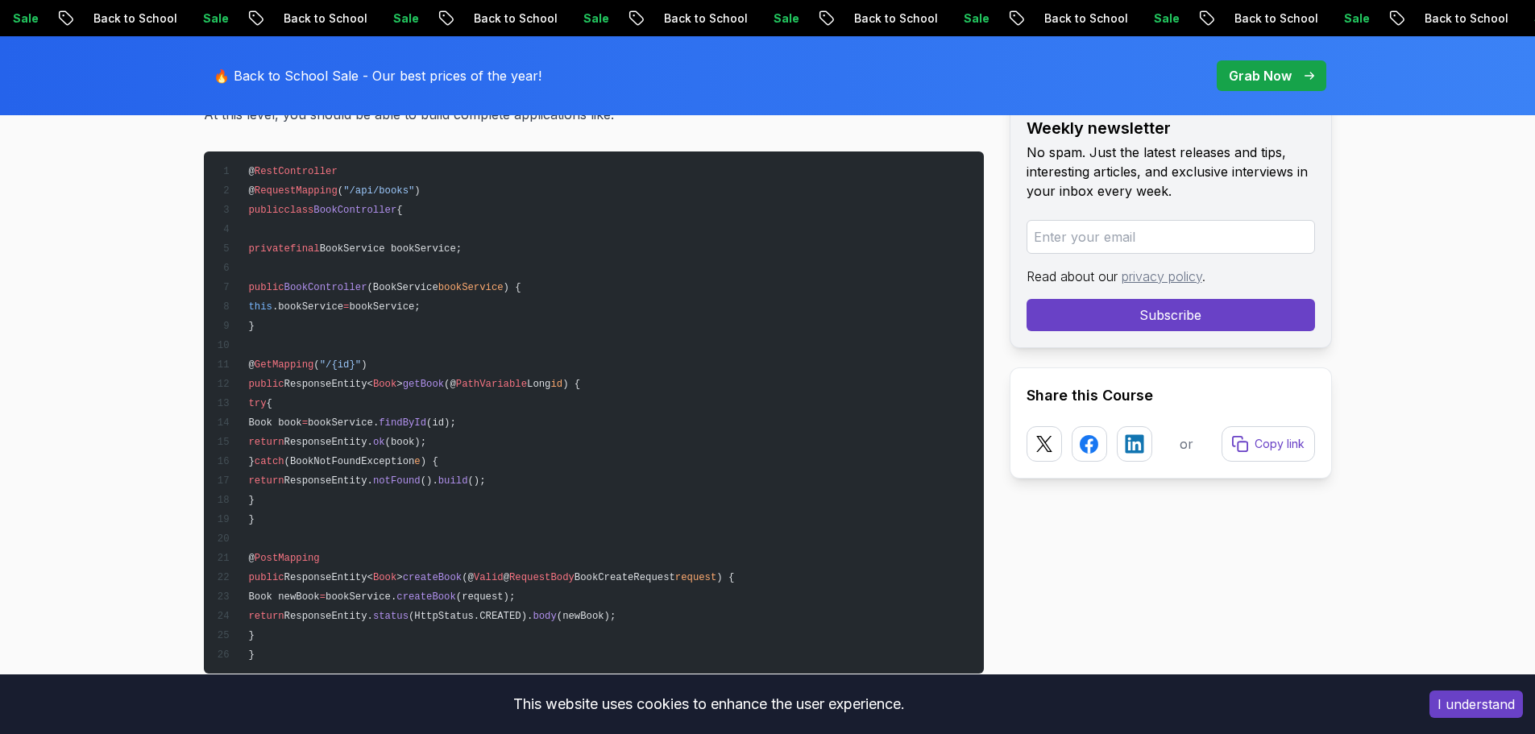
click at [350, 360] on span ""/{id}"" at bounding box center [340, 364] width 41 height 11
click at [361, 359] on span ""/{id}"" at bounding box center [340, 364] width 41 height 11
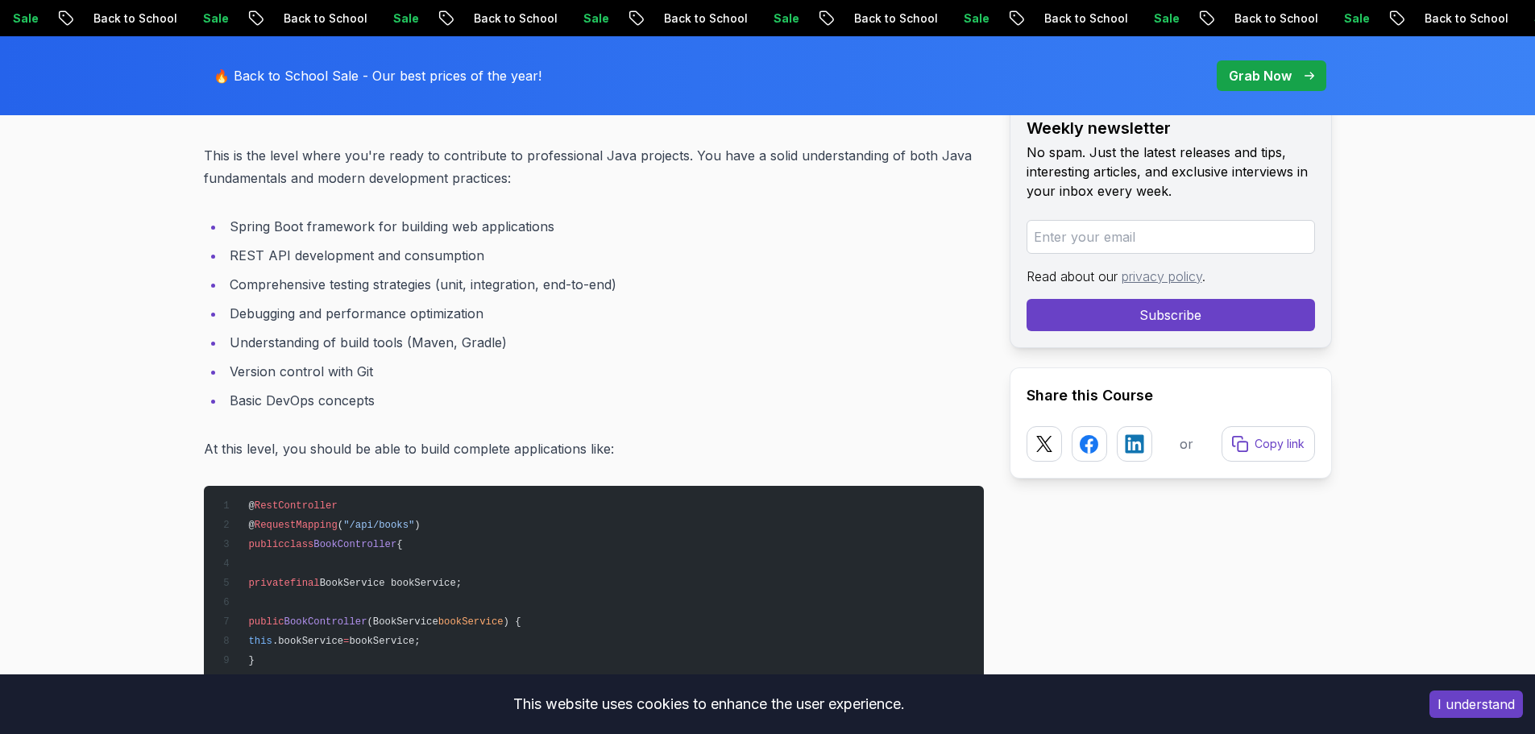
scroll to position [4444, 0]
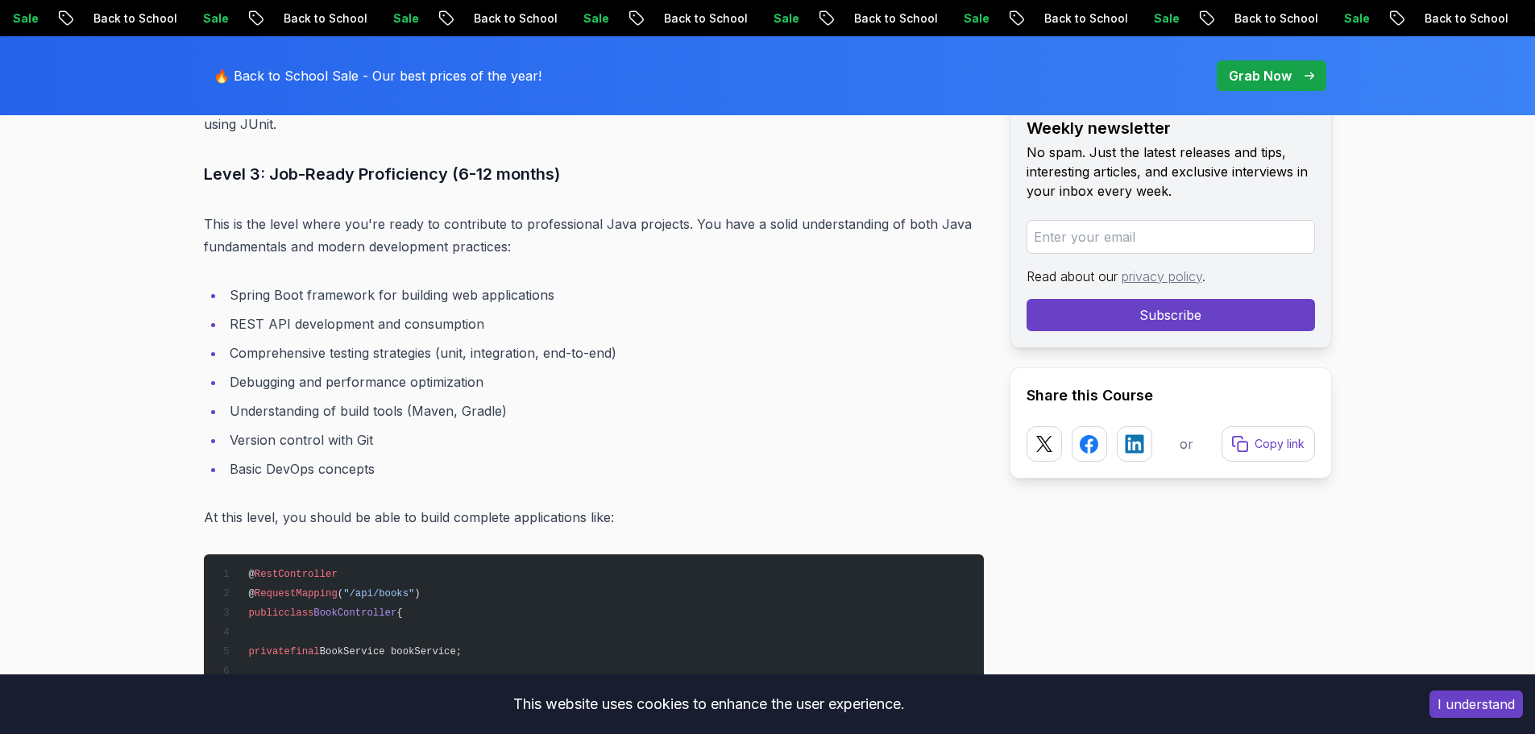
click at [353, 326] on li "REST API development and consumption" at bounding box center [604, 324] width 759 height 23
click at [338, 354] on li "Comprehensive testing strategies (unit, integration, end-to-end)" at bounding box center [604, 353] width 759 height 23
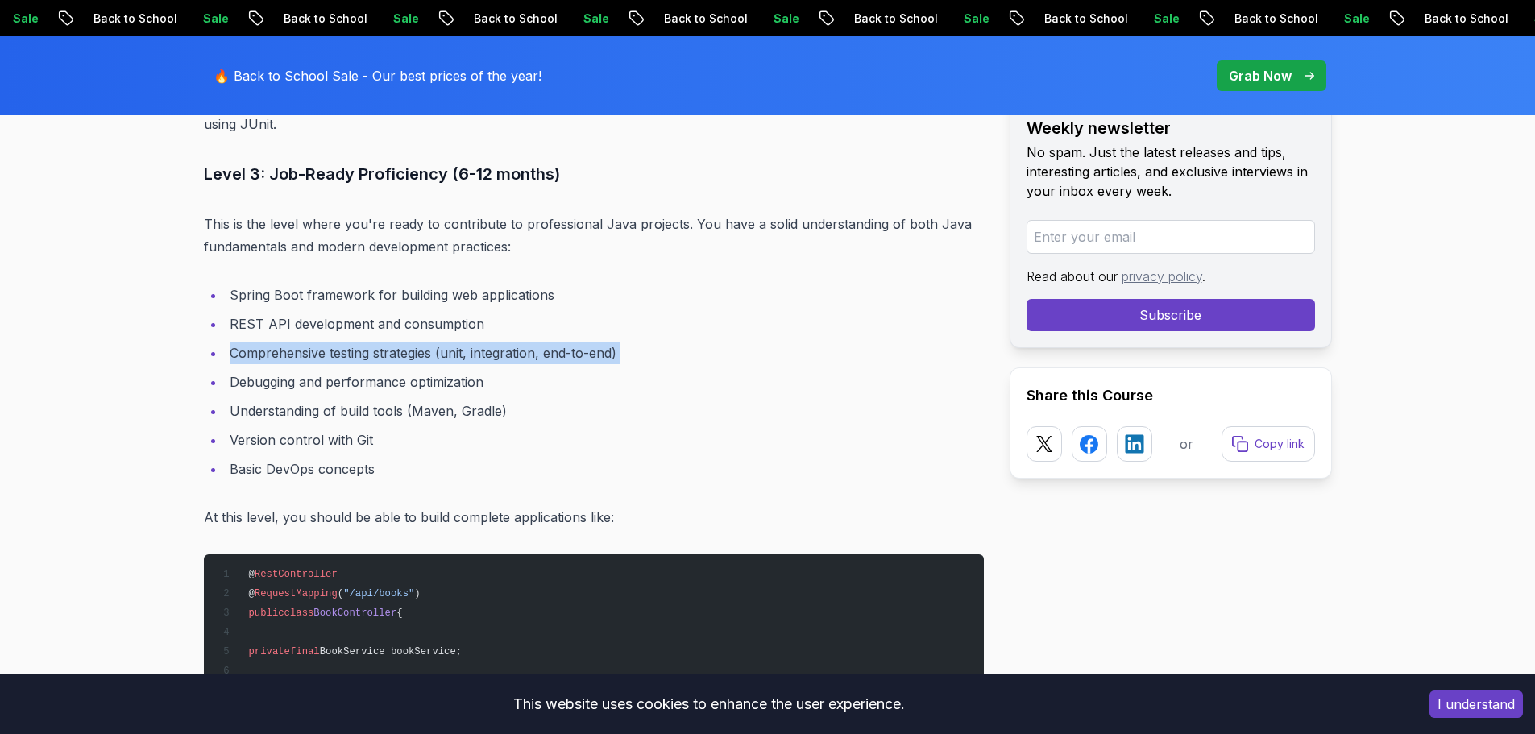
click at [338, 354] on li "Comprehensive testing strategies (unit, integration, end-to-end)" at bounding box center [604, 353] width 759 height 23
click at [320, 371] on li "Debugging and performance optimization" at bounding box center [604, 382] width 759 height 23
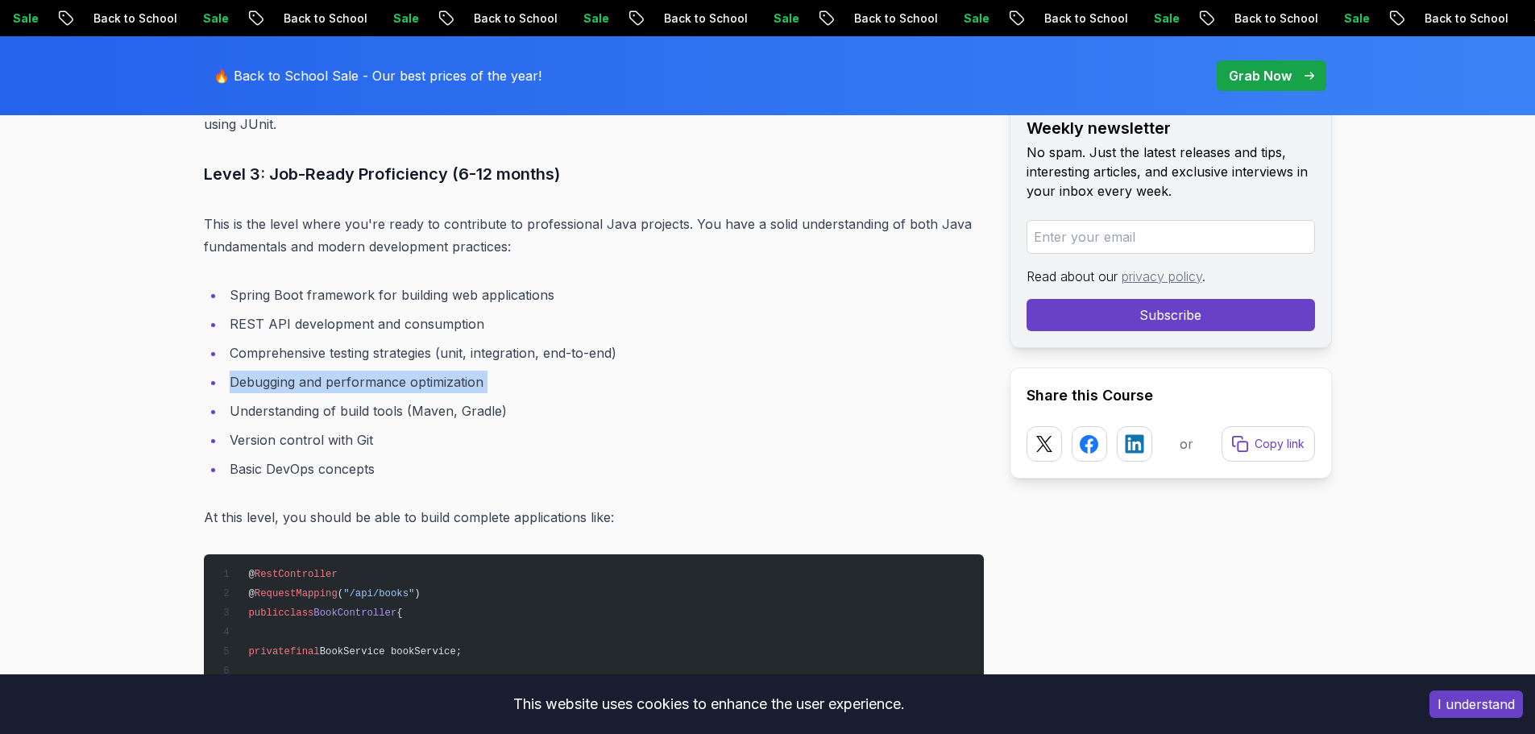
click at [320, 371] on li "Debugging and performance optimization" at bounding box center [604, 382] width 759 height 23
click at [310, 401] on li "Understanding of build tools (Maven, Gradle)" at bounding box center [604, 411] width 759 height 23
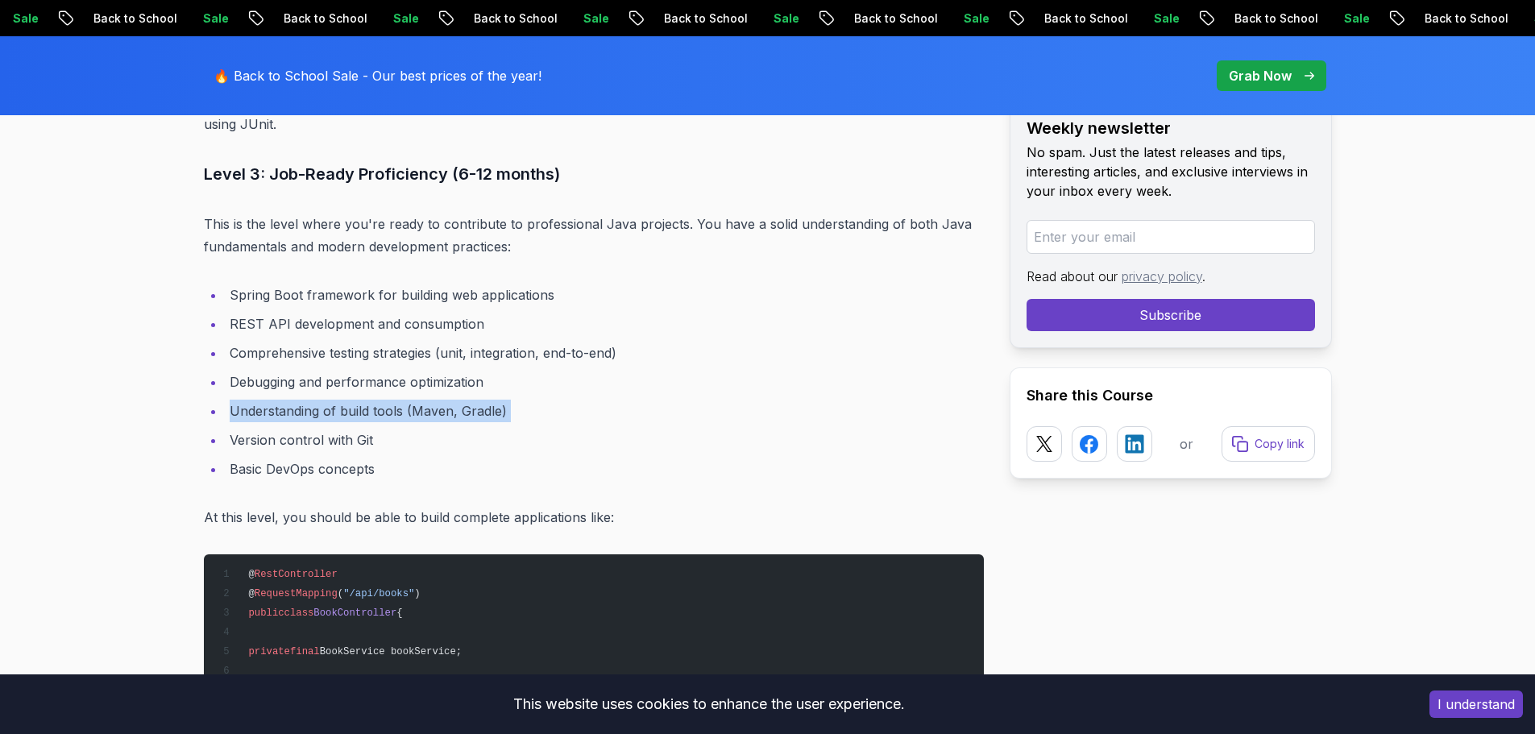
click at [310, 401] on li "Understanding of build tools (Maven, Gradle)" at bounding box center [604, 411] width 759 height 23
click at [306, 426] on ul "Spring Boot framework for building web applications REST API development and co…" at bounding box center [594, 382] width 780 height 197
click at [300, 449] on li "Version control with Git" at bounding box center [604, 440] width 759 height 23
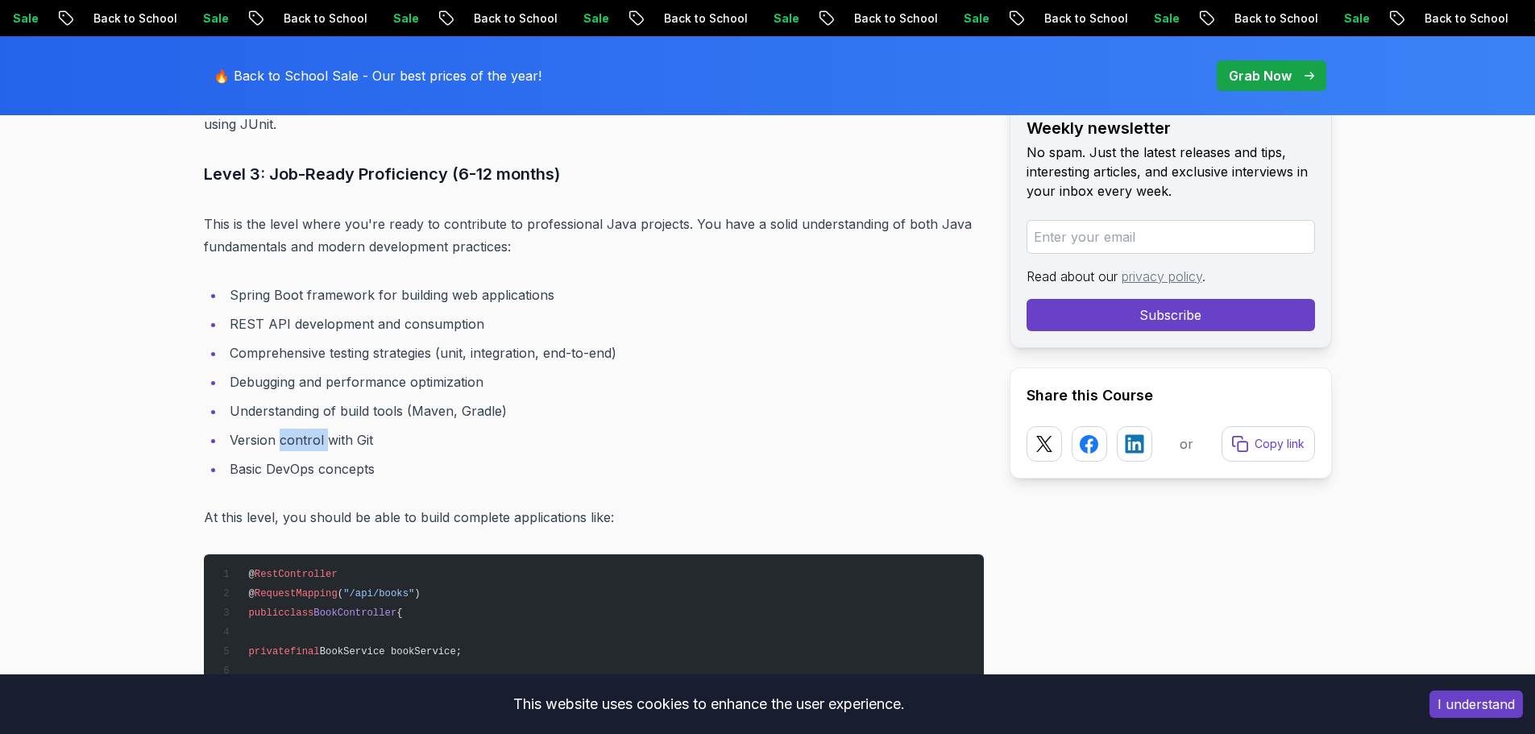
click at [300, 449] on li "Version control with Git" at bounding box center [604, 440] width 759 height 23
click at [304, 470] on li "Basic DevOps concepts" at bounding box center [604, 469] width 759 height 23
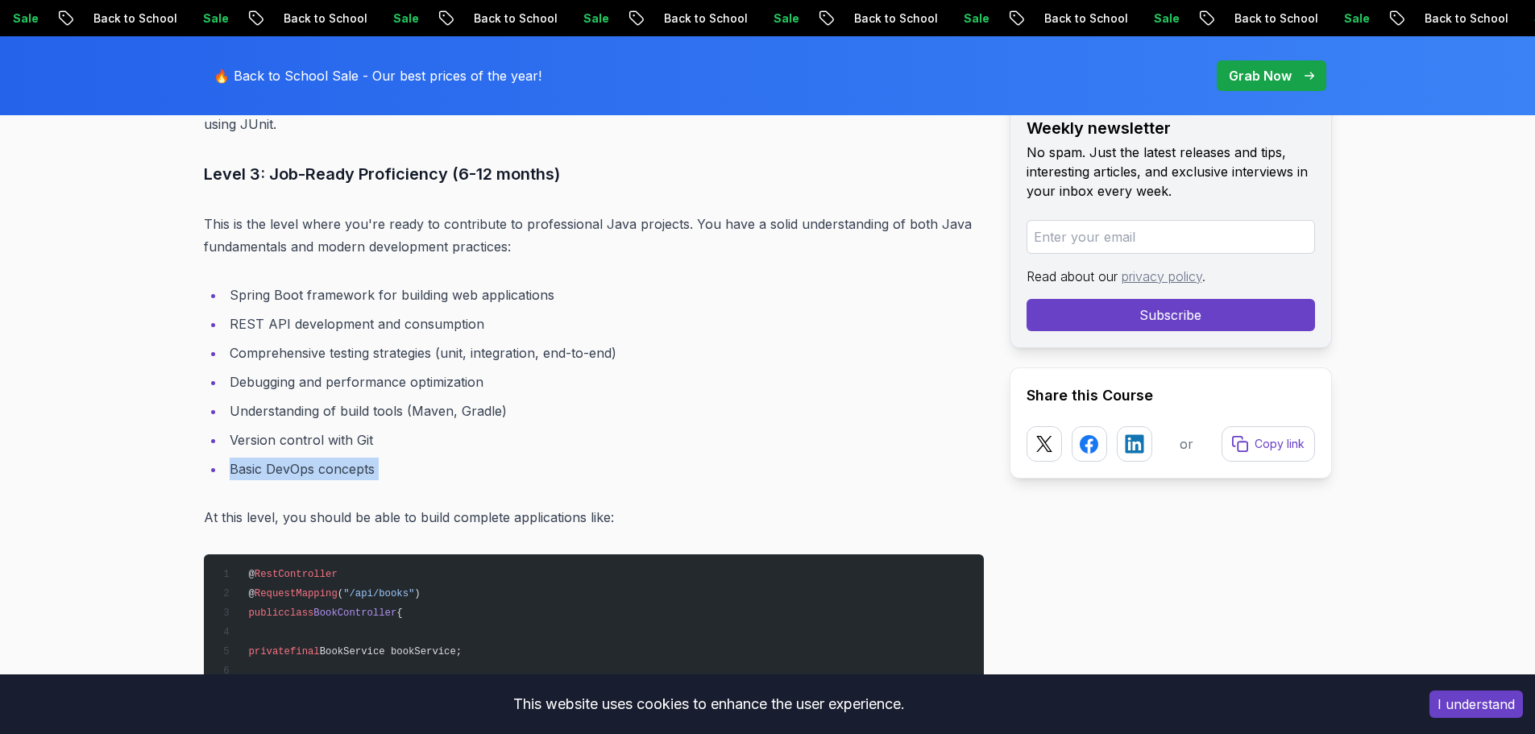
click at [321, 472] on li "Basic DevOps concepts" at bounding box center [604, 469] width 759 height 23
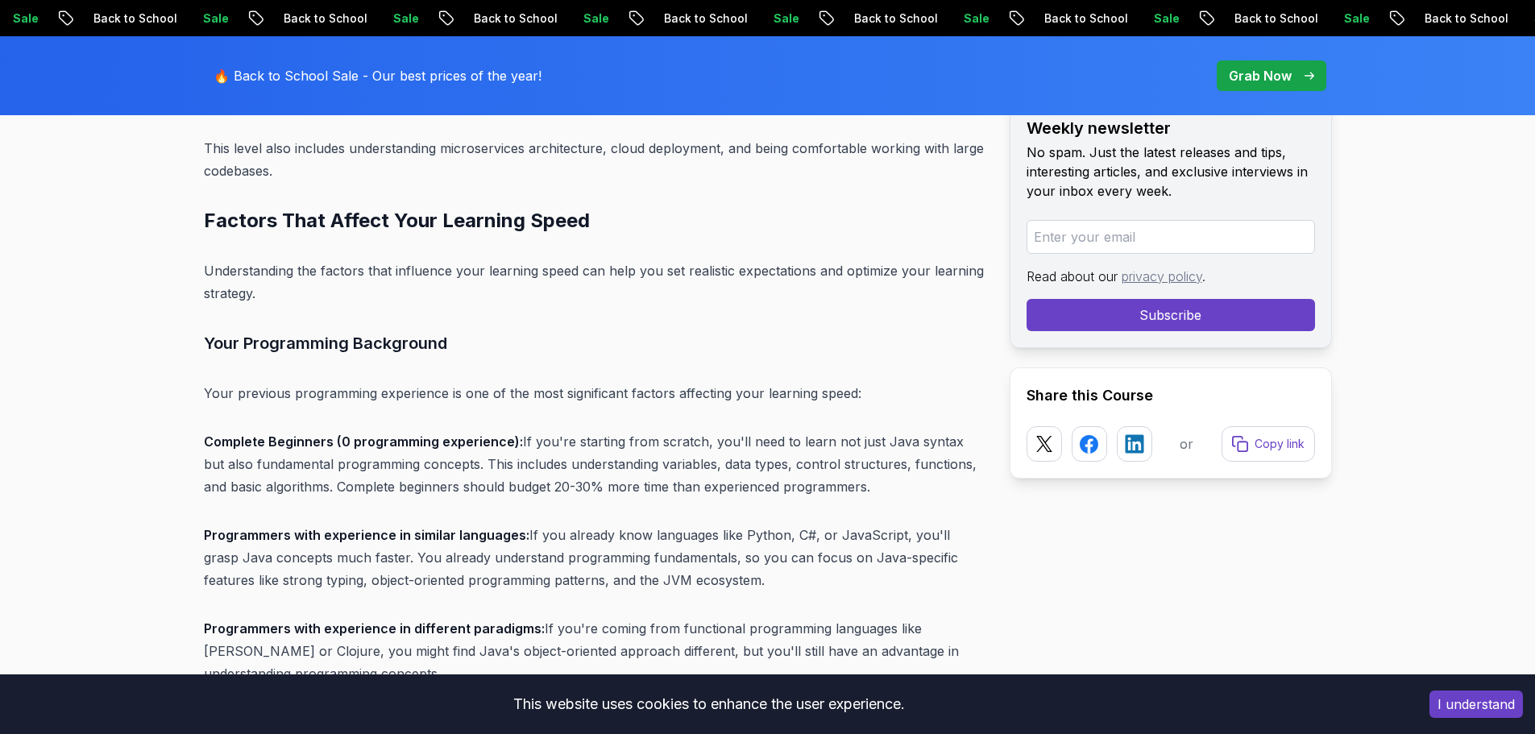
scroll to position [5411, 0]
click at [307, 215] on h2 "Factors That Affect Your Learning Speed" at bounding box center [594, 219] width 780 height 26
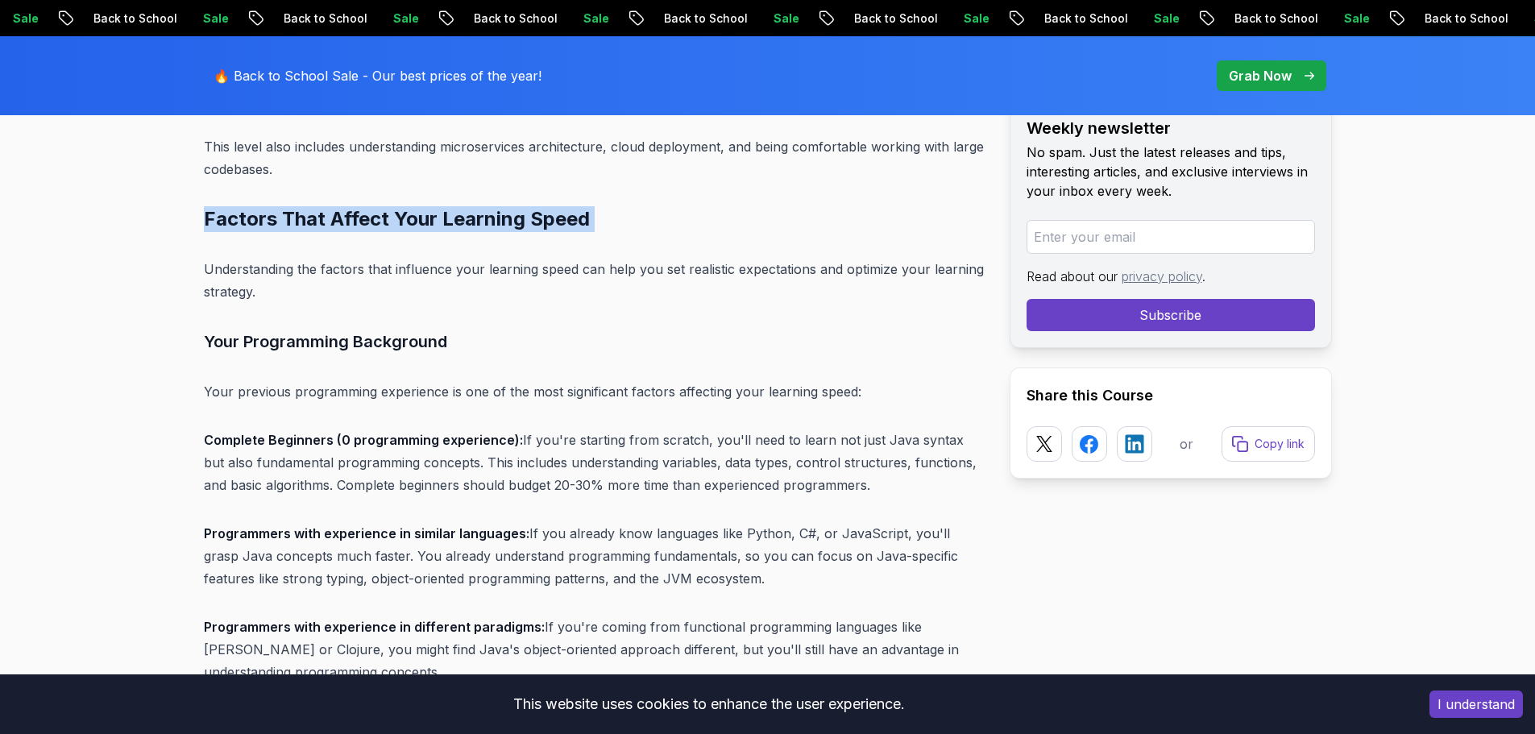
drag, startPoint x: 307, startPoint y: 215, endPoint x: 341, endPoint y: 214, distance: 33.9
click at [309, 215] on h2 "Factors That Affect Your Learning Speed" at bounding box center [594, 219] width 780 height 26
click at [353, 217] on h2 "Factors That Affect Your Learning Speed" at bounding box center [594, 219] width 780 height 26
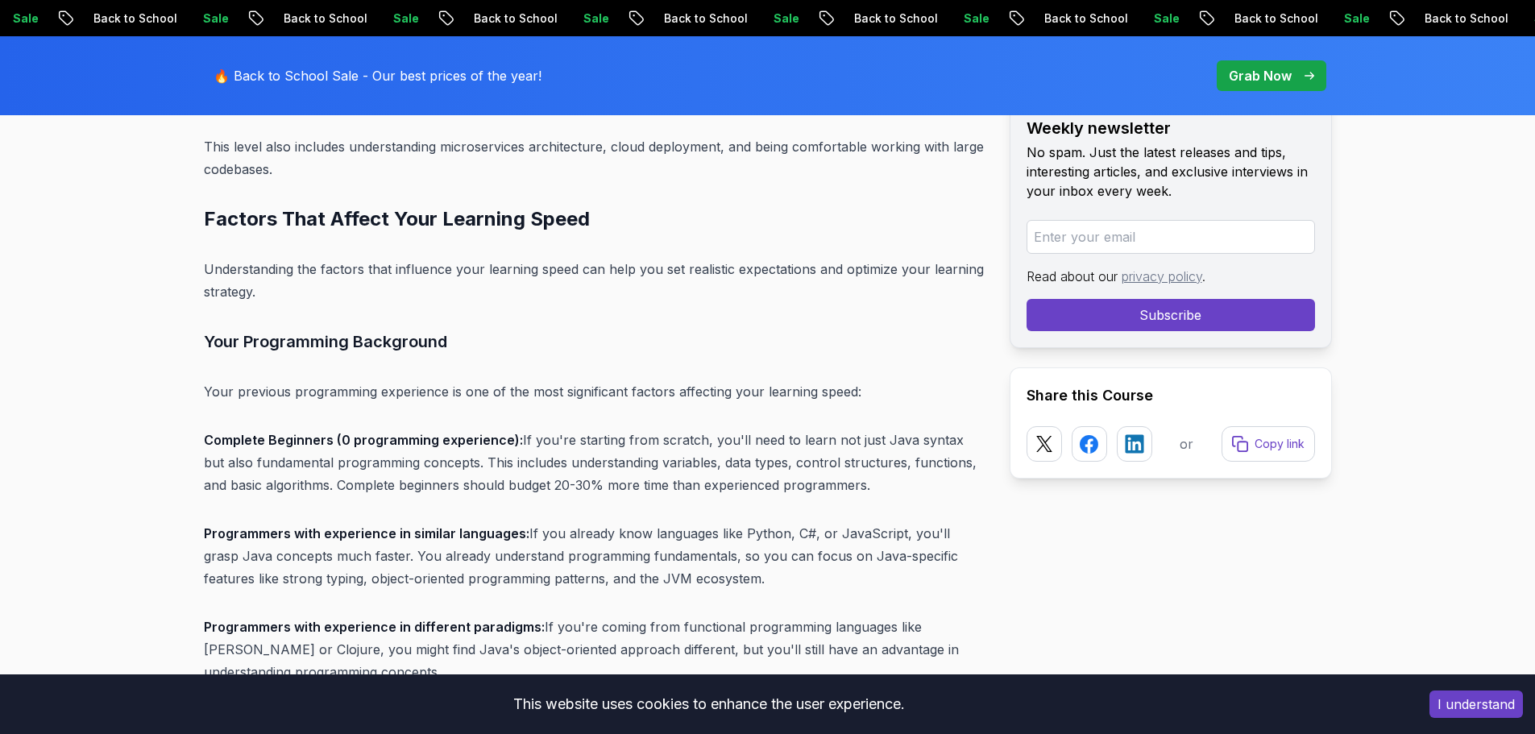
click at [318, 295] on p "Understanding the factors that influence your learning speed can help you set r…" at bounding box center [594, 280] width 780 height 45
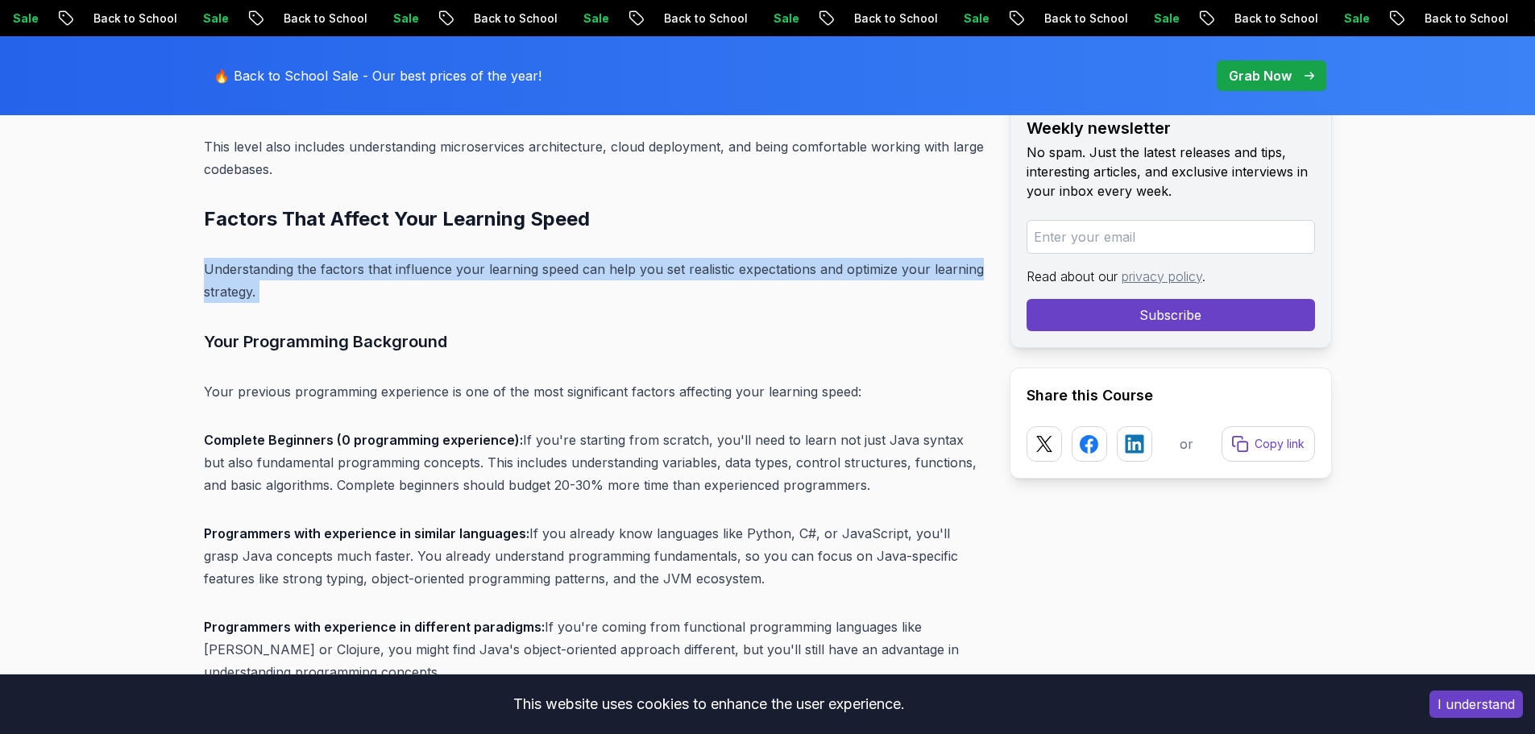
click at [319, 295] on p "Understanding the factors that influence your learning speed can help you set r…" at bounding box center [594, 280] width 780 height 45
click at [383, 297] on p "Understanding the factors that influence your learning speed can help you set r…" at bounding box center [594, 280] width 780 height 45
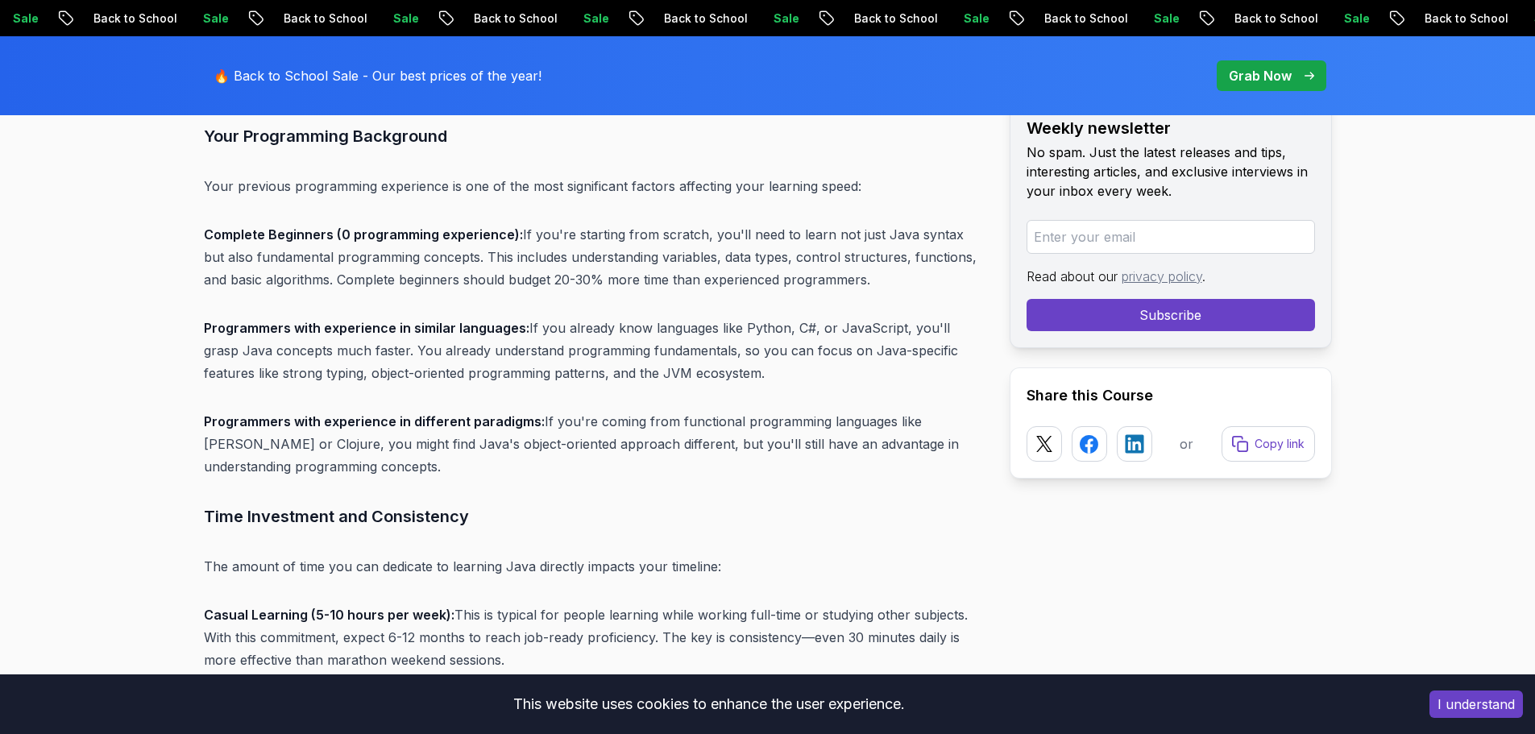
scroll to position [5573, 0]
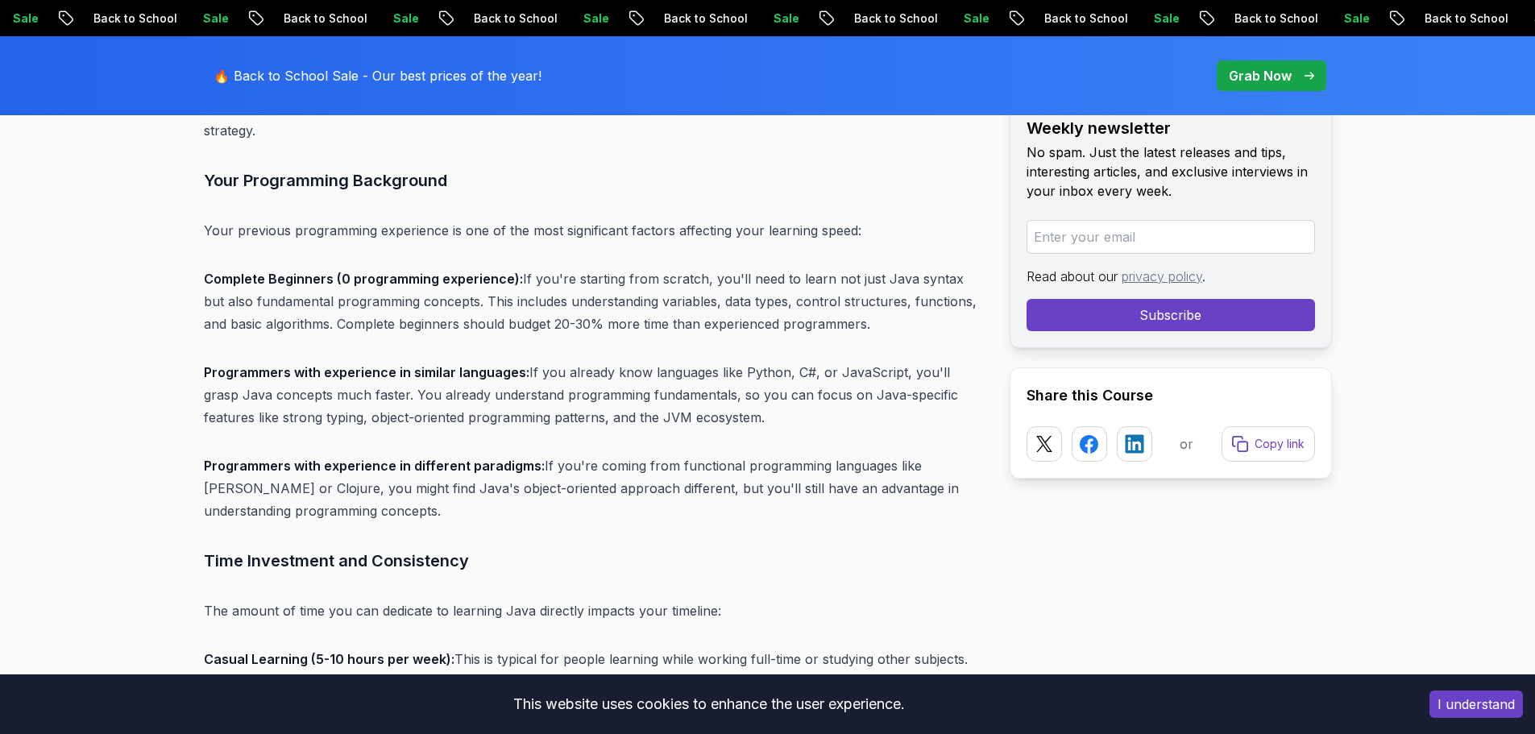
click at [346, 186] on h3 "Your Programming Background" at bounding box center [594, 181] width 780 height 26
drag, startPoint x: 346, startPoint y: 186, endPoint x: 347, endPoint y: 194, distance: 8.1
click at [347, 187] on h3 "Your Programming Background" at bounding box center [594, 181] width 780 height 26
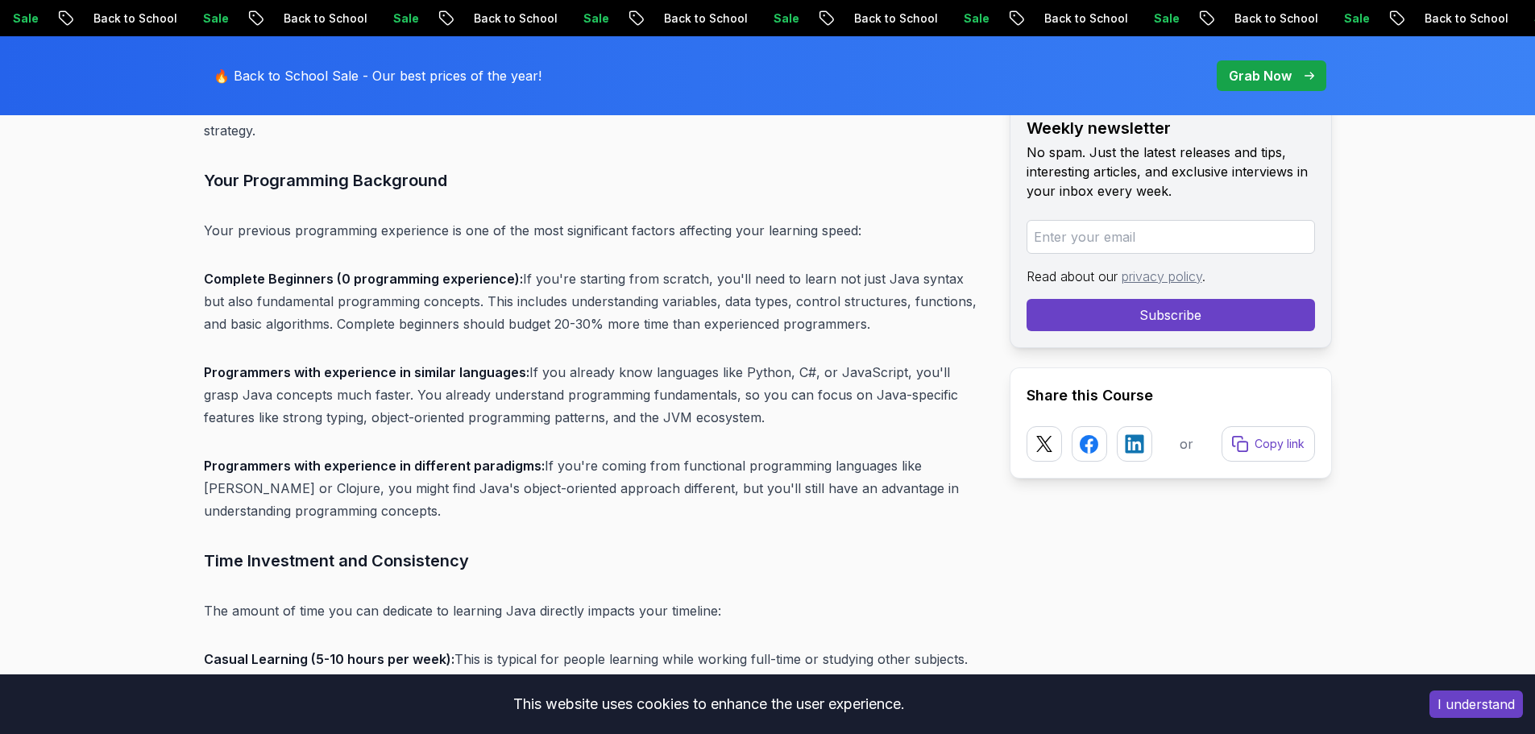
click at [314, 311] on p "Complete Beginners (0 programming experience): If you're starting from scratch,…" at bounding box center [594, 302] width 780 height 68
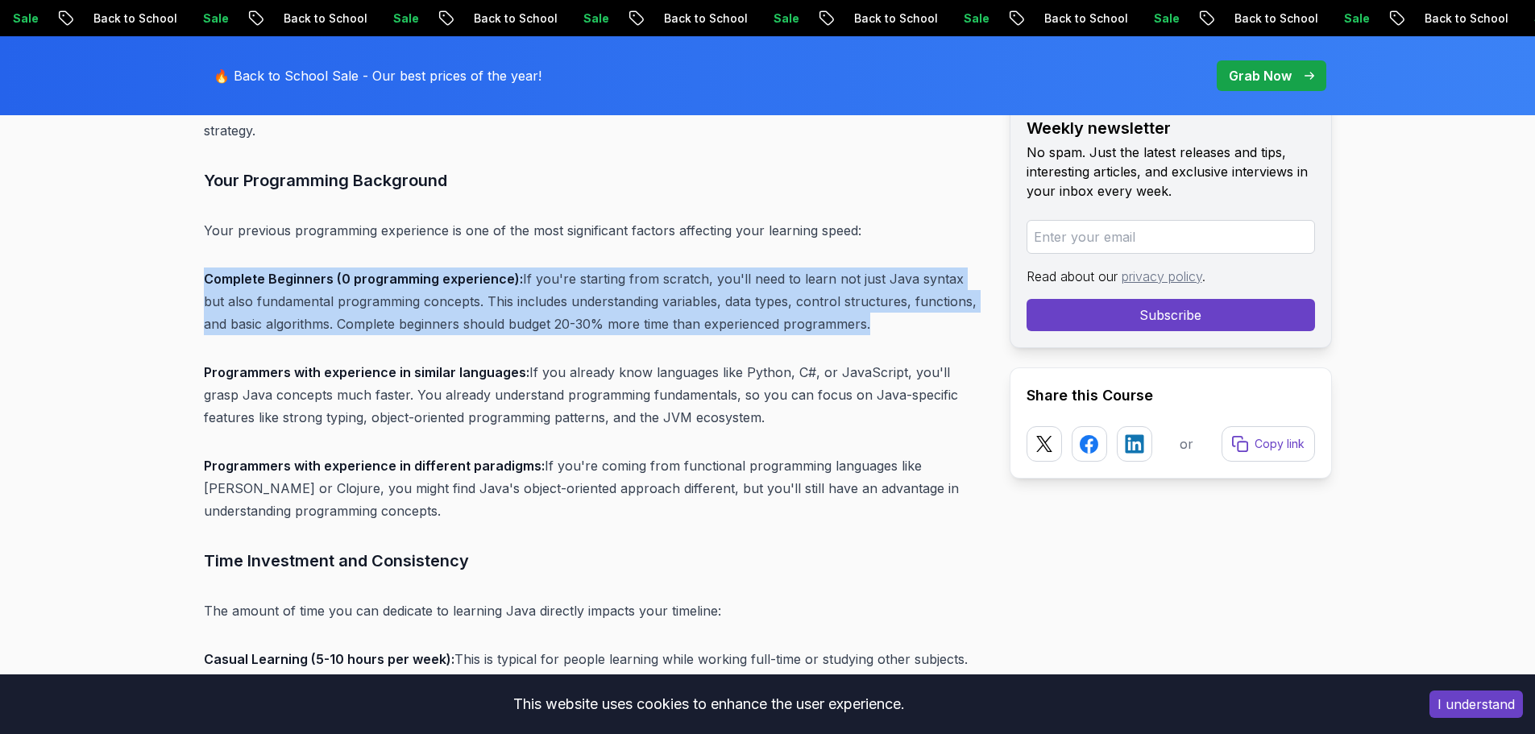
click at [314, 311] on p "Complete Beginners (0 programming experience): If you're starting from scratch,…" at bounding box center [594, 302] width 780 height 68
click at [350, 314] on p "Complete Beginners (0 programming experience): If you're starting from scratch,…" at bounding box center [594, 302] width 780 height 68
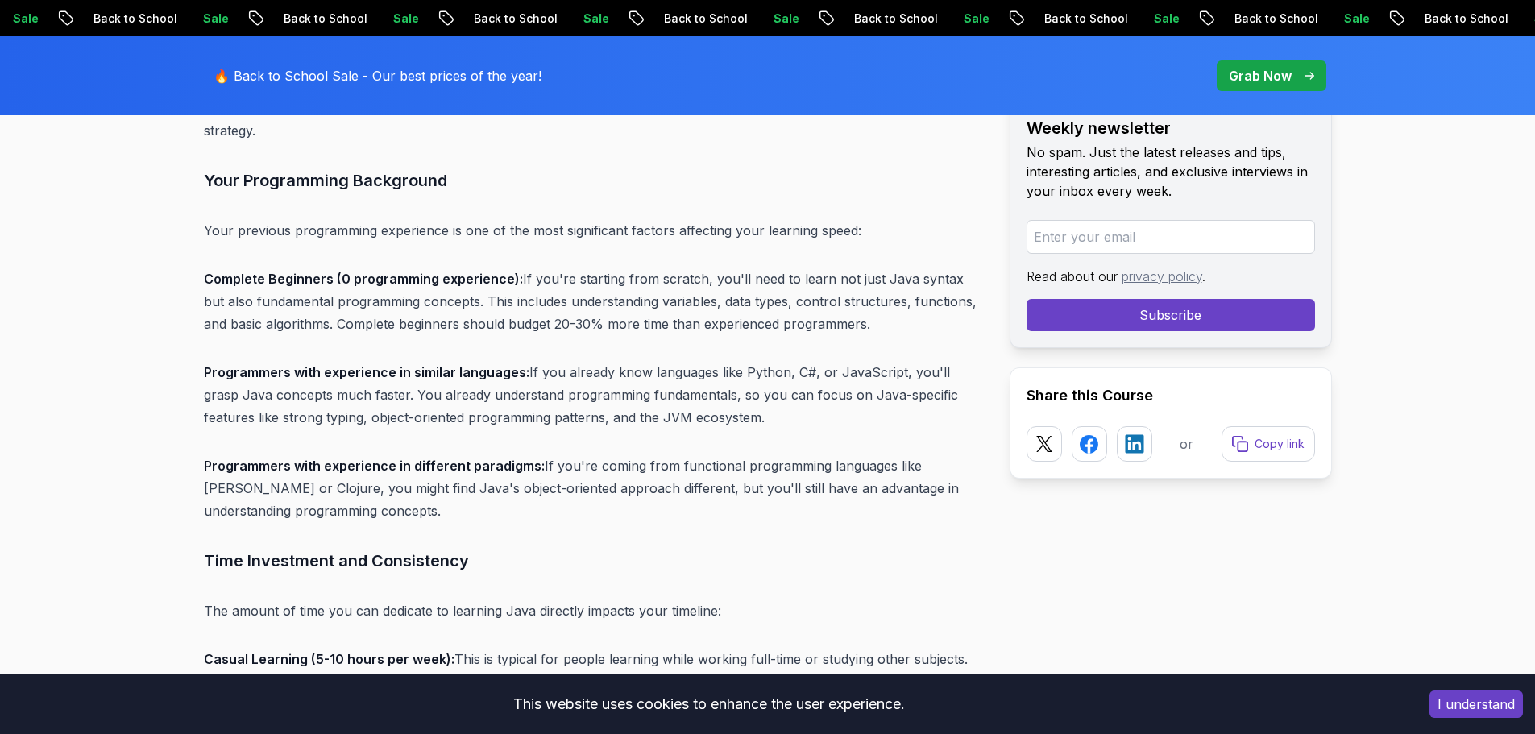
click at [325, 386] on p "Programmers with experience in similar languages: If you already know languages…" at bounding box center [594, 395] width 780 height 68
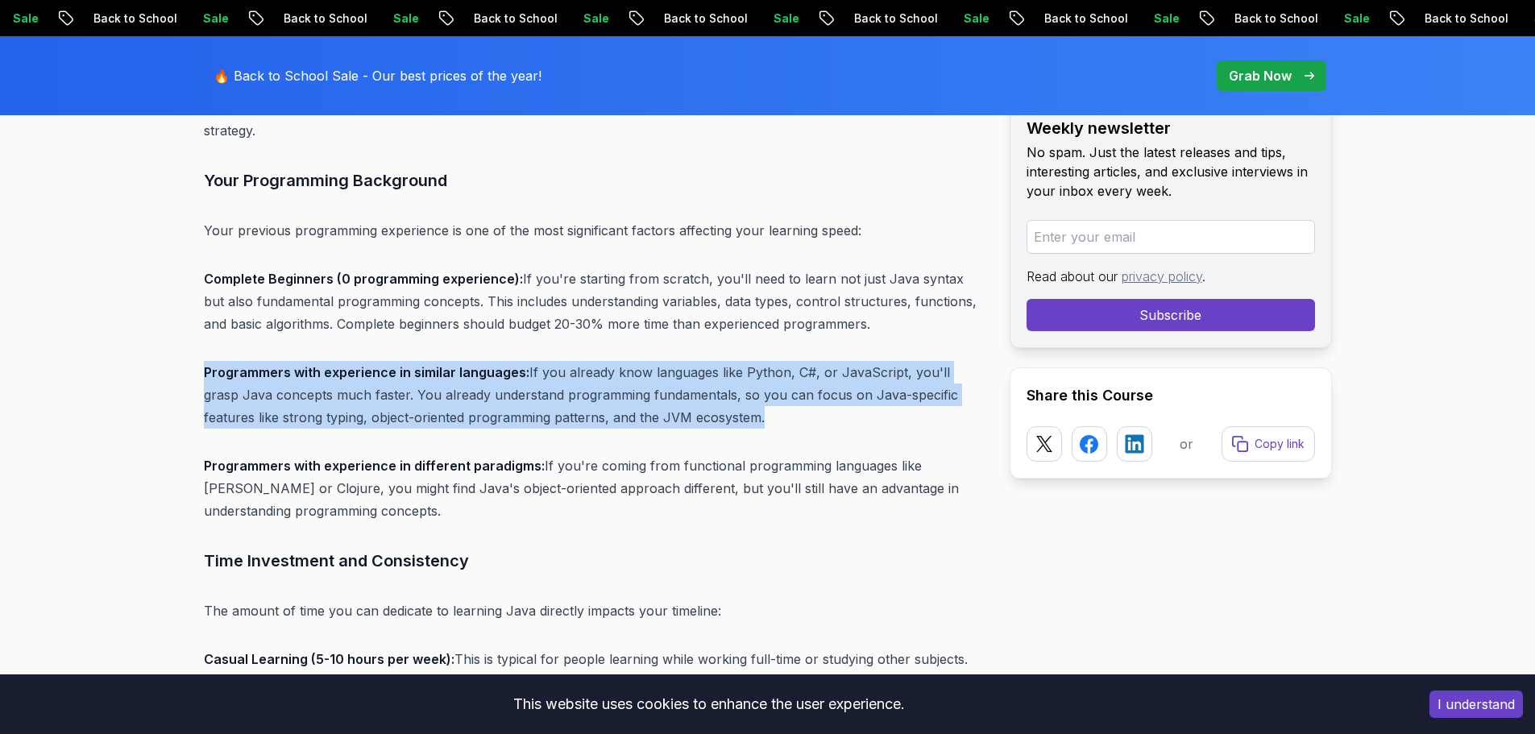
drag, startPoint x: 325, startPoint y: 386, endPoint x: 384, endPoint y: 400, distance: 61.2
click at [326, 387] on p "Programmers with experience in similar languages: If you already know languages…" at bounding box center [594, 395] width 780 height 68
click at [385, 400] on p "Programmers with experience in similar languages: If you already know languages…" at bounding box center [594, 395] width 780 height 68
click at [390, 388] on p "Programmers with experience in similar languages: If you already know languages…" at bounding box center [594, 395] width 780 height 68
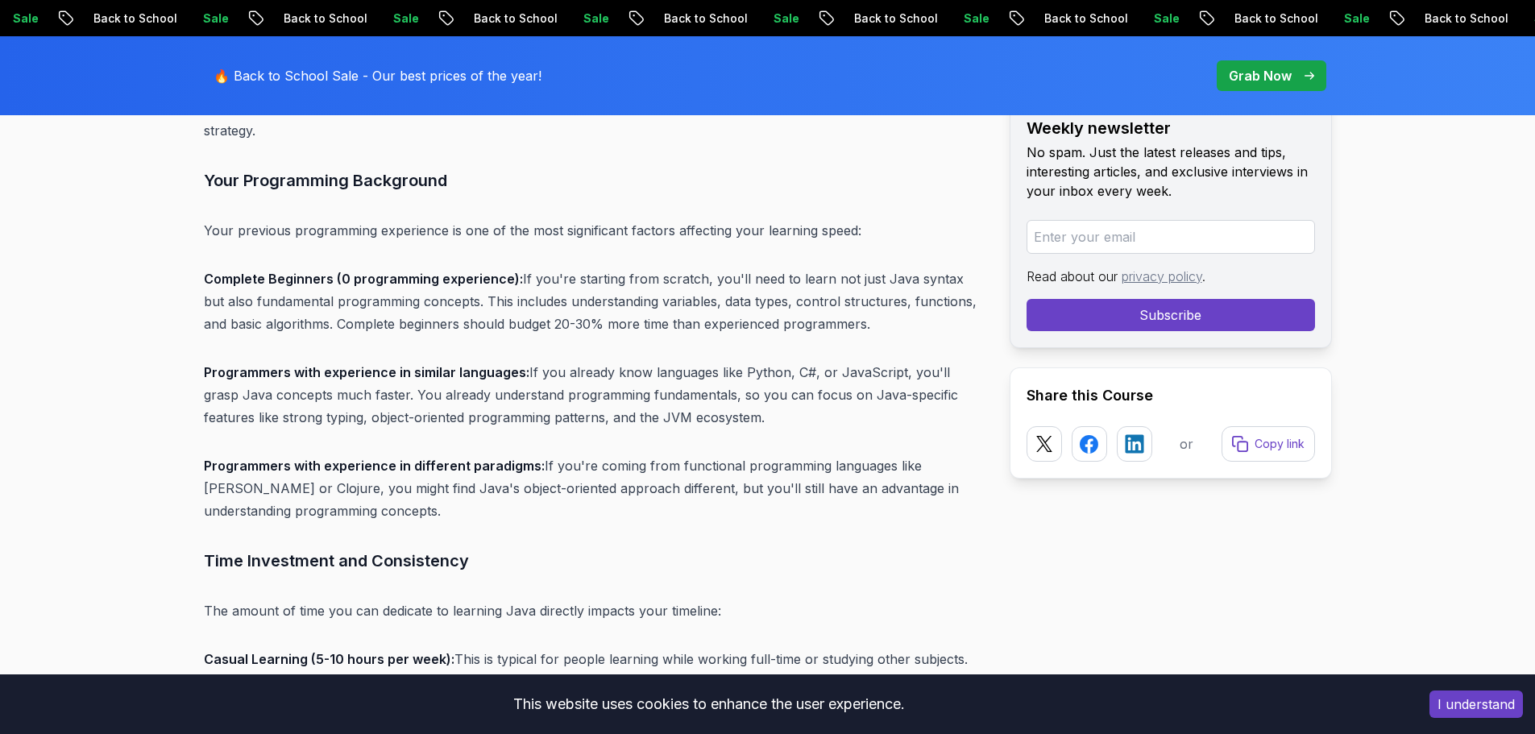
click at [283, 458] on strong "Programmers with experience in different paradigms:" at bounding box center [374, 466] width 341 height 16
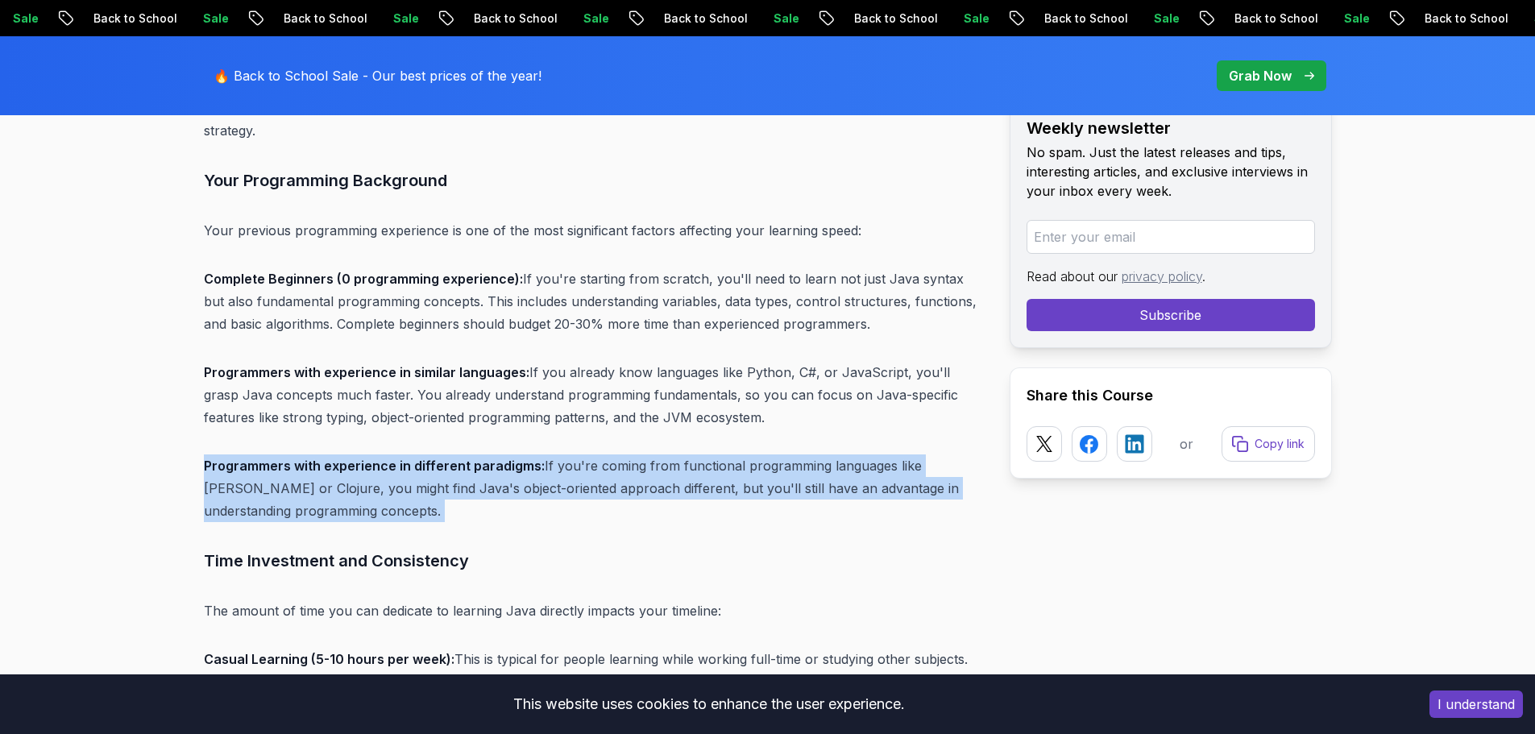
click at [283, 458] on strong "Programmers with experience in different paradigms:" at bounding box center [374, 466] width 341 height 16
click at [318, 458] on strong "Programmers with experience in different paradigms:" at bounding box center [374, 466] width 341 height 16
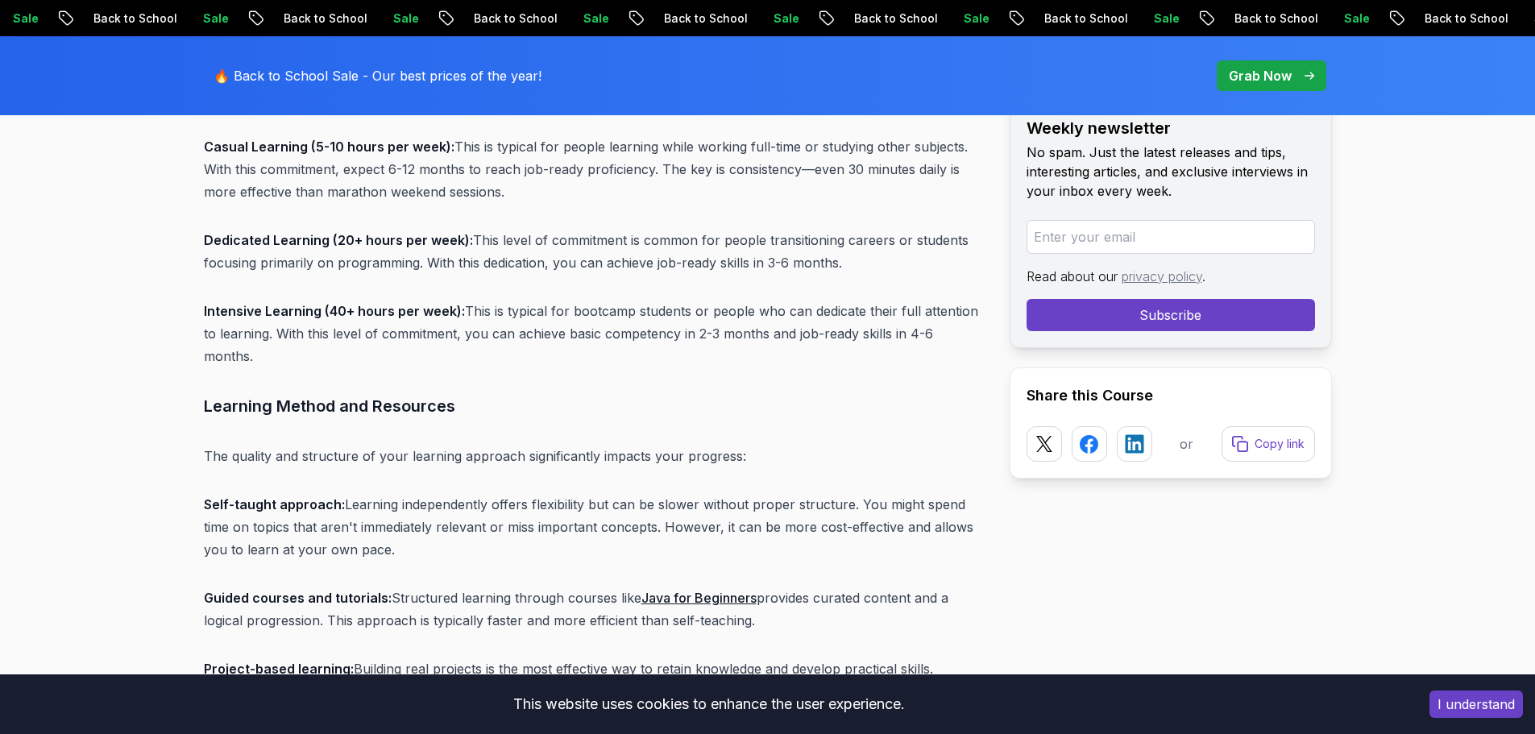
scroll to position [6089, 0]
click at [594, 312] on p "Intensive Learning (40+ hours per week): This is typical for bootcamp students …" at bounding box center [594, 331] width 780 height 68
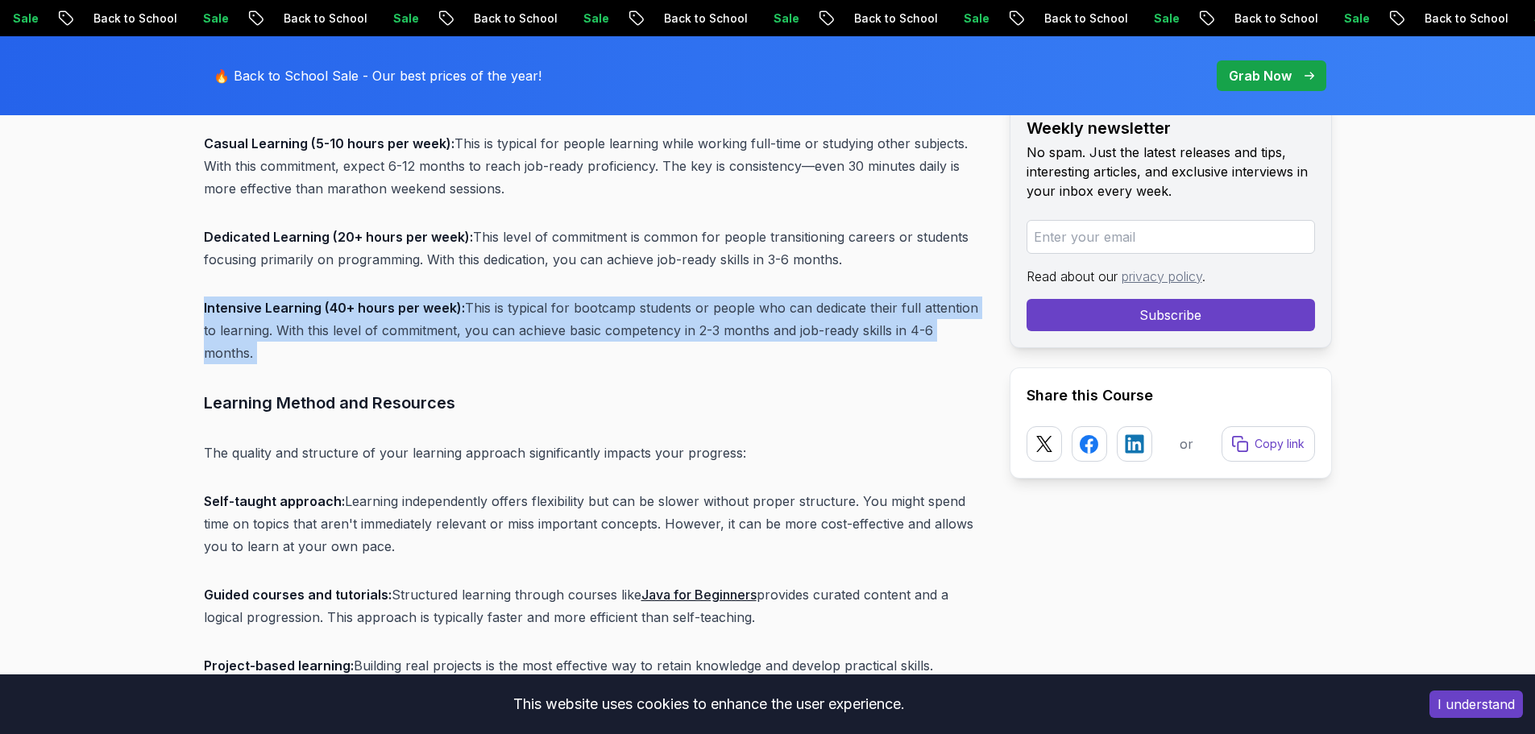
click at [594, 312] on p "Intensive Learning (40+ hours per week): This is typical for bootcamp students …" at bounding box center [594, 331] width 780 height 68
click at [604, 309] on p "Intensive Learning (40+ hours per week): This is typical for bootcamp students …" at bounding box center [594, 331] width 780 height 68
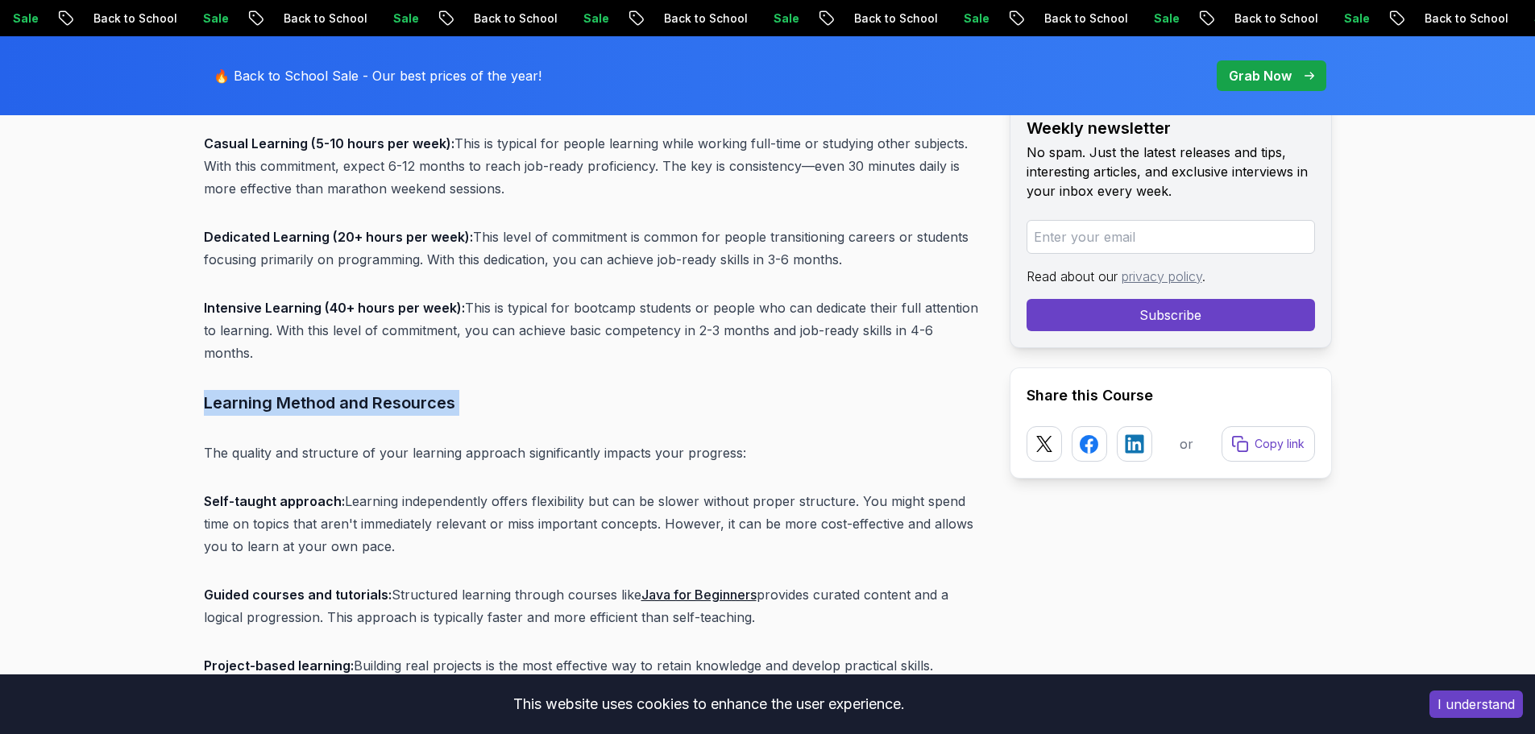
click at [603, 334] on p "Intensive Learning (40+ hours per week): This is typical for bootcamp students …" at bounding box center [594, 331] width 780 height 68
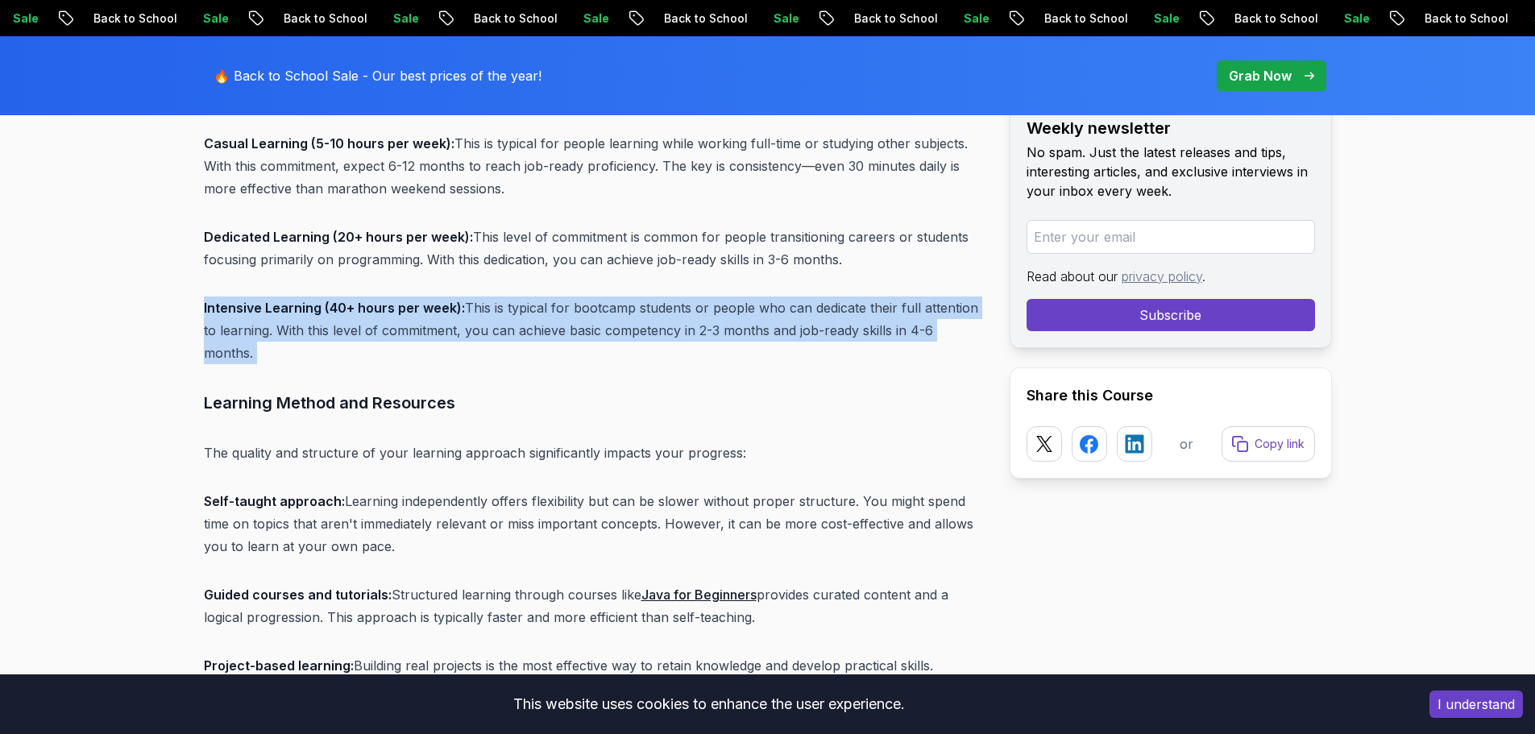
click at [603, 334] on p "Intensive Learning (40+ hours per week): This is typical for bootcamp students …" at bounding box center [594, 331] width 780 height 68
click at [621, 329] on p "Intensive Learning (40+ hours per week): This is typical for bootcamp students …" at bounding box center [594, 331] width 780 height 68
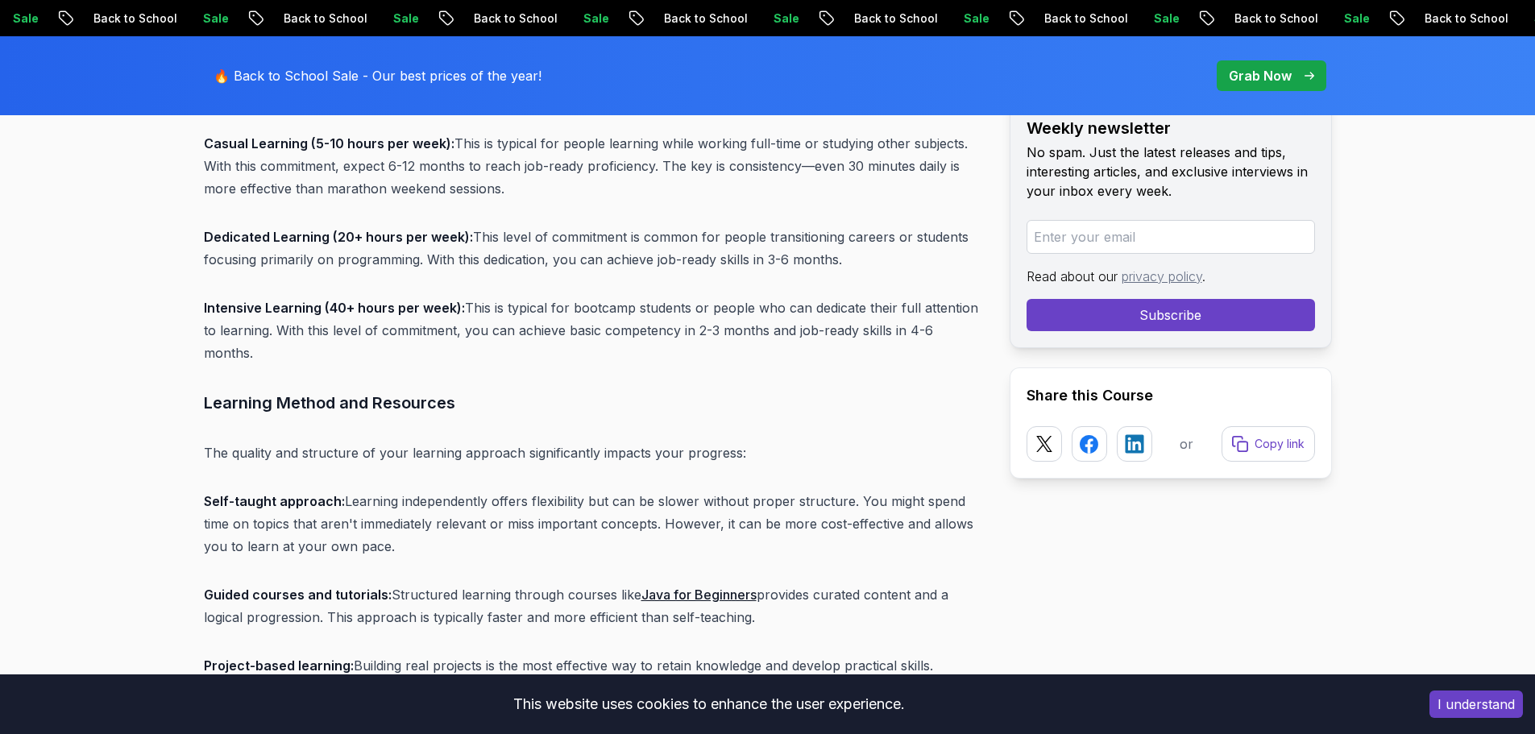
click at [602, 318] on p "Intensive Learning (40+ hours per week): This is typical for bootcamp students …" at bounding box center [594, 331] width 780 height 68
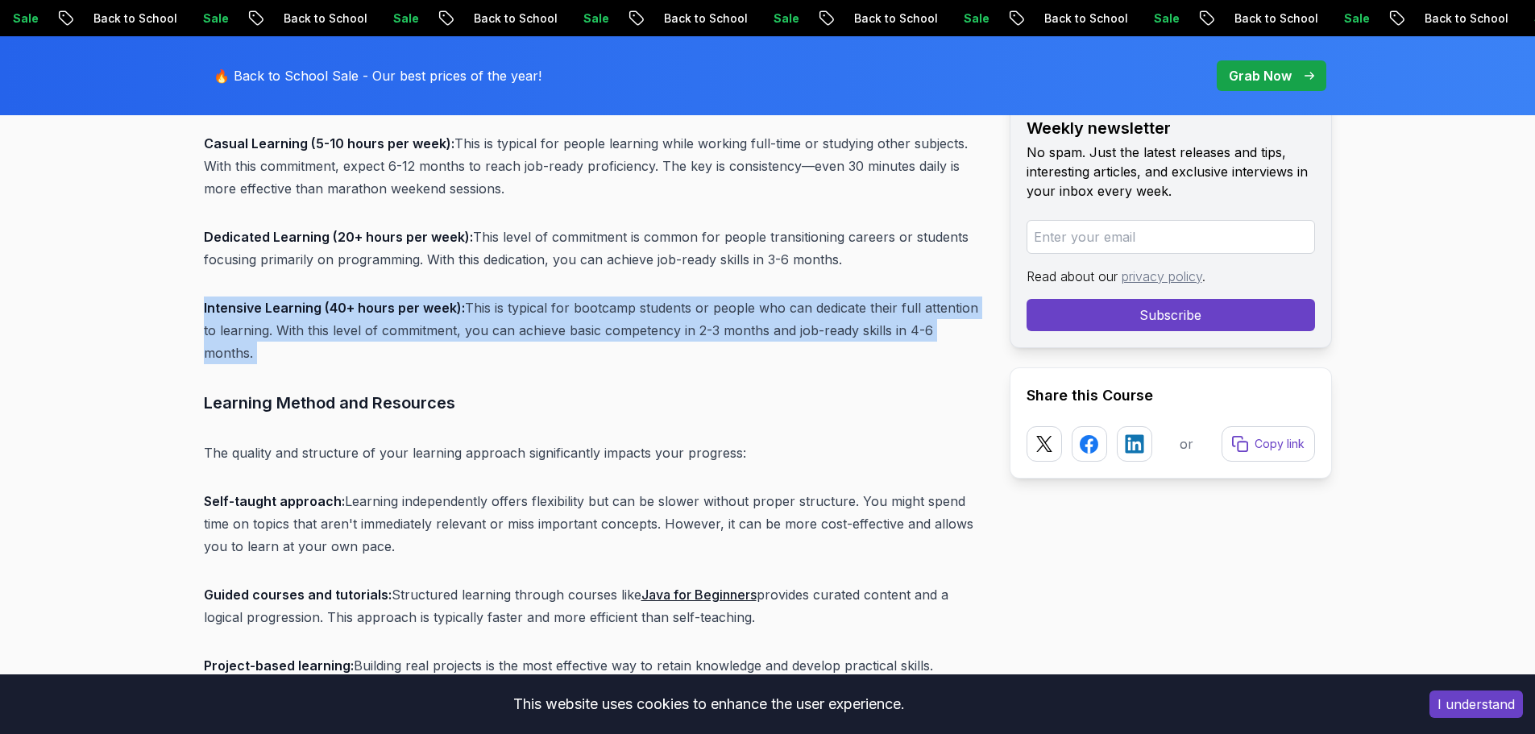
click at [602, 318] on p "Intensive Learning (40+ hours per week): This is typical for bootcamp students …" at bounding box center [594, 331] width 780 height 68
click at [618, 318] on p "Intensive Learning (40+ hours per week): This is typical for bootcamp students …" at bounding box center [594, 331] width 780 height 68
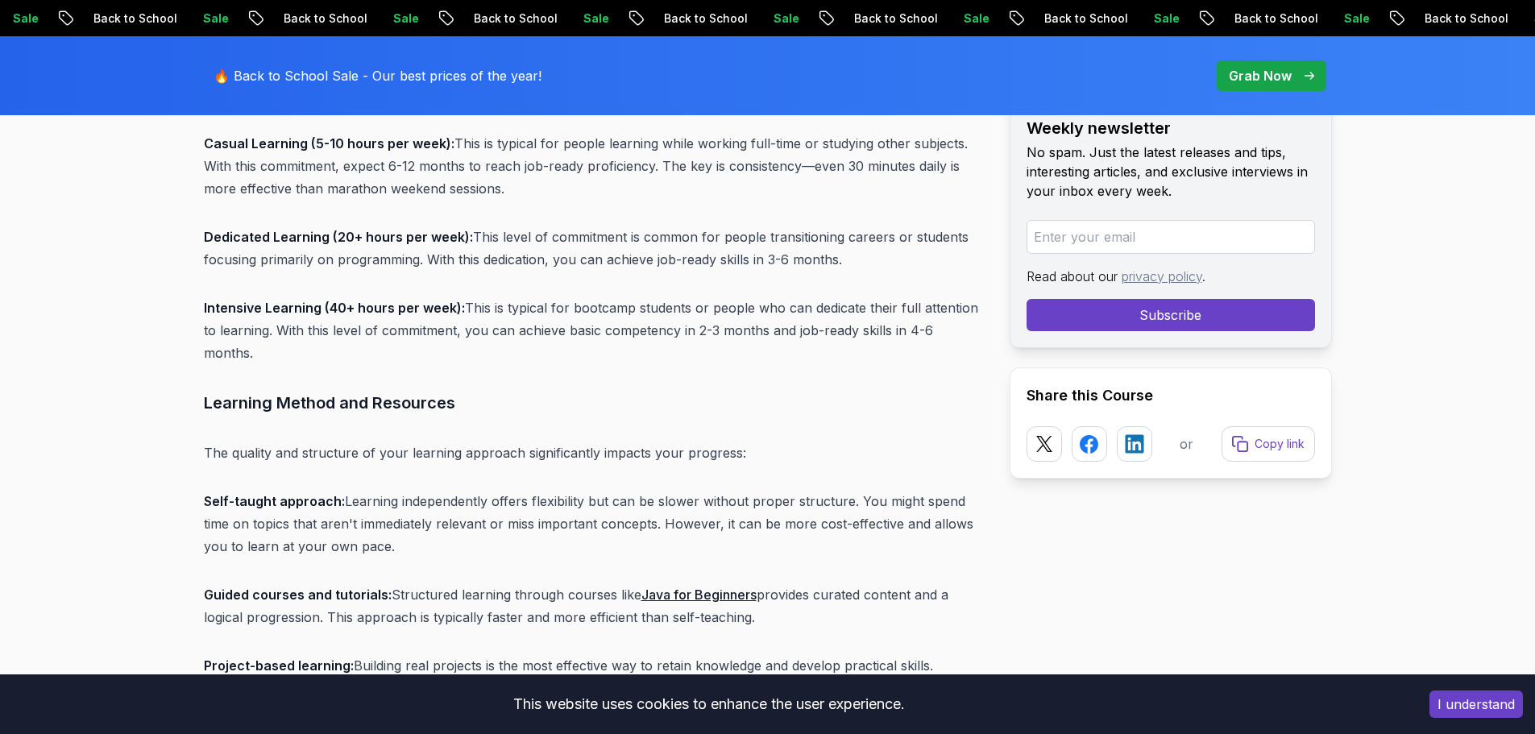
click at [558, 330] on p "Intensive Learning (40+ hours per week): This is typical for bootcamp students …" at bounding box center [594, 331] width 780 height 68
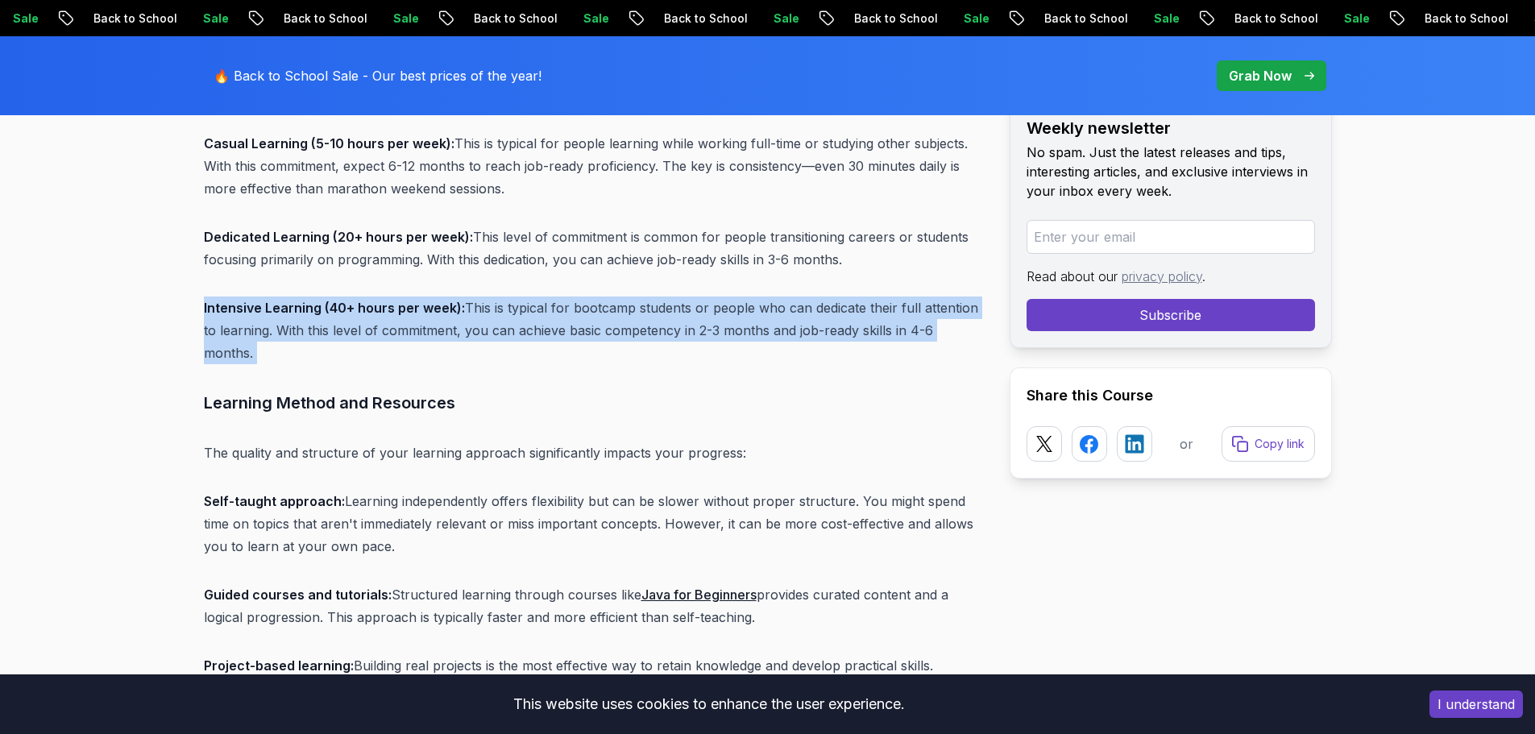
click at [558, 330] on p "Intensive Learning (40+ hours per week): This is typical for bootcamp students …" at bounding box center [594, 331] width 780 height 68
click at [594, 325] on p "Intensive Learning (40+ hours per week): This is typical for bootcamp students …" at bounding box center [594, 331] width 780 height 68
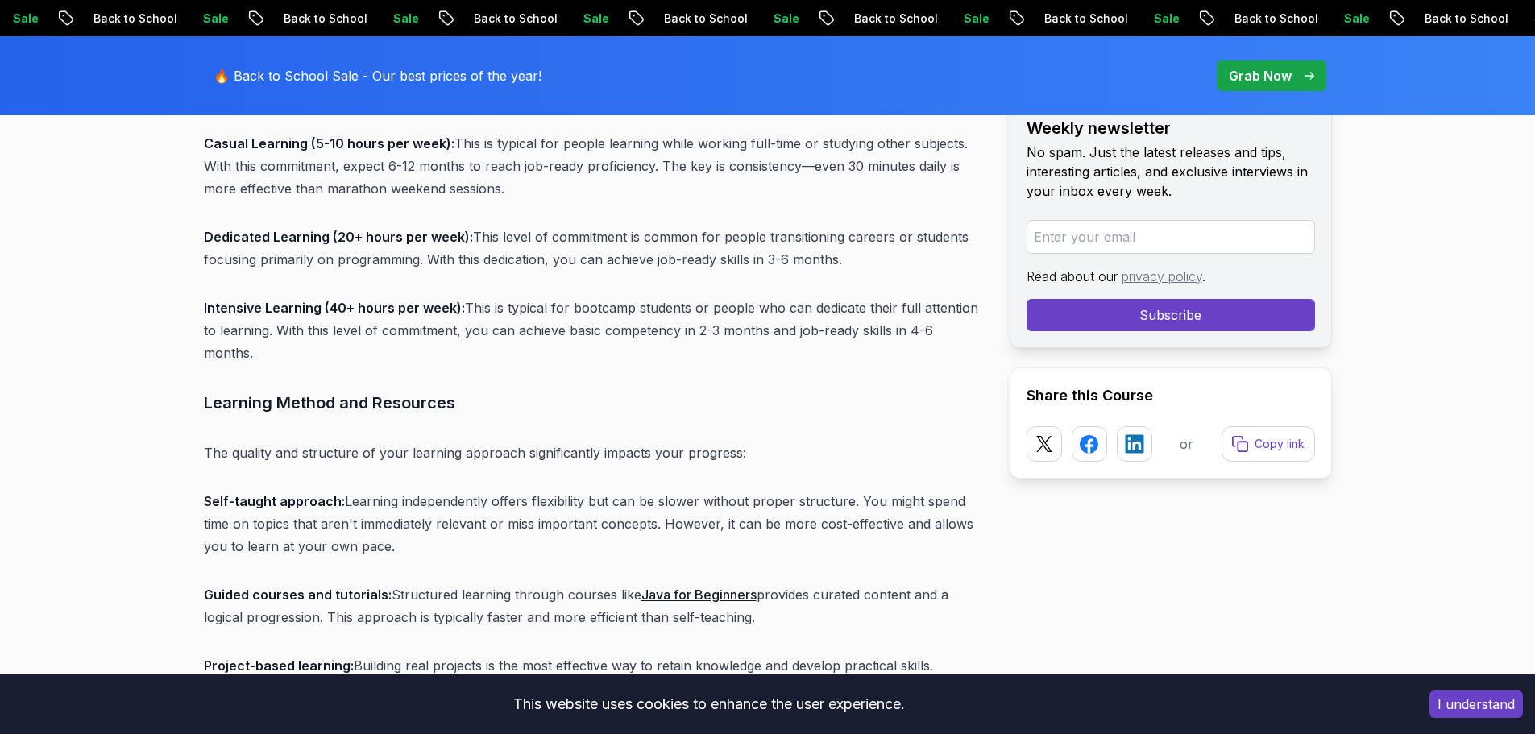
click at [576, 252] on p "Dedicated Learning (20+ hours per week): This level of commitment is common for…" at bounding box center [594, 248] width 780 height 45
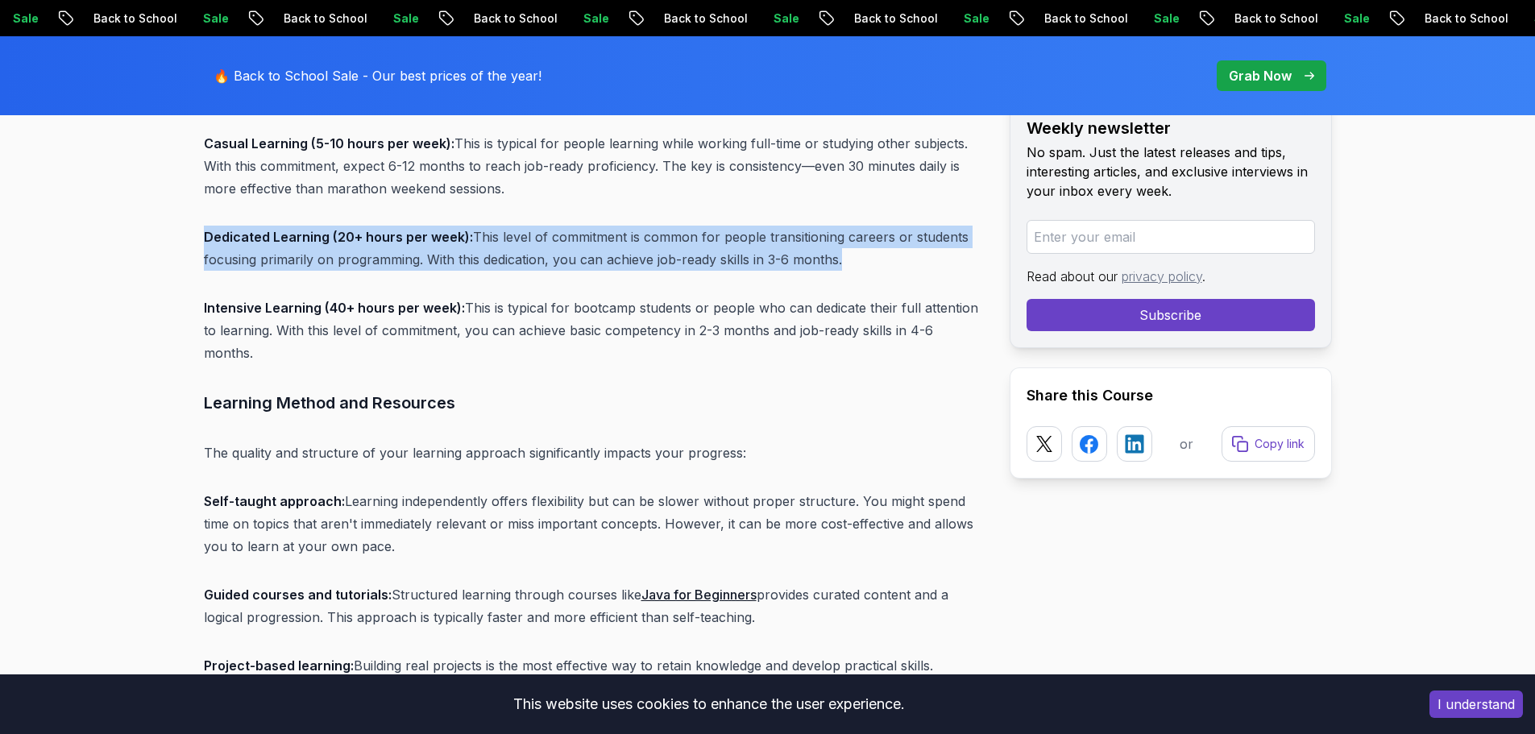
click at [576, 252] on p "Dedicated Learning (20+ hours per week): This level of commitment is common for…" at bounding box center [594, 248] width 780 height 45
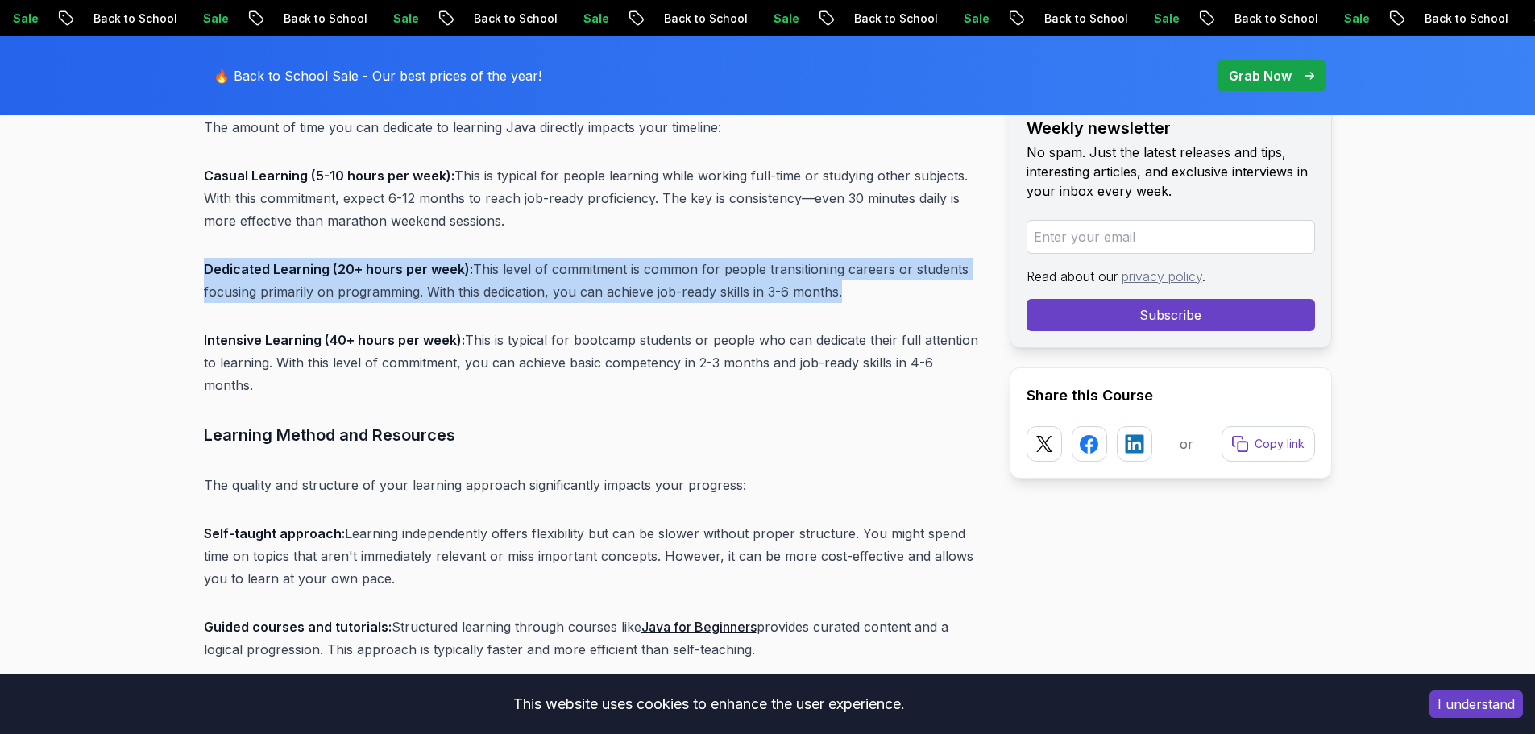
click at [568, 261] on p "Dedicated Learning (20+ hours per week): This level of commitment is common for…" at bounding box center [594, 280] width 780 height 45
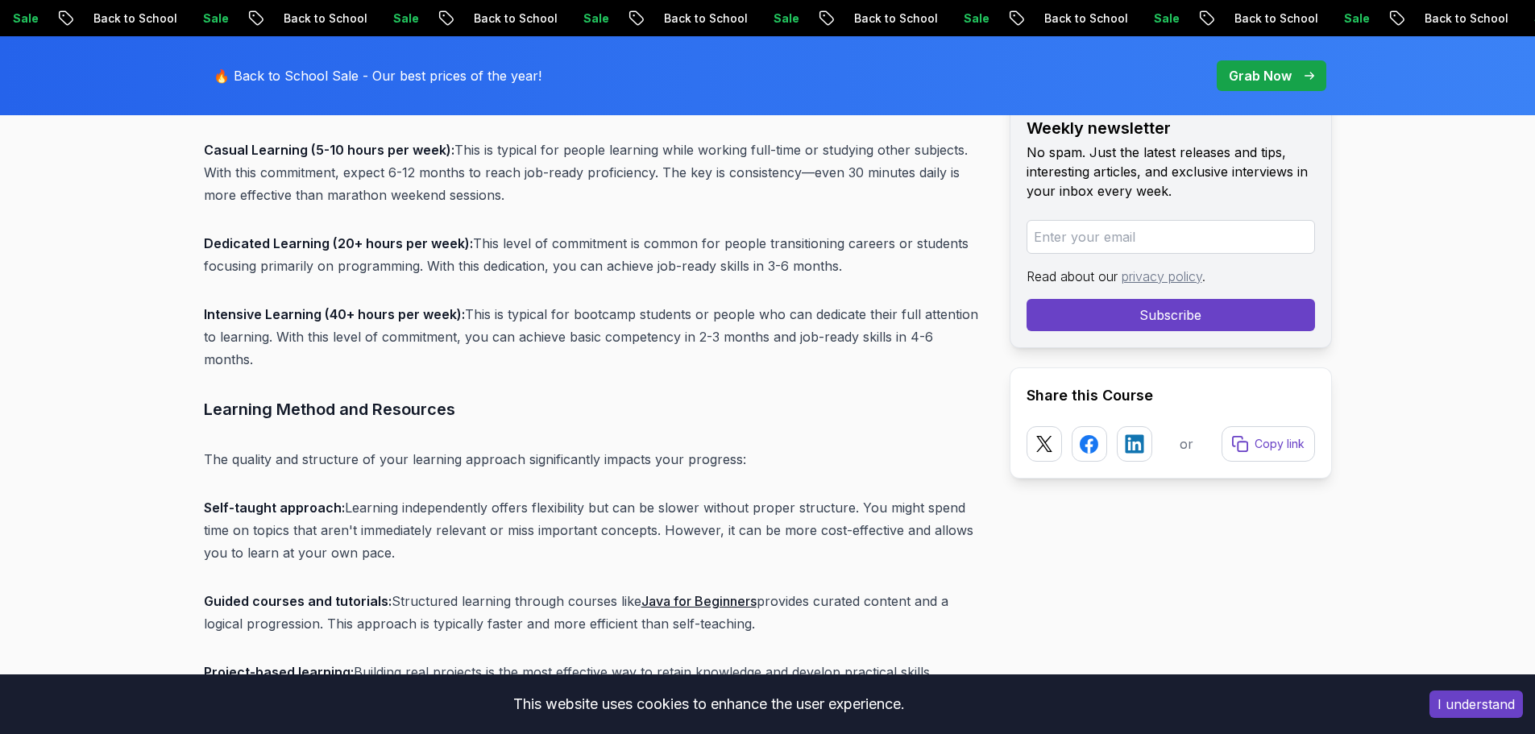
scroll to position [6056, 0]
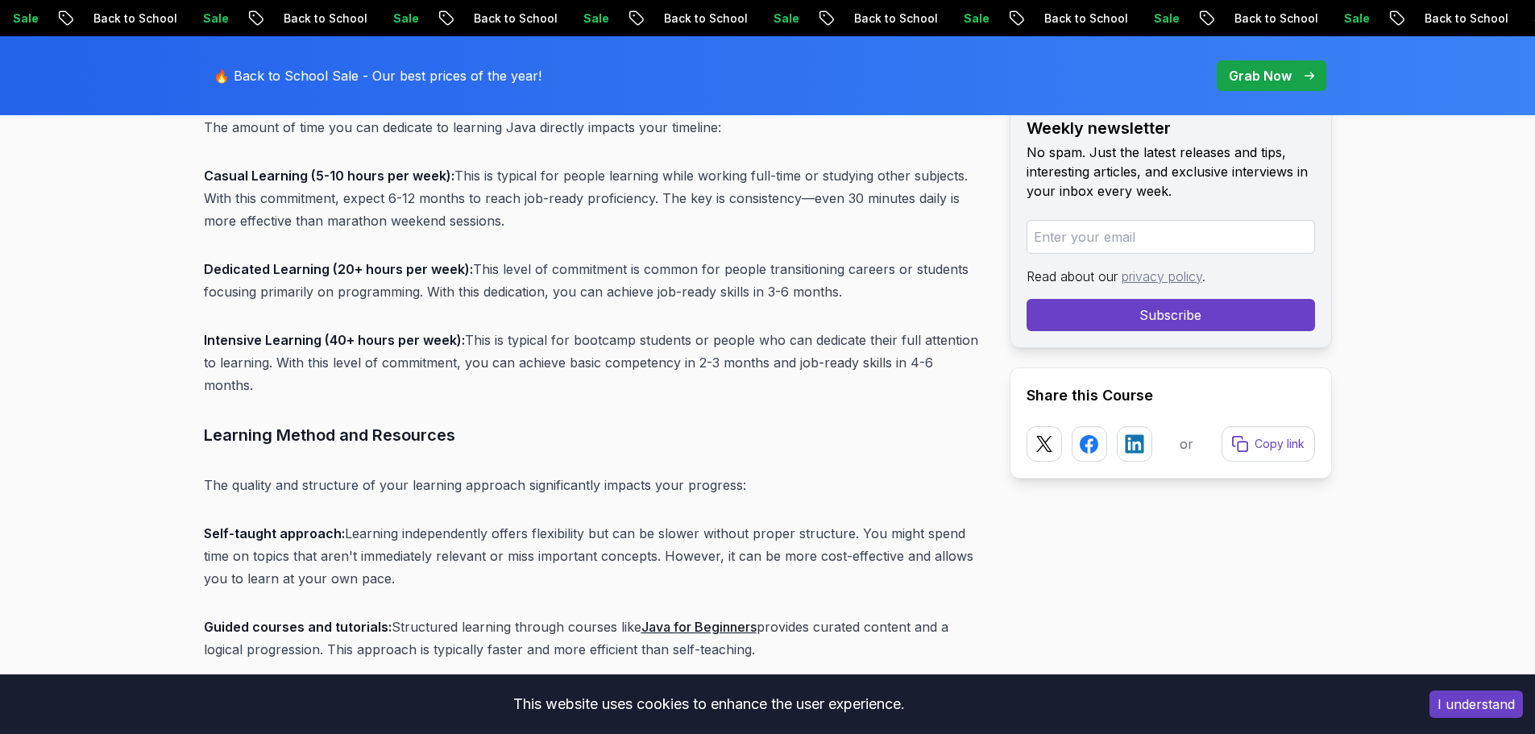
click at [380, 284] on p "Dedicated Learning (20+ hours per week): This level of commitment is common for…" at bounding box center [594, 280] width 780 height 45
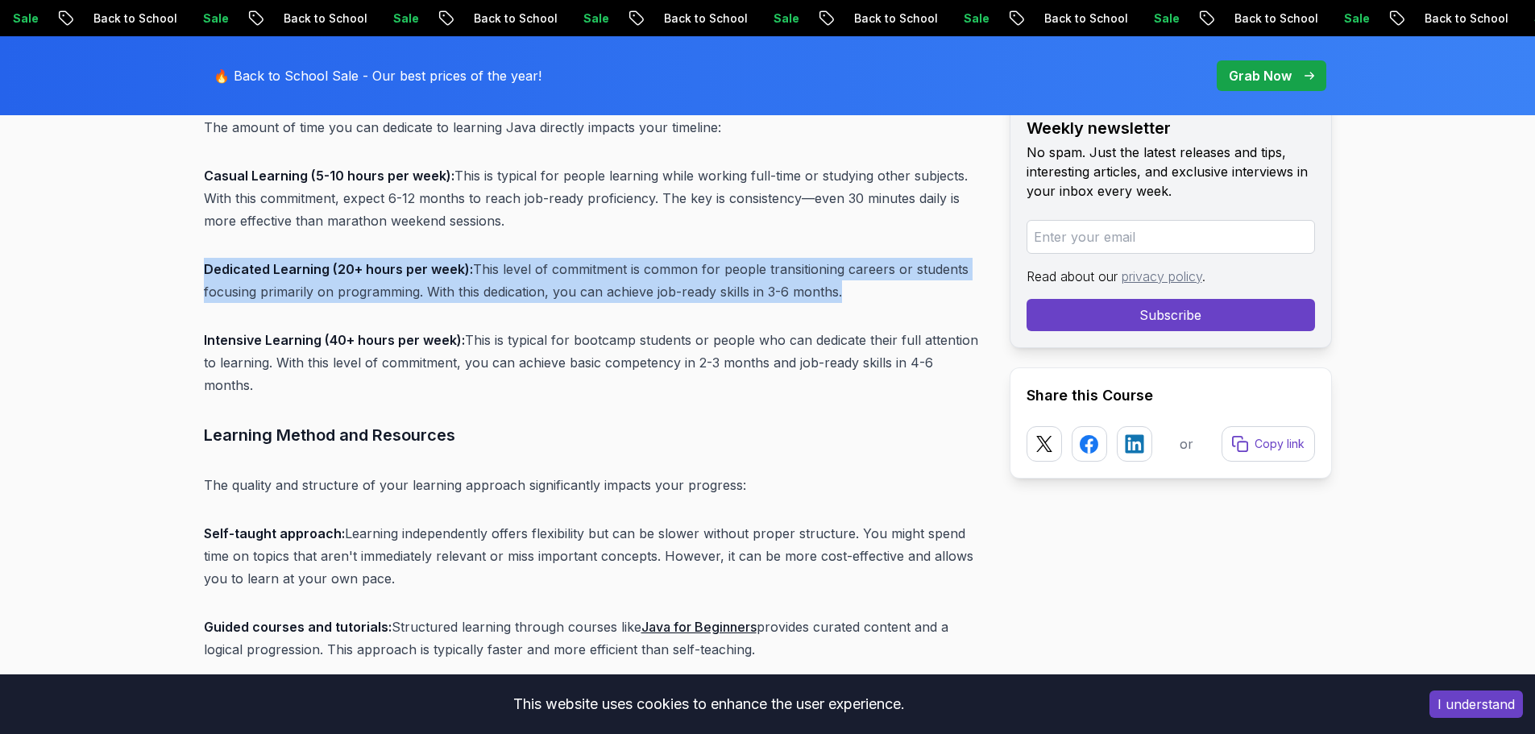
drag, startPoint x: 380, startPoint y: 284, endPoint x: 437, endPoint y: 285, distance: 57.2
click at [382, 284] on p "Dedicated Learning (20+ hours per week): This level of commitment is common for…" at bounding box center [594, 280] width 780 height 45
click at [437, 285] on p "Dedicated Learning (20+ hours per week): This level of commitment is common for…" at bounding box center [594, 280] width 780 height 45
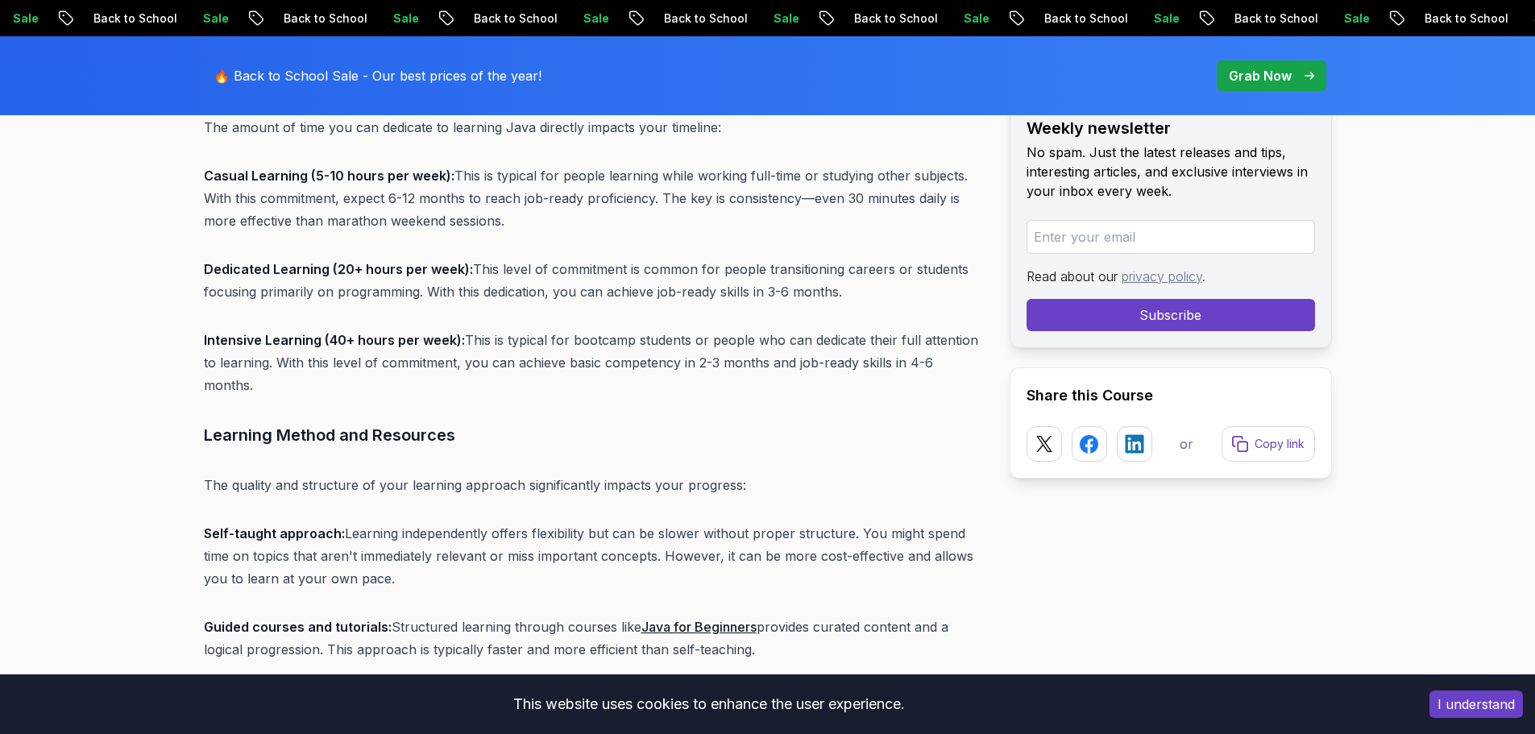
click at [892, 351] on p "Intensive Learning (40+ hours per week): This is typical for bootcamp students …" at bounding box center [594, 363] width 780 height 68
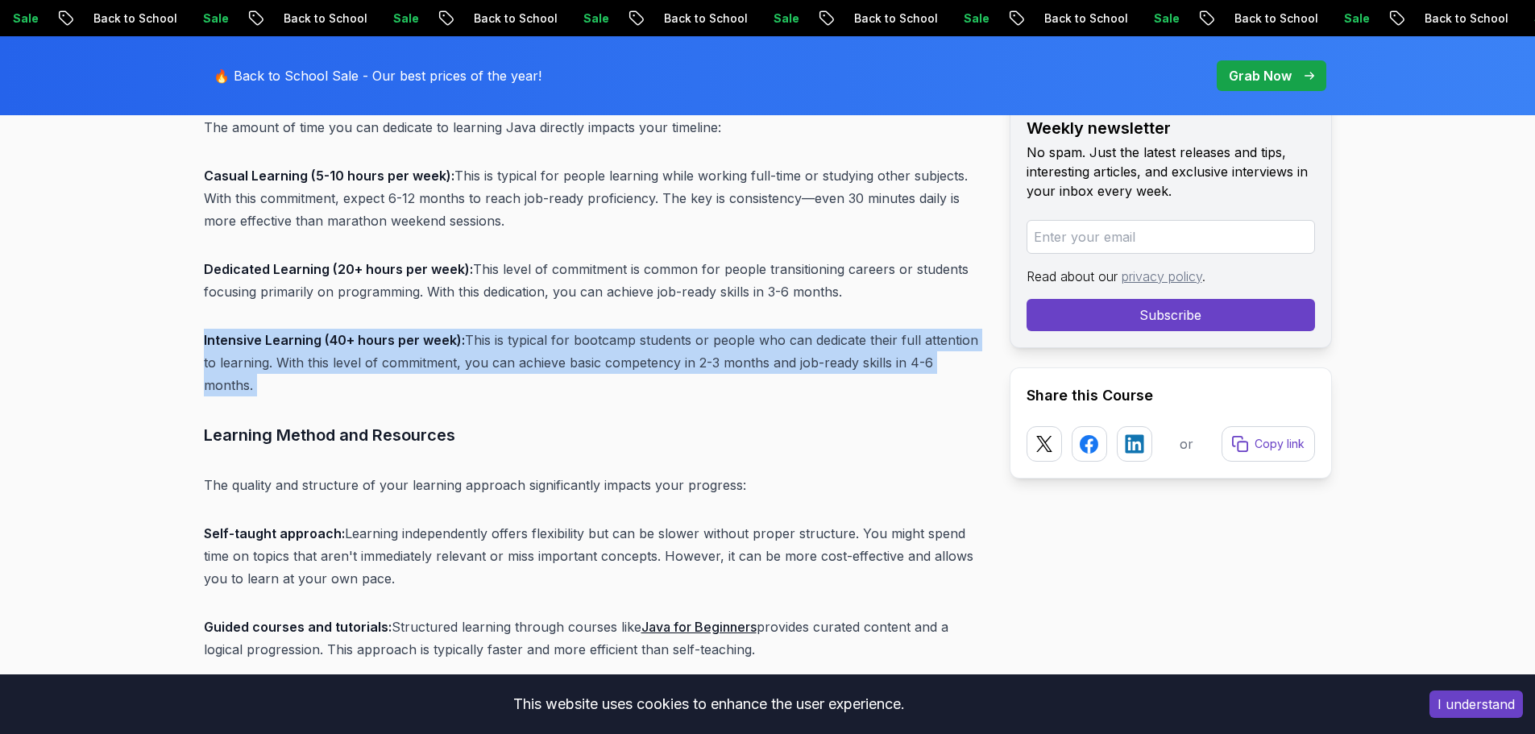
click at [892, 351] on p "Intensive Learning (40+ hours per week): This is typical for bootcamp students …" at bounding box center [594, 363] width 780 height 68
click at [935, 351] on p "Intensive Learning (40+ hours per week): This is typical for bootcamp students …" at bounding box center [594, 363] width 780 height 68
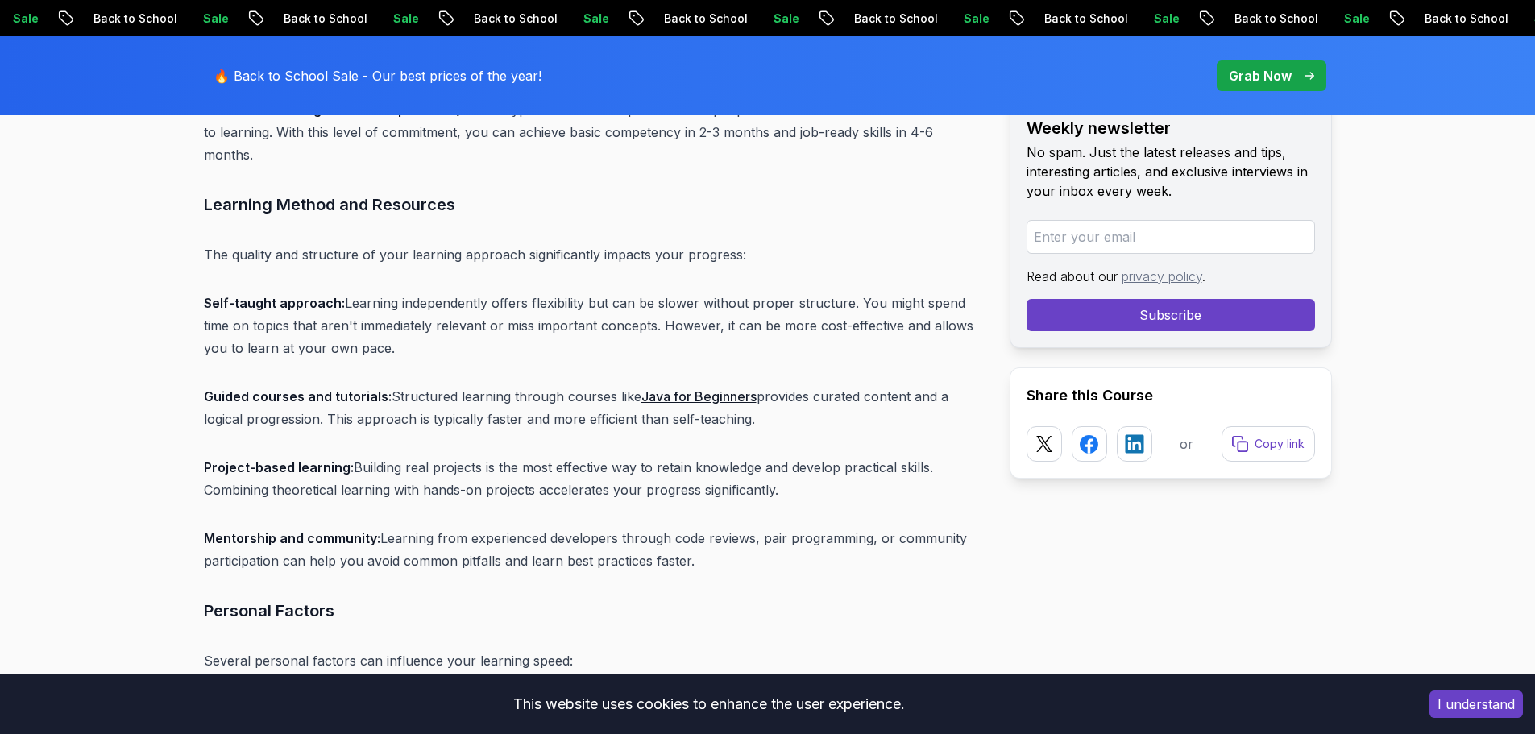
scroll to position [6298, 0]
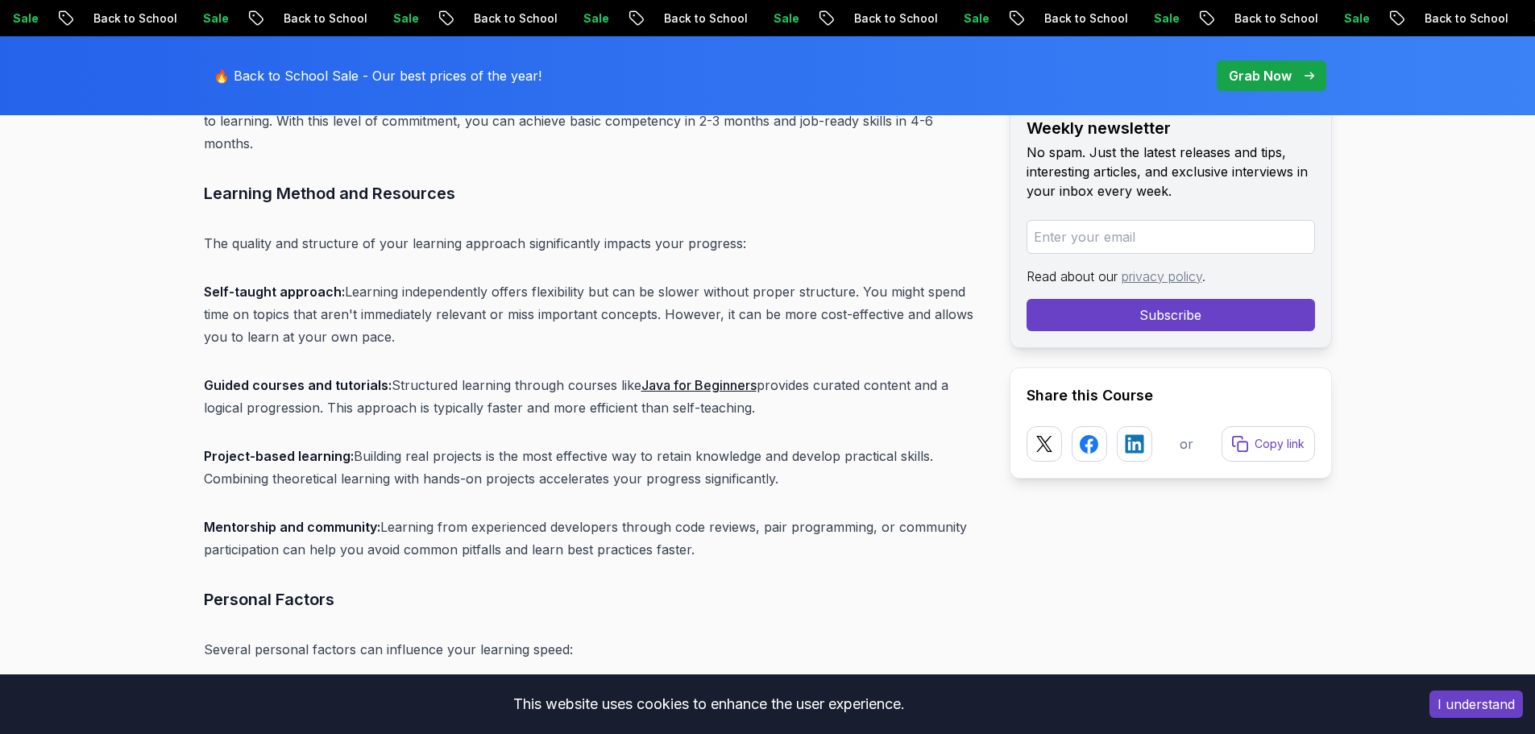
click at [305, 181] on h3 "Learning Method and Resources" at bounding box center [594, 194] width 780 height 26
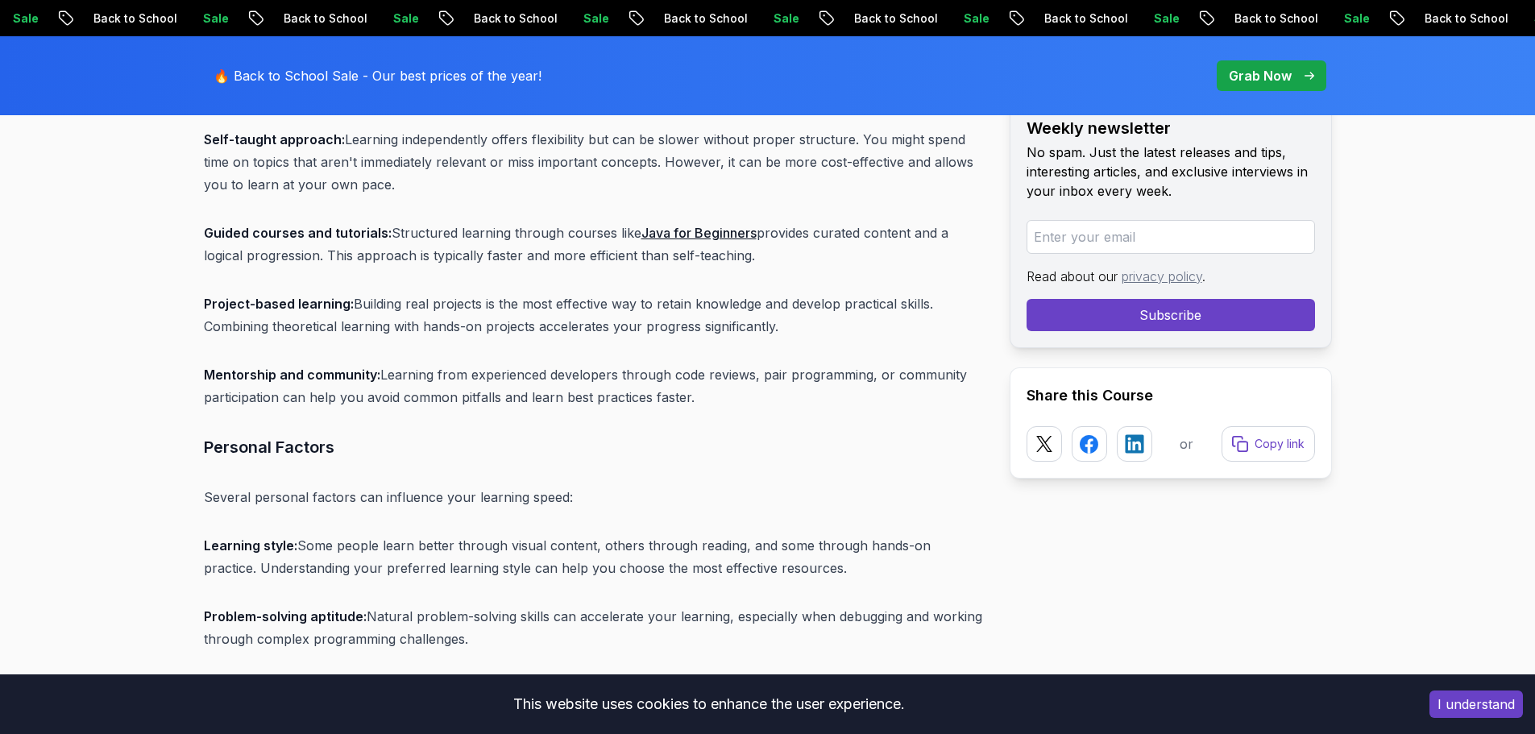
scroll to position [6459, 0]
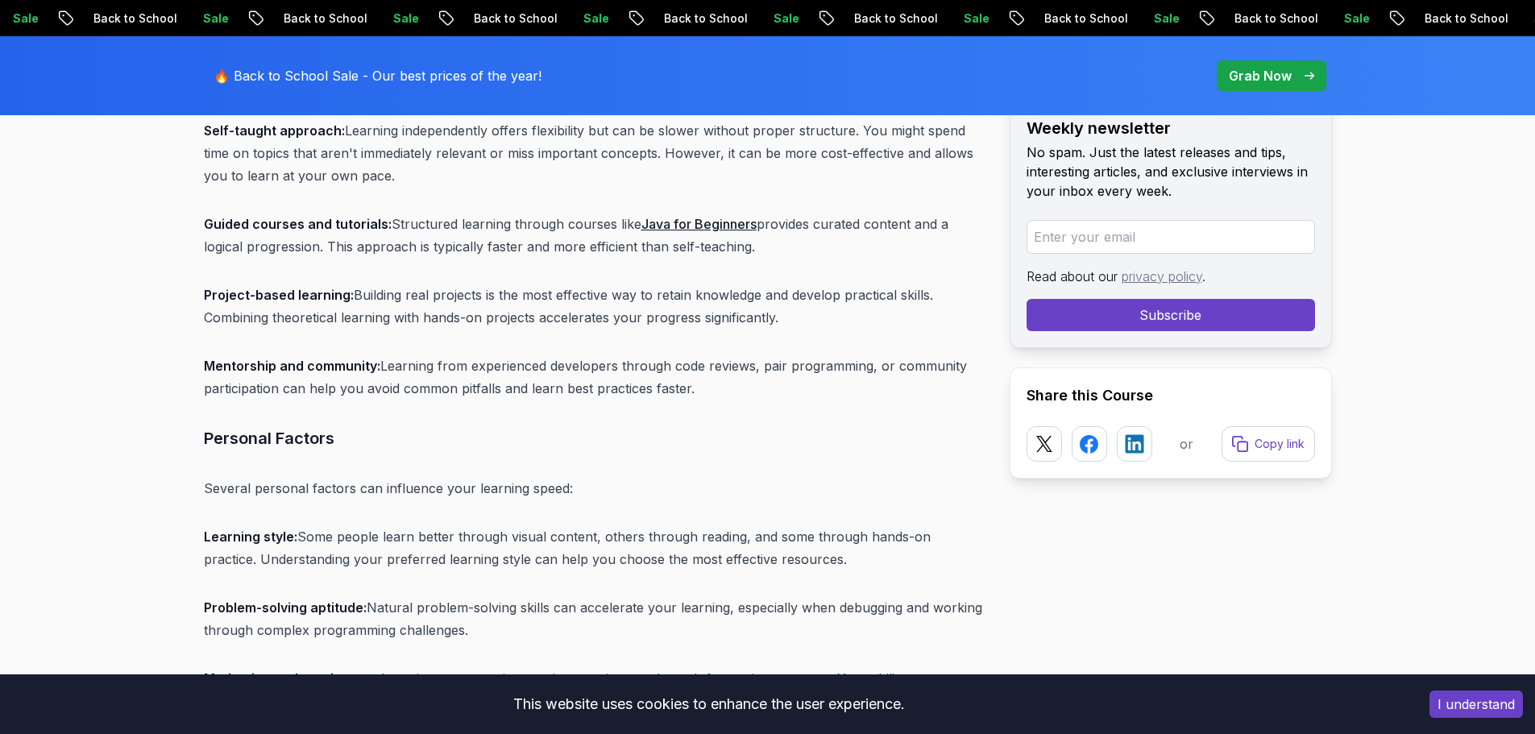
click at [272, 221] on p "Guided courses and tutorials: Structured learning through courses like Java for…" at bounding box center [594, 235] width 780 height 45
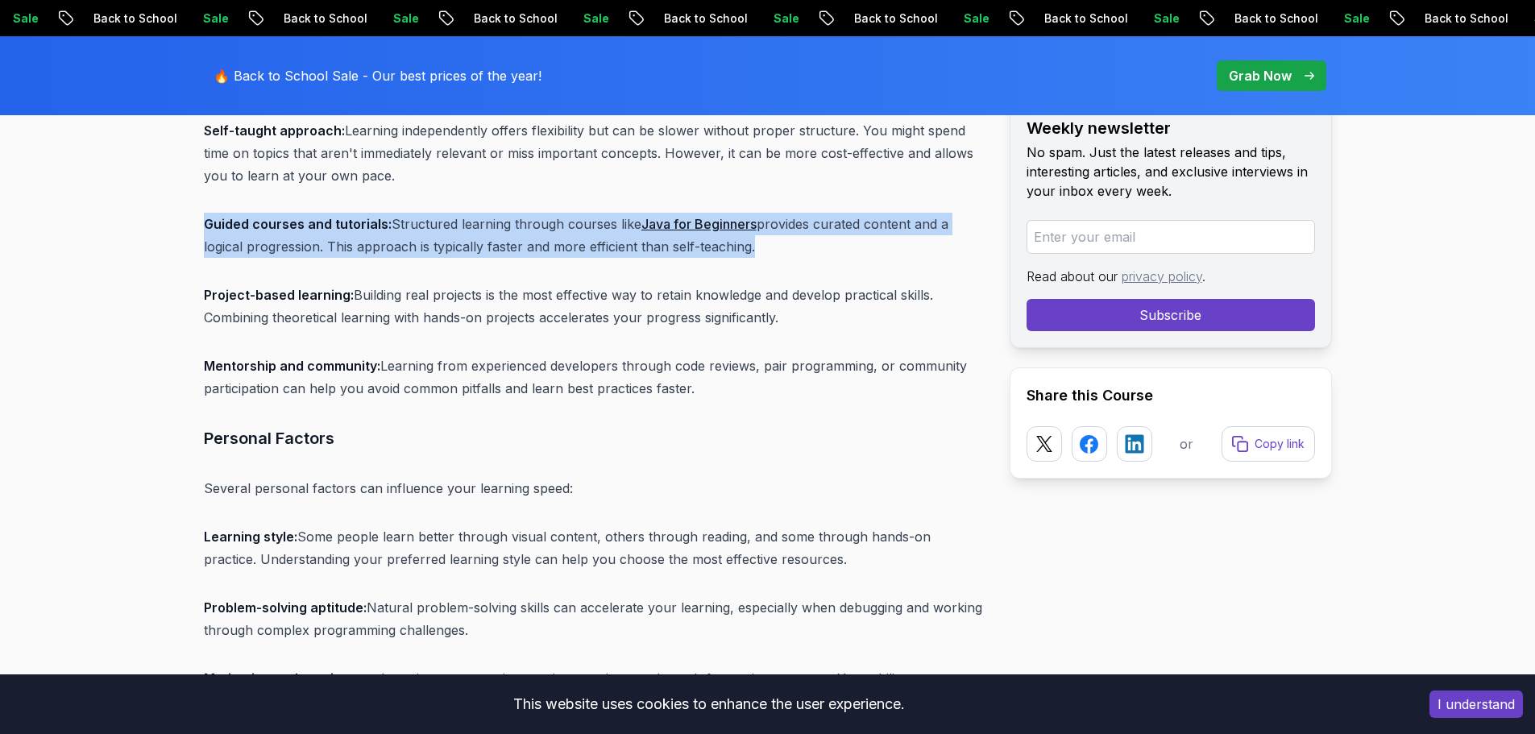
click at [272, 221] on p "Guided courses and tutorials: Structured learning through courses like Java for…" at bounding box center [594, 235] width 780 height 45
click at [305, 215] on p "Guided courses and tutorials: Structured learning through courses like Java for…" at bounding box center [594, 235] width 780 height 45
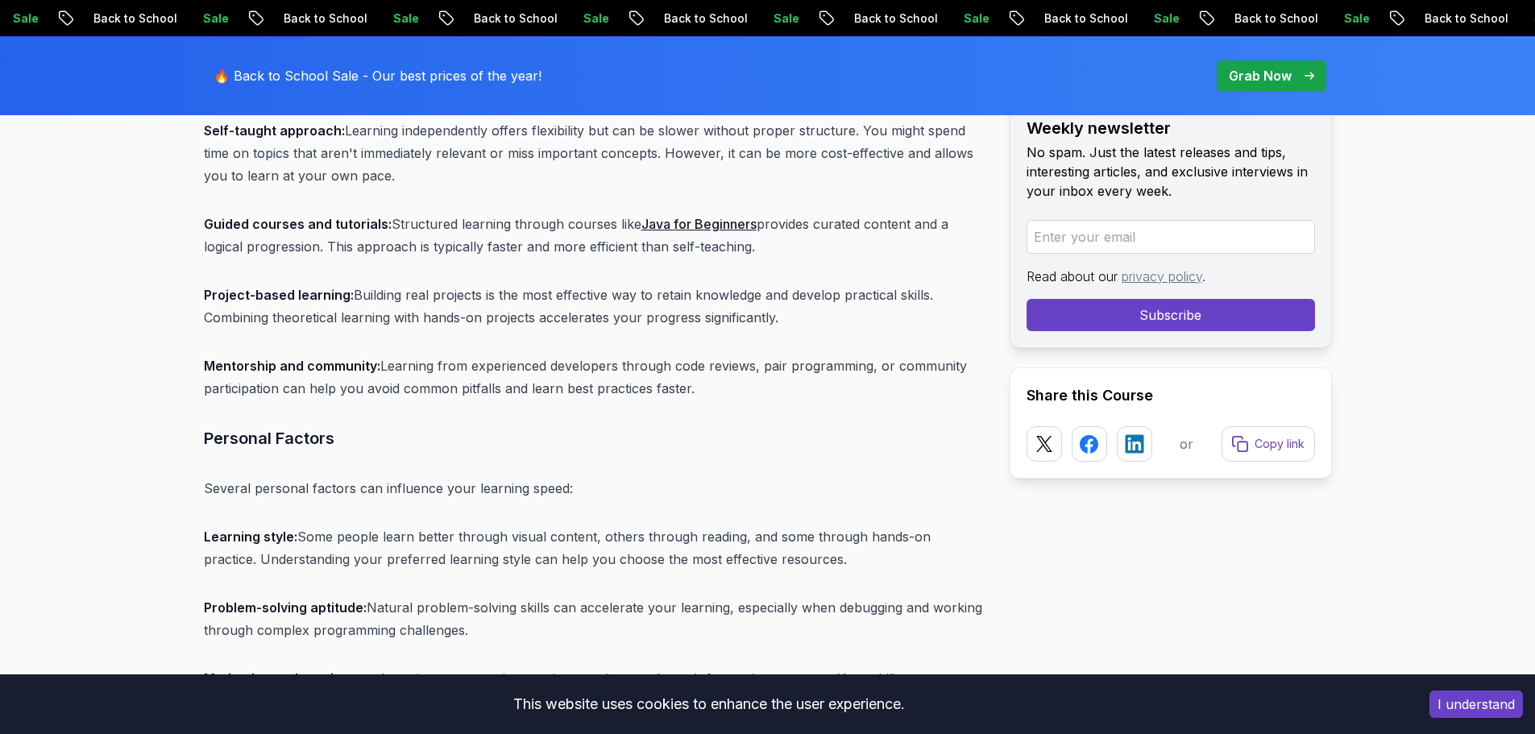
click at [280, 287] on strong "Project-based learning:" at bounding box center [279, 295] width 150 height 16
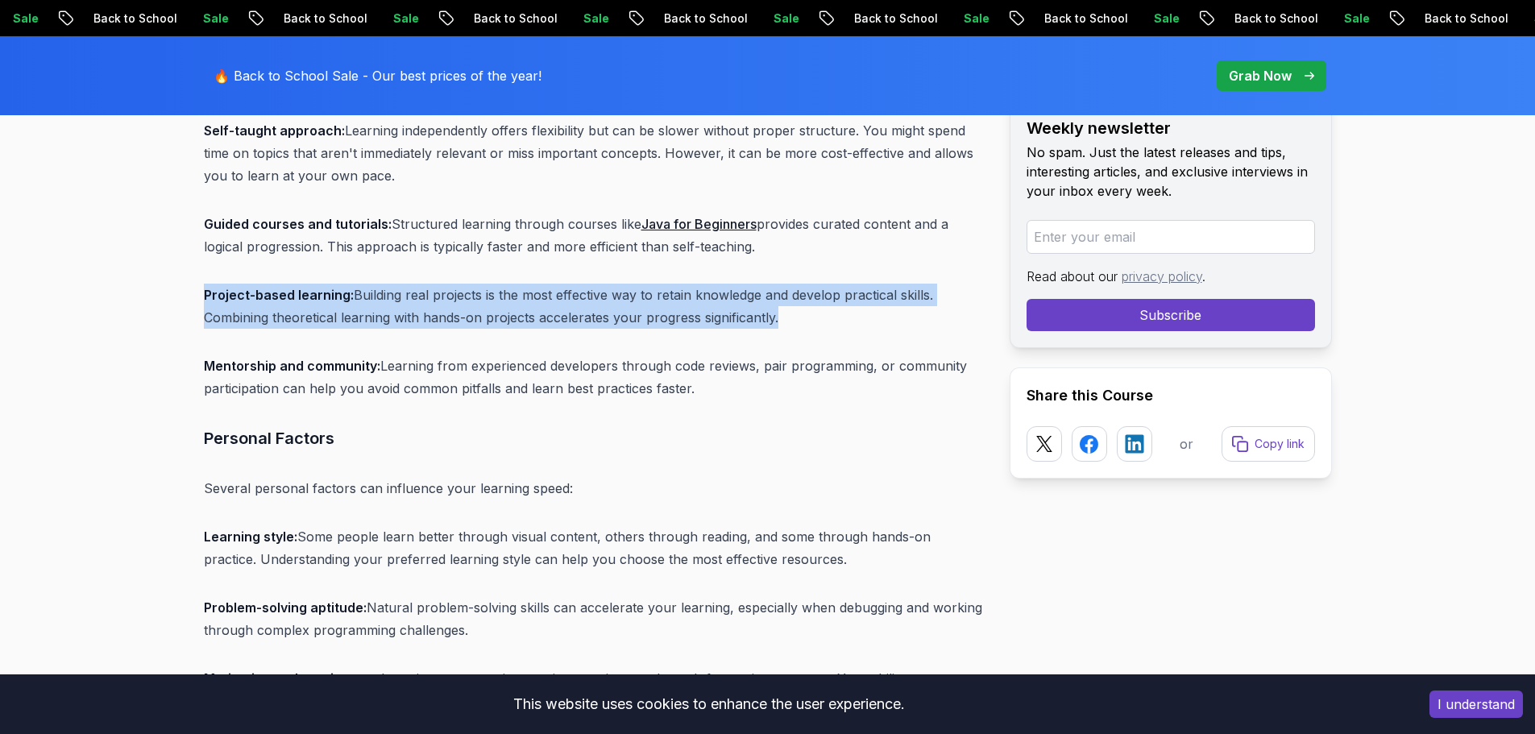
click at [280, 287] on strong "Project-based learning:" at bounding box center [279, 295] width 150 height 16
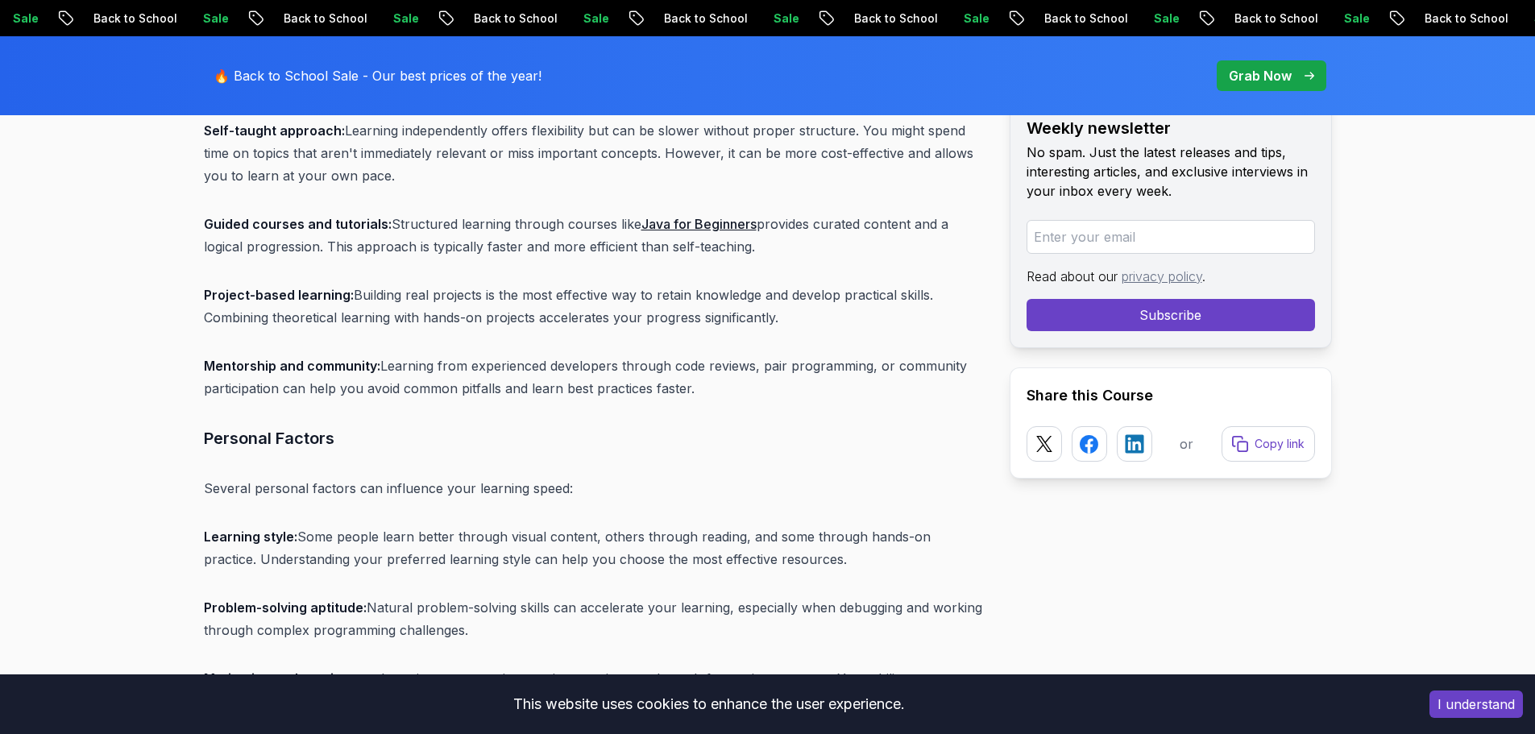
click at [301, 355] on p "Mentorship and community: Learning from experienced developers through code rev…" at bounding box center [594, 377] width 780 height 45
click at [349, 285] on p "Project-based learning: Building real projects is the most effective way to ret…" at bounding box center [594, 306] width 780 height 45
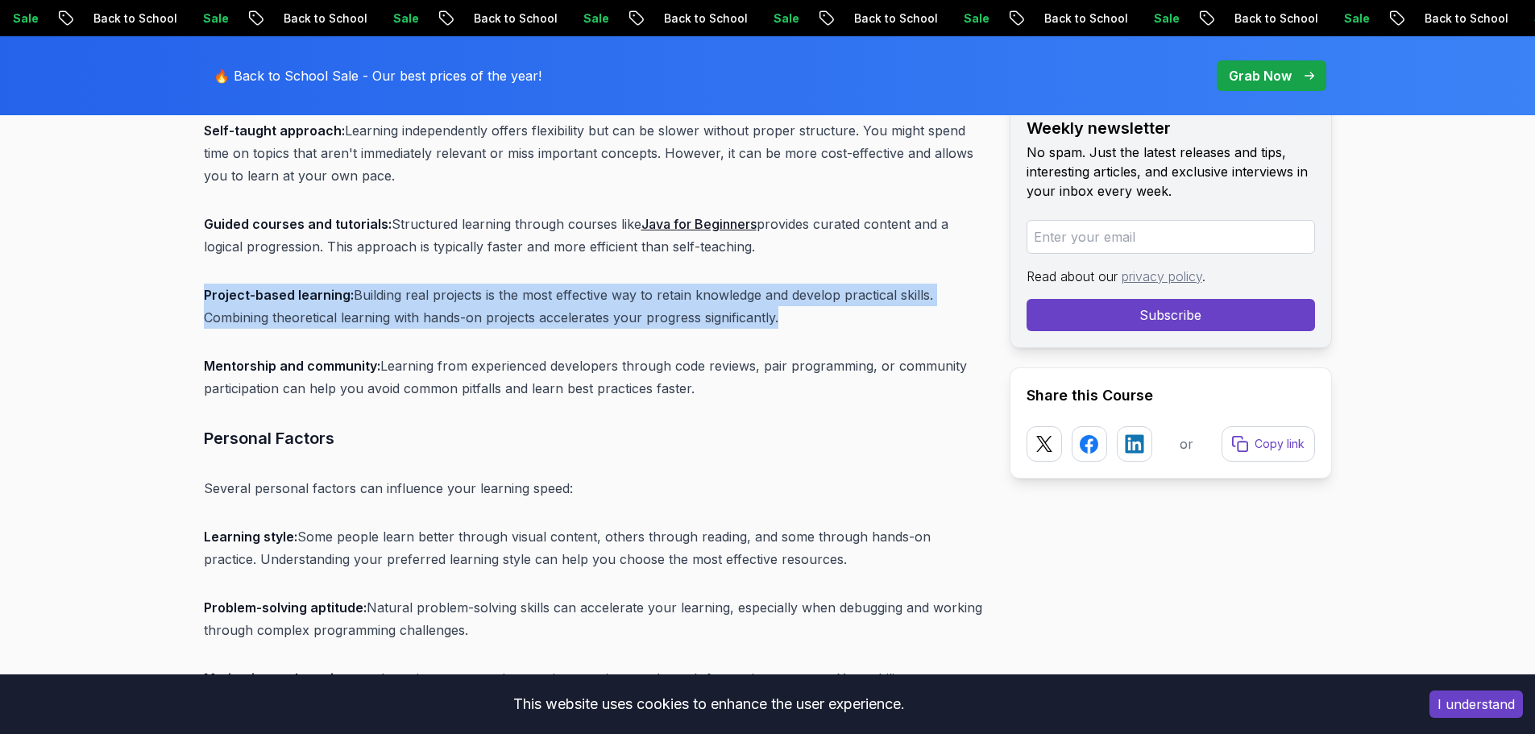
click at [349, 285] on p "Project-based learning: Building real projects is the most effective way to ret…" at bounding box center [594, 306] width 780 height 45
click at [369, 284] on p "Project-based learning: Building real projects is the most effective way to ret…" at bounding box center [594, 306] width 780 height 45
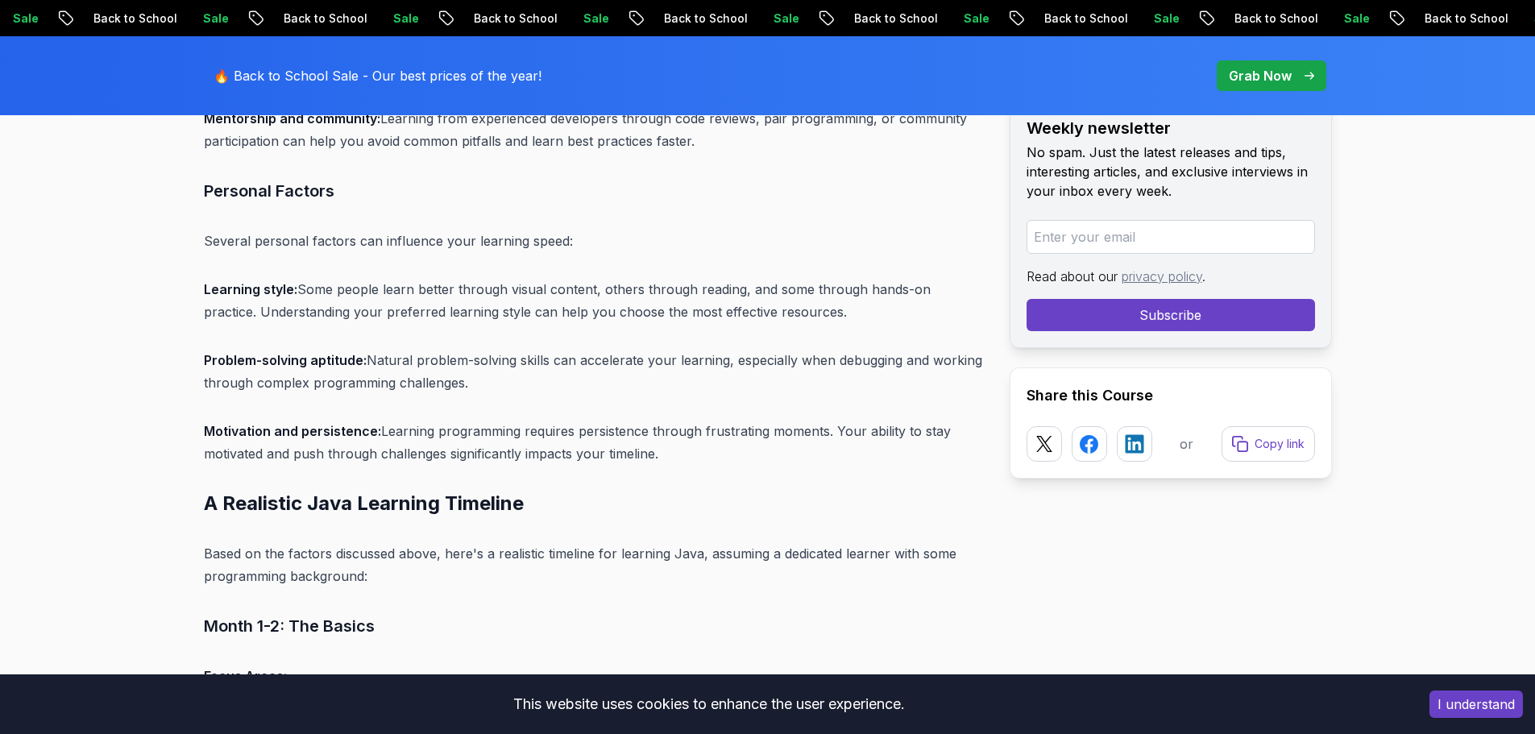
scroll to position [6782, 0]
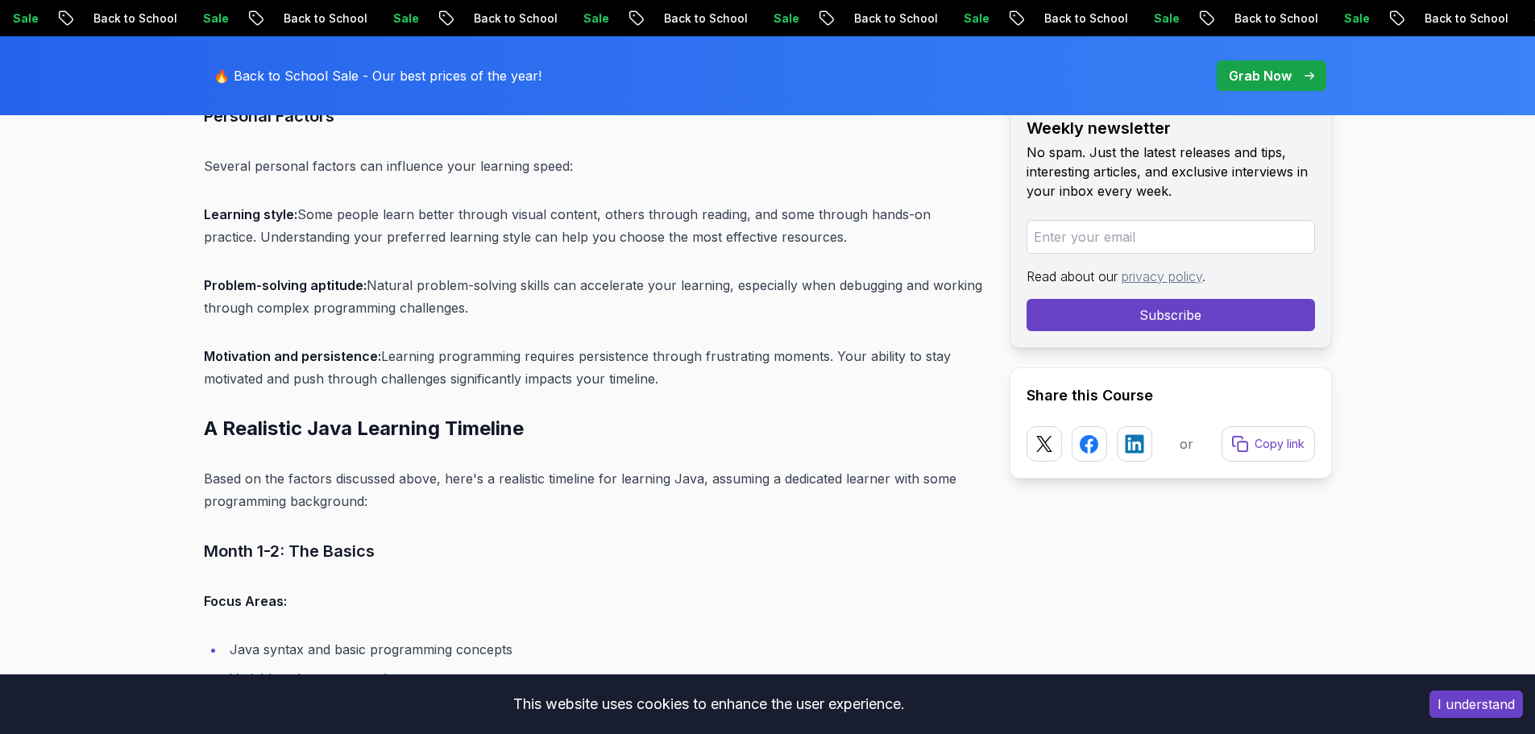
click at [299, 211] on p "Learning style: Some people learn better through visual content, others through…" at bounding box center [594, 225] width 780 height 45
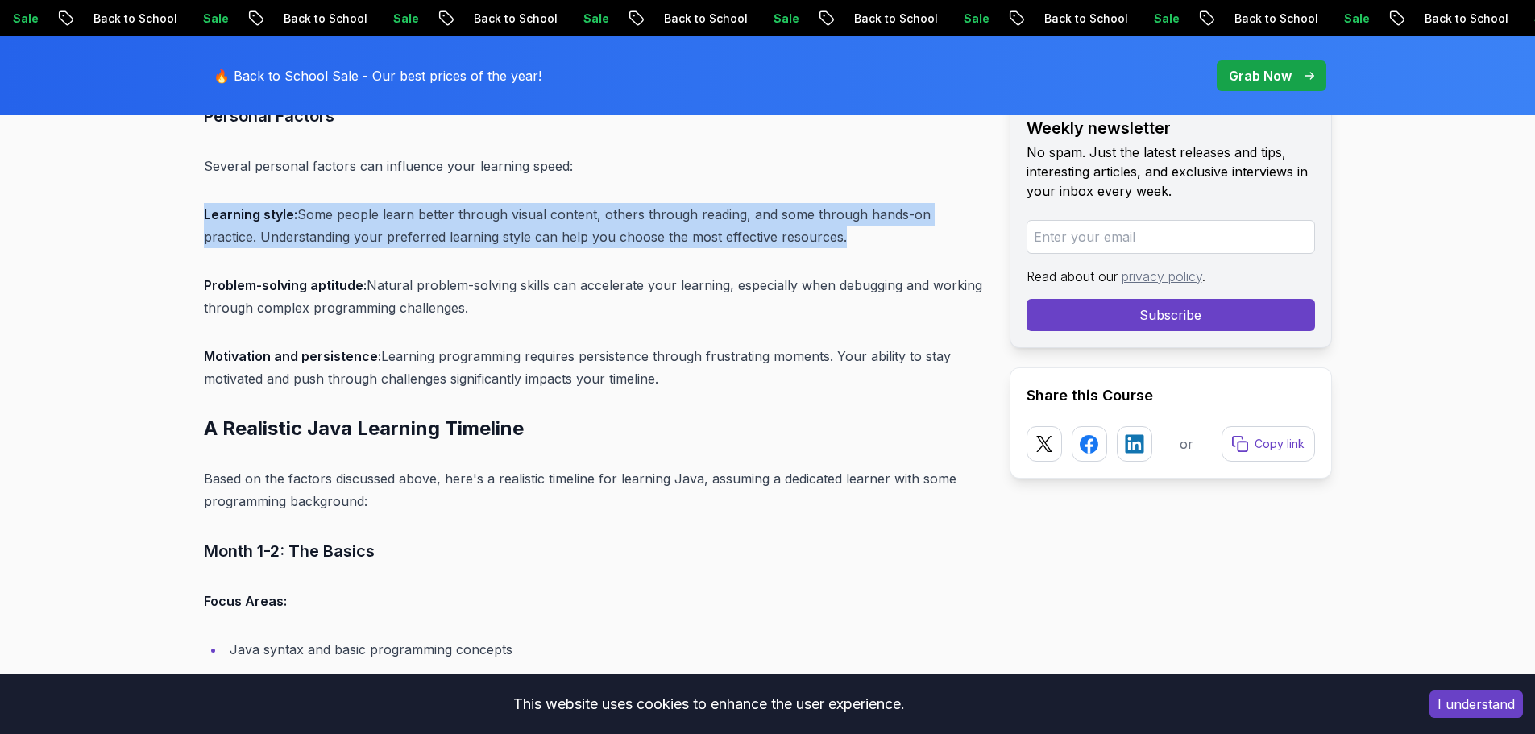
click at [299, 211] on p "Learning style: Some people learn better through visual content, others through…" at bounding box center [594, 225] width 780 height 45
click at [368, 203] on p "Learning style: Some people learn better through visual content, others through…" at bounding box center [594, 225] width 780 height 45
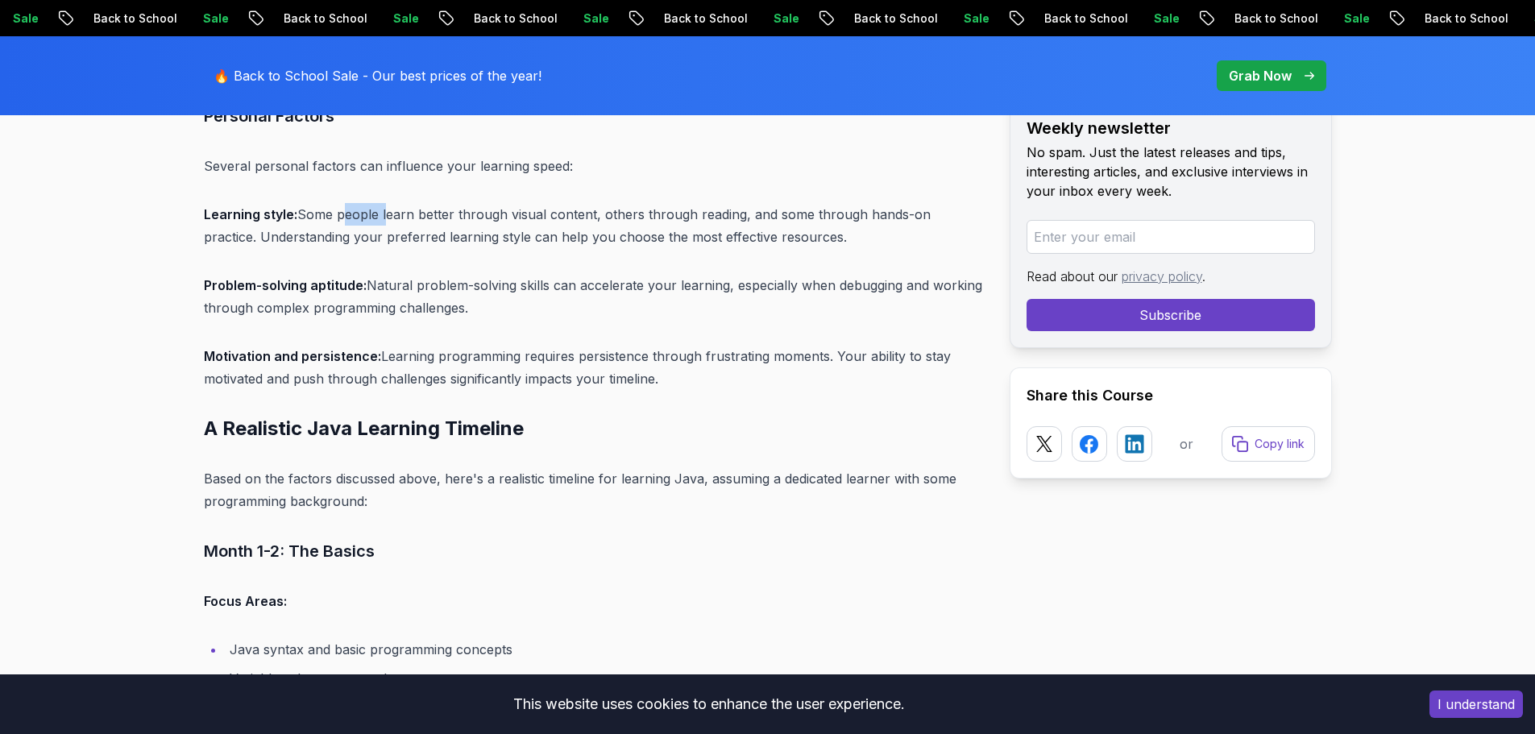
click at [368, 203] on p "Learning style: Some people learn better through visual content, others through…" at bounding box center [594, 225] width 780 height 45
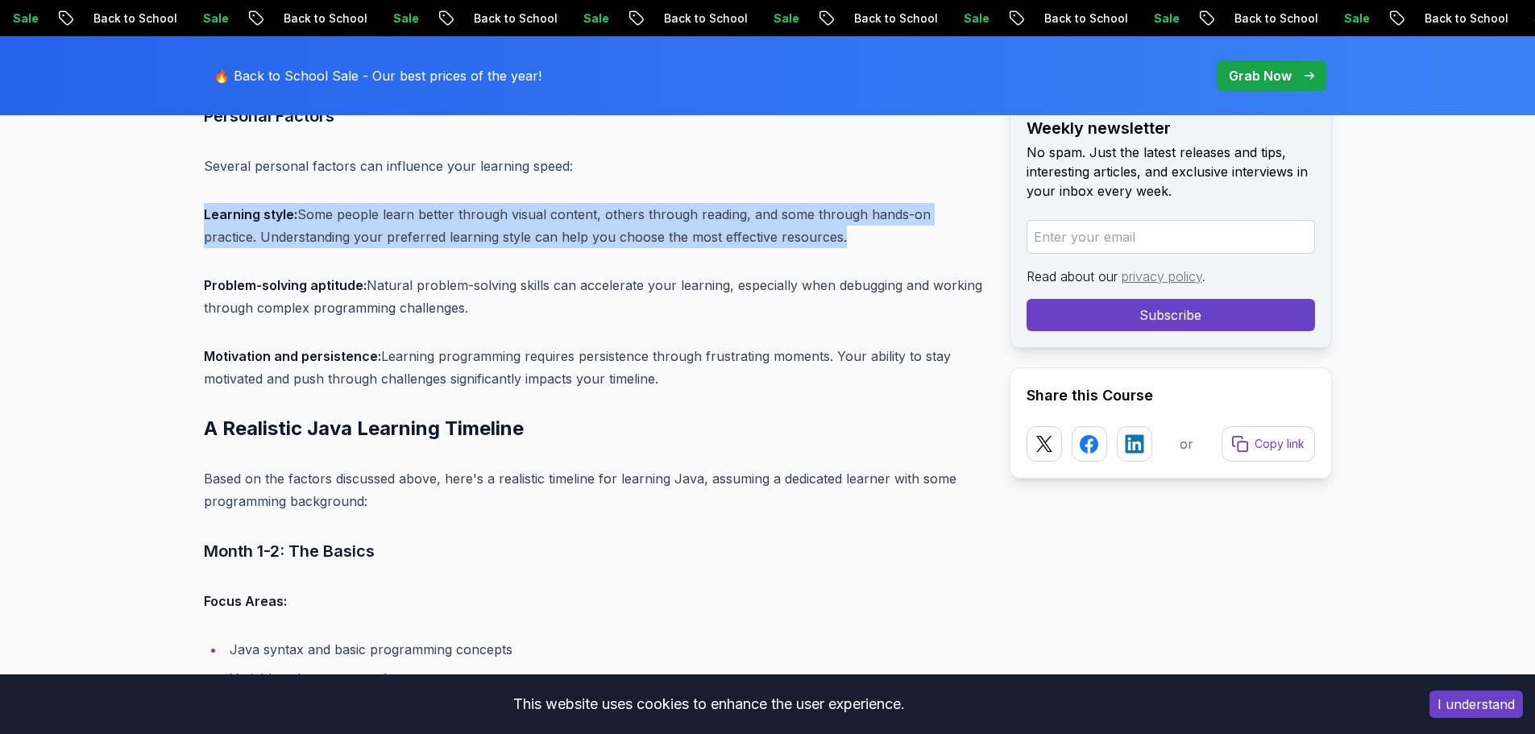
click at [368, 203] on p "Learning style: Some people learn better through visual content, others through…" at bounding box center [594, 225] width 780 height 45
click at [575, 203] on p "Learning style: Some people learn better through visual content, others through…" at bounding box center [594, 225] width 780 height 45
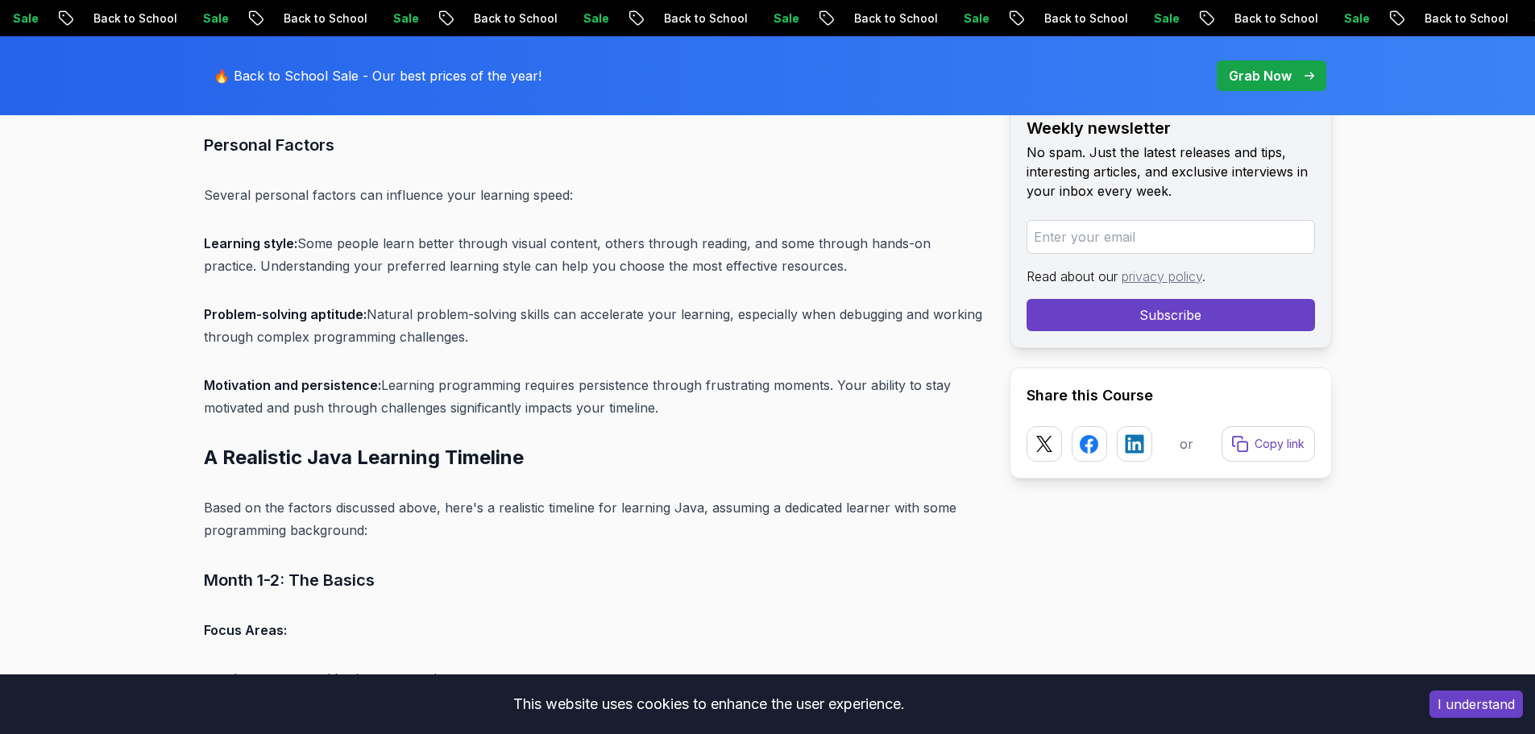
scroll to position [6749, 0]
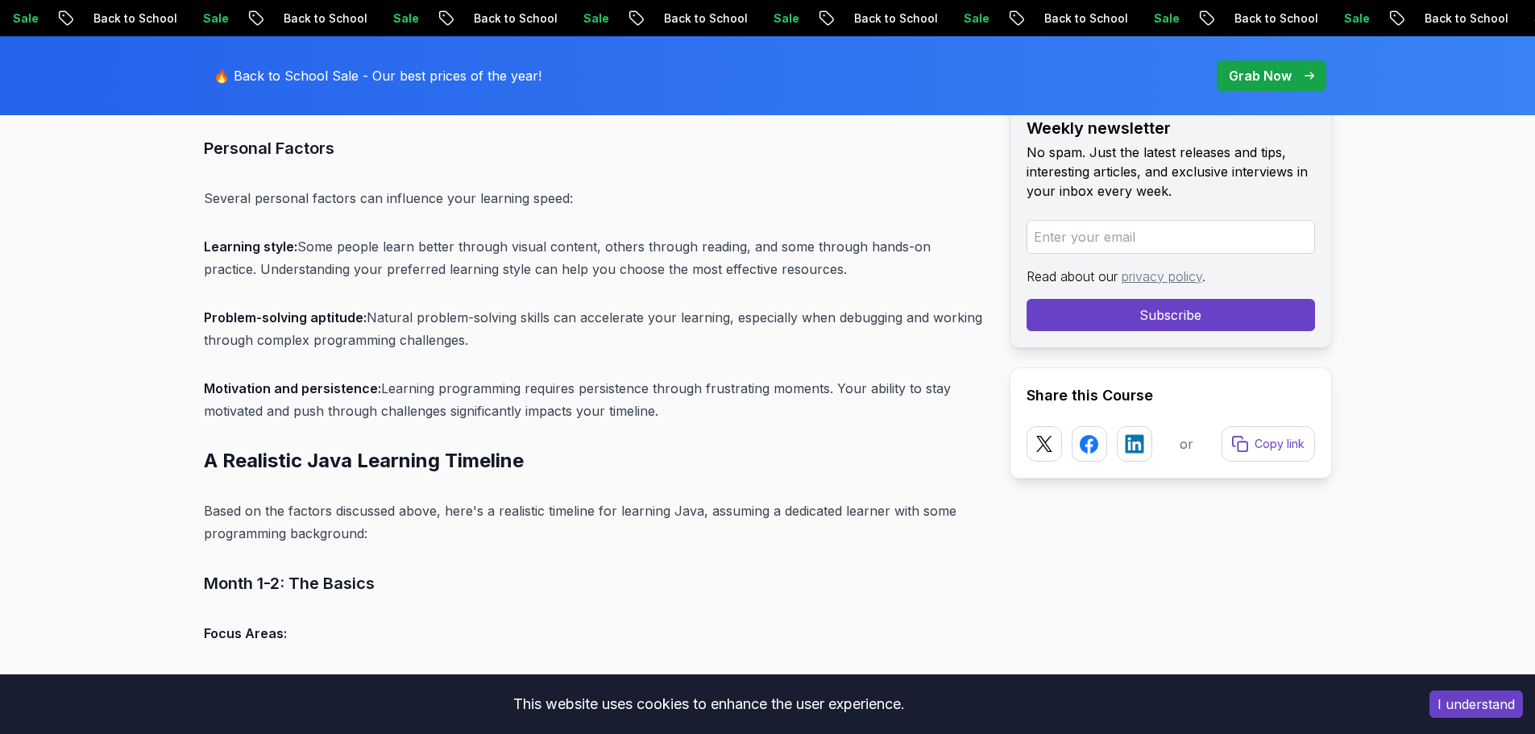
click at [742, 235] on p "Learning style: Some people learn better through visual content, others through…" at bounding box center [594, 257] width 780 height 45
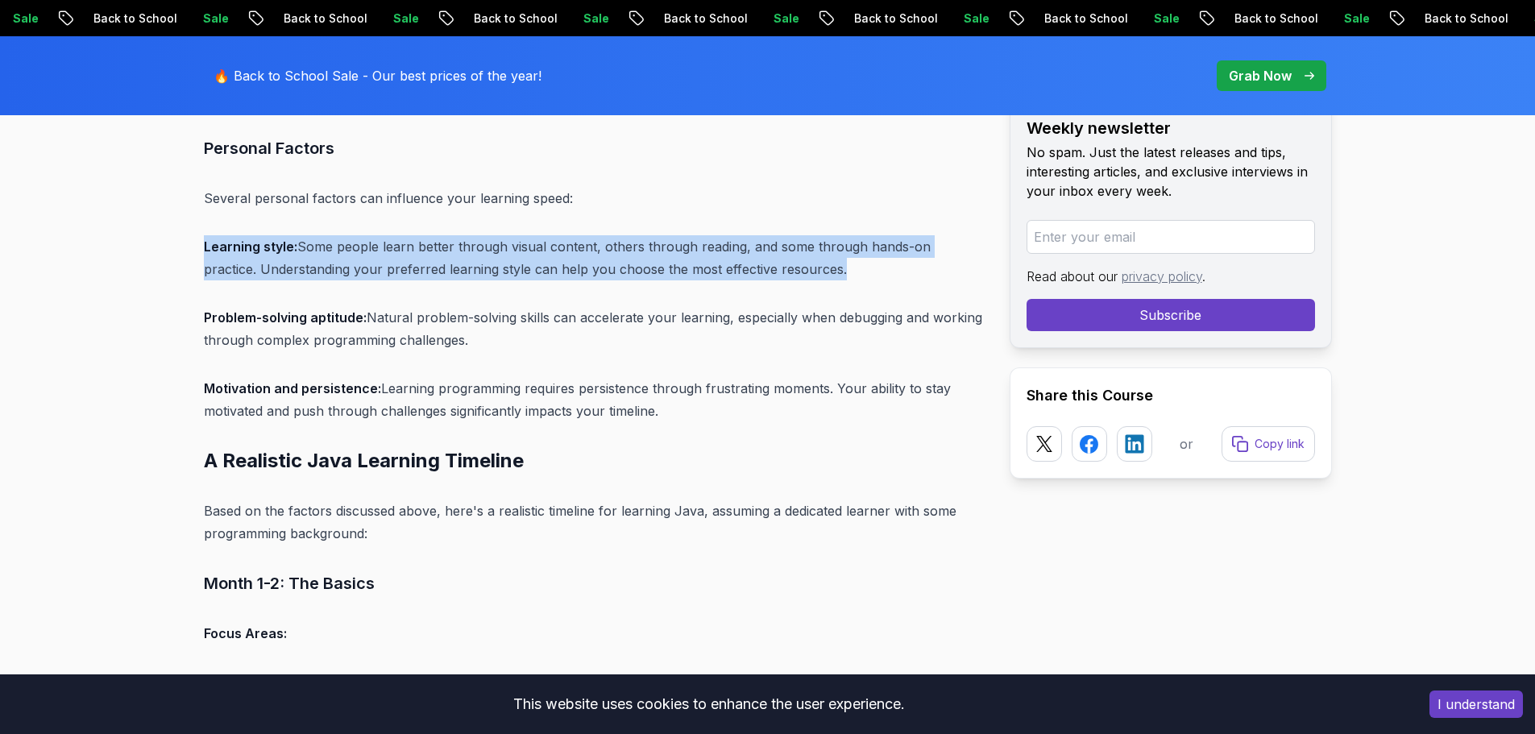
click at [740, 235] on p "Learning style: Some people learn better through visual content, others through…" at bounding box center [594, 257] width 780 height 45
click at [575, 243] on p "Learning style: Some people learn better through visual content, others through…" at bounding box center [594, 257] width 780 height 45
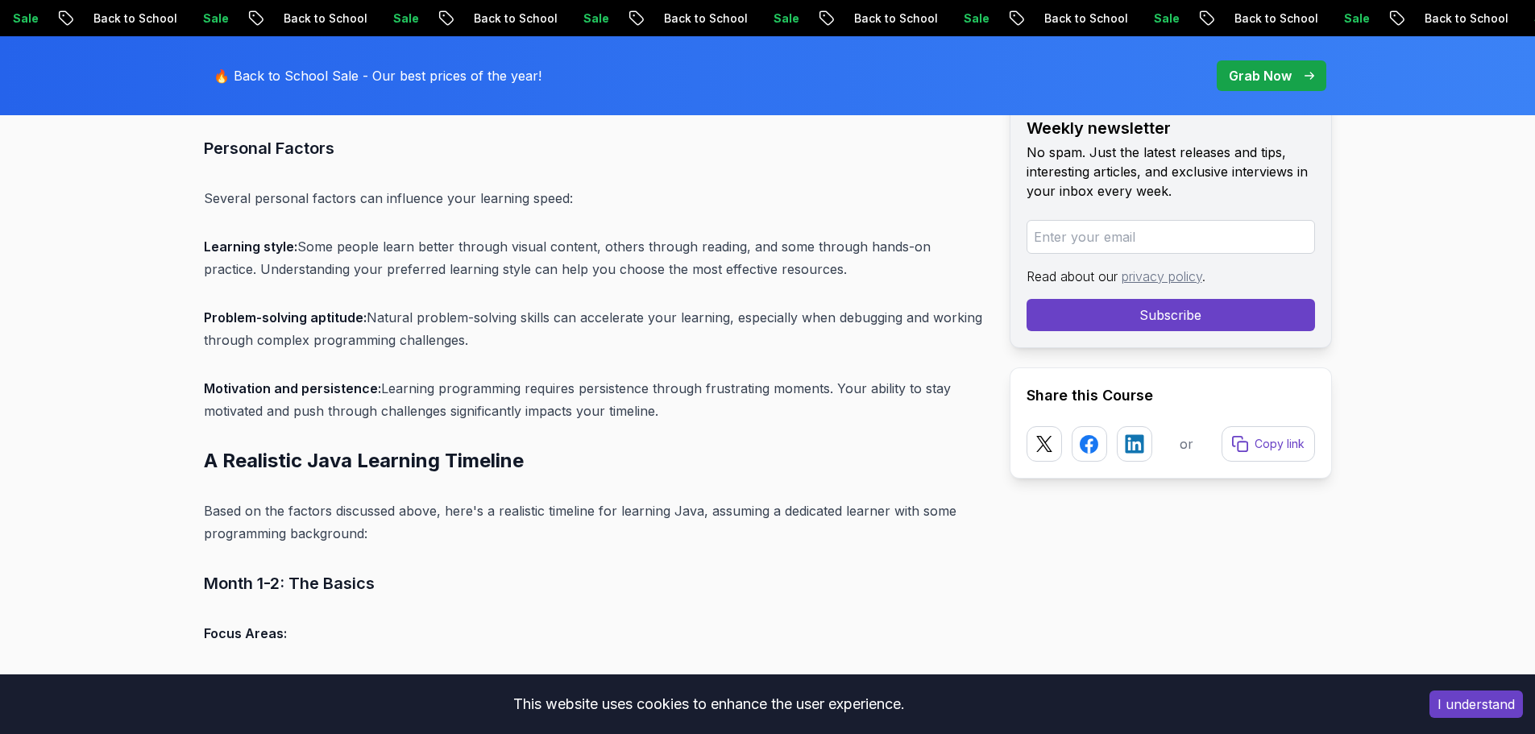
click at [521, 240] on p "Learning style: Some people learn better through visual content, others through…" at bounding box center [594, 257] width 780 height 45
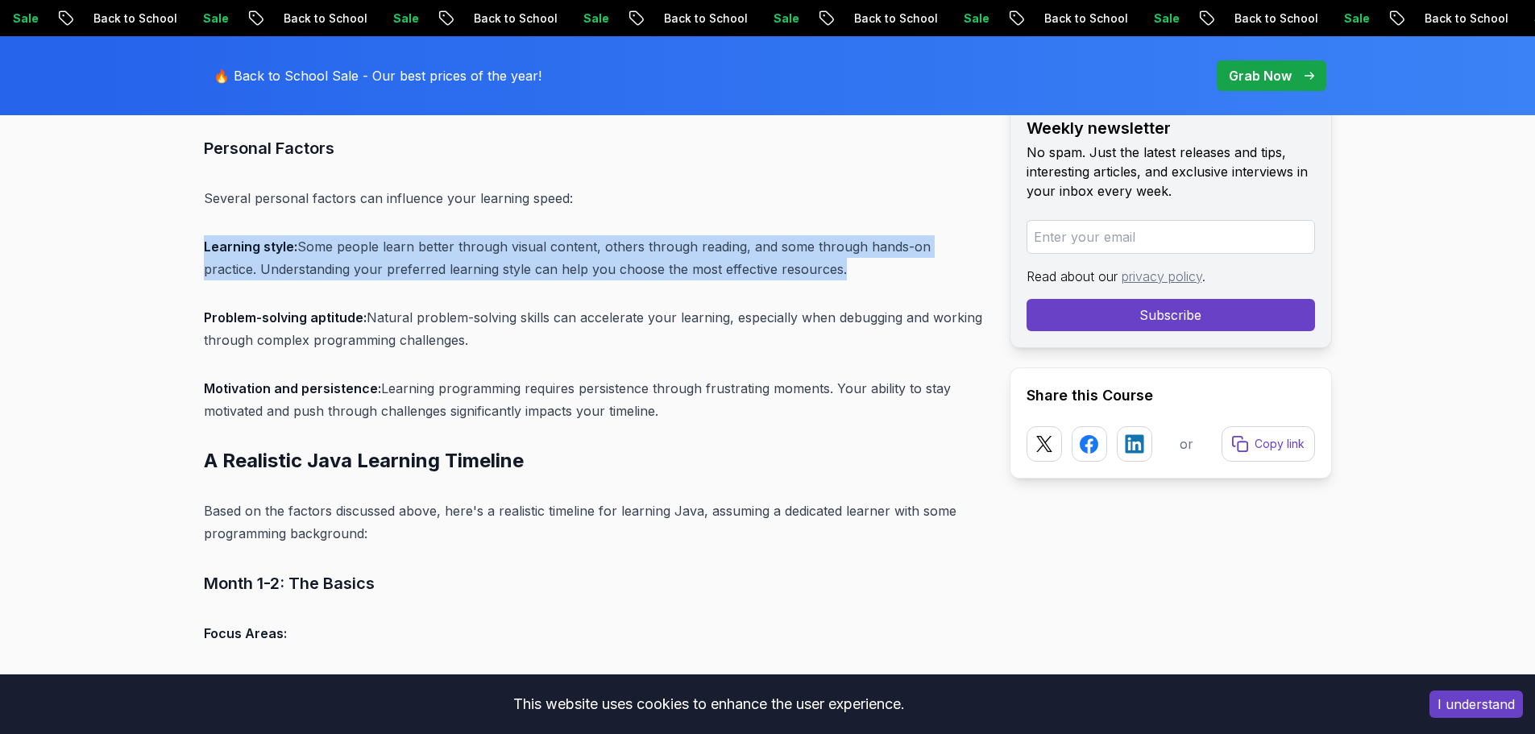
click at [521, 240] on p "Learning style: Some people learn better through visual content, others through…" at bounding box center [594, 257] width 780 height 45
click at [603, 257] on p "Learning style: Some people learn better through visual content, others through…" at bounding box center [594, 257] width 780 height 45
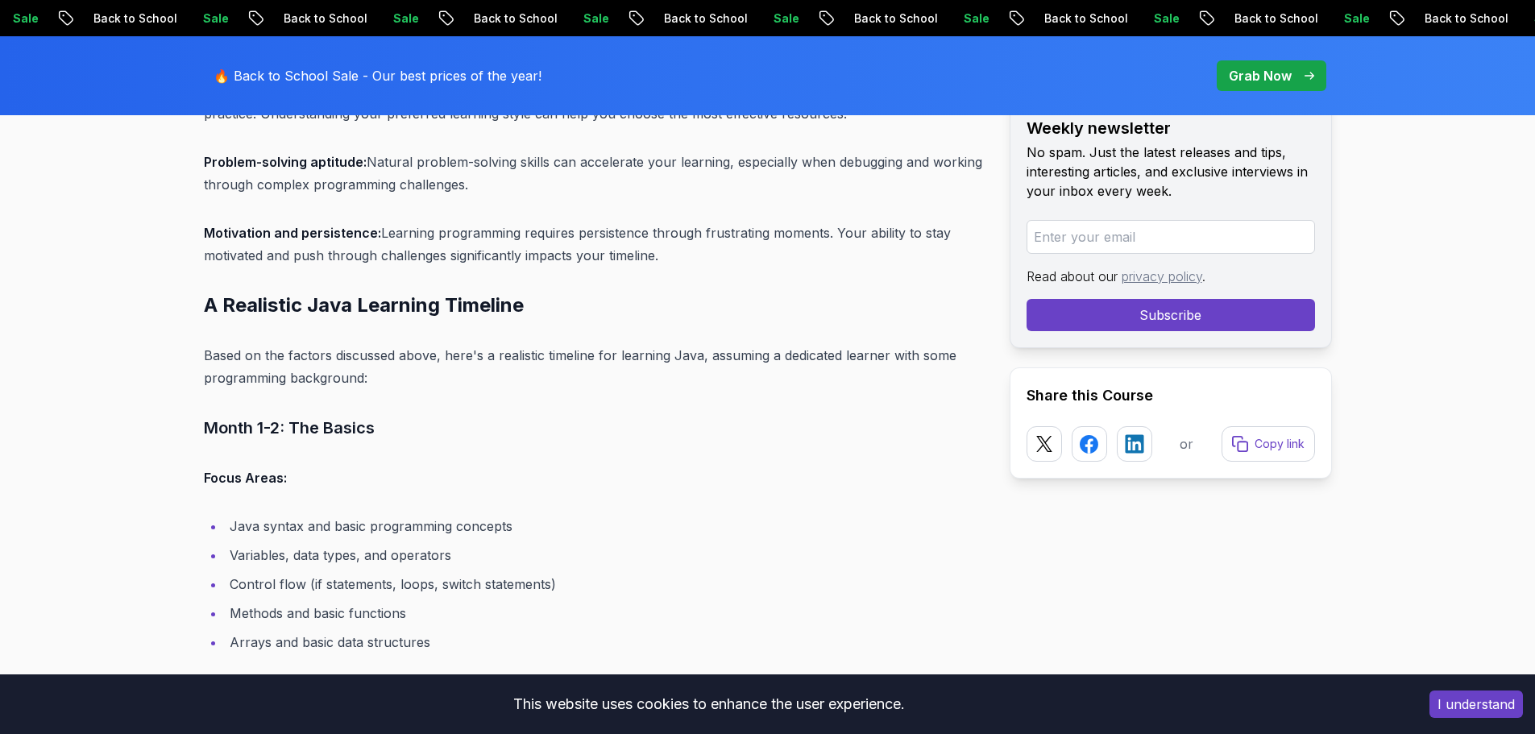
scroll to position [6911, 0]
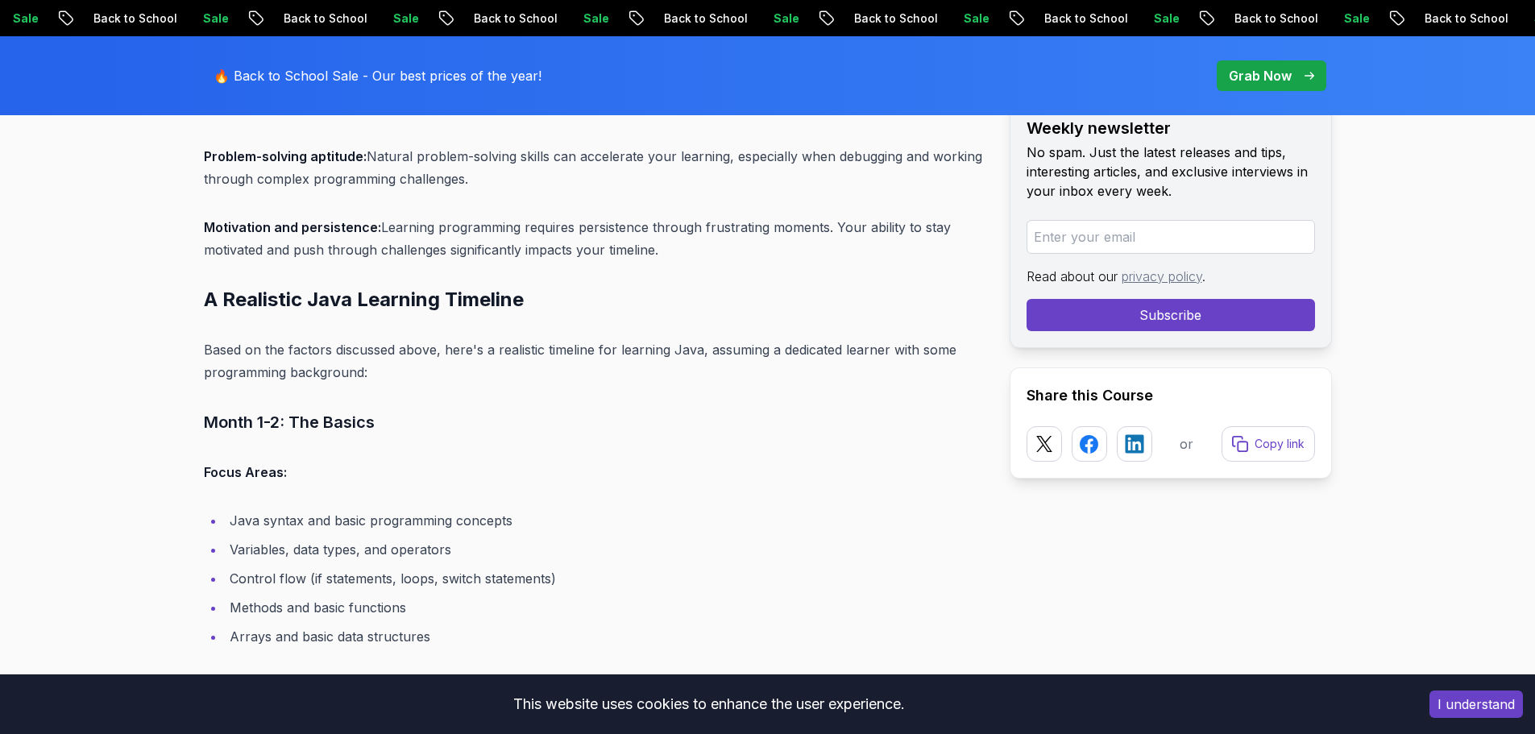
click at [402, 156] on p "Problem-solving aptitude: Natural problem-solving skills can accelerate your le…" at bounding box center [594, 167] width 780 height 45
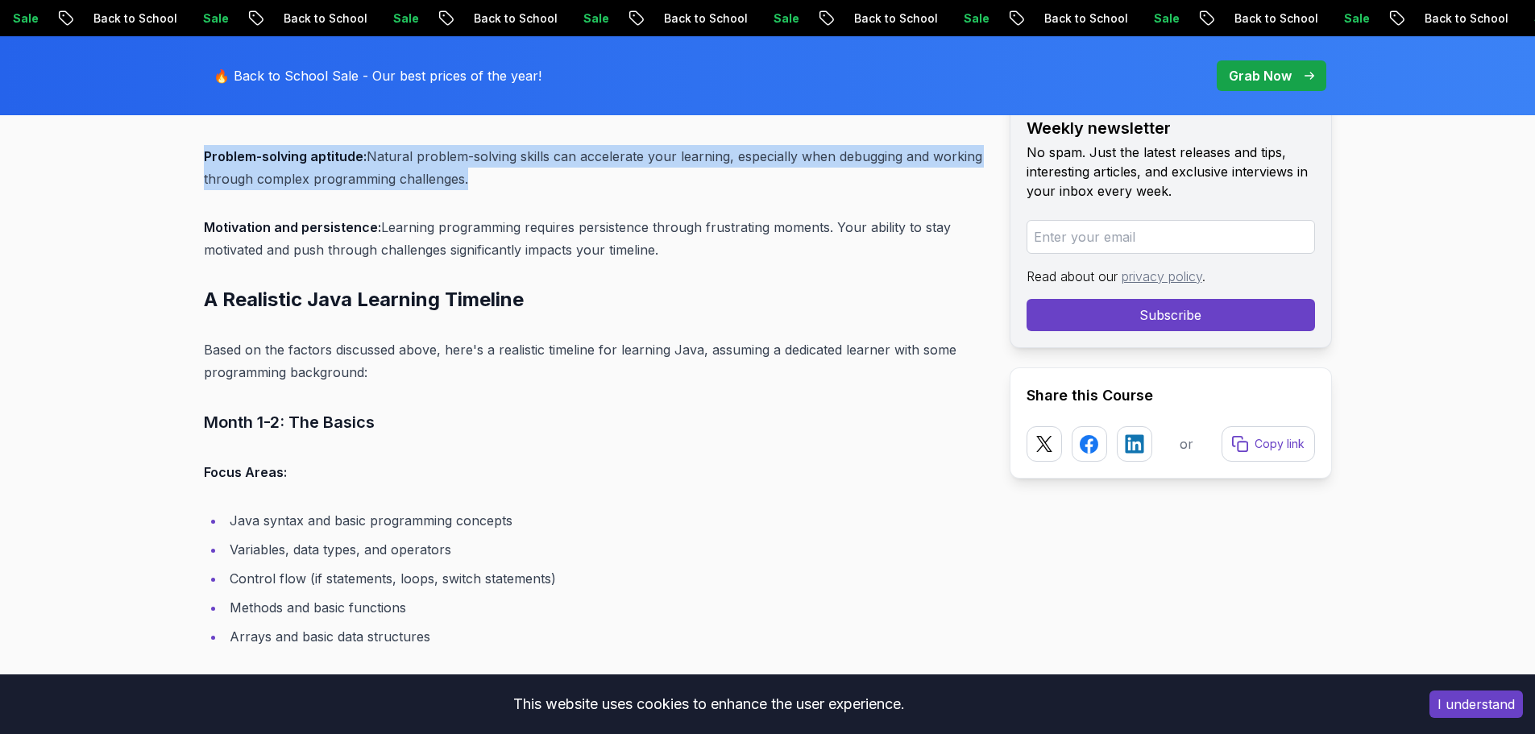
click at [402, 156] on p "Problem-solving aptitude: Natural problem-solving skills can accelerate your le…" at bounding box center [594, 167] width 780 height 45
click at [425, 149] on p "Problem-solving aptitude: Natural problem-solving skills can accelerate your le…" at bounding box center [594, 167] width 780 height 45
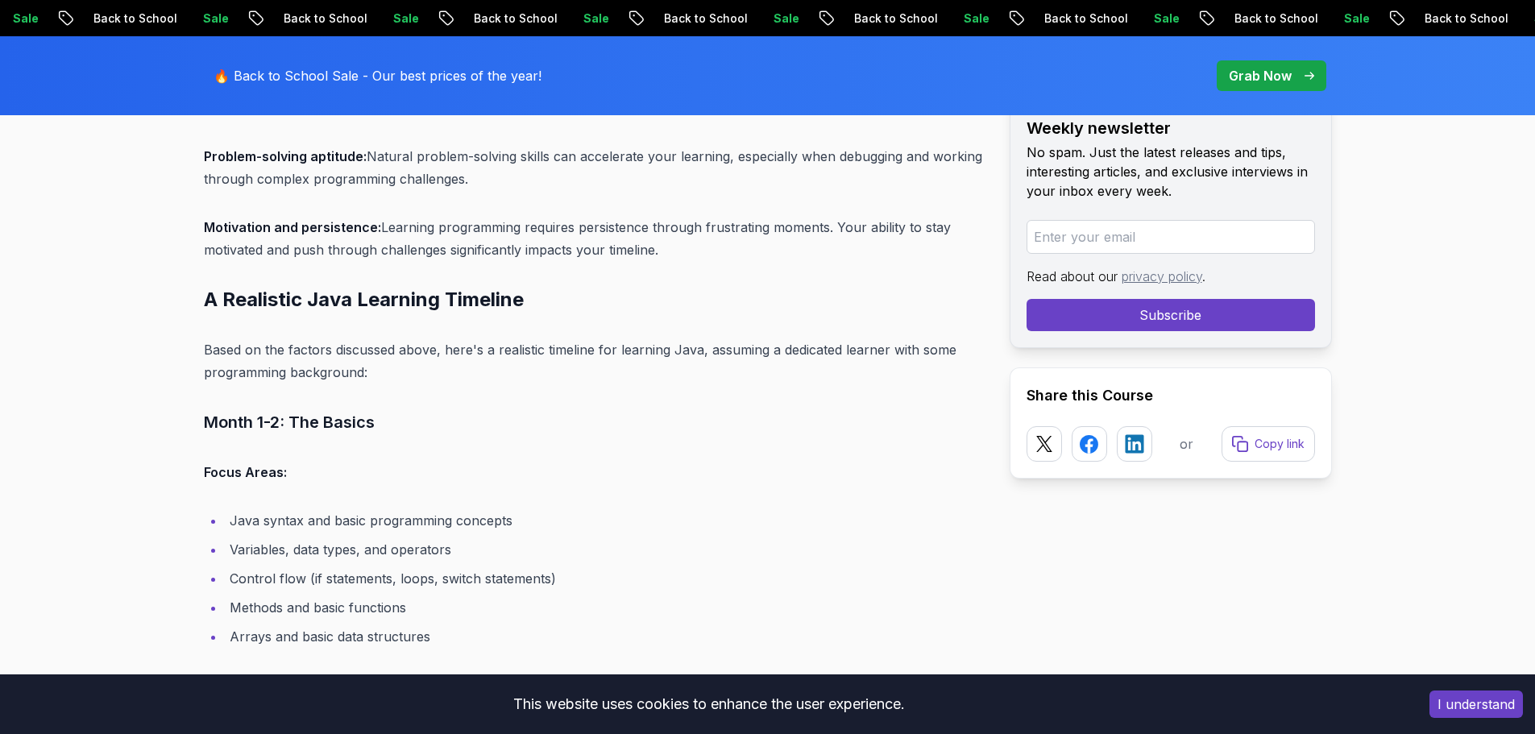
click at [524, 153] on p "Problem-solving aptitude: Natural problem-solving skills can accelerate your le…" at bounding box center [594, 167] width 780 height 45
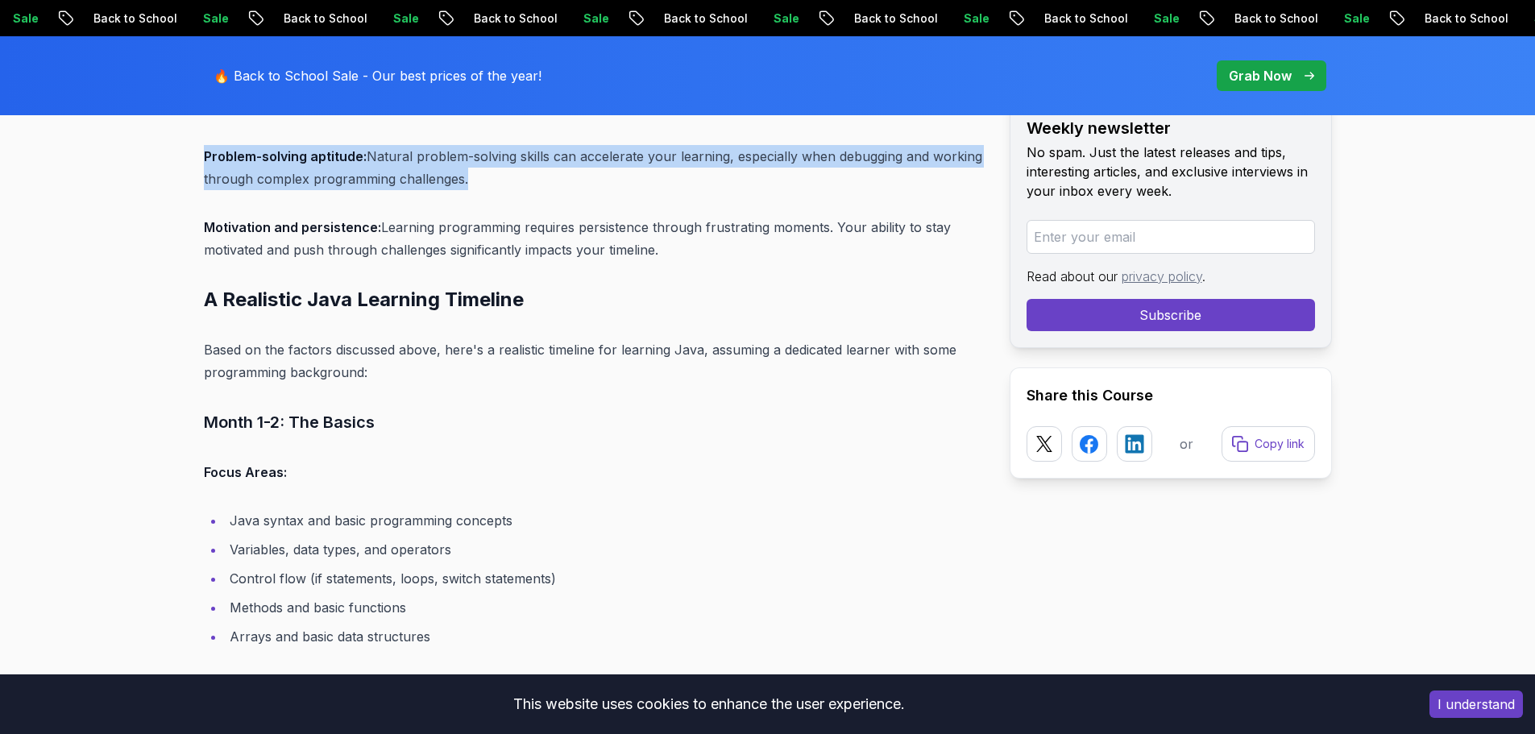
click at [524, 153] on p "Problem-solving aptitude: Natural problem-solving skills can accelerate your le…" at bounding box center [594, 167] width 780 height 45
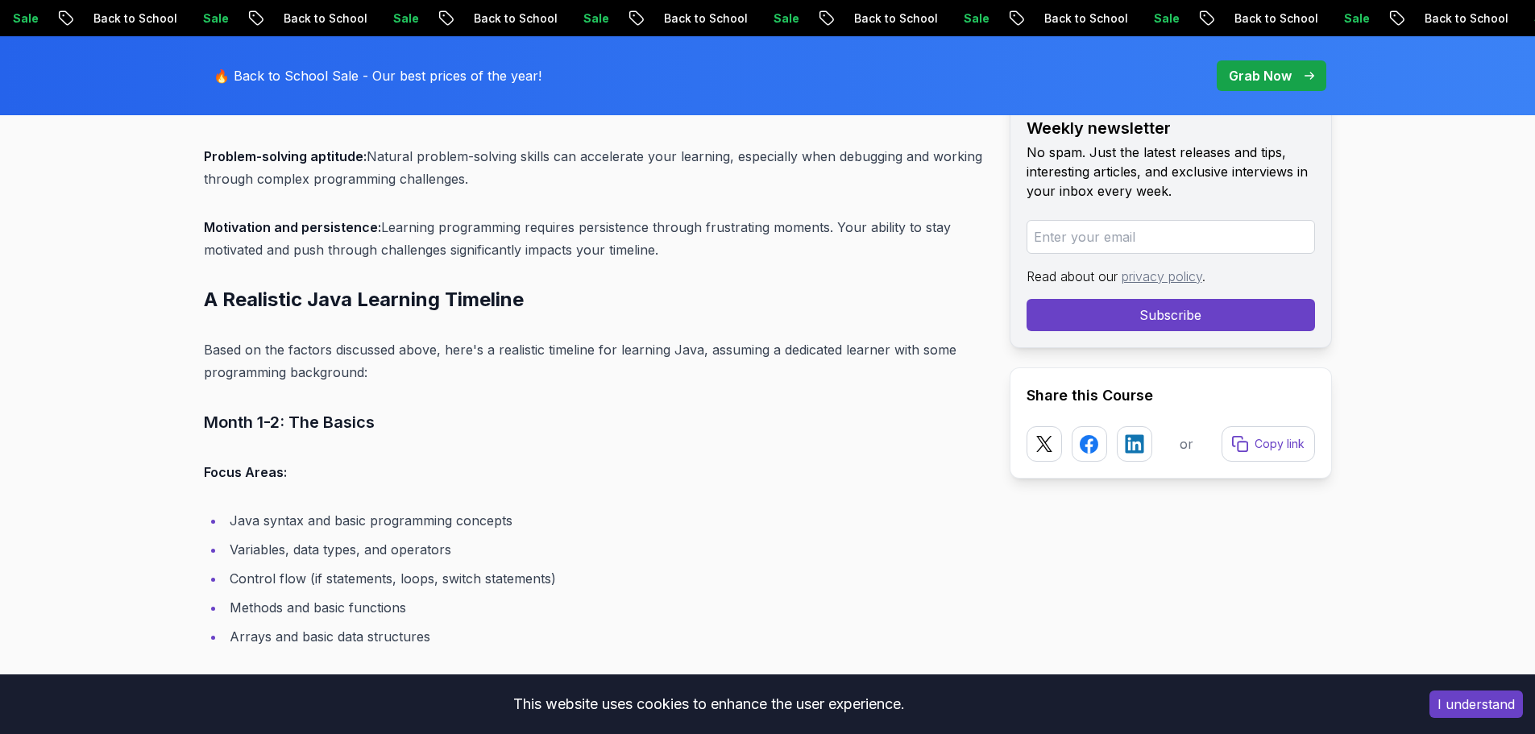
click at [479, 173] on div "Introduction How long does it take to learn Java? The answer isn't as simple as…" at bounding box center [594, 388] width 780 height 12901
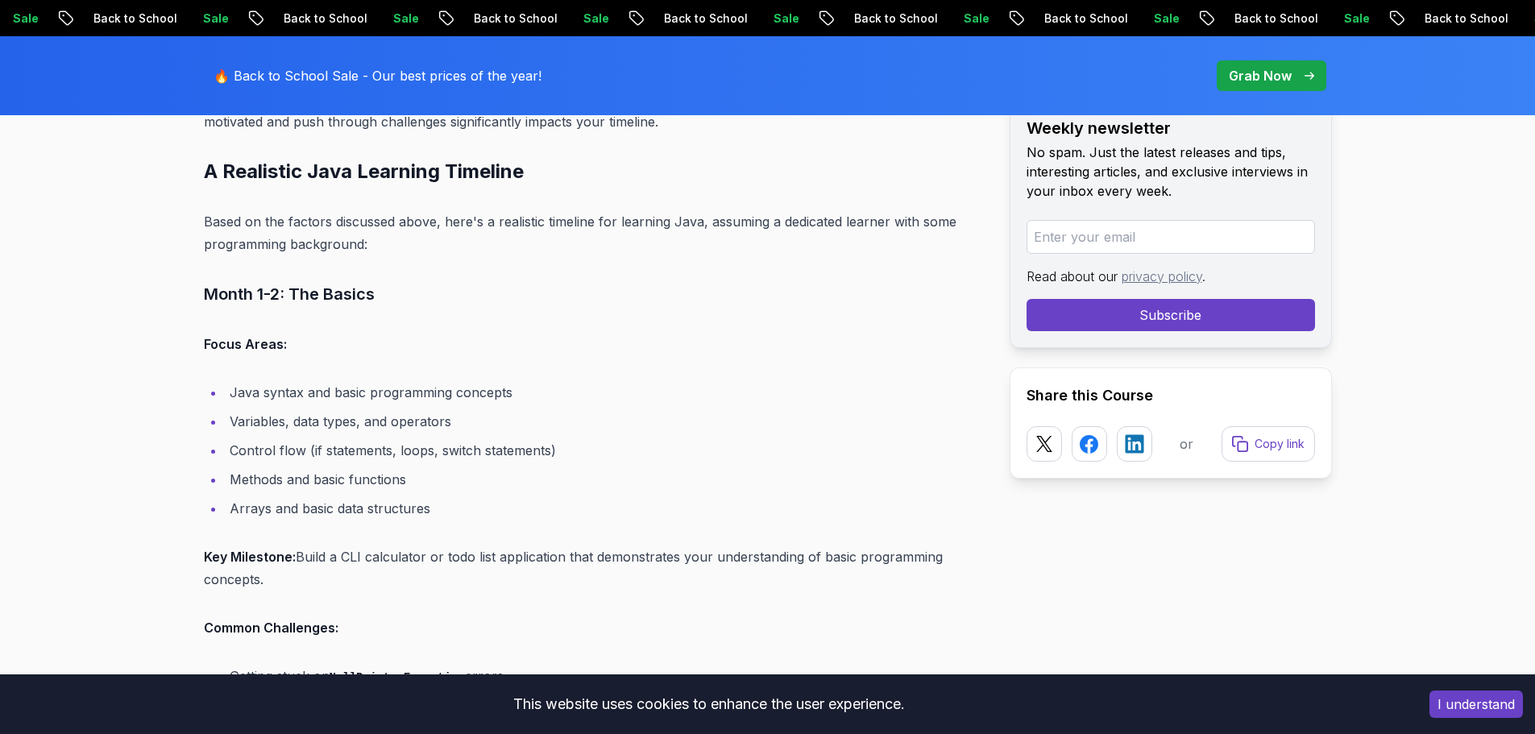
scroll to position [7040, 0]
click at [334, 280] on h3 "Month 1-2: The Basics" at bounding box center [594, 293] width 780 height 26
click at [366, 280] on h3 "Month 1-2: The Basics" at bounding box center [594, 293] width 780 height 26
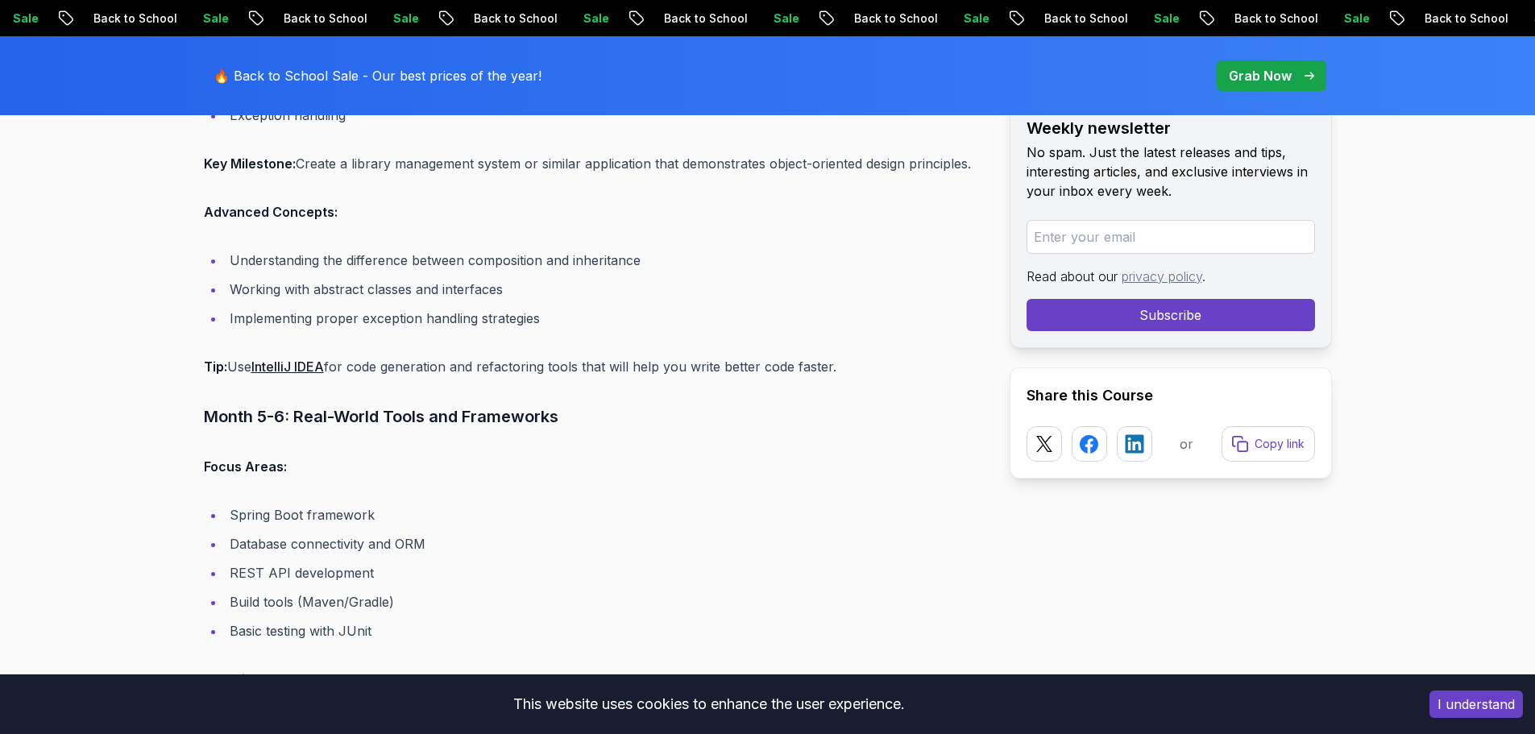
scroll to position [8232, 0]
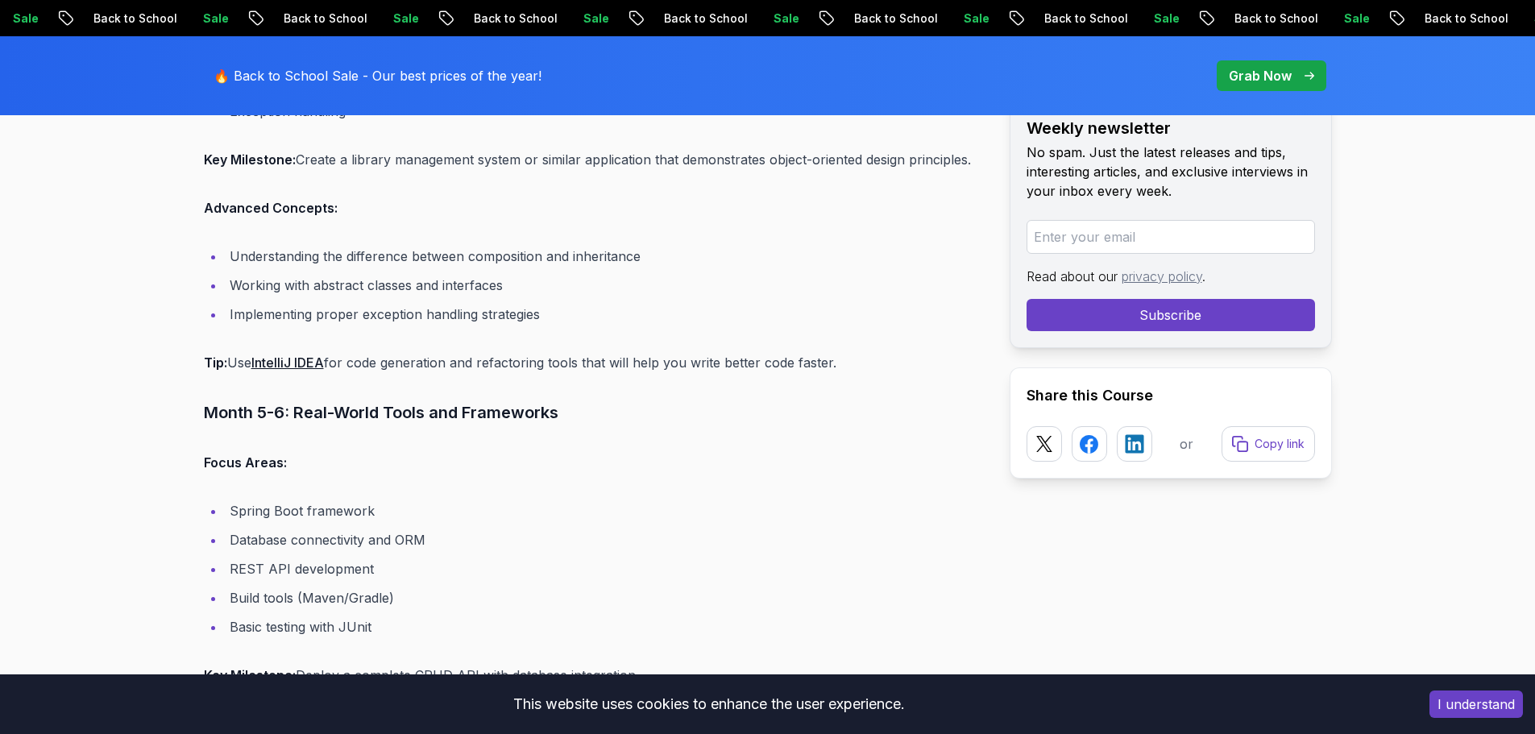
click at [391, 351] on p "Tip: Use IntelliJ IDEA for code generation and refactoring tools that will help…" at bounding box center [594, 362] width 780 height 23
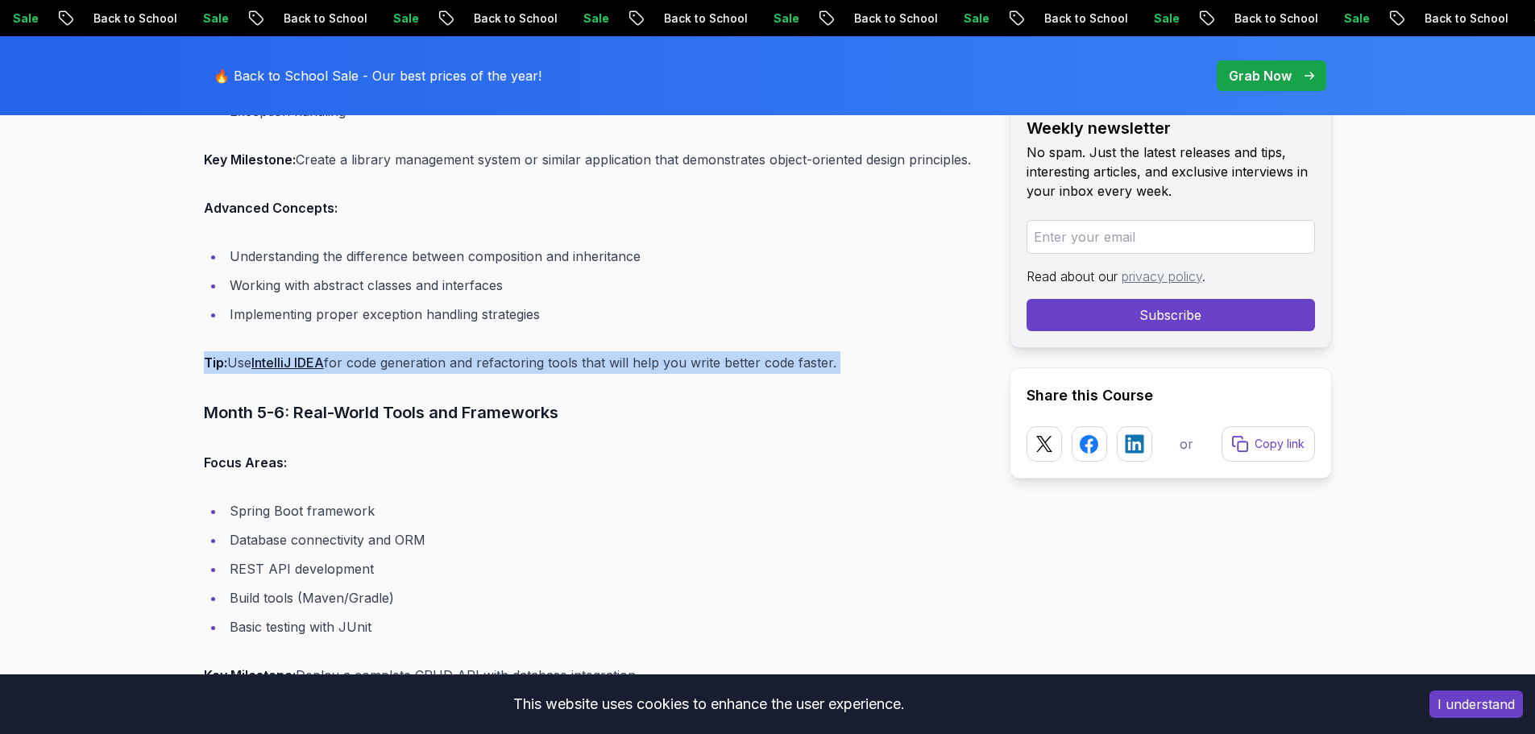
click at [391, 351] on p "Tip: Use IntelliJ IDEA for code generation and refactoring tools that will help…" at bounding box center [594, 362] width 780 height 23
click at [428, 351] on p "Tip: Use IntelliJ IDEA for code generation and refactoring tools that will help…" at bounding box center [594, 362] width 780 height 23
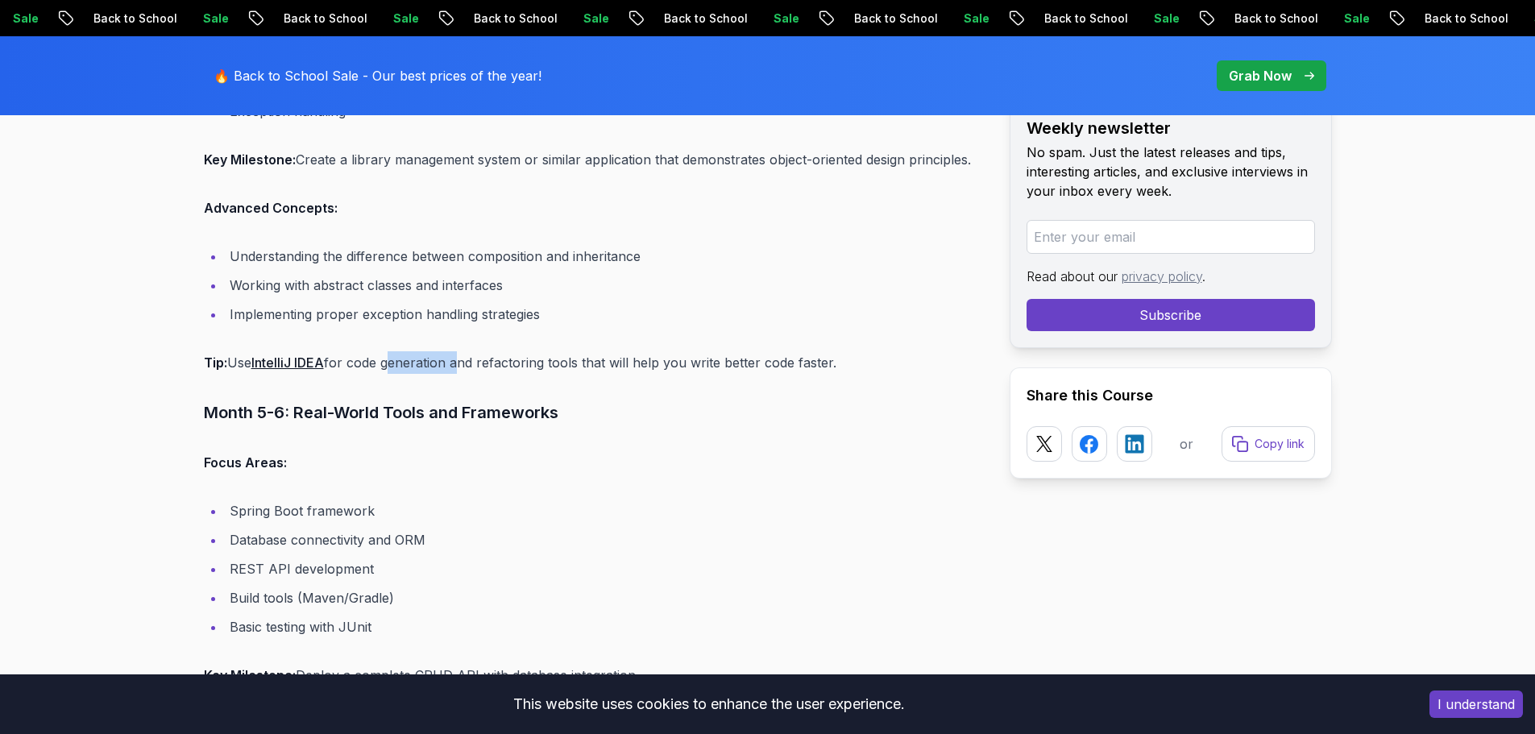
click at [428, 351] on p "Tip: Use IntelliJ IDEA for code generation and refactoring tools that will help…" at bounding box center [594, 362] width 780 height 23
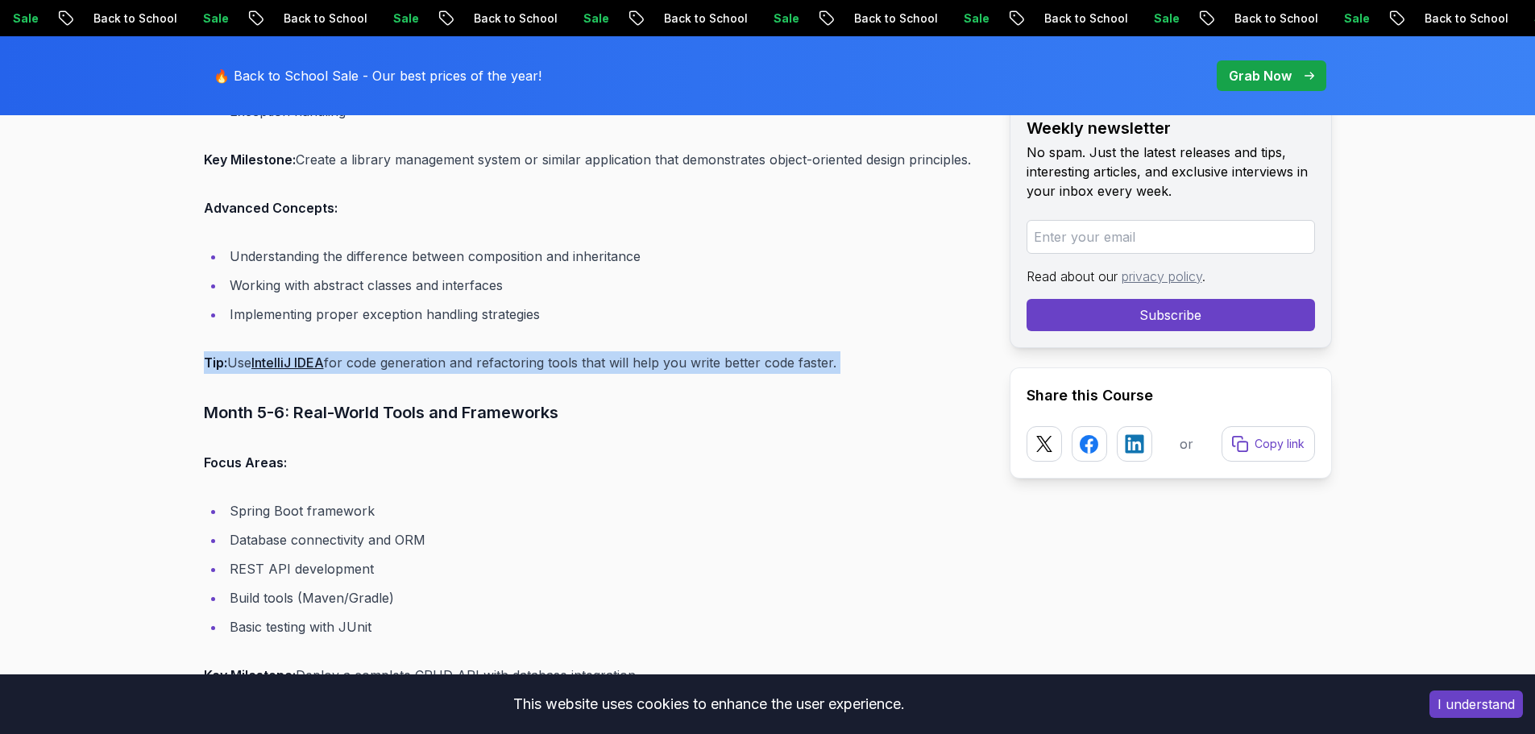
click at [428, 351] on p "Tip: Use IntelliJ IDEA for code generation and refactoring tools that will help…" at bounding box center [594, 362] width 780 height 23
click at [453, 351] on p "Tip: Use IntelliJ IDEA for code generation and refactoring tools that will help…" at bounding box center [594, 362] width 780 height 23
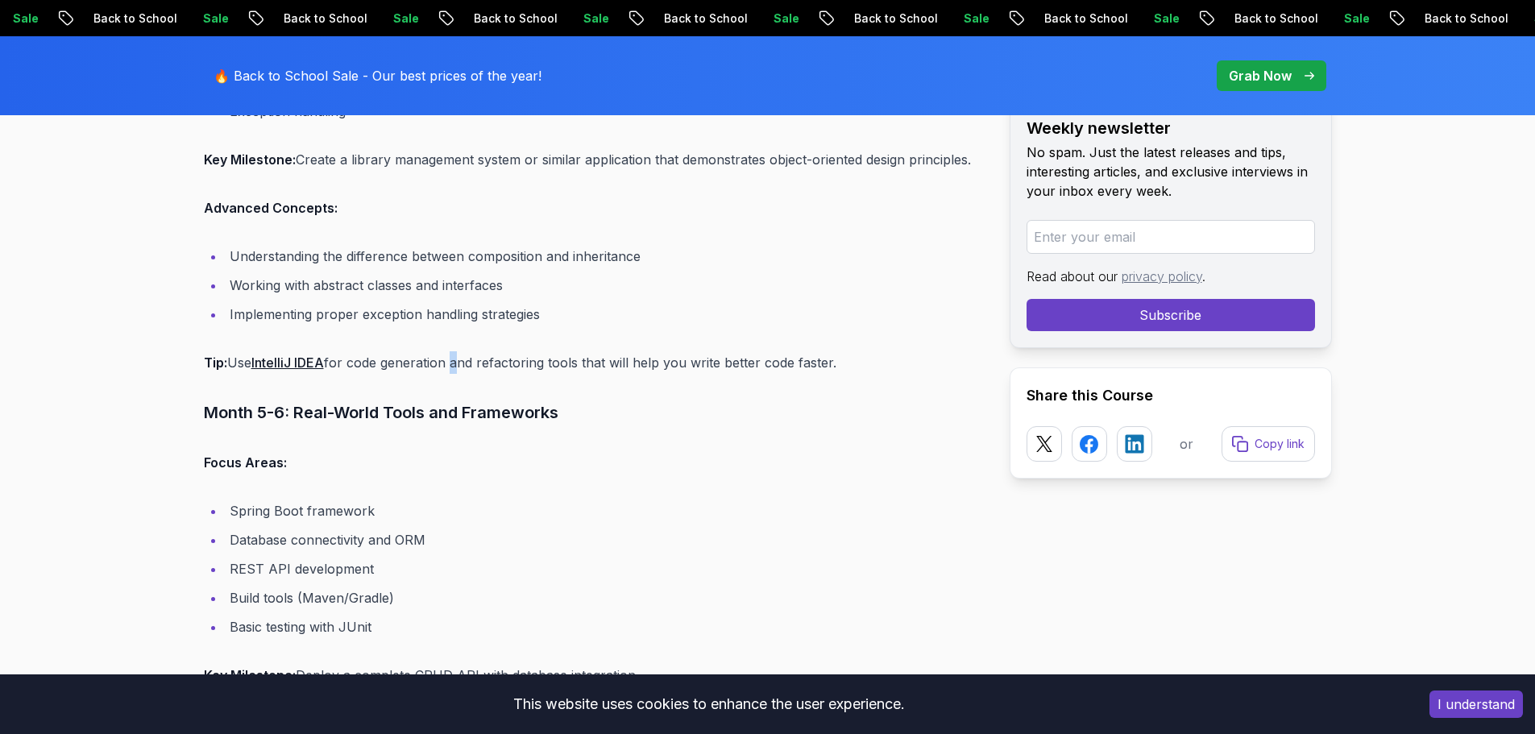
click at [453, 351] on p "Tip: Use IntelliJ IDEA for code generation and refactoring tools that will help…" at bounding box center [594, 362] width 780 height 23
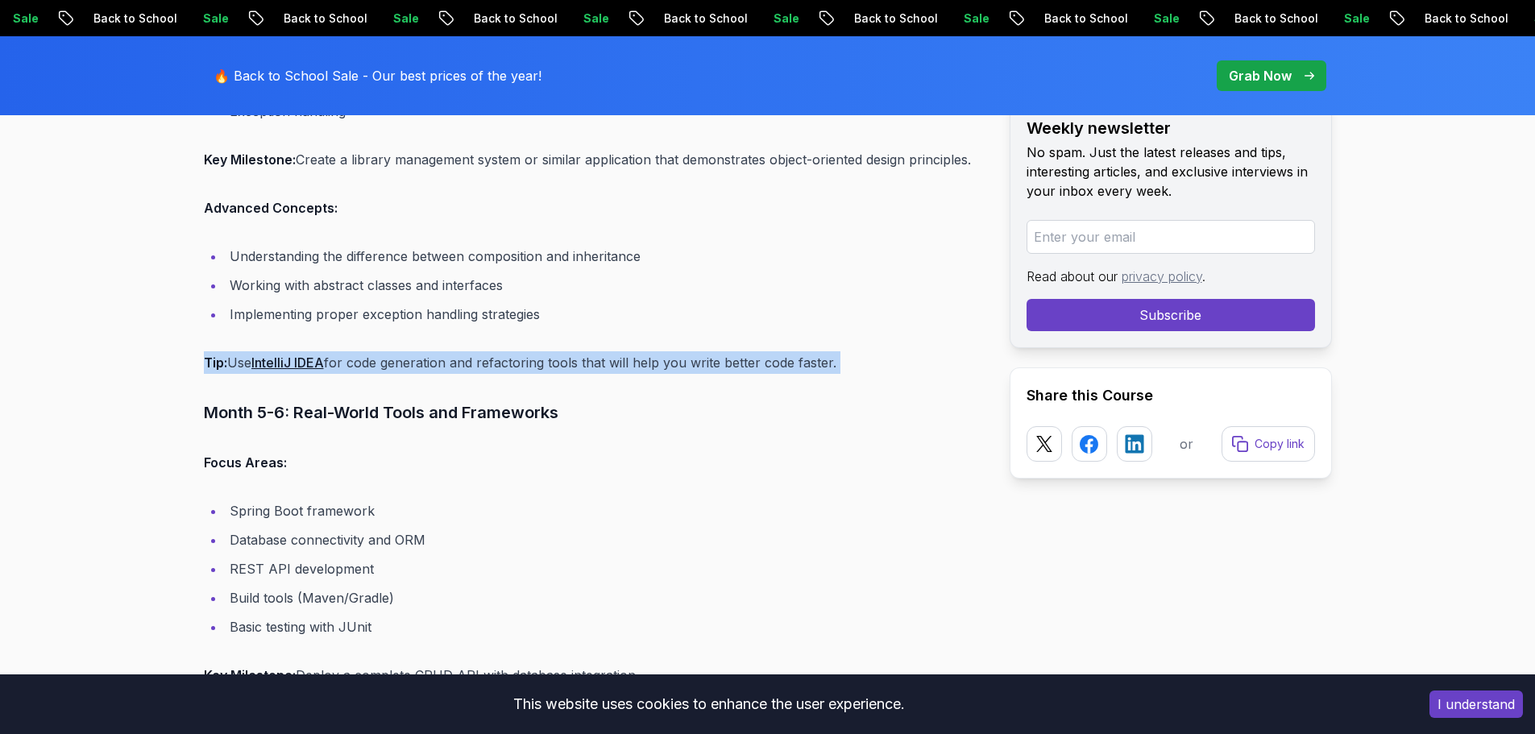
click at [453, 351] on p "Tip: Use IntelliJ IDEA for code generation and refactoring tools that will help…" at bounding box center [594, 362] width 780 height 23
click at [496, 351] on p "Tip: Use IntelliJ IDEA for code generation and refactoring tools that will help…" at bounding box center [594, 362] width 780 height 23
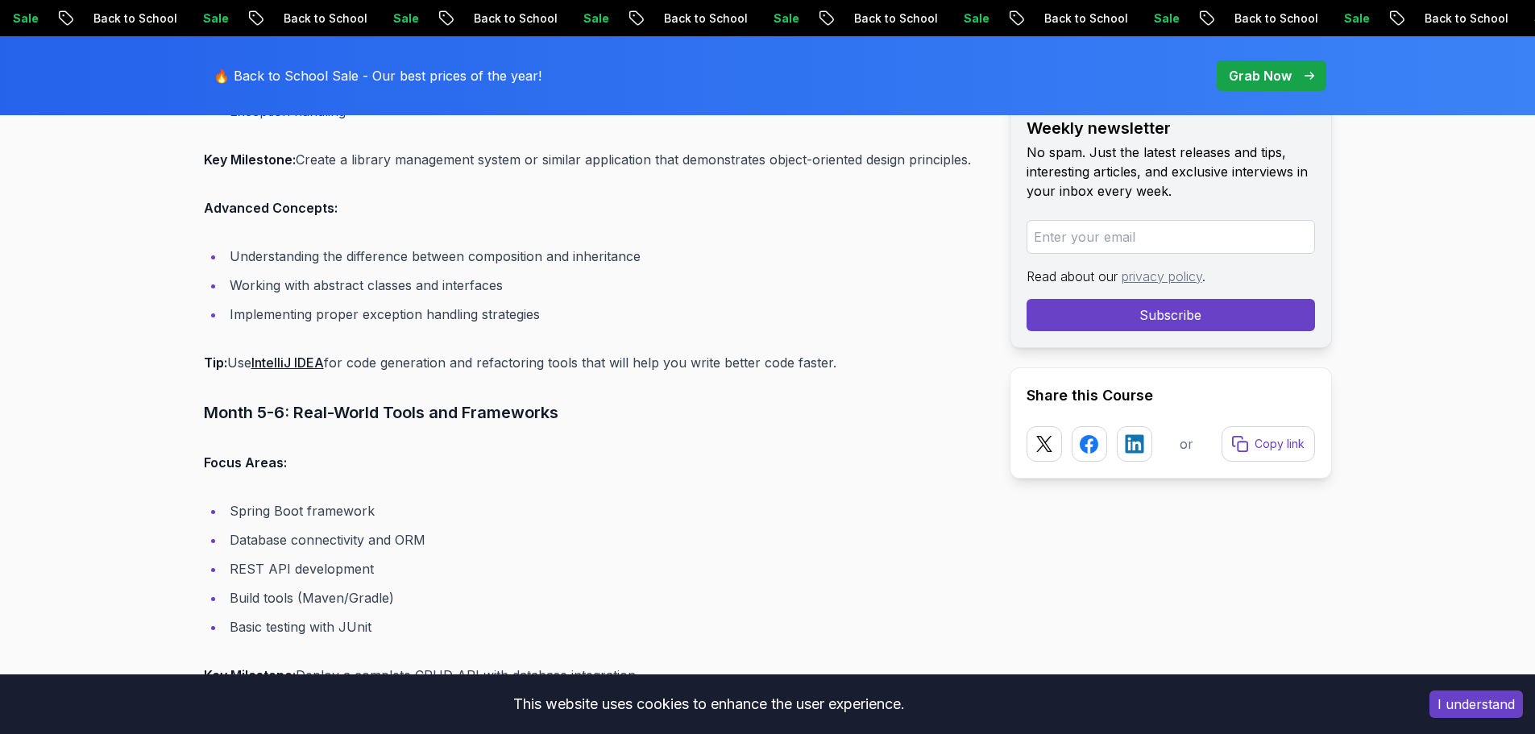
click at [585, 351] on p "Tip: Use IntelliJ IDEA for code generation and refactoring tools that will help…" at bounding box center [594, 362] width 780 height 23
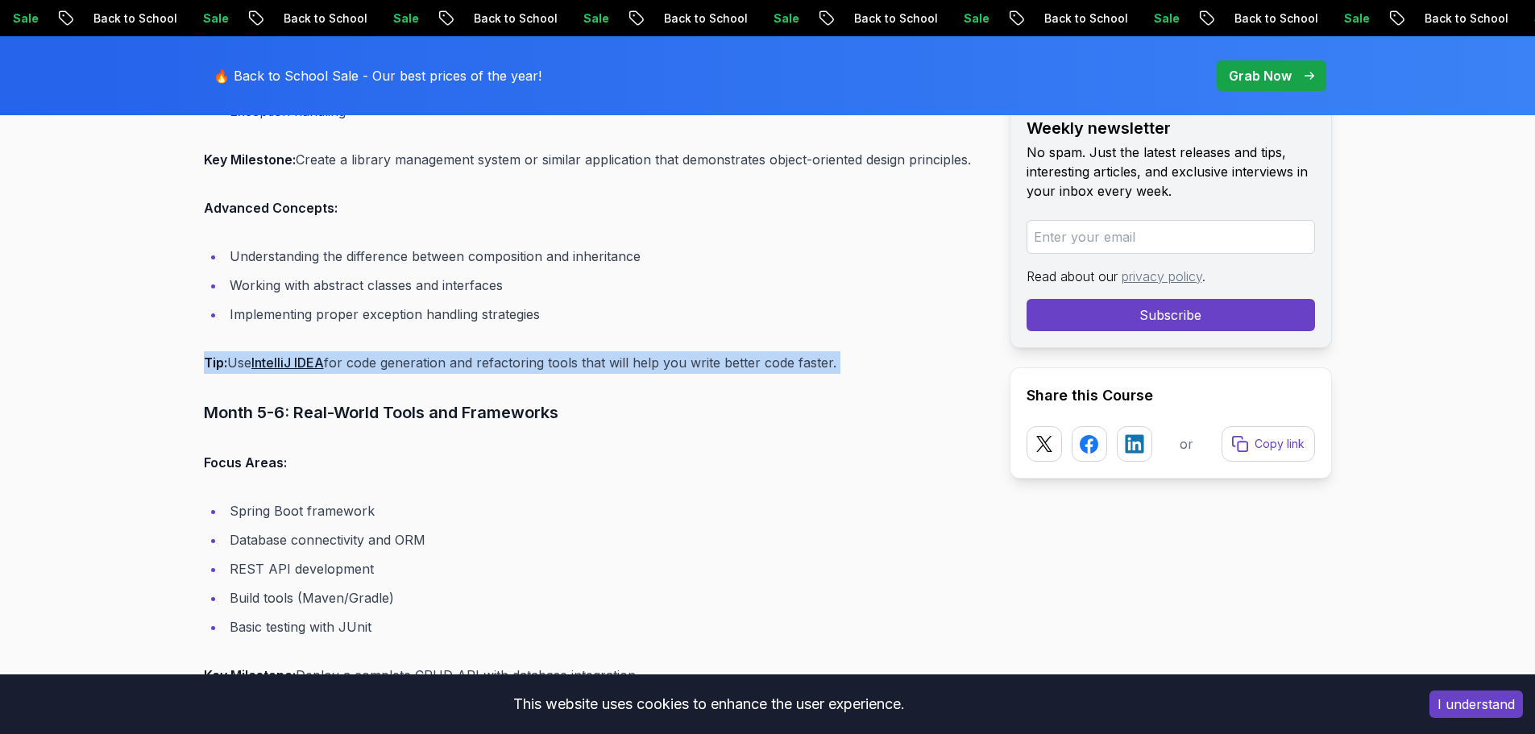
drag, startPoint x: 585, startPoint y: 347, endPoint x: 633, endPoint y: 351, distance: 47.7
click at [590, 351] on p "Tip: Use IntelliJ IDEA for code generation and refactoring tools that will help…" at bounding box center [594, 362] width 780 height 23
click at [633, 351] on p "Tip: Use IntelliJ IDEA for code generation and refactoring tools that will help…" at bounding box center [594, 362] width 780 height 23
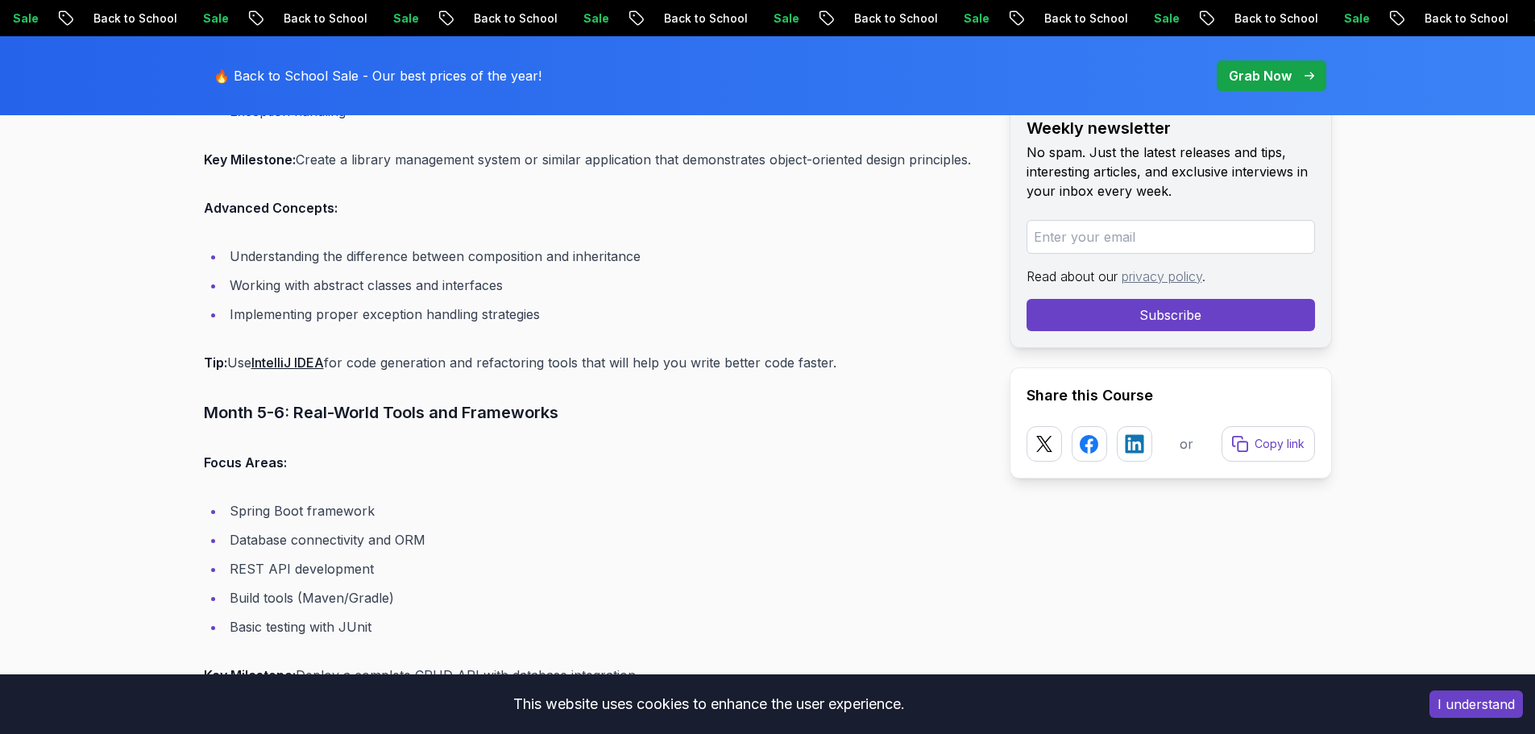
click at [441, 400] on h3 "Month 5-6: Real-World Tools and Frameworks" at bounding box center [594, 413] width 780 height 26
click at [483, 400] on h3 "Month 5-6: Real-World Tools and Frameworks" at bounding box center [594, 413] width 780 height 26
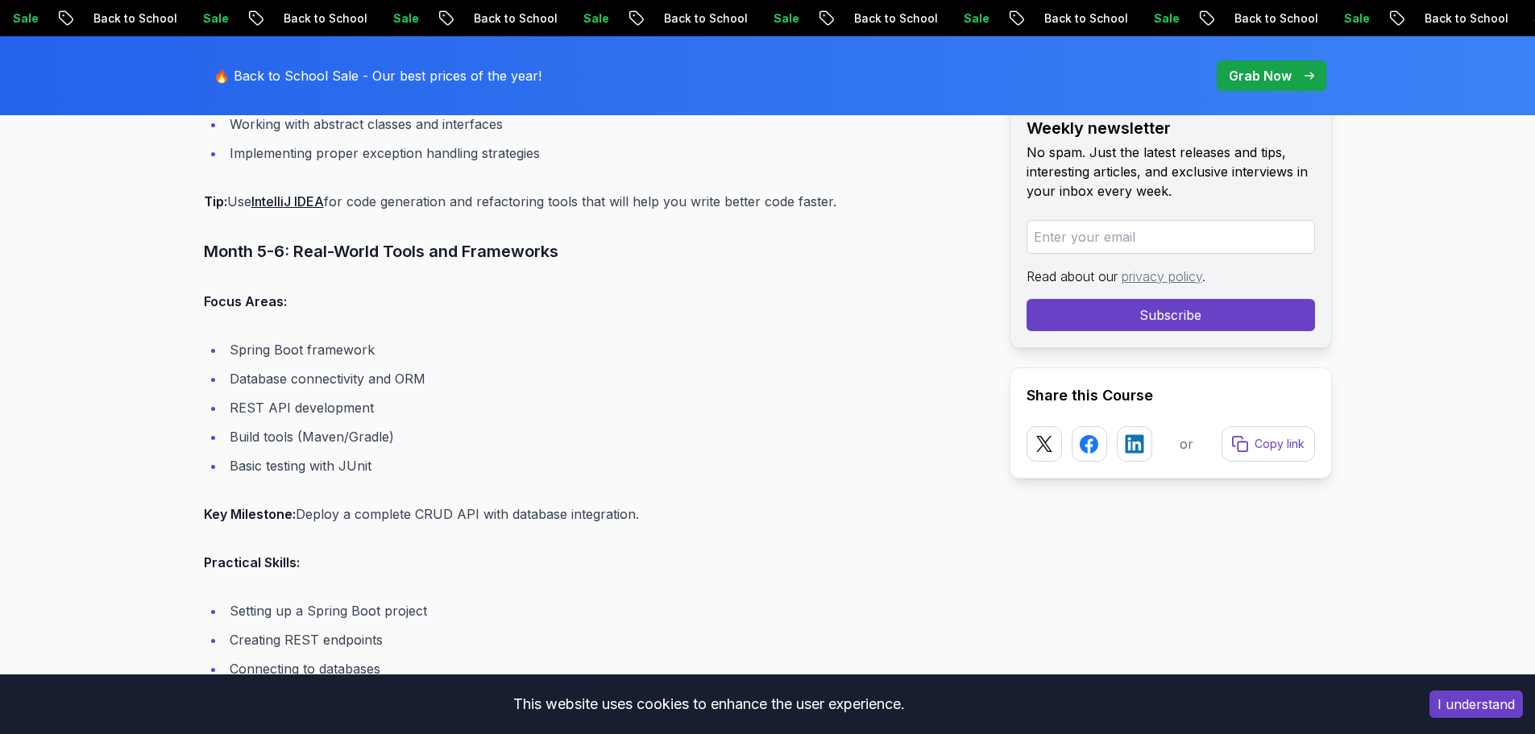
scroll to position [8474, 0]
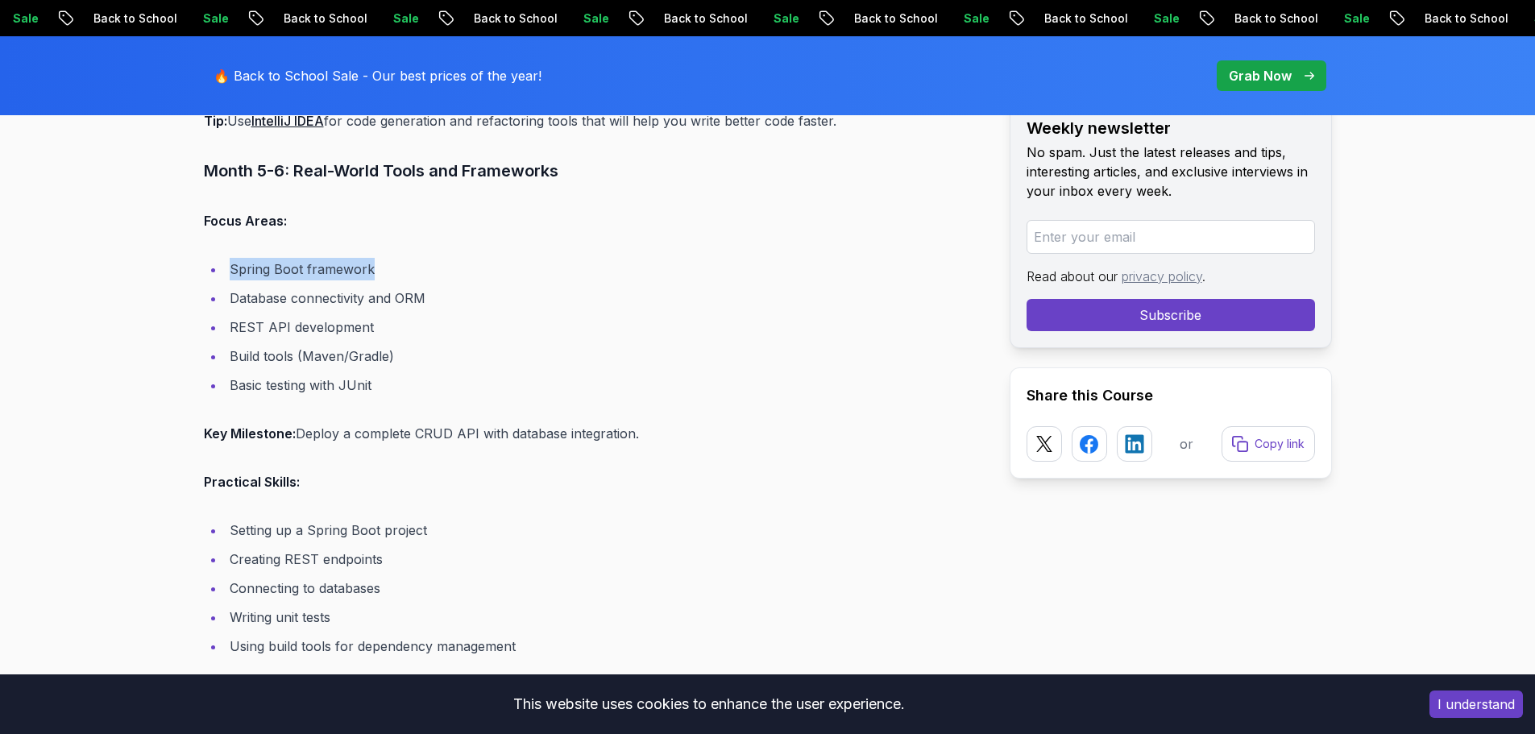
drag, startPoint x: 218, startPoint y: 249, endPoint x: 396, endPoint y: 256, distance: 178.3
click at [396, 258] on ul "Spring Boot framework Database connectivity and ORM REST API development Build …" at bounding box center [594, 327] width 780 height 139
click at [396, 258] on li "Spring Boot framework" at bounding box center [604, 269] width 759 height 23
click at [343, 287] on li "Database connectivity and ORM" at bounding box center [604, 298] width 759 height 23
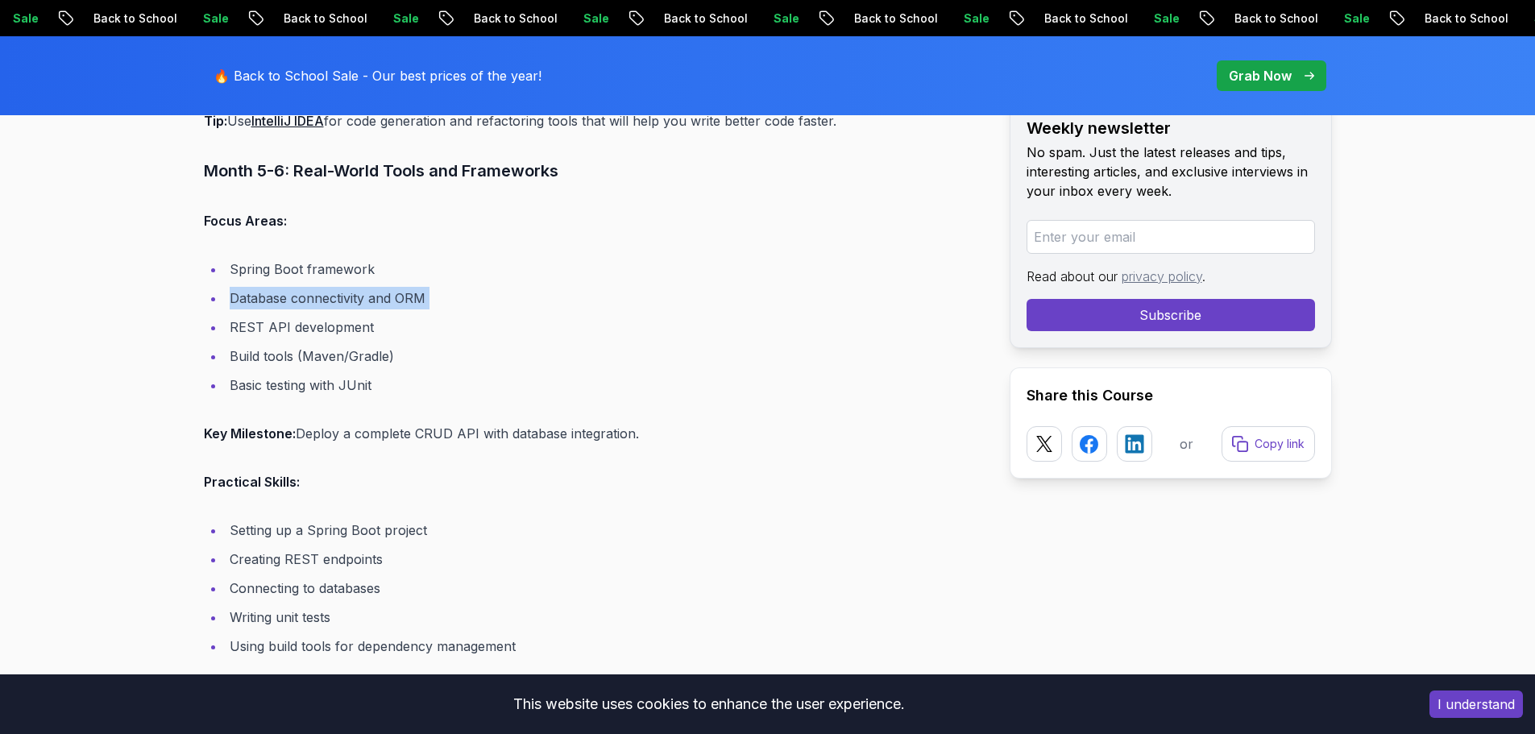
click at [343, 287] on li "Database connectivity and ORM" at bounding box center [604, 298] width 759 height 23
click at [272, 318] on ul "Spring Boot framework Database connectivity and ORM REST API development Build …" at bounding box center [594, 327] width 780 height 139
click at [313, 316] on li "REST API development" at bounding box center [604, 327] width 759 height 23
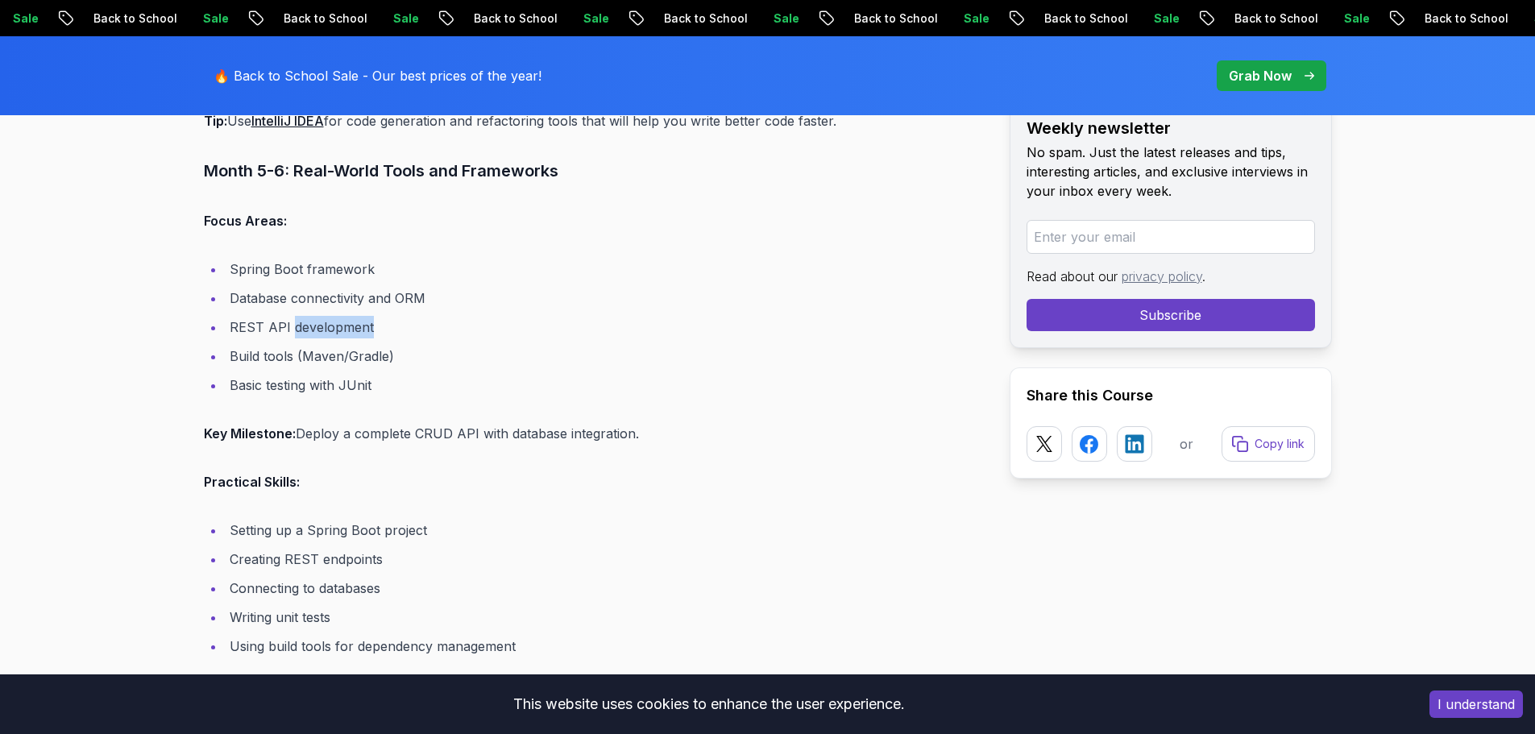
click at [313, 316] on li "REST API development" at bounding box center [604, 327] width 759 height 23
click at [290, 345] on li "Build tools (Maven/Gradle)" at bounding box center [604, 356] width 759 height 23
drag, startPoint x: 291, startPoint y: 334, endPoint x: 289, endPoint y: 343, distance: 9.2
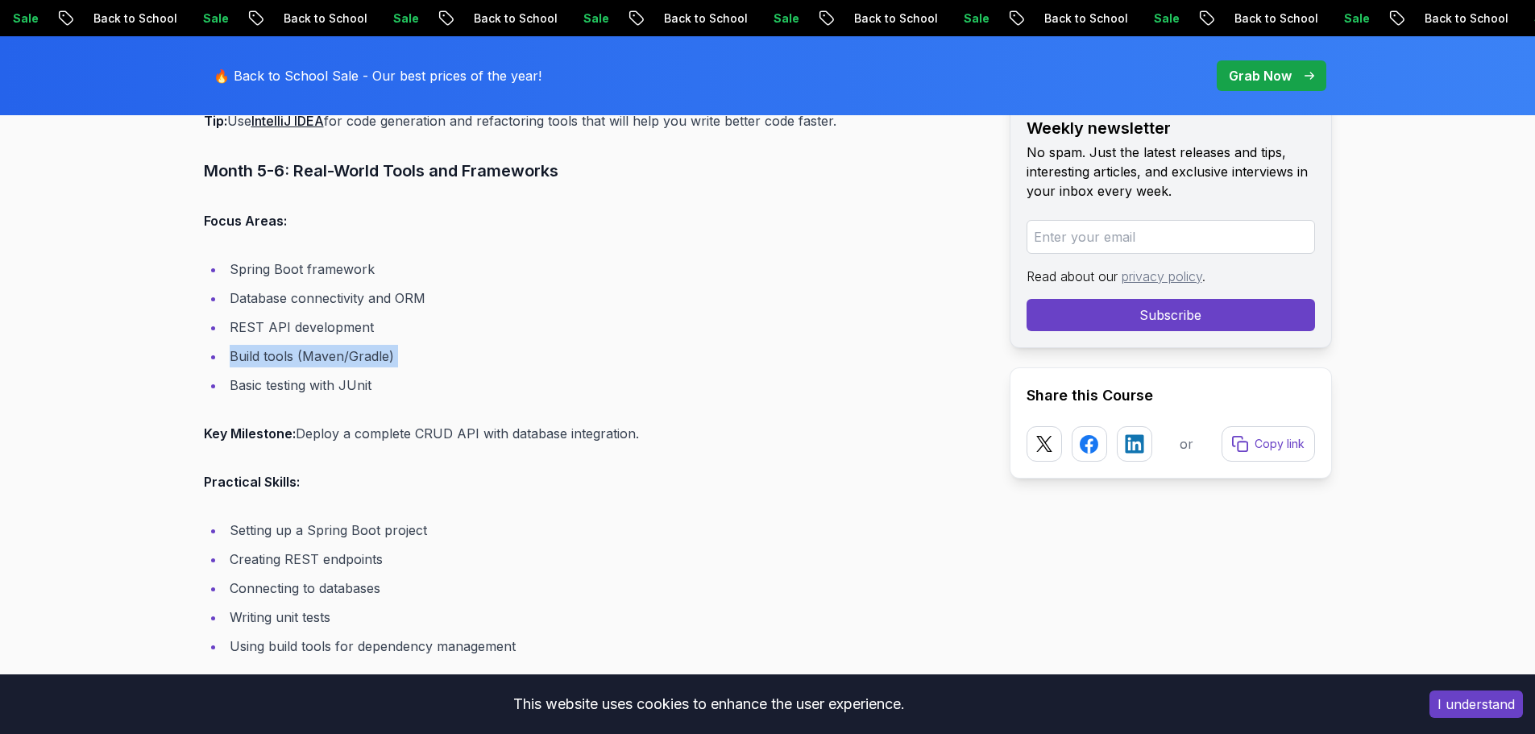
click at [292, 345] on li "Build tools (Maven/Gradle)" at bounding box center [604, 356] width 759 height 23
click at [280, 374] on li "Basic testing with JUnit" at bounding box center [604, 385] width 759 height 23
drag, startPoint x: 280, startPoint y: 363, endPoint x: 340, endPoint y: 368, distance: 60.7
click at [281, 374] on li "Basic testing with JUnit" at bounding box center [604, 385] width 759 height 23
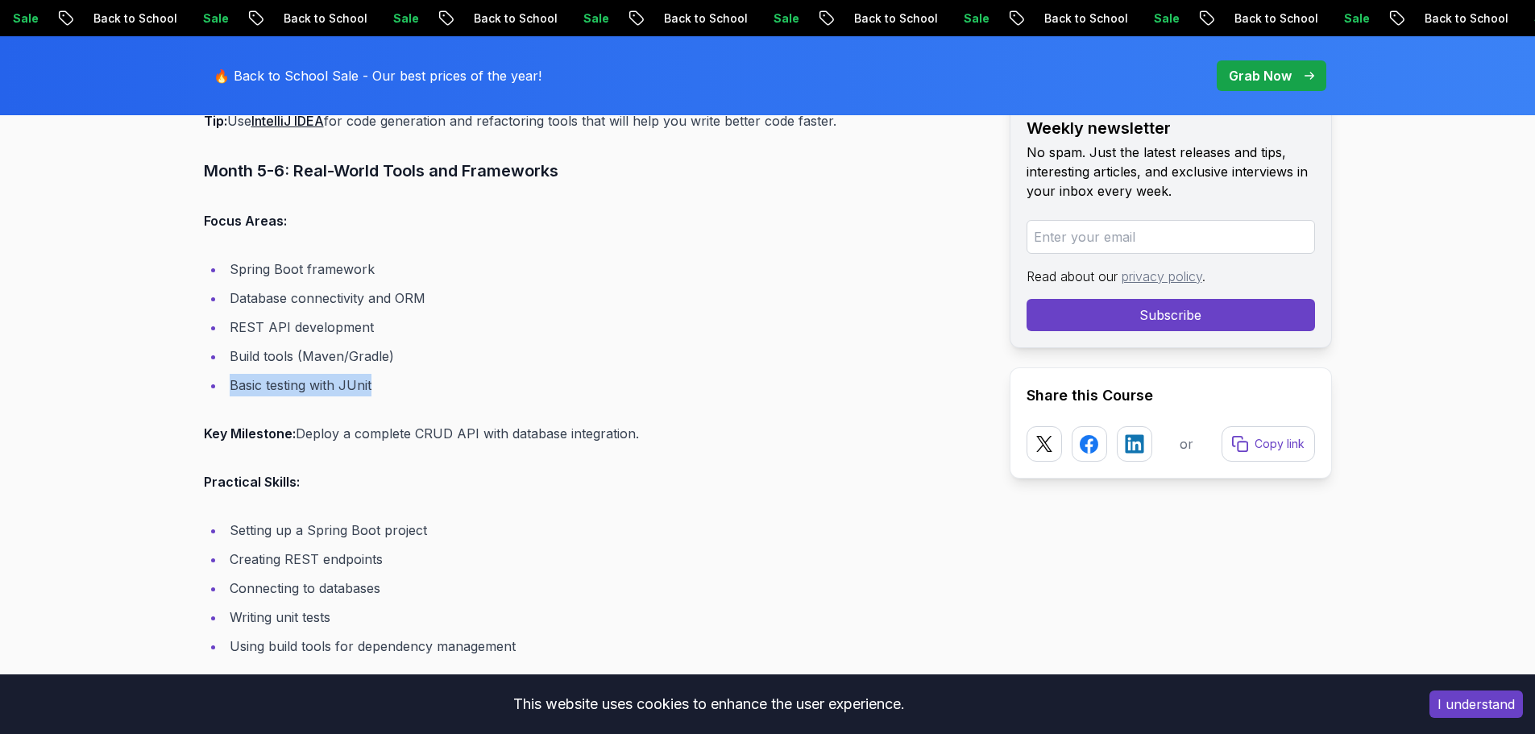
click at [340, 374] on li "Basic testing with JUnit" at bounding box center [604, 385] width 759 height 23
click at [256, 422] on p "Key Milestone: Deploy a complete CRUD API with database integration." at bounding box center [594, 433] width 780 height 23
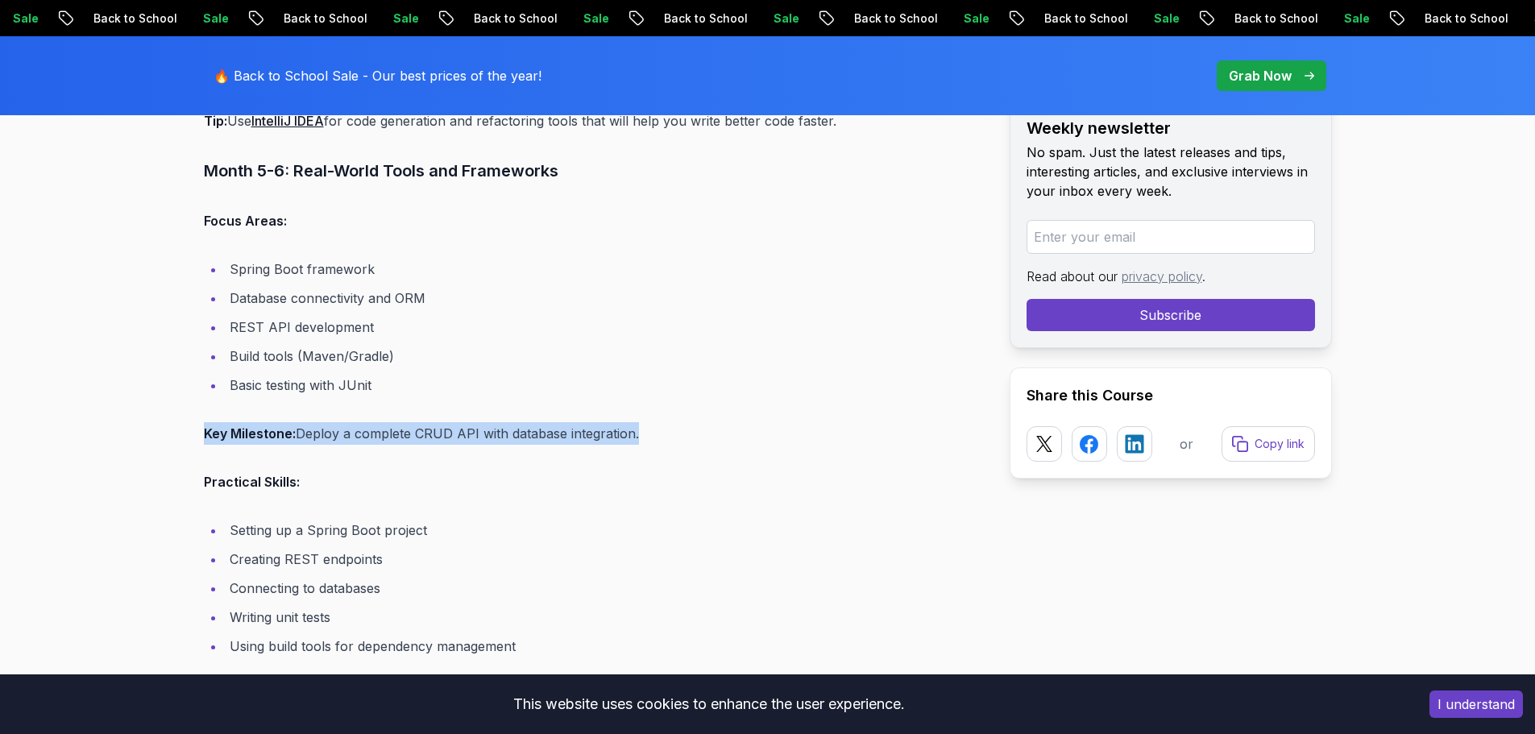
drag, startPoint x: 256, startPoint y: 402, endPoint x: 302, endPoint y: 405, distance: 46.0
click at [256, 422] on p "Key Milestone: Deploy a complete CRUD API with database integration." at bounding box center [594, 433] width 780 height 23
click at [328, 422] on p "Key Milestone: Deploy a complete CRUD API with database integration." at bounding box center [594, 433] width 780 height 23
drag, startPoint x: 328, startPoint y: 409, endPoint x: 372, endPoint y: 414, distance: 44.7
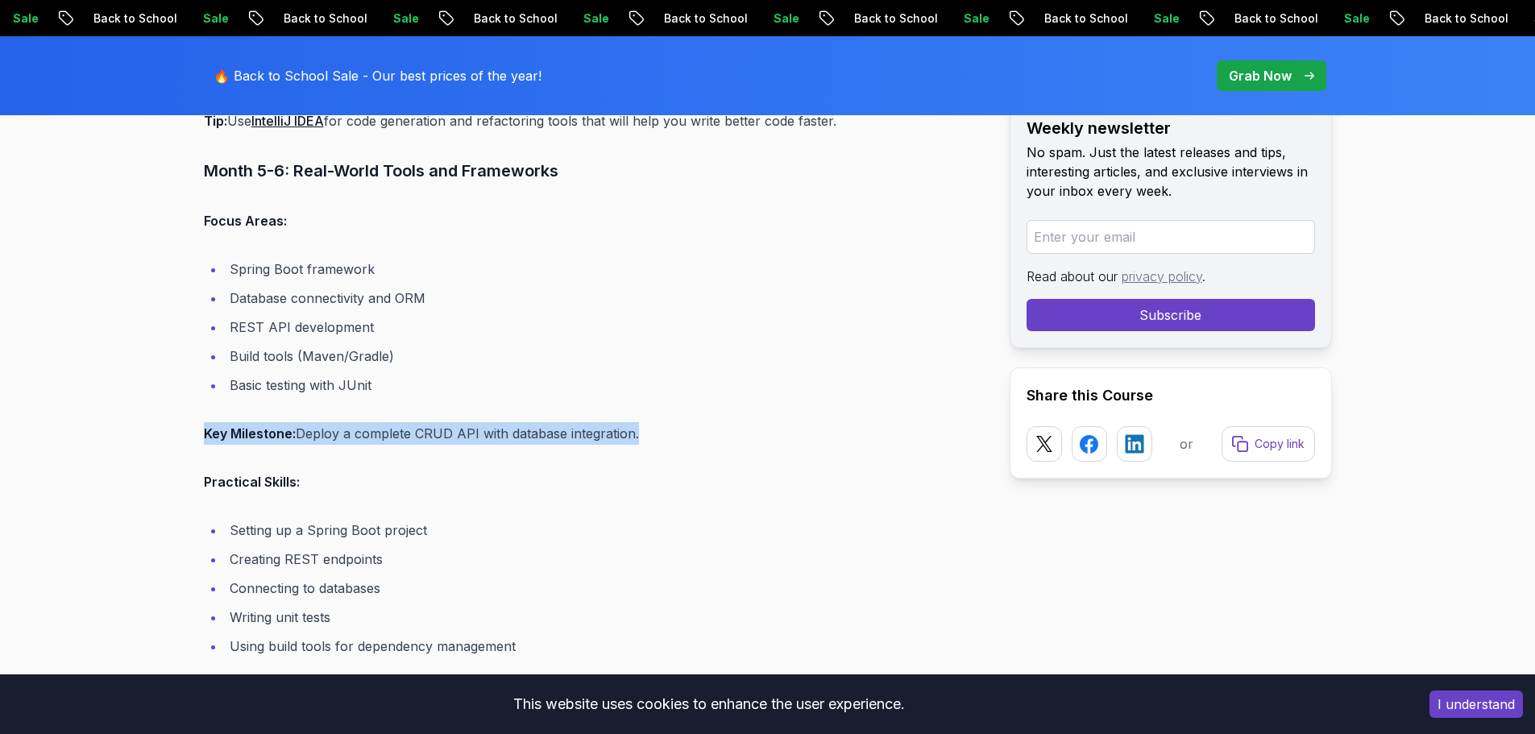
click at [329, 422] on p "Key Milestone: Deploy a complete CRUD API with database integration." at bounding box center [594, 433] width 780 height 23
click at [372, 422] on p "Key Milestone: Deploy a complete CRUD API with database integration." at bounding box center [594, 433] width 780 height 23
click at [405, 422] on p "Key Milestone: Deploy a complete CRUD API with database integration." at bounding box center [594, 433] width 780 height 23
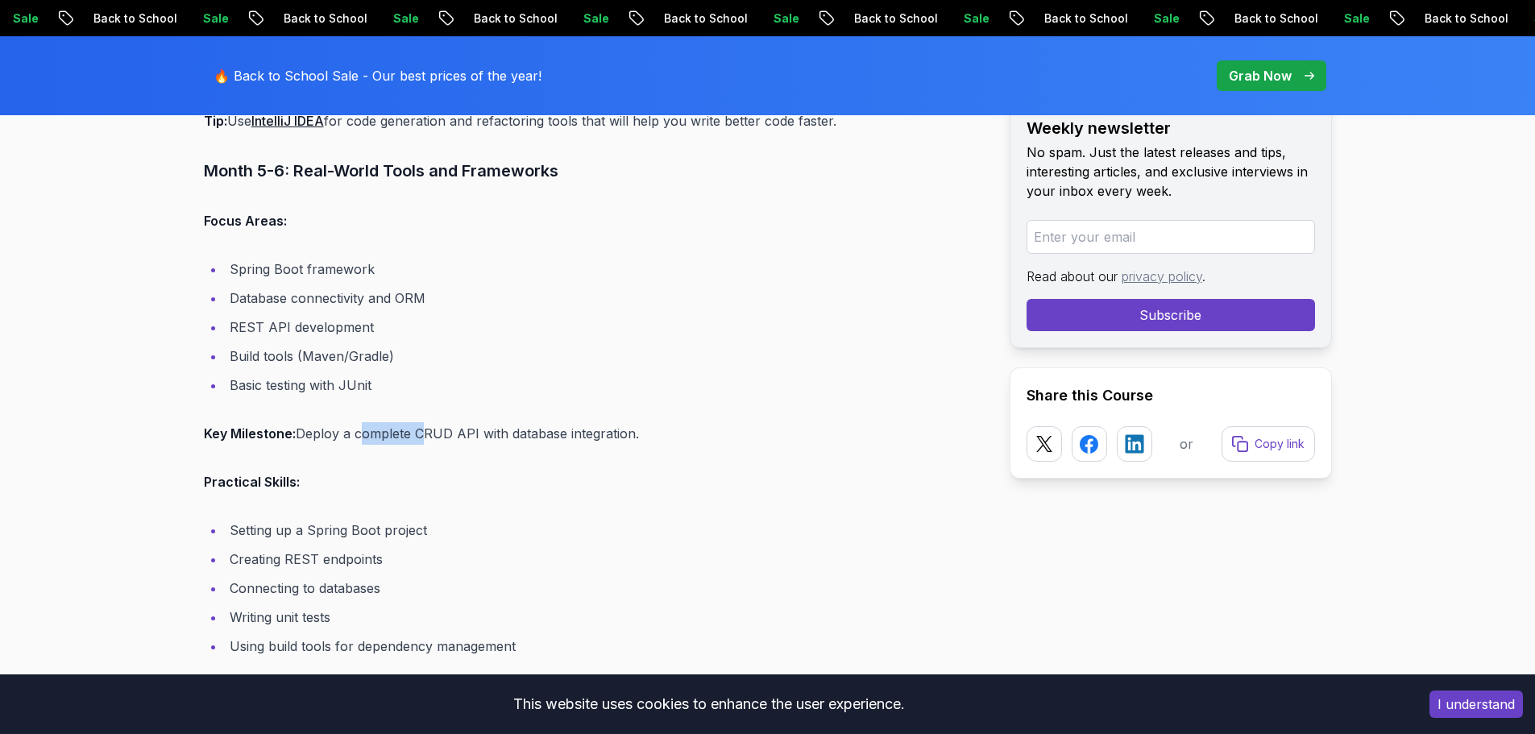
click at [405, 422] on p "Key Milestone: Deploy a complete CRUD API with database integration." at bounding box center [594, 433] width 780 height 23
click at [438, 422] on p "Key Milestone: Deploy a complete CRUD API with database integration." at bounding box center [594, 433] width 780 height 23
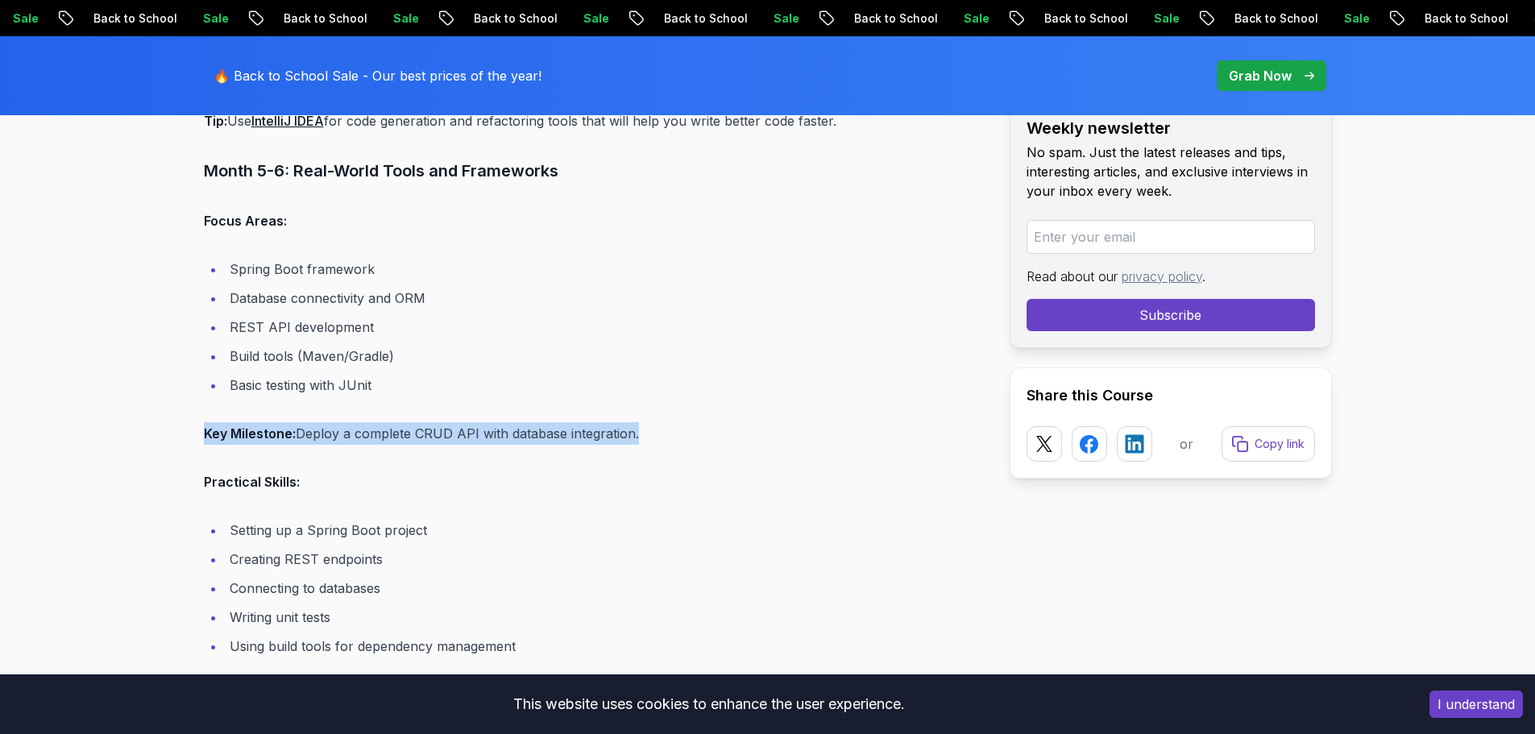
click at [438, 422] on p "Key Milestone: Deploy a complete CRUD API with database integration." at bounding box center [594, 433] width 780 height 23
click at [459, 422] on p "Key Milestone: Deploy a complete CRUD API with database integration." at bounding box center [594, 433] width 780 height 23
click at [288, 422] on p "Key Milestone: Deploy a complete CRUD API with database integration." at bounding box center [594, 433] width 780 height 23
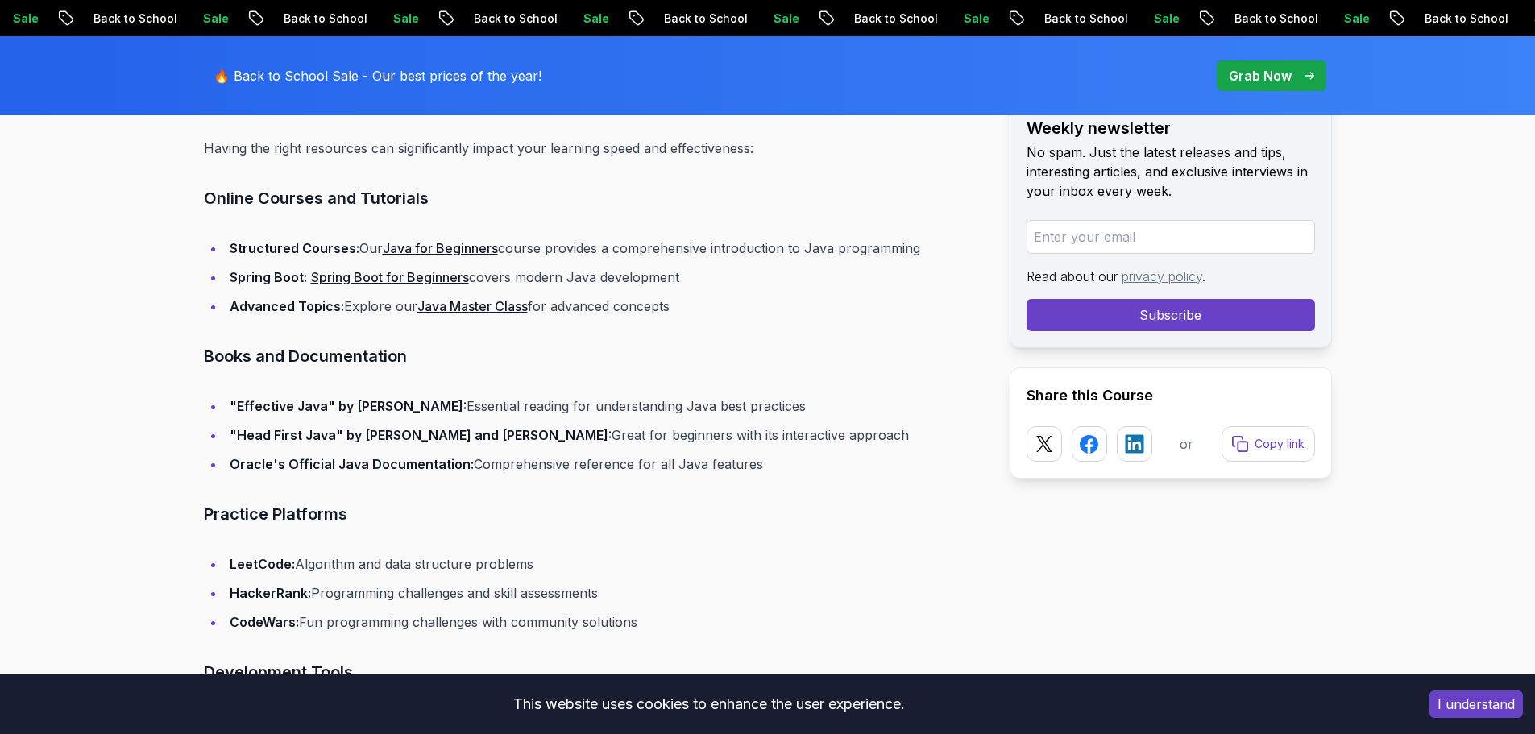
scroll to position [11456, 0]
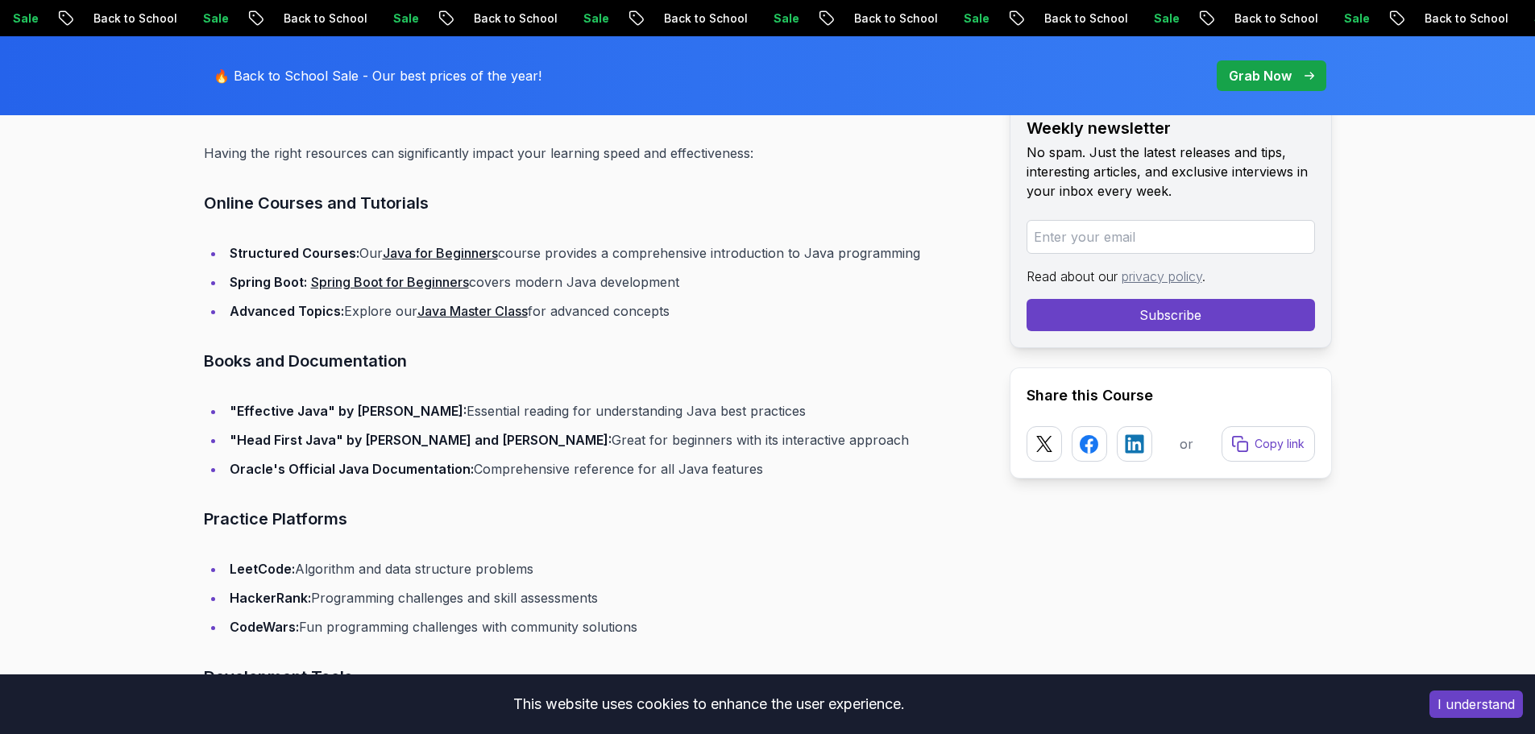
click at [277, 190] on h3 "Online Courses and Tutorials" at bounding box center [594, 203] width 780 height 26
click at [289, 245] on strong "Structured Courses:" at bounding box center [295, 253] width 130 height 16
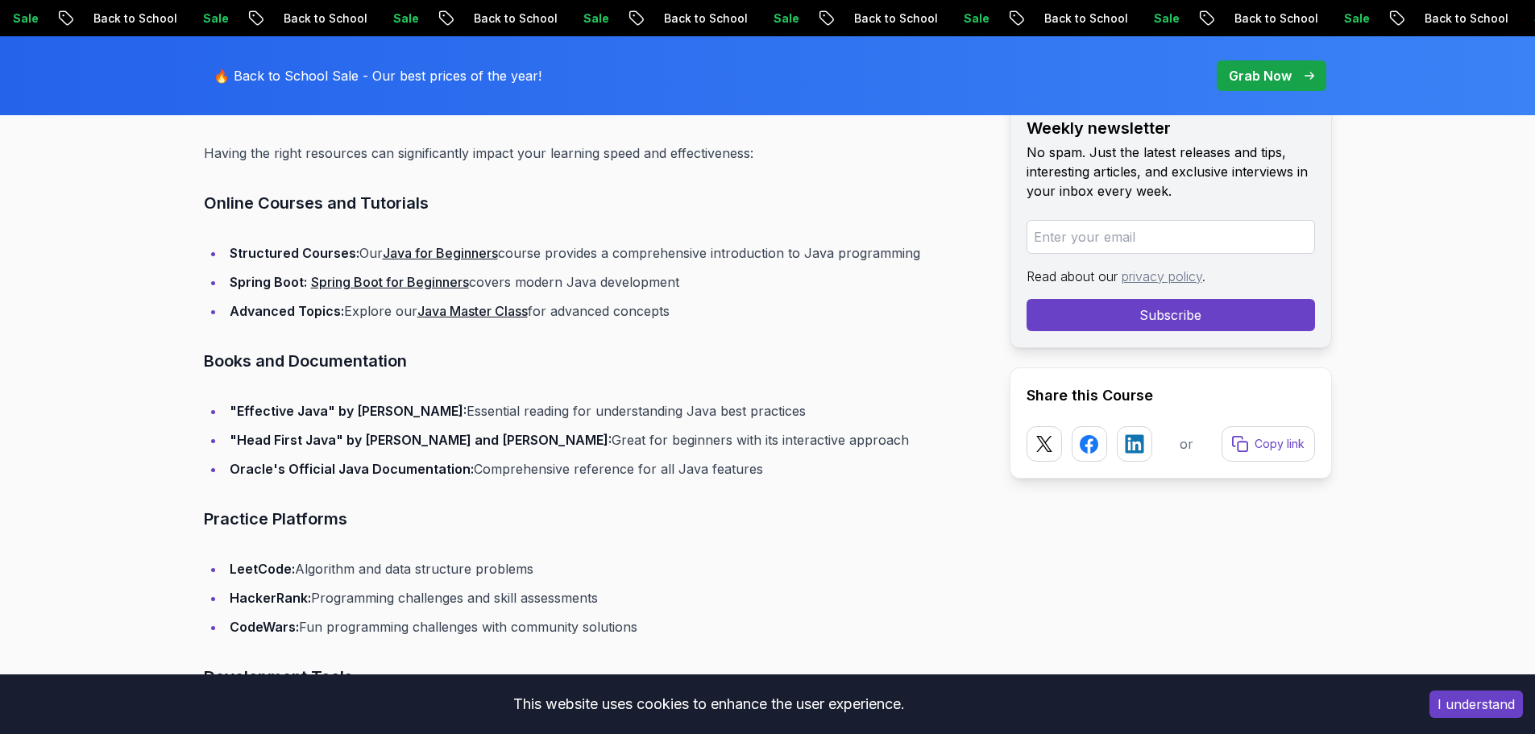
click at [591, 242] on li "Structured Courses: Our Java for Beginners course provides a comprehensive intr…" at bounding box center [604, 253] width 759 height 23
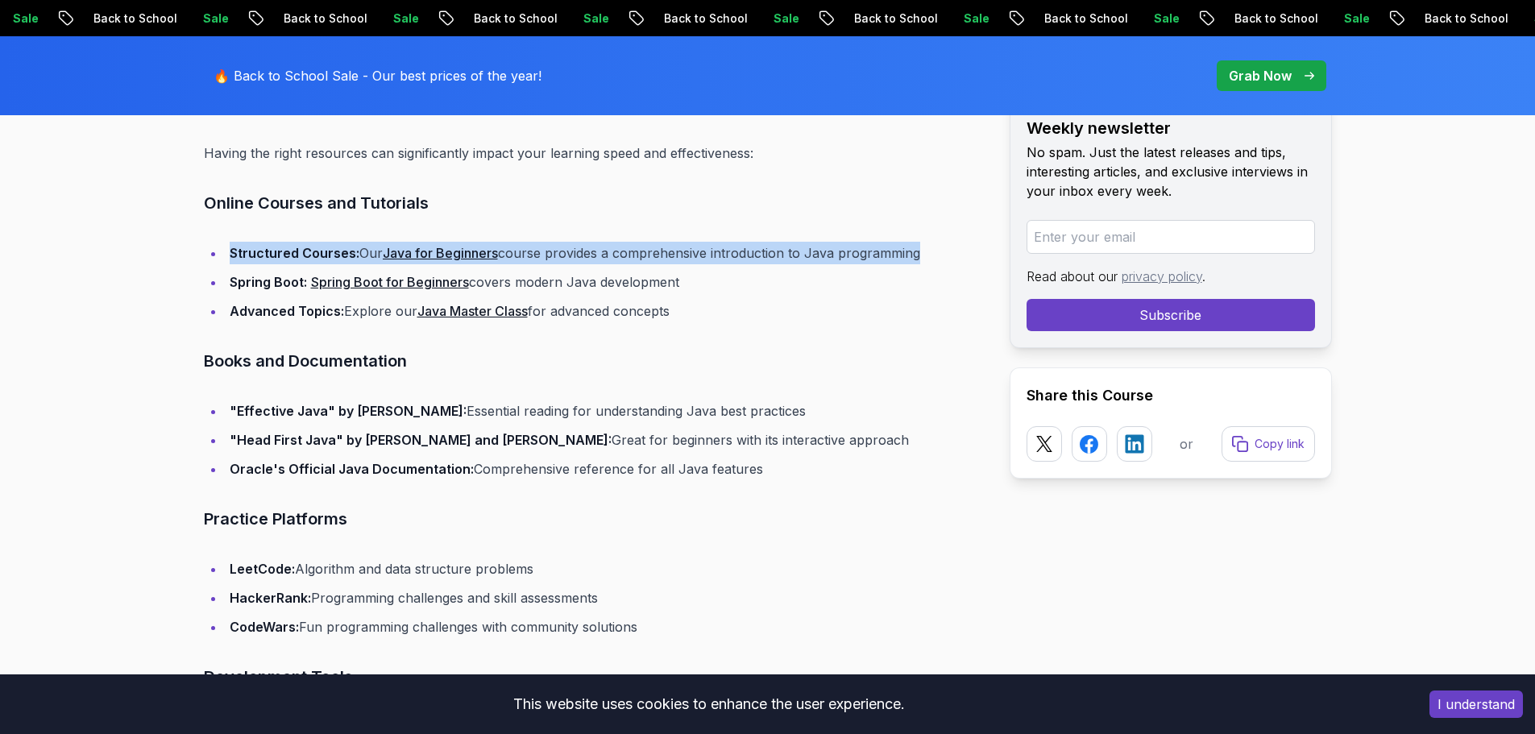
drag, startPoint x: 591, startPoint y: 230, endPoint x: 656, endPoint y: 230, distance: 65.3
click at [592, 242] on li "Structured Courses: Our Java for Beginners course provides a comprehensive intr…" at bounding box center [604, 253] width 759 height 23
click at [656, 242] on li "Structured Courses: Our Java for Beginners course provides a comprehensive intr…" at bounding box center [604, 253] width 759 height 23
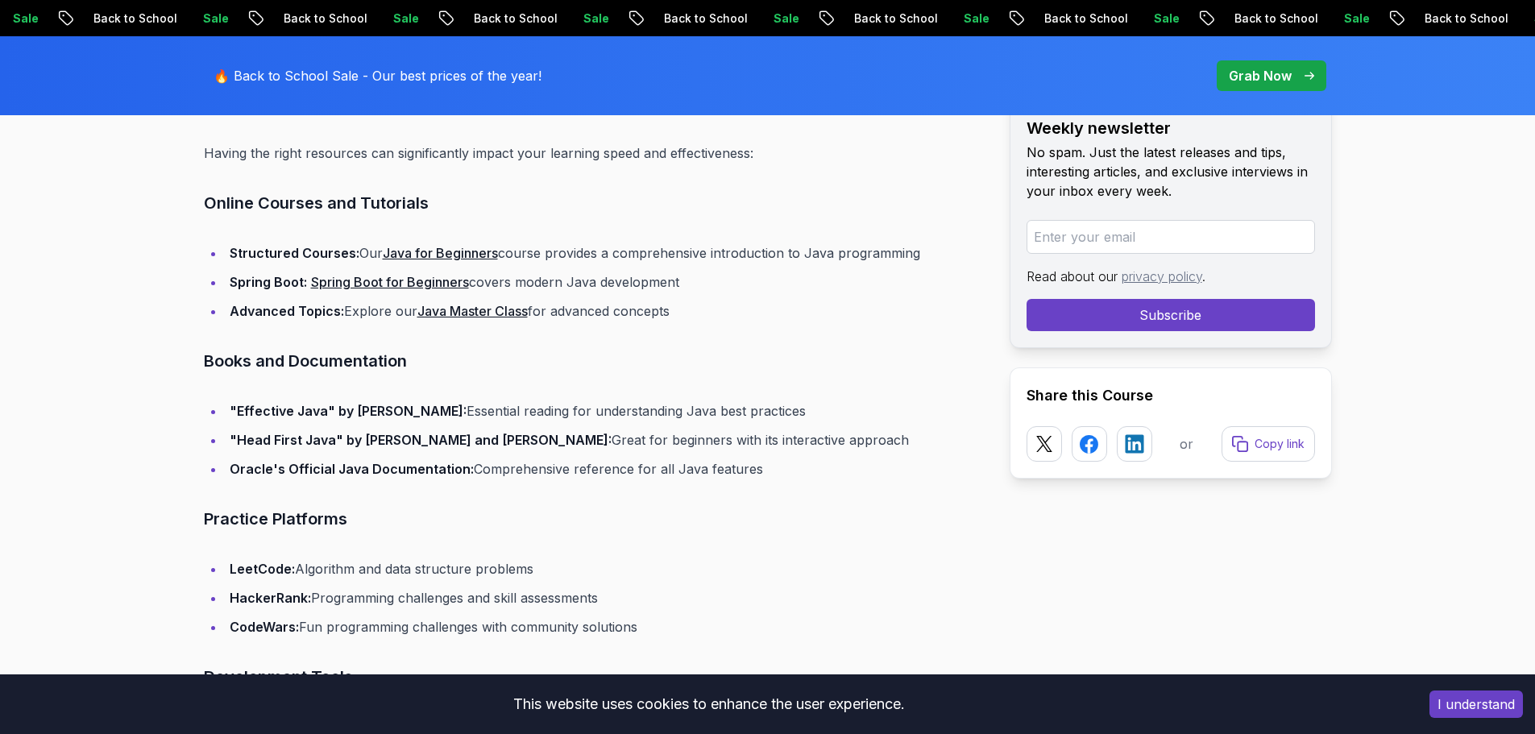
click at [514, 271] on li "Spring Boot: Spring Boot for Beginners covers modern Java development" at bounding box center [604, 282] width 759 height 23
click at [515, 271] on li "Spring Boot: Spring Boot for Beginners covers modern Java development" at bounding box center [604, 282] width 759 height 23
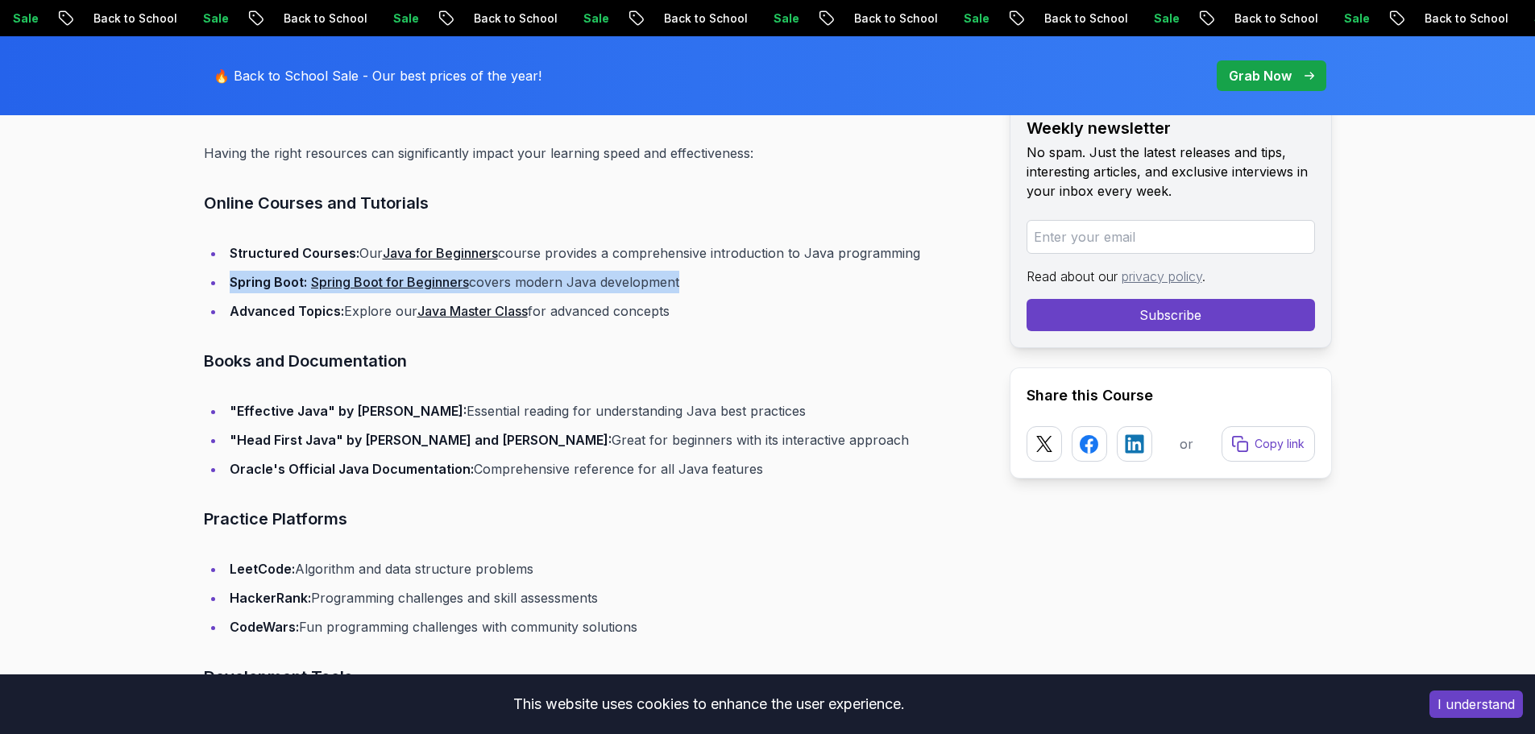
drag, startPoint x: 515, startPoint y: 260, endPoint x: 554, endPoint y: 260, distance: 38.7
click at [517, 271] on li "Spring Boot: Spring Boot for Beginners covers modern Java development" at bounding box center [604, 282] width 759 height 23
click at [554, 271] on li "Spring Boot: Spring Boot for Beginners covers modern Java development" at bounding box center [604, 282] width 759 height 23
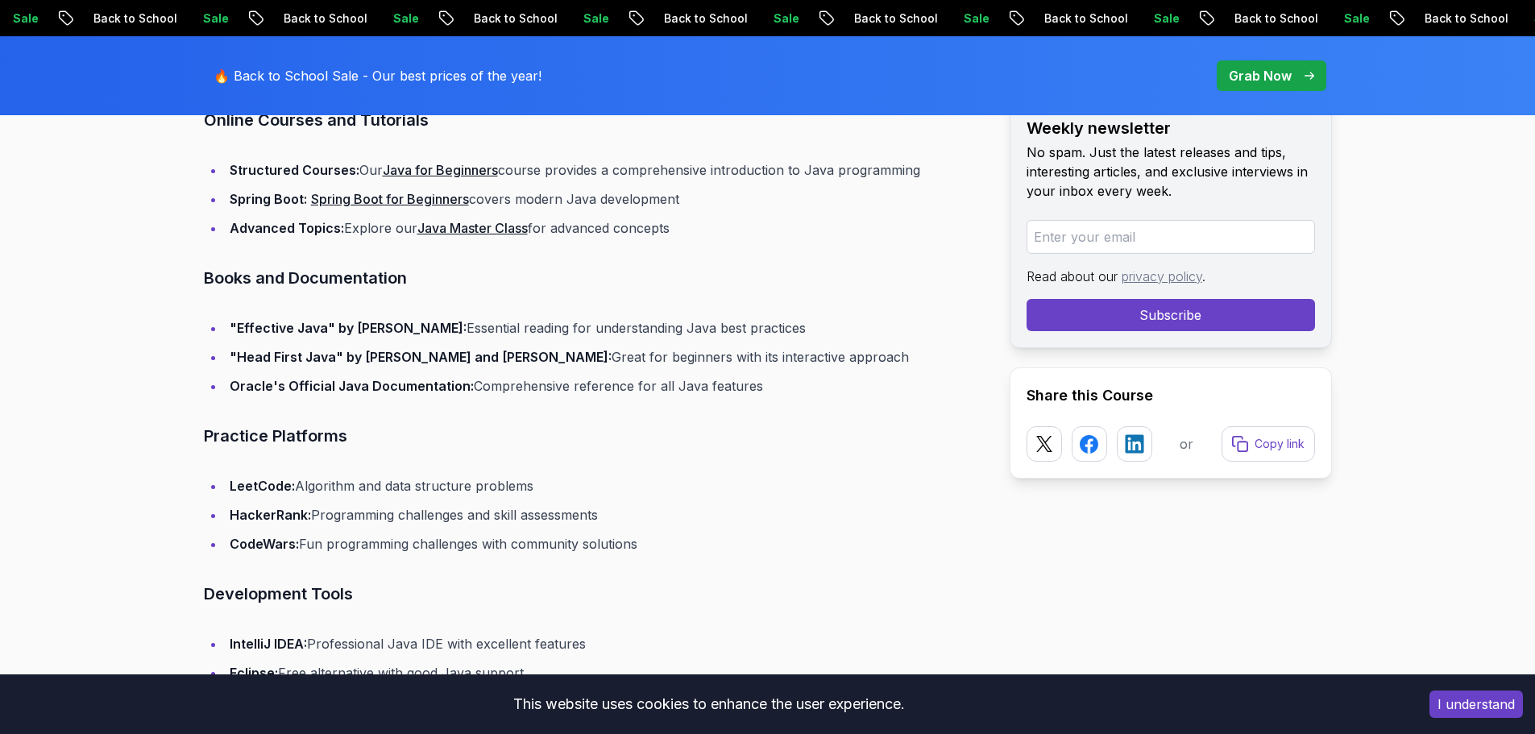
scroll to position [11537, 0]
click at [347, 219] on li "Advanced Topics: Explore our Java Master Class for advanced concepts" at bounding box center [604, 230] width 759 height 23
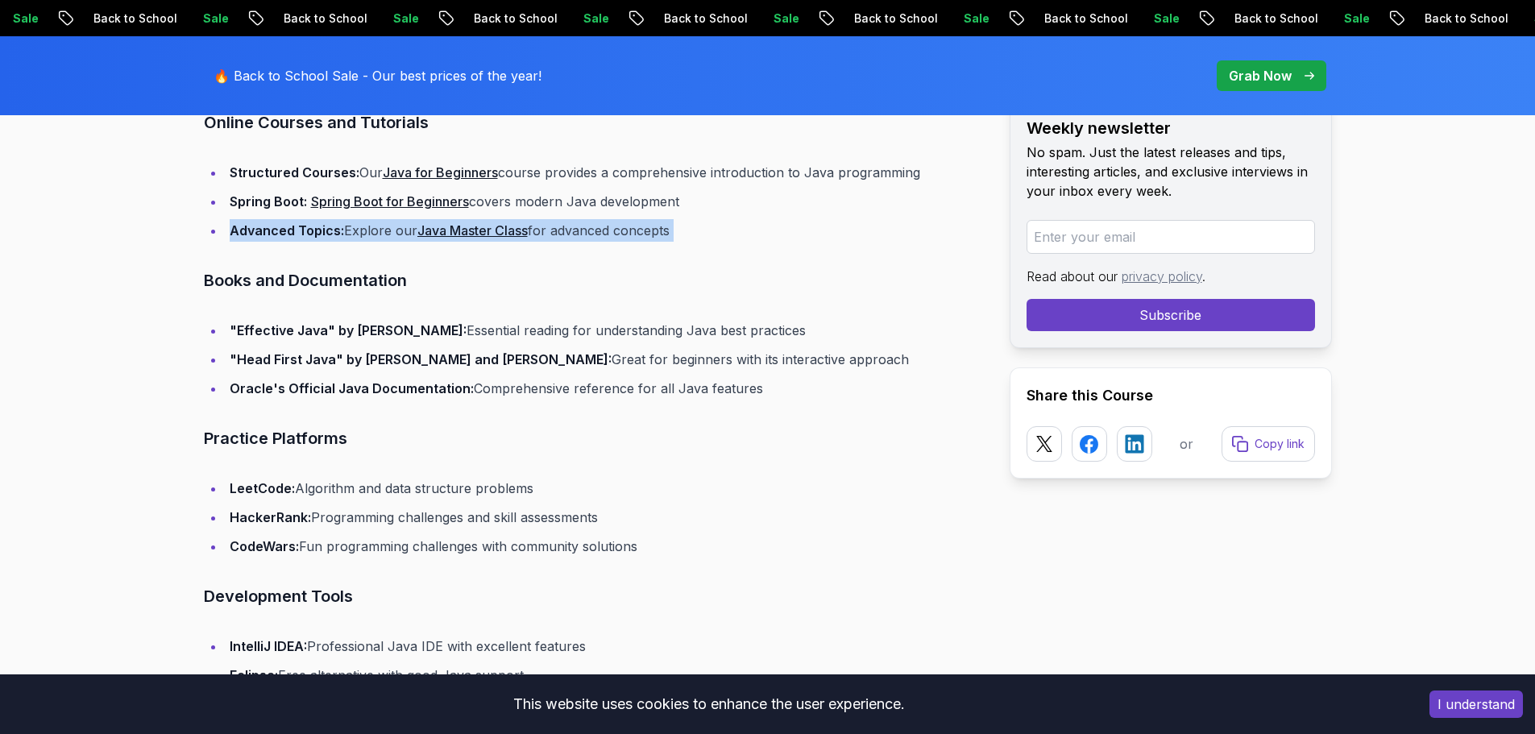
click at [347, 219] on li "Advanced Topics: Explore our Java Master Class for advanced concepts" at bounding box center [604, 230] width 759 height 23
click at [353, 219] on li "Advanced Topics: Explore our Java Master Class for advanced concepts" at bounding box center [604, 230] width 759 height 23
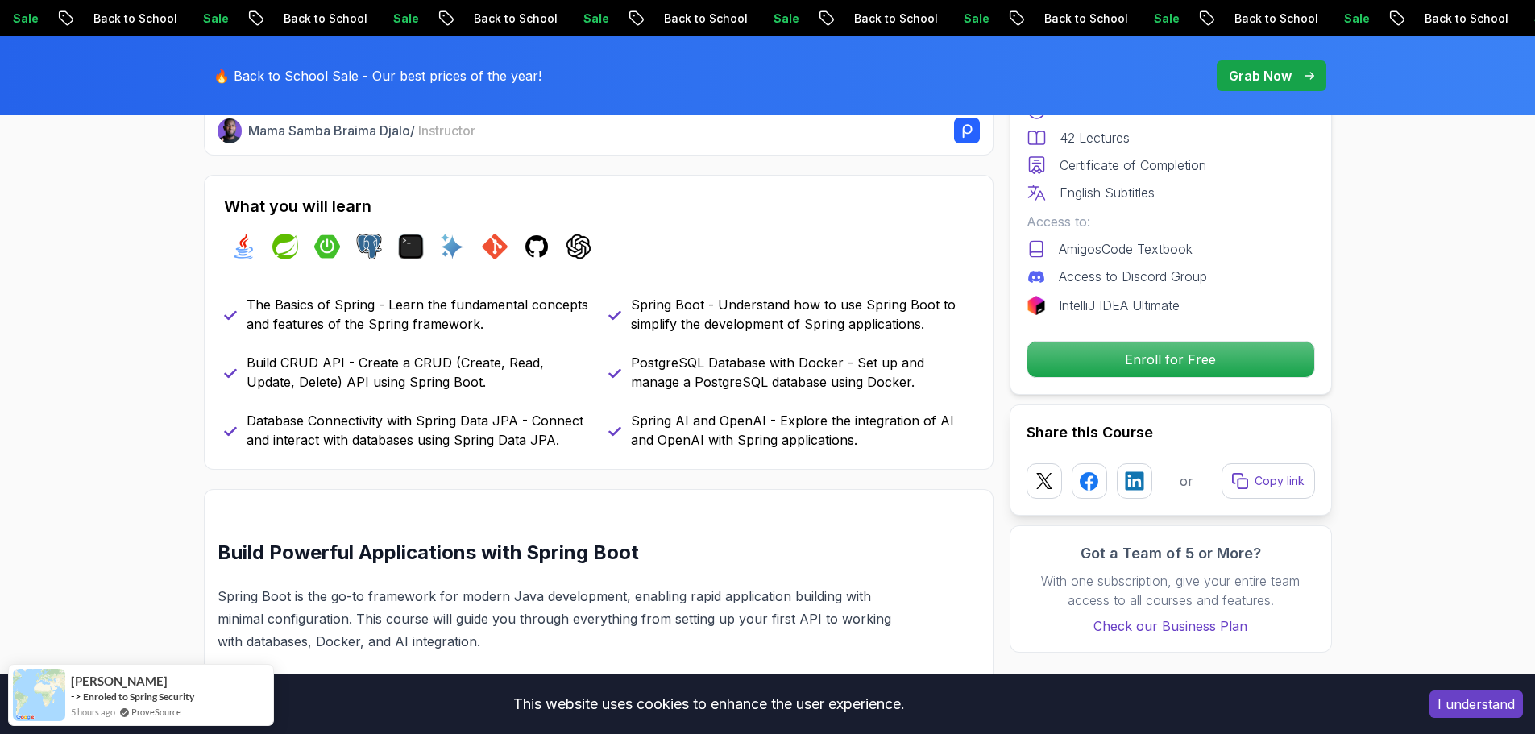
scroll to position [645, 0]
click at [521, 314] on p "The Basics of Spring - Learn the fundamental concepts and features of the Sprin…" at bounding box center [418, 313] width 343 height 39
click at [559, 312] on p "The Basics of Spring - Learn the fundamental concepts and features of the Sprin…" at bounding box center [418, 313] width 343 height 39
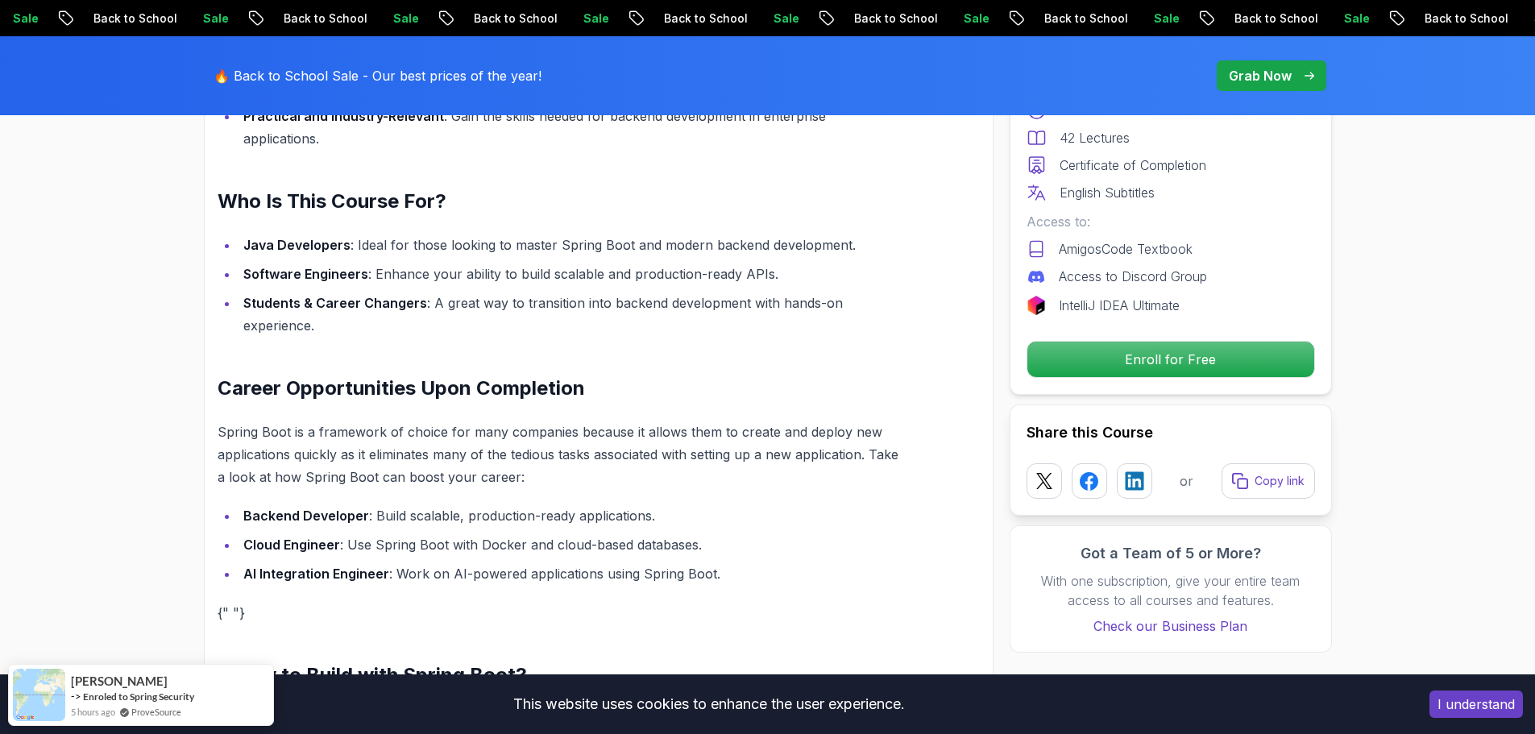
scroll to position [1612, 0]
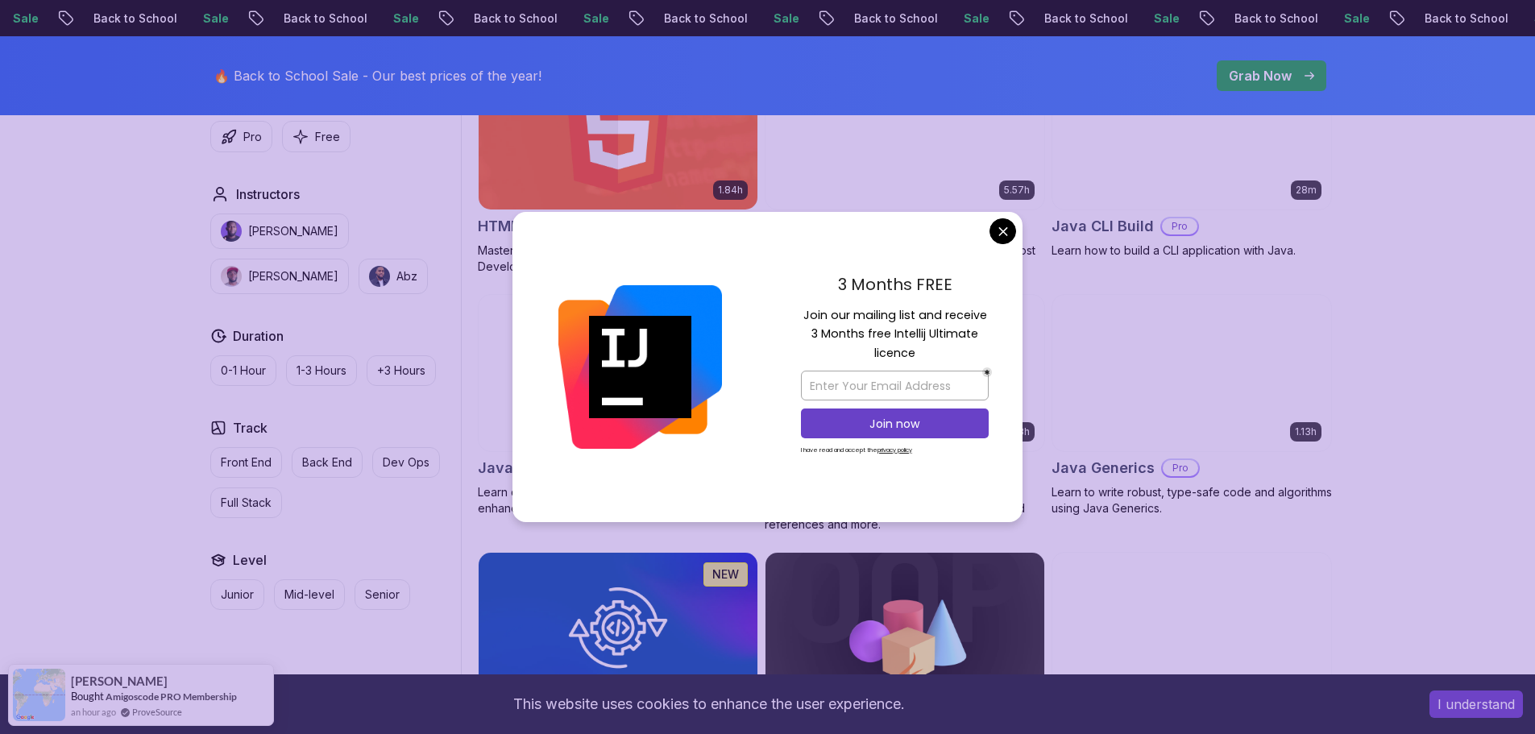
scroll to position [2105, 0]
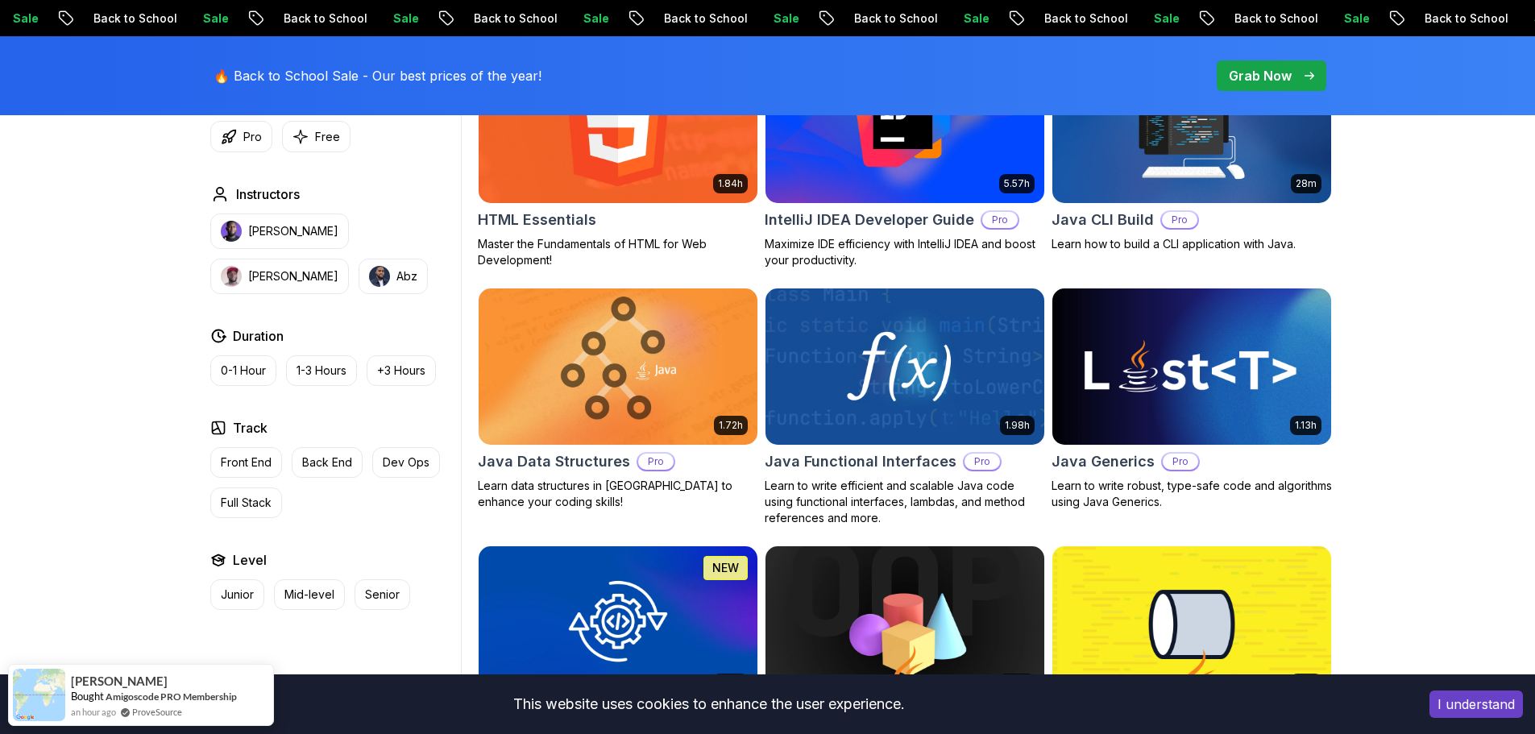
scroll to position [2186, 0]
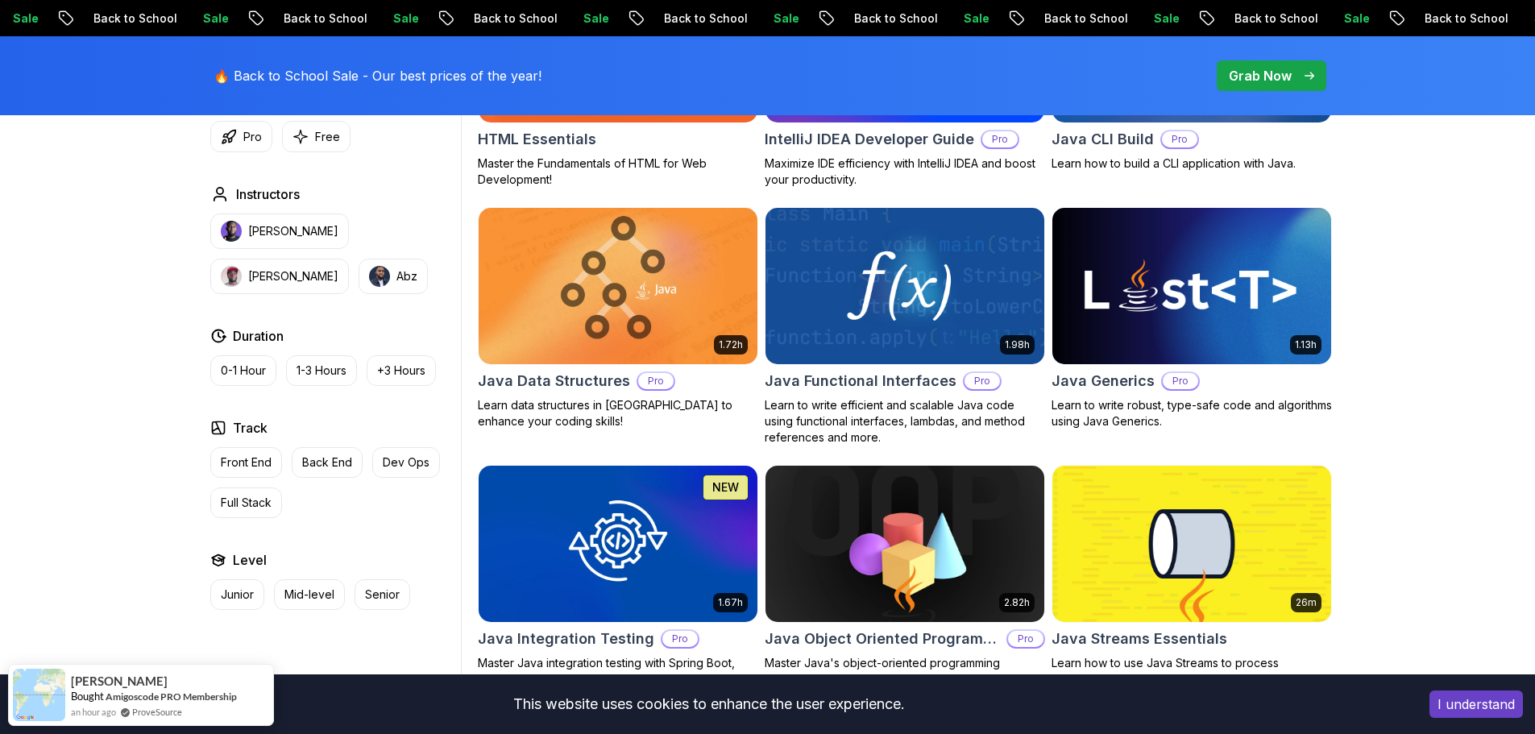
click at [1123, 298] on img at bounding box center [1191, 286] width 293 height 164
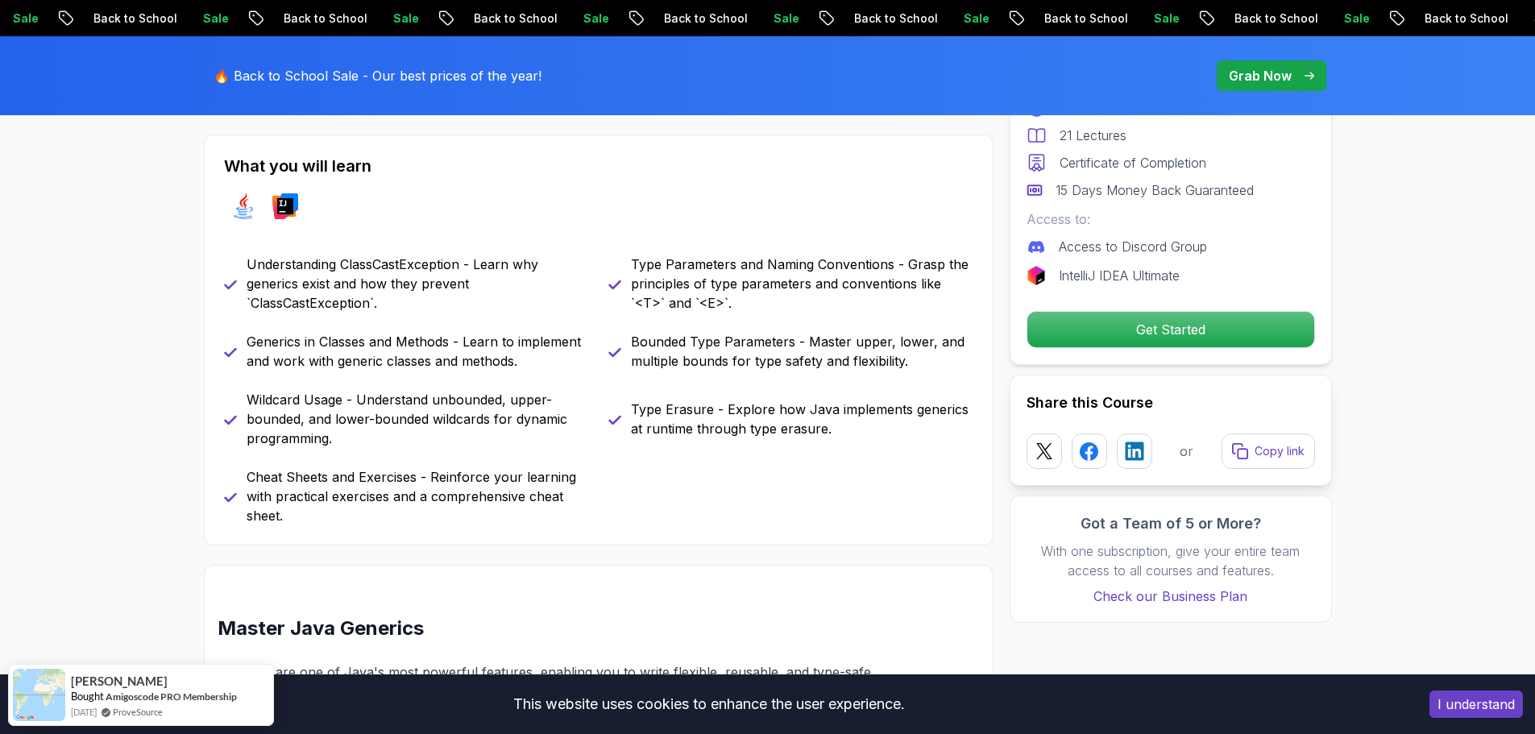
scroll to position [709, 0]
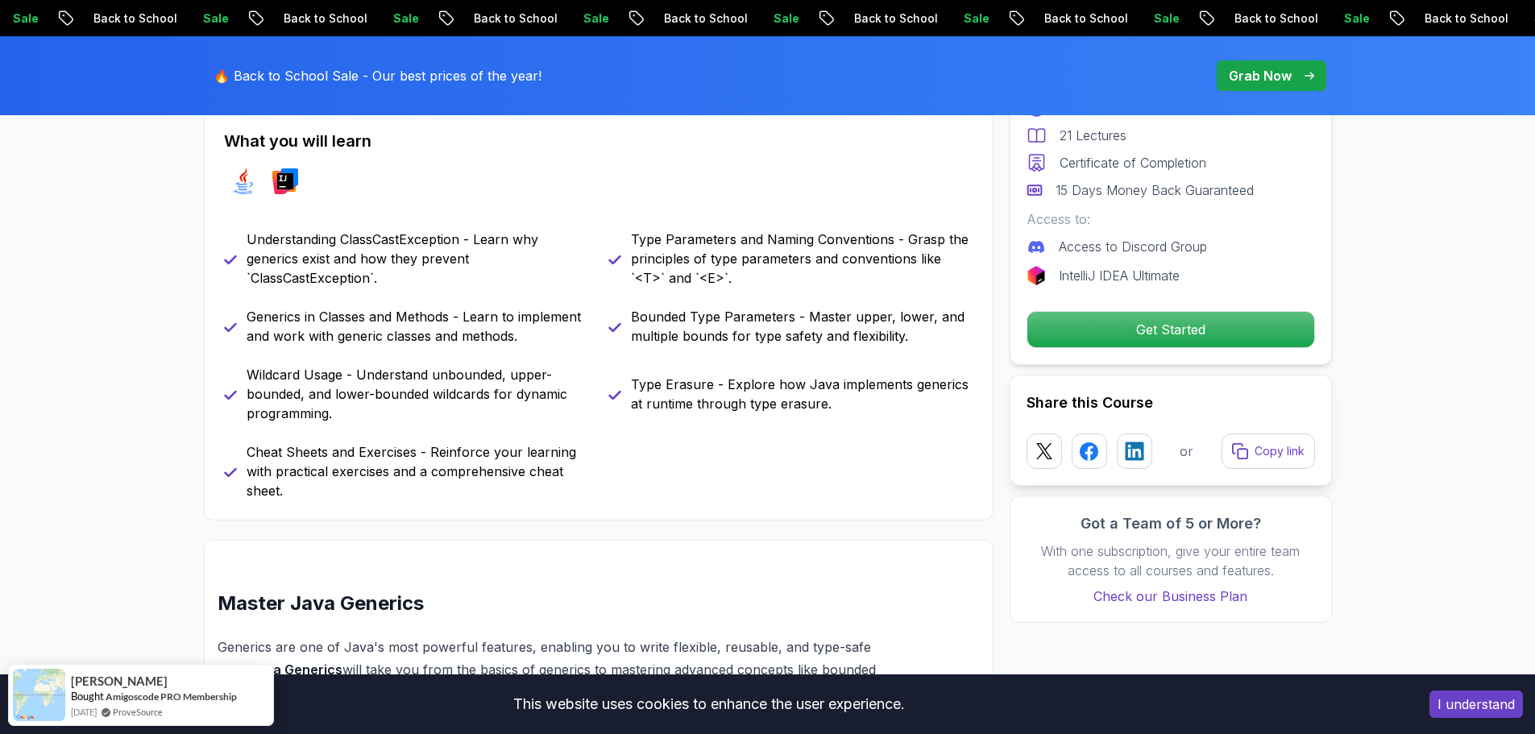
click at [397, 271] on p "Understanding ClassCastException - Learn why generics exist and how they preven…" at bounding box center [418, 259] width 343 height 58
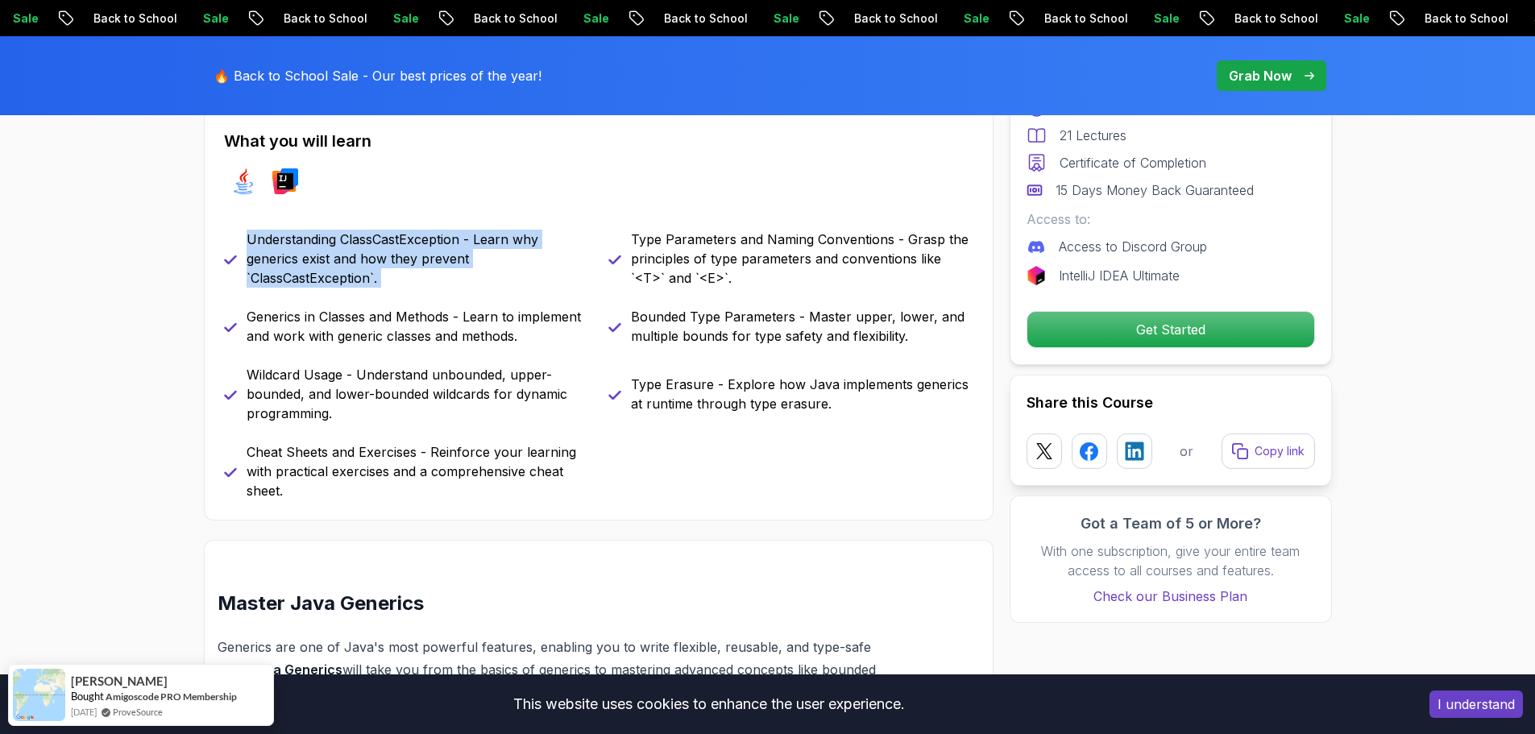
click at [397, 271] on p "Understanding ClassCastException - Learn why generics exist and how they preven…" at bounding box center [418, 259] width 343 height 58
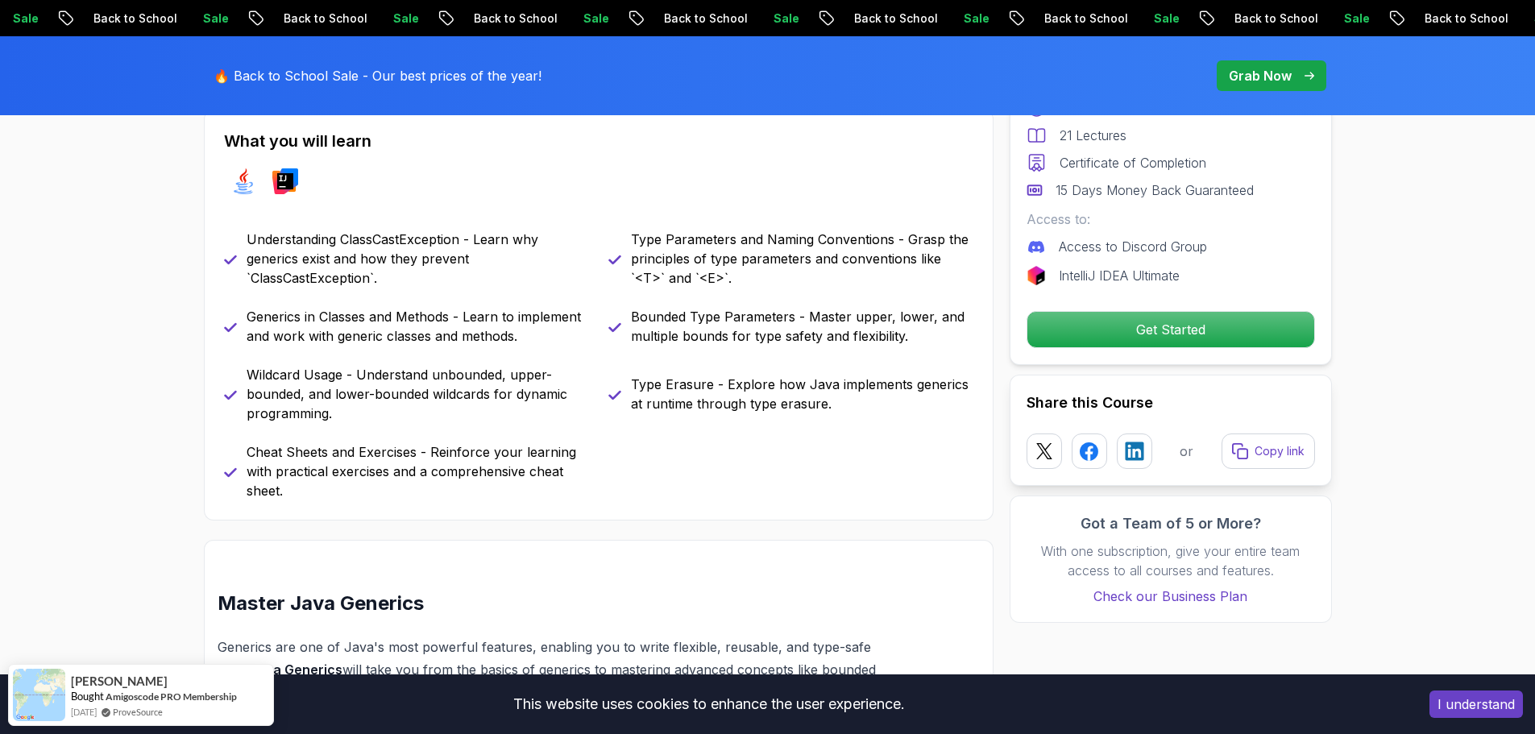
click at [800, 276] on p "Type Parameters and Naming Conventions - Grasp the principles of type parameter…" at bounding box center [802, 259] width 343 height 58
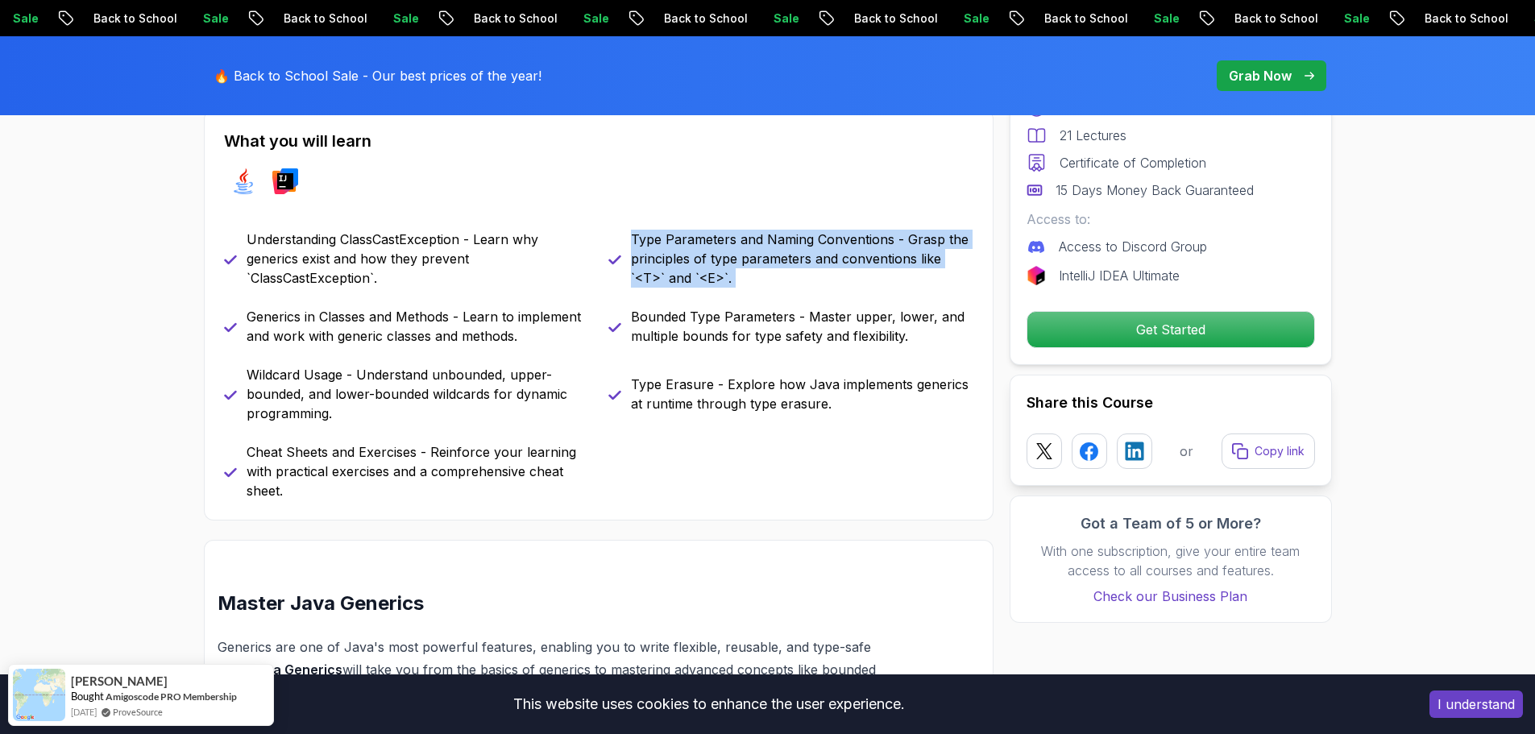
click at [800, 276] on p "Type Parameters and Naming Conventions - Grasp the principles of type parameter…" at bounding box center [802, 259] width 343 height 58
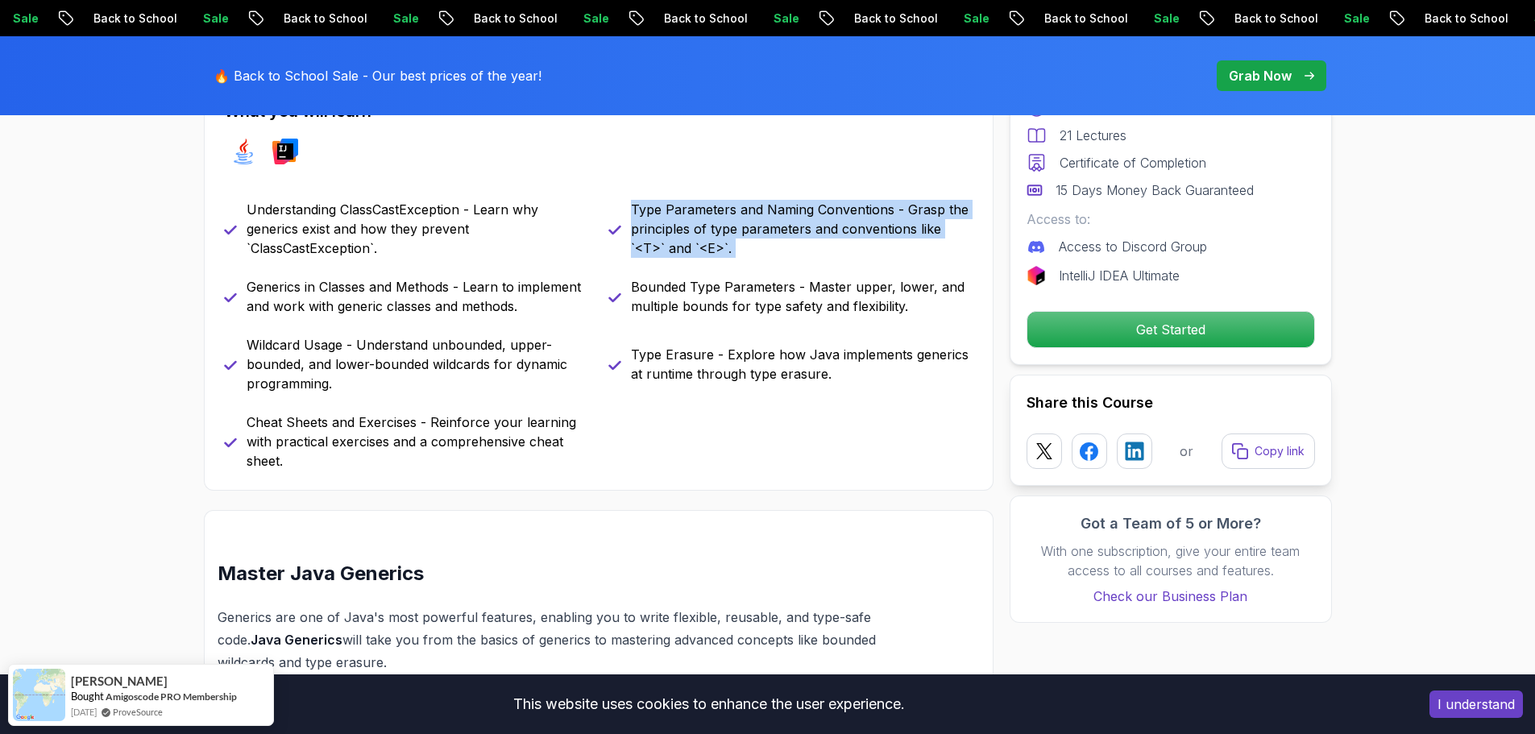
scroll to position [742, 0]
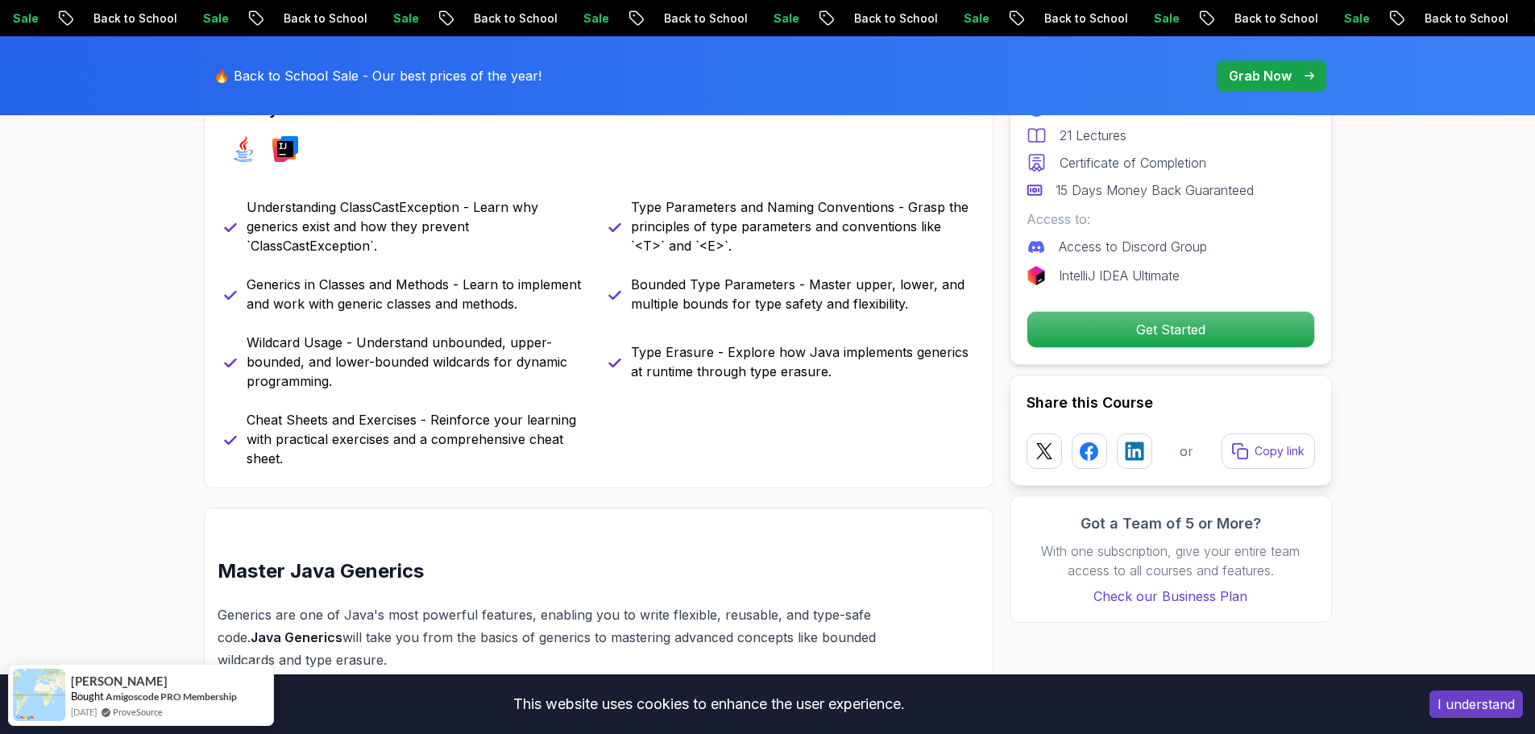
click at [775, 292] on p "Bounded Type Parameters - Master upper, lower, and multiple bounds for type saf…" at bounding box center [802, 294] width 343 height 39
click at [430, 299] on p "Generics in Classes and Methods - Learn to implement and work with generic clas…" at bounding box center [418, 294] width 343 height 39
click at [429, 299] on p "Generics in Classes and Methods - Learn to implement and work with generic clas…" at bounding box center [418, 294] width 343 height 39
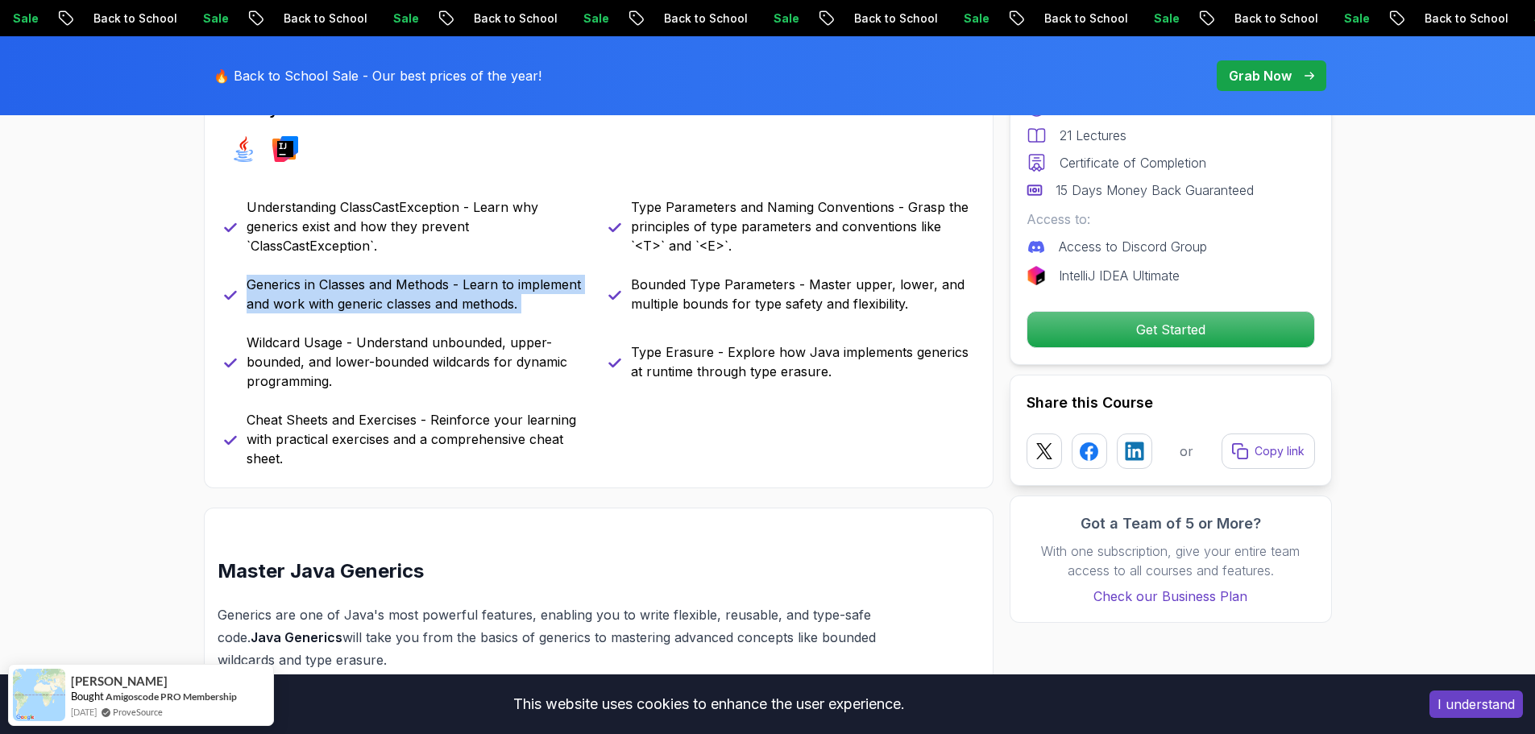
click at [429, 299] on p "Generics in Classes and Methods - Learn to implement and work with generic clas…" at bounding box center [418, 294] width 343 height 39
click at [472, 305] on p "Generics in Classes and Methods - Learn to implement and work with generic clas…" at bounding box center [418, 294] width 343 height 39
click at [344, 359] on p "Wildcard Usage - Understand unbounded, upper-bounded, and lower-bounded wildcar…" at bounding box center [418, 362] width 343 height 58
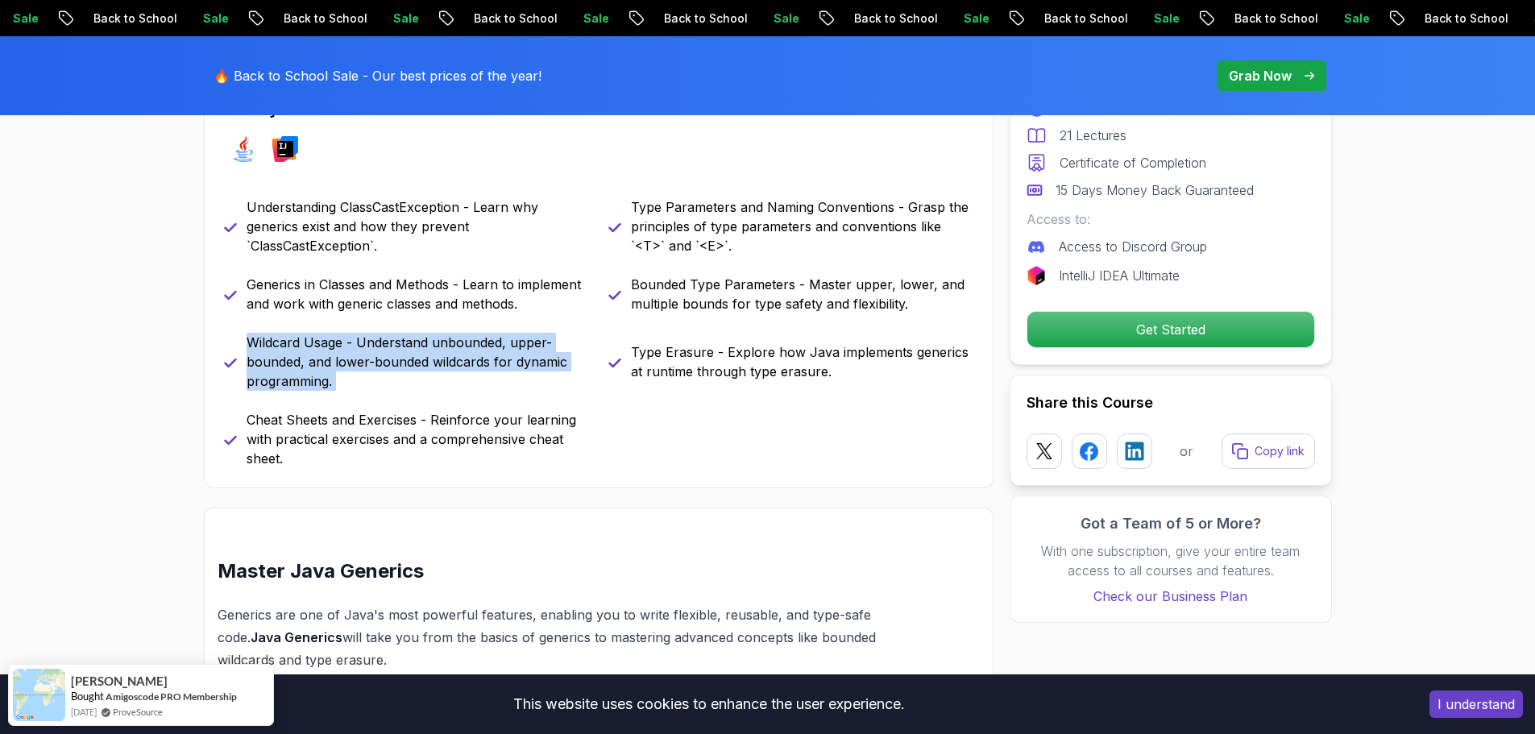
click at [344, 359] on p "Wildcard Usage - Understand unbounded, upper-bounded, and lower-bounded wildcar…" at bounding box center [418, 362] width 343 height 58
click at [417, 350] on p "Wildcard Usage - Understand unbounded, upper-bounded, and lower-bounded wildcar…" at bounding box center [418, 362] width 343 height 58
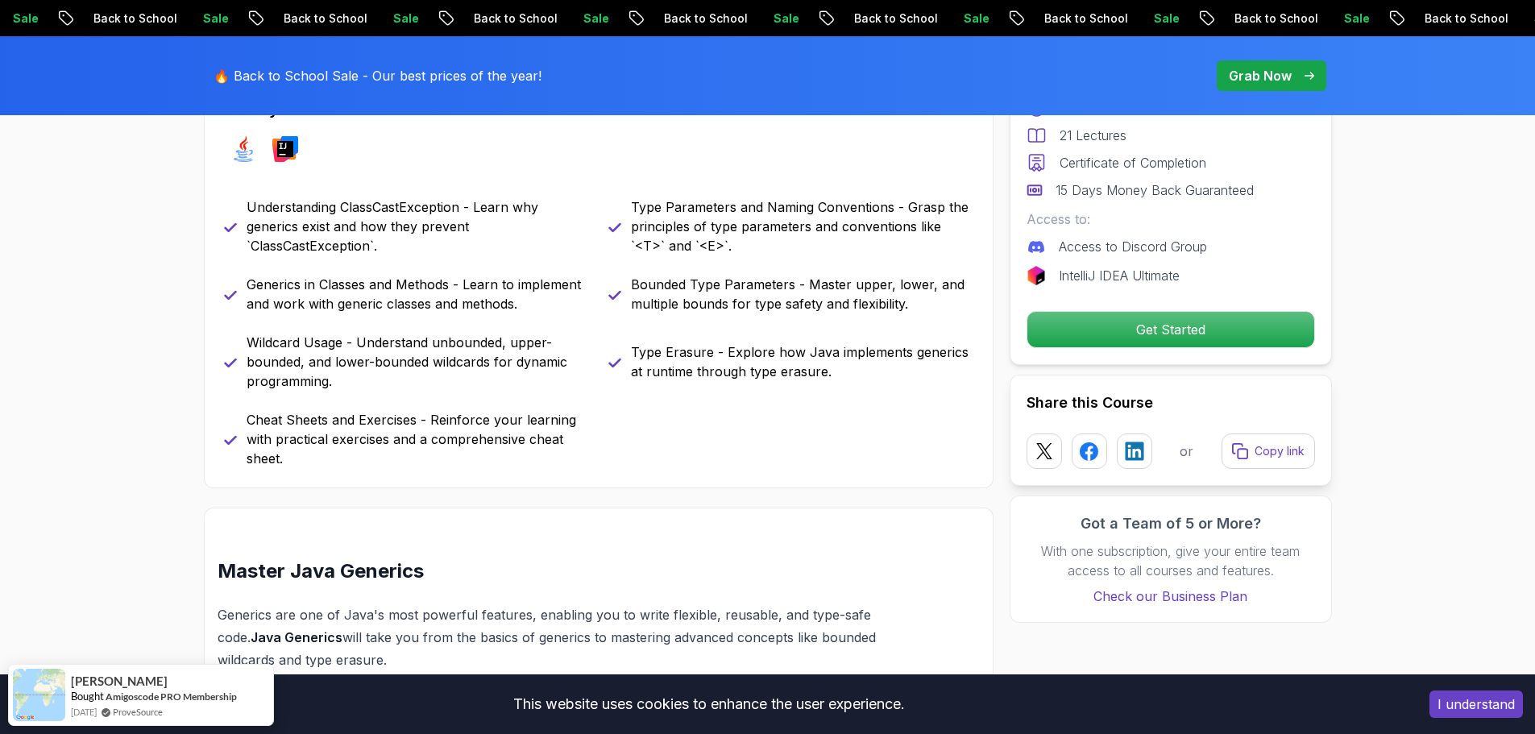
click at [390, 310] on p "Generics in Classes and Methods - Learn to implement and work with generic clas…" at bounding box center [418, 294] width 343 height 39
click at [381, 351] on p "Wildcard Usage - Understand unbounded, upper-bounded, and lower-bounded wildcar…" at bounding box center [418, 362] width 343 height 58
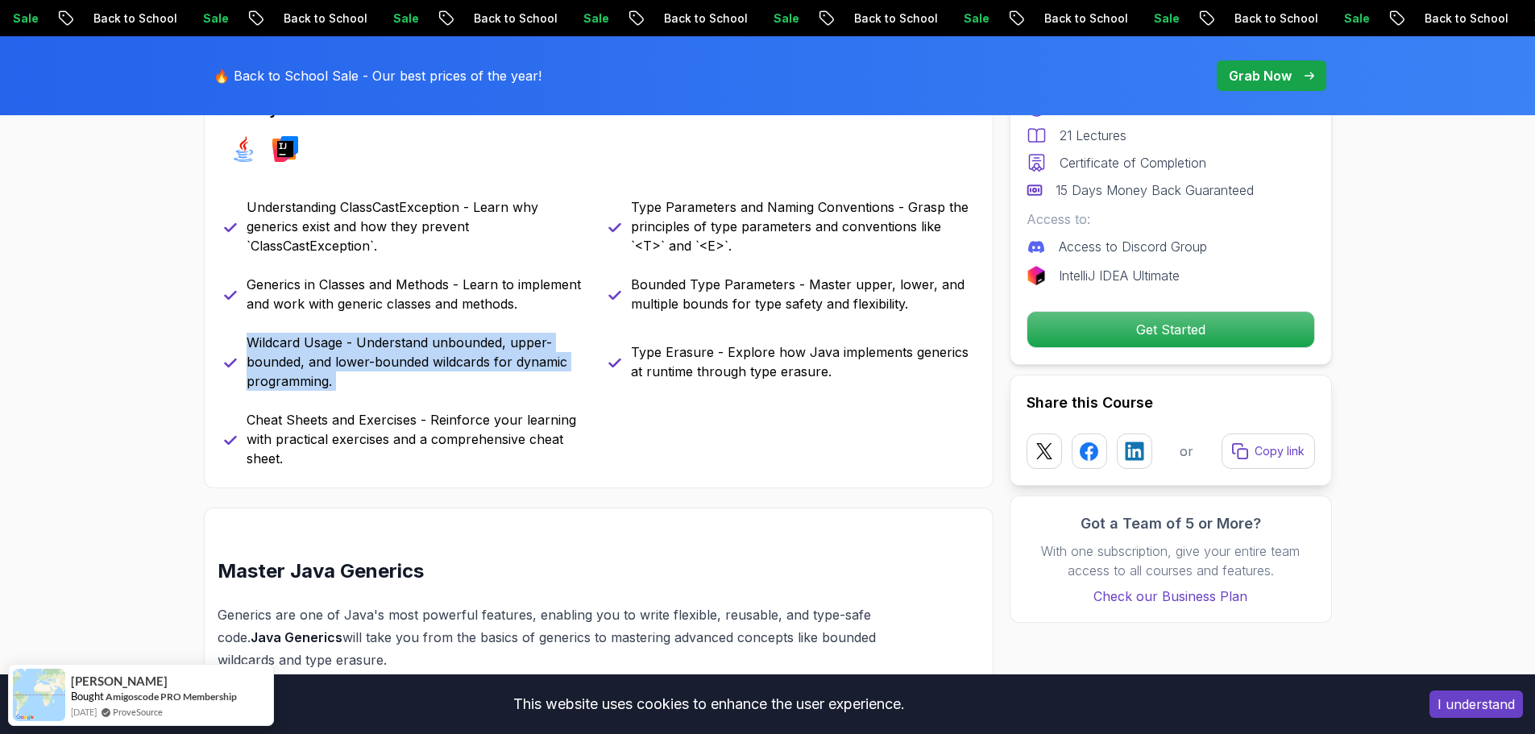
drag, startPoint x: 381, startPoint y: 351, endPoint x: 456, endPoint y: 351, distance: 75.0
click at [382, 351] on p "Wildcard Usage - Understand unbounded, upper-bounded, and lower-bounded wildcar…" at bounding box center [418, 362] width 343 height 58
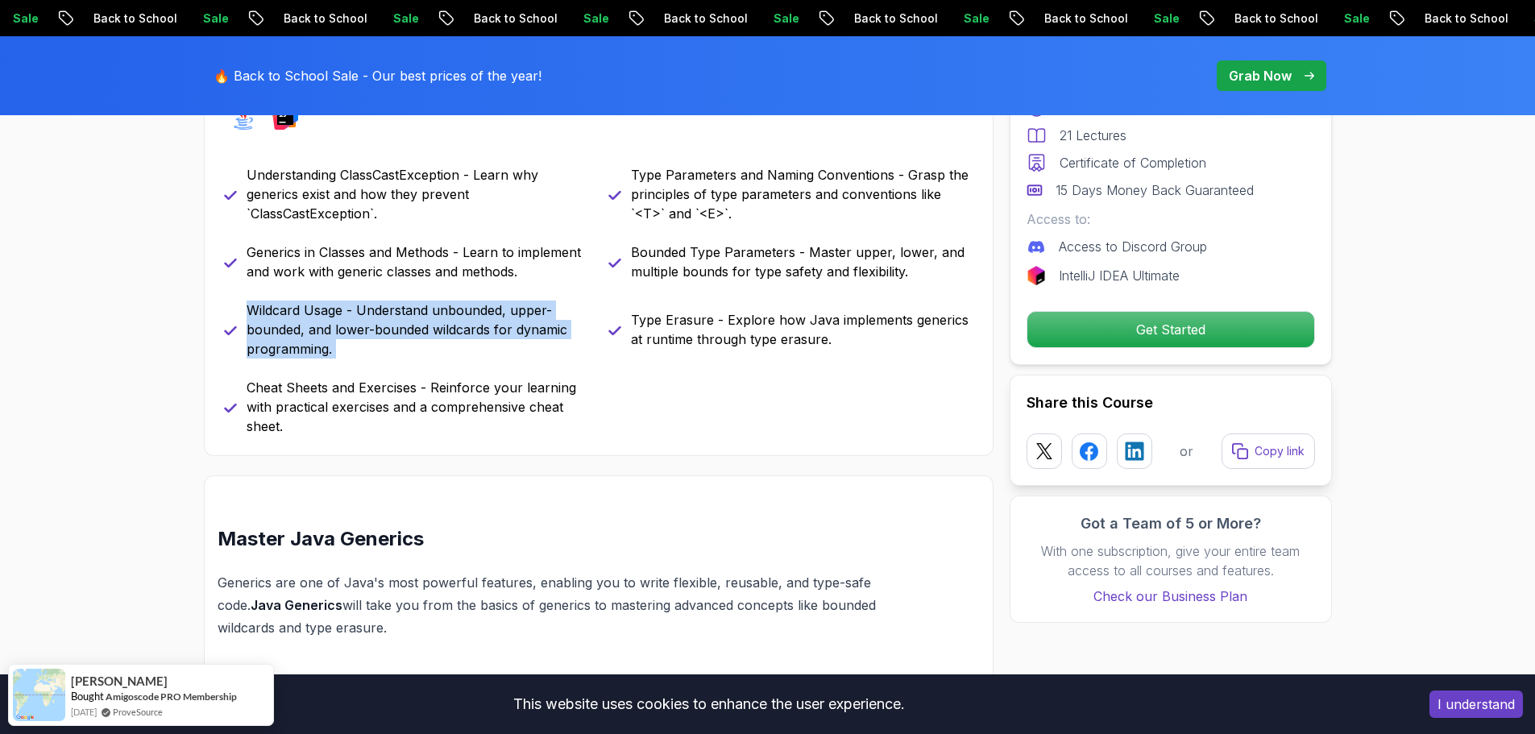
click at [419, 335] on p "Wildcard Usage - Understand unbounded, upper-bounded, and lower-bounded wildcar…" at bounding box center [418, 330] width 343 height 58
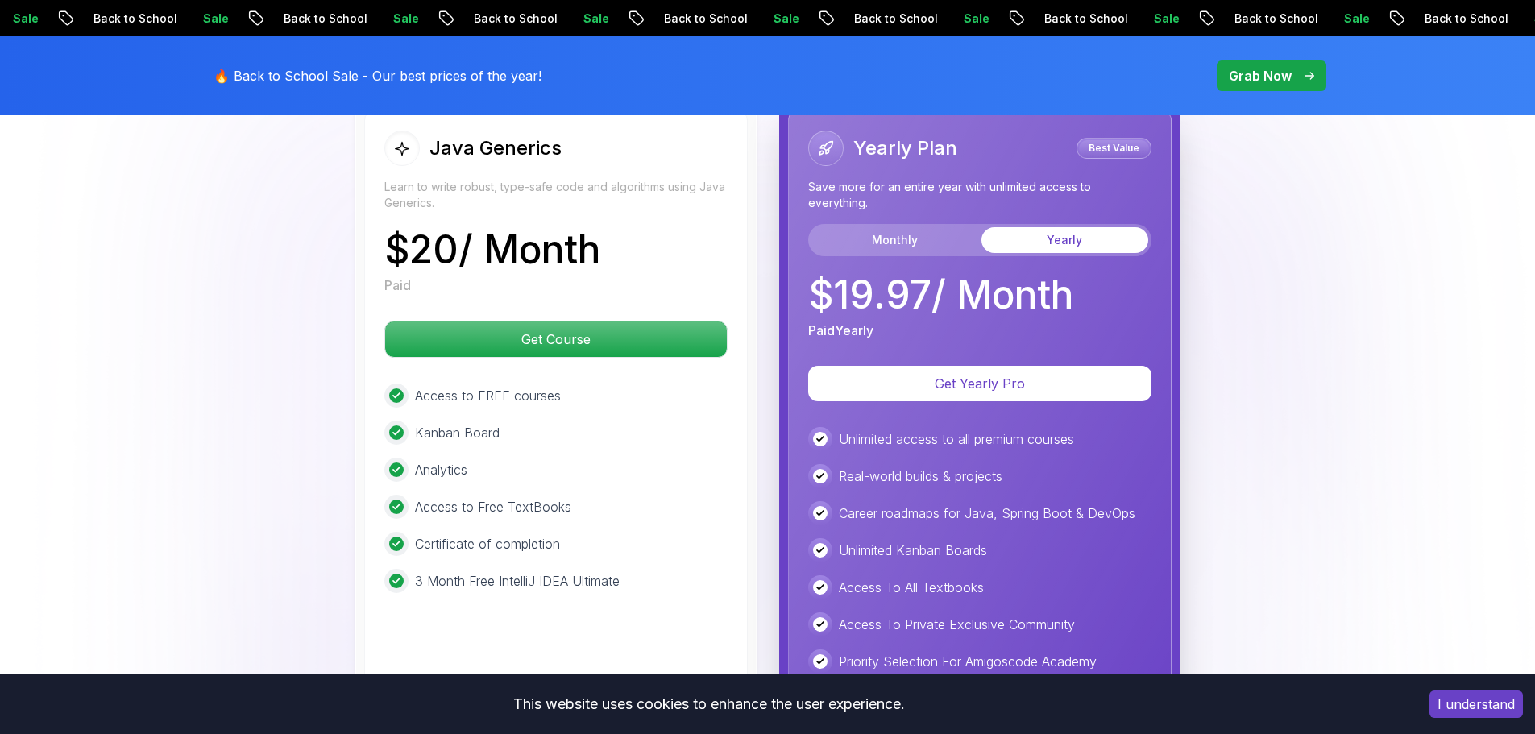
scroll to position [2918, 0]
